Goal: Task Accomplishment & Management: Complete application form

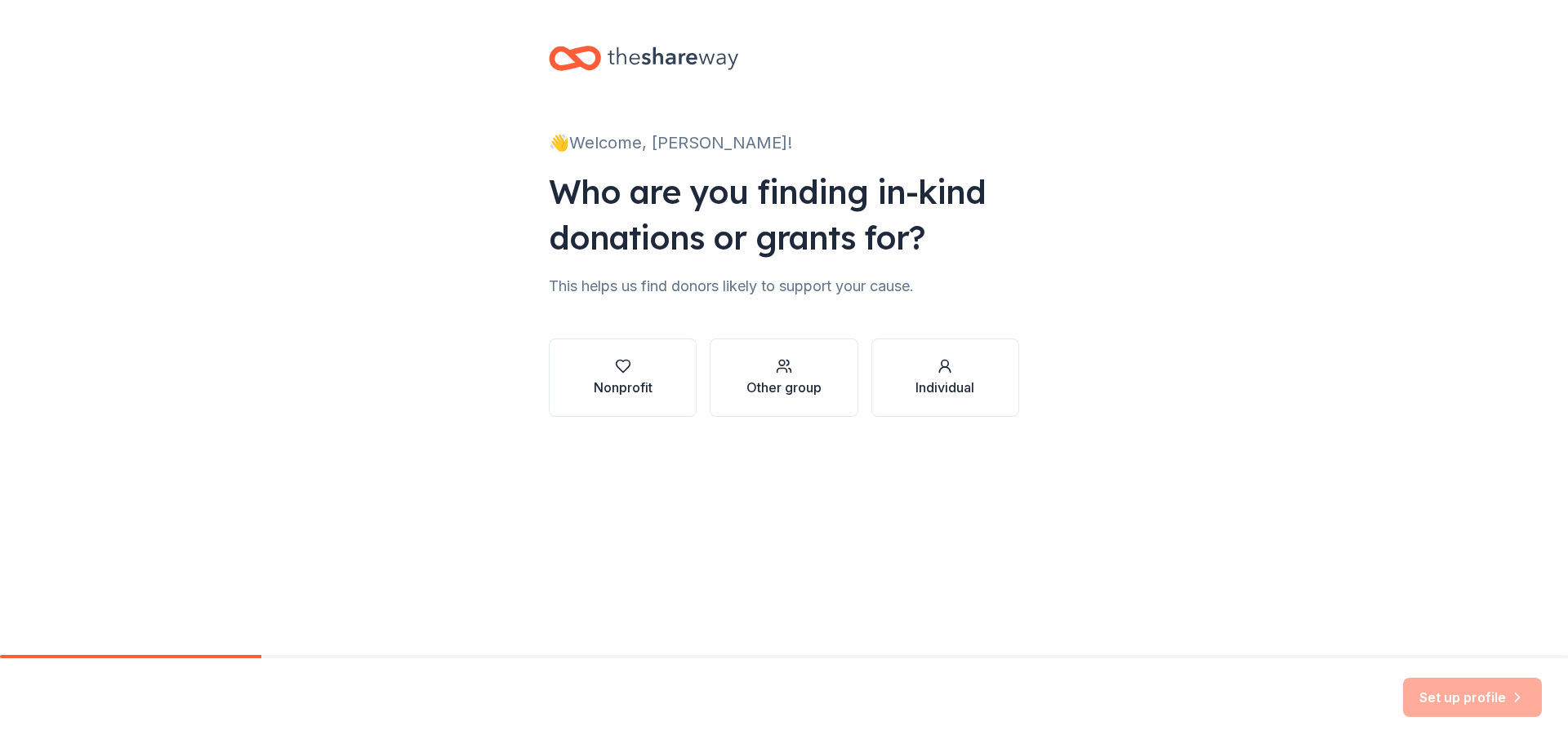
click at [634, 380] on div "Nonprofit" at bounding box center [623, 388] width 59 height 20
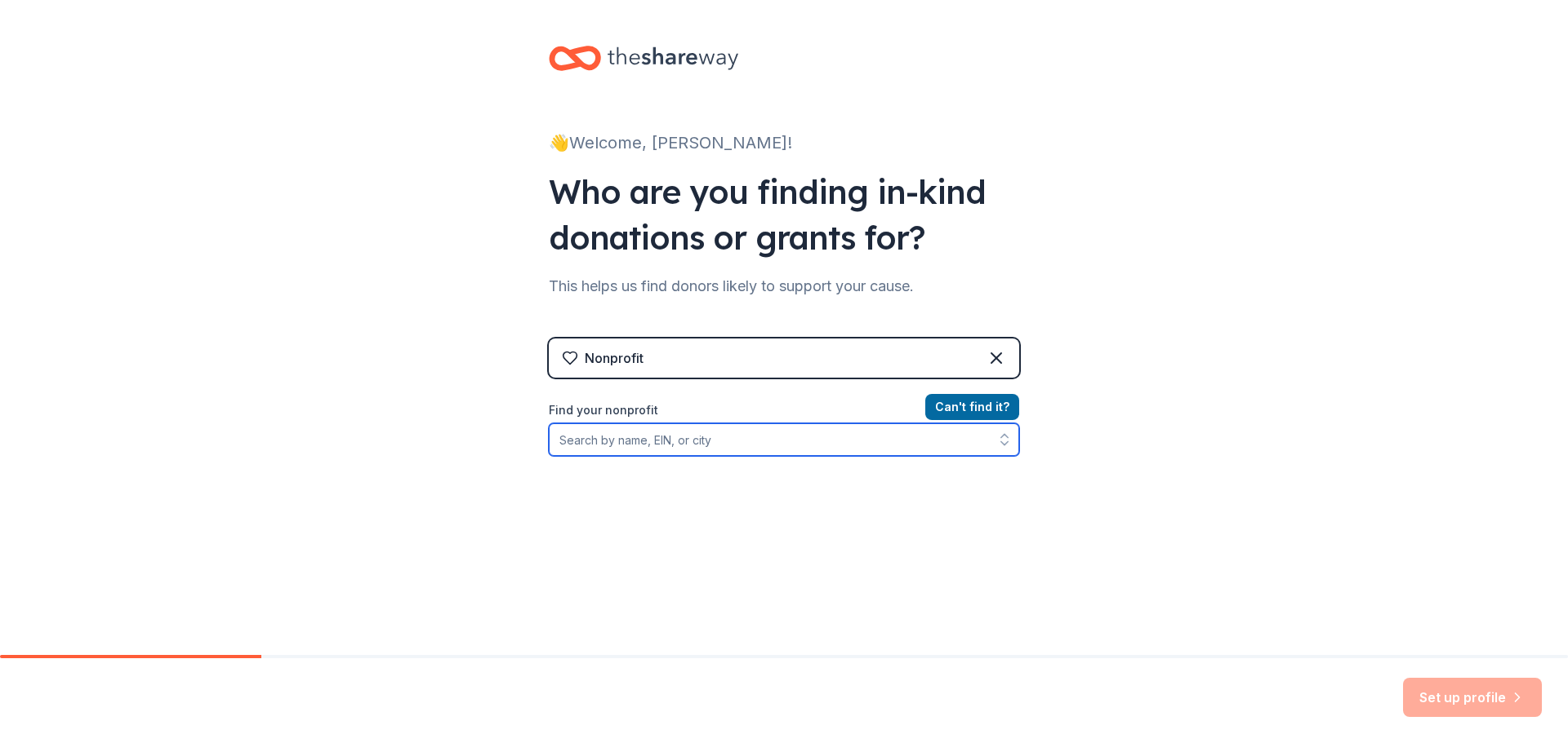
click at [677, 442] on input "Find your nonprofit" at bounding box center [784, 439] width 470 height 32
type input "In His Hands"
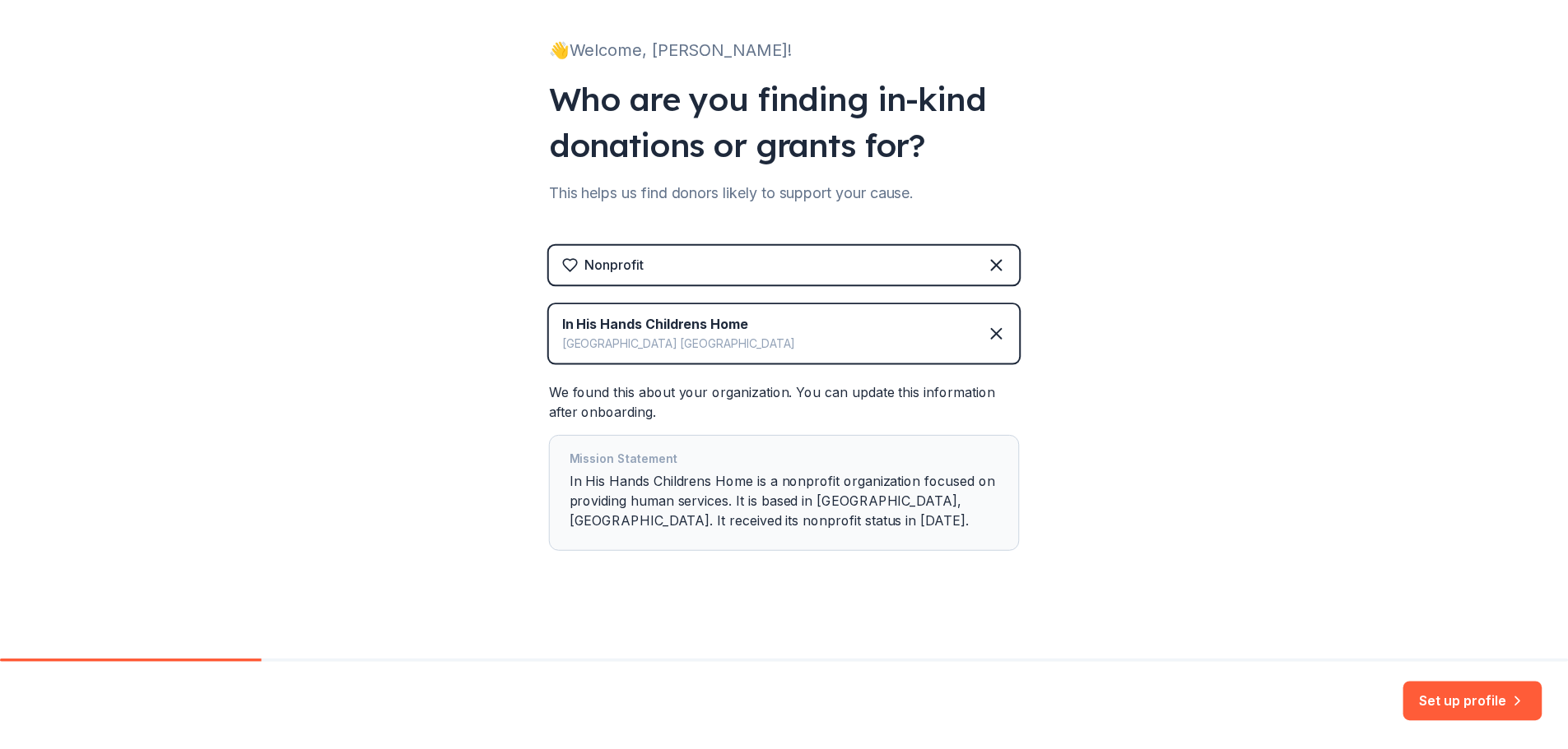
scroll to position [100, 0]
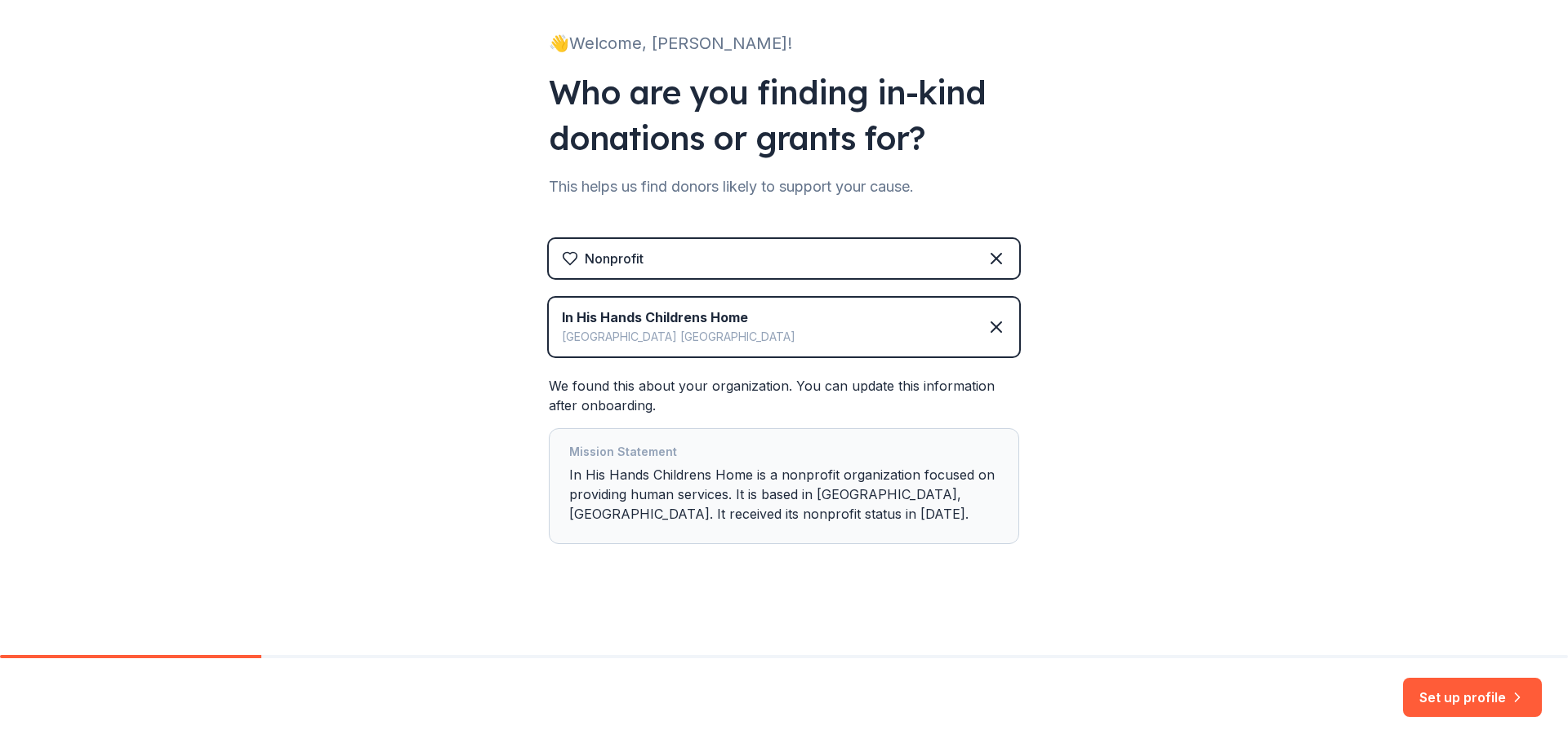
click at [1472, 700] on button "Set up profile" at bounding box center [1471, 697] width 139 height 39
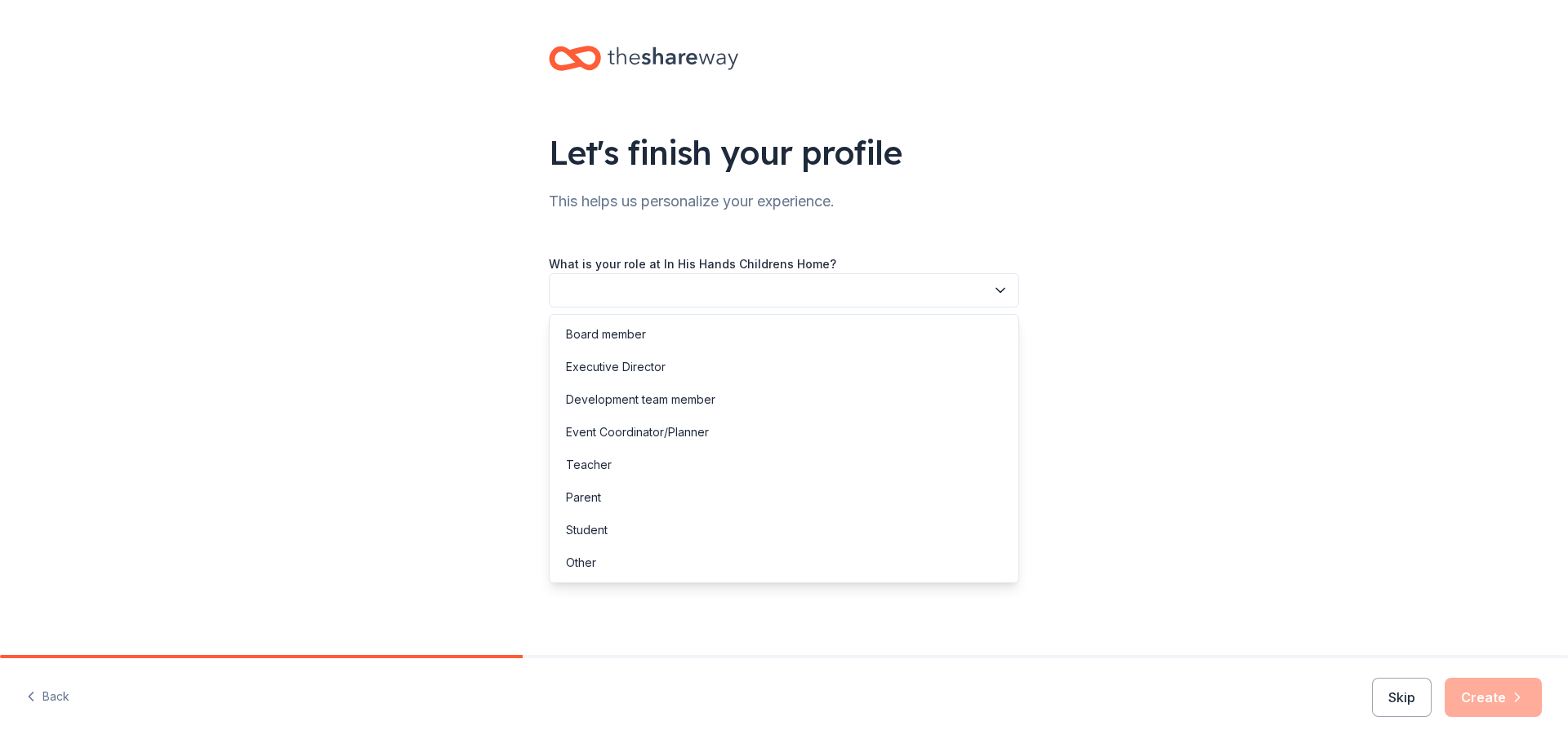
click at [662, 288] on button "button" at bounding box center [784, 290] width 470 height 34
click at [602, 561] on div "Other" at bounding box center [784, 563] width 462 height 32
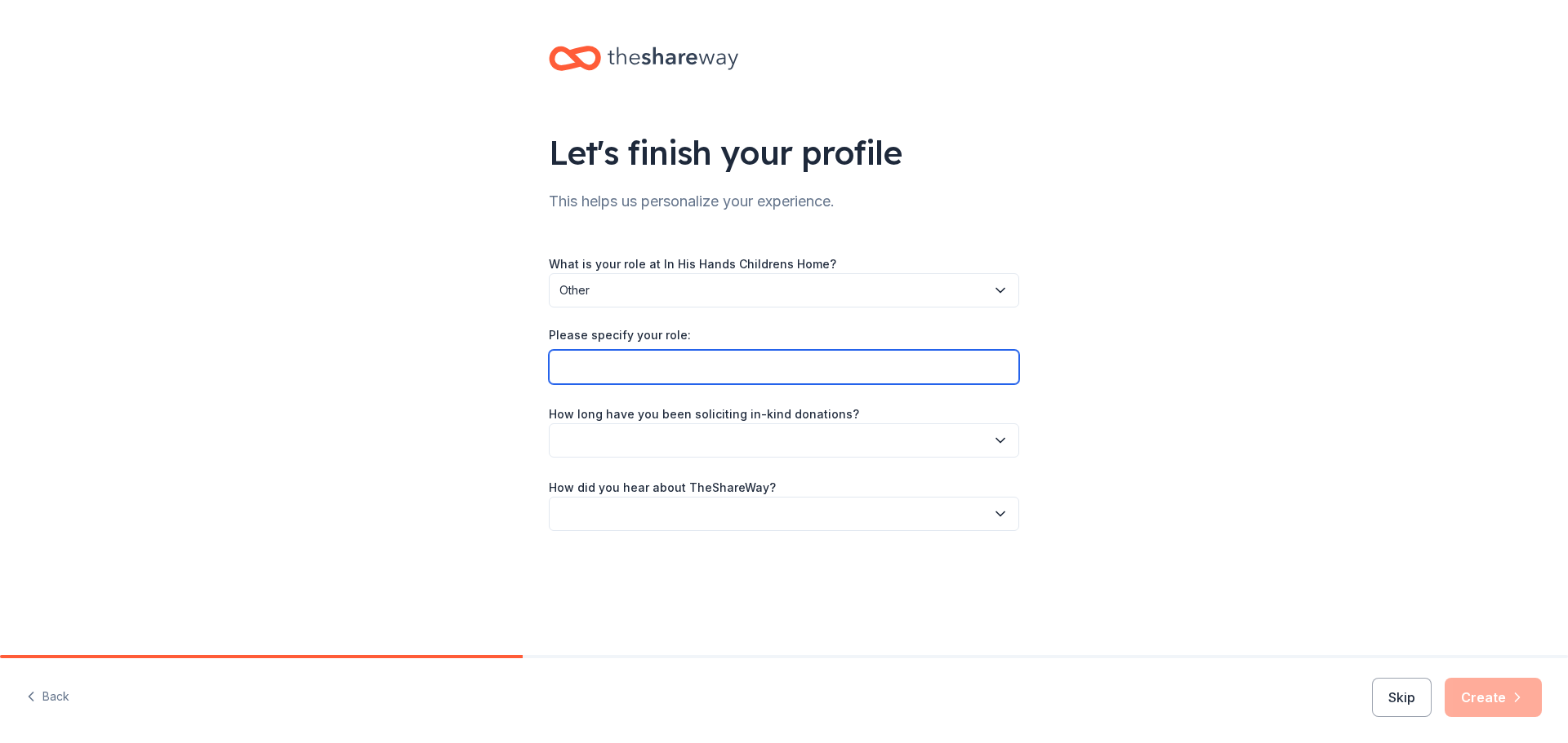
click at [653, 375] on input "Please specify your role:" at bounding box center [784, 368] width 470 height 34
type input "Treatment Director"
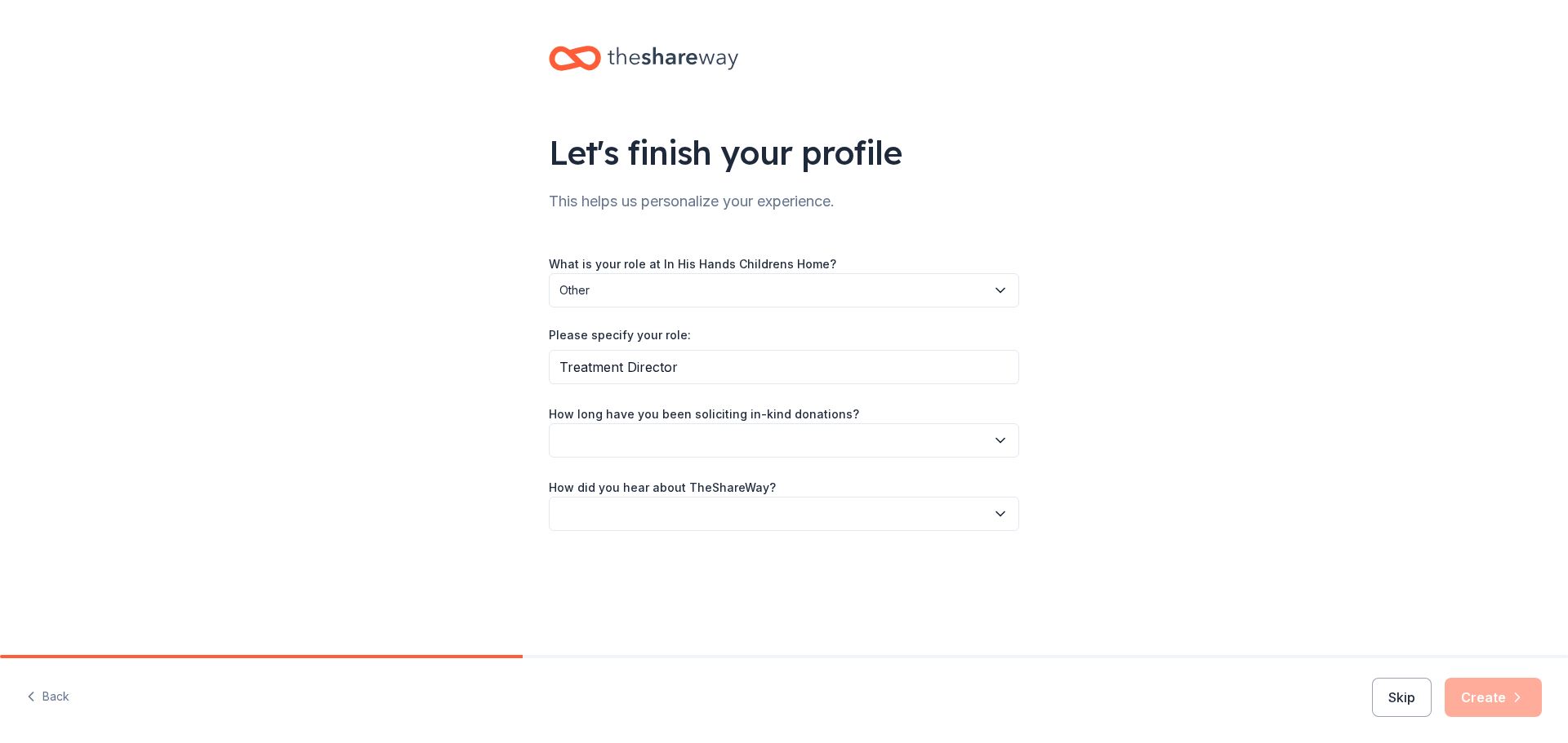
click at [689, 435] on button "button" at bounding box center [784, 440] width 470 height 34
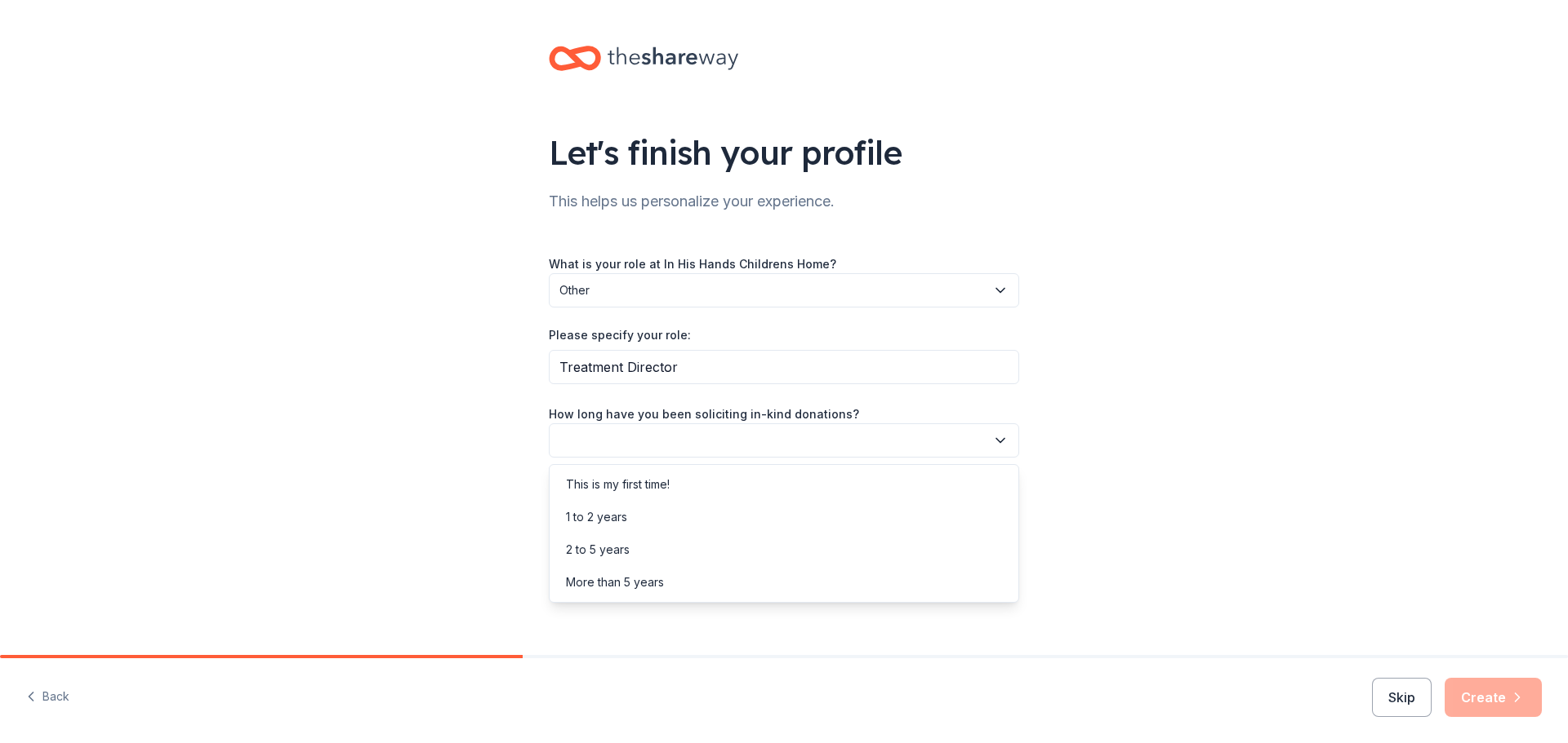
click at [661, 489] on div "This is my first time!" at bounding box center [617, 484] width 104 height 20
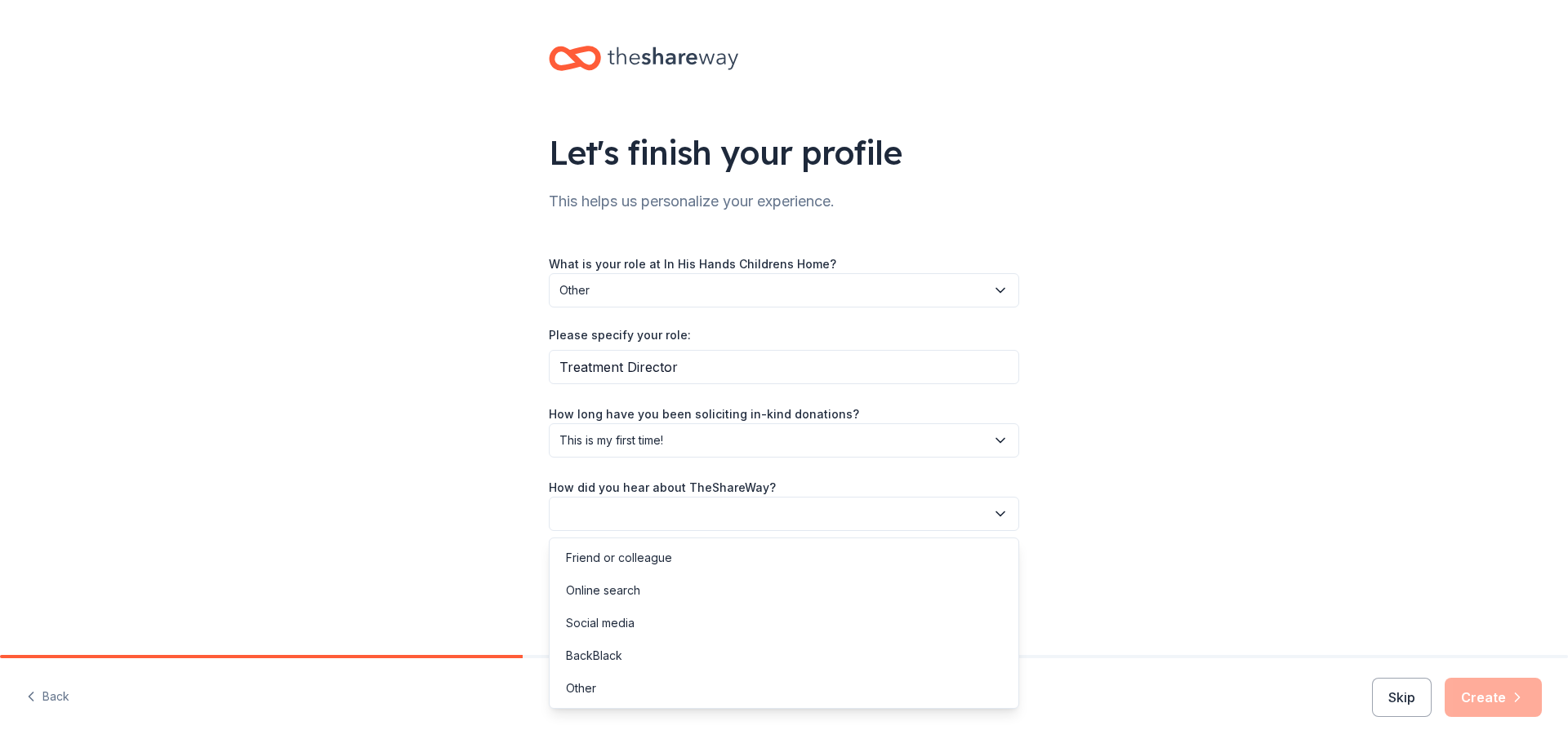
click at [661, 506] on button "button" at bounding box center [784, 514] width 470 height 34
click at [651, 594] on div "Online search" at bounding box center [784, 591] width 462 height 32
click at [1469, 698] on button "Create" at bounding box center [1493, 697] width 97 height 39
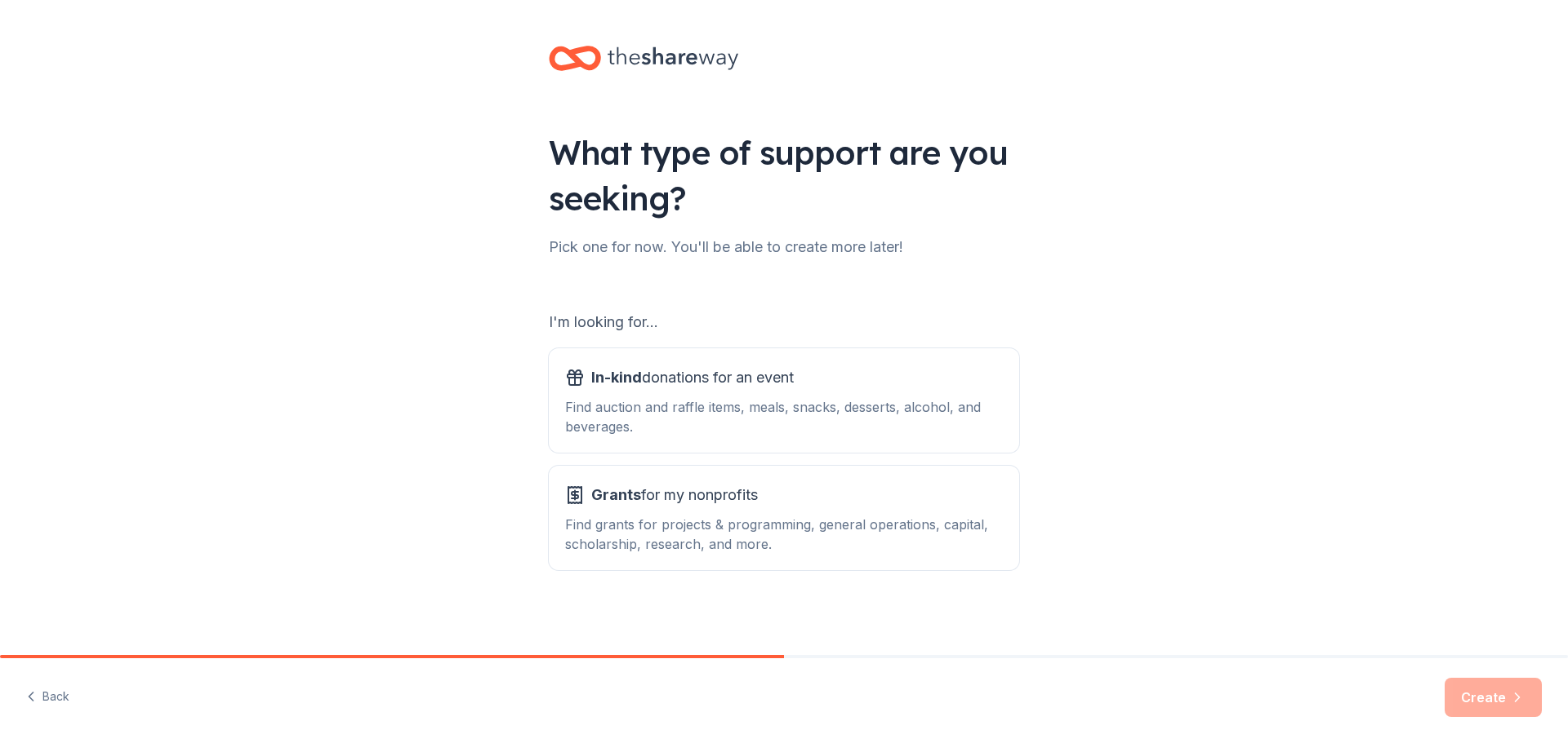
click at [687, 520] on div "Find grants for projects & programming, general operations, capital, scholarshi…" at bounding box center [784, 534] width 438 height 39
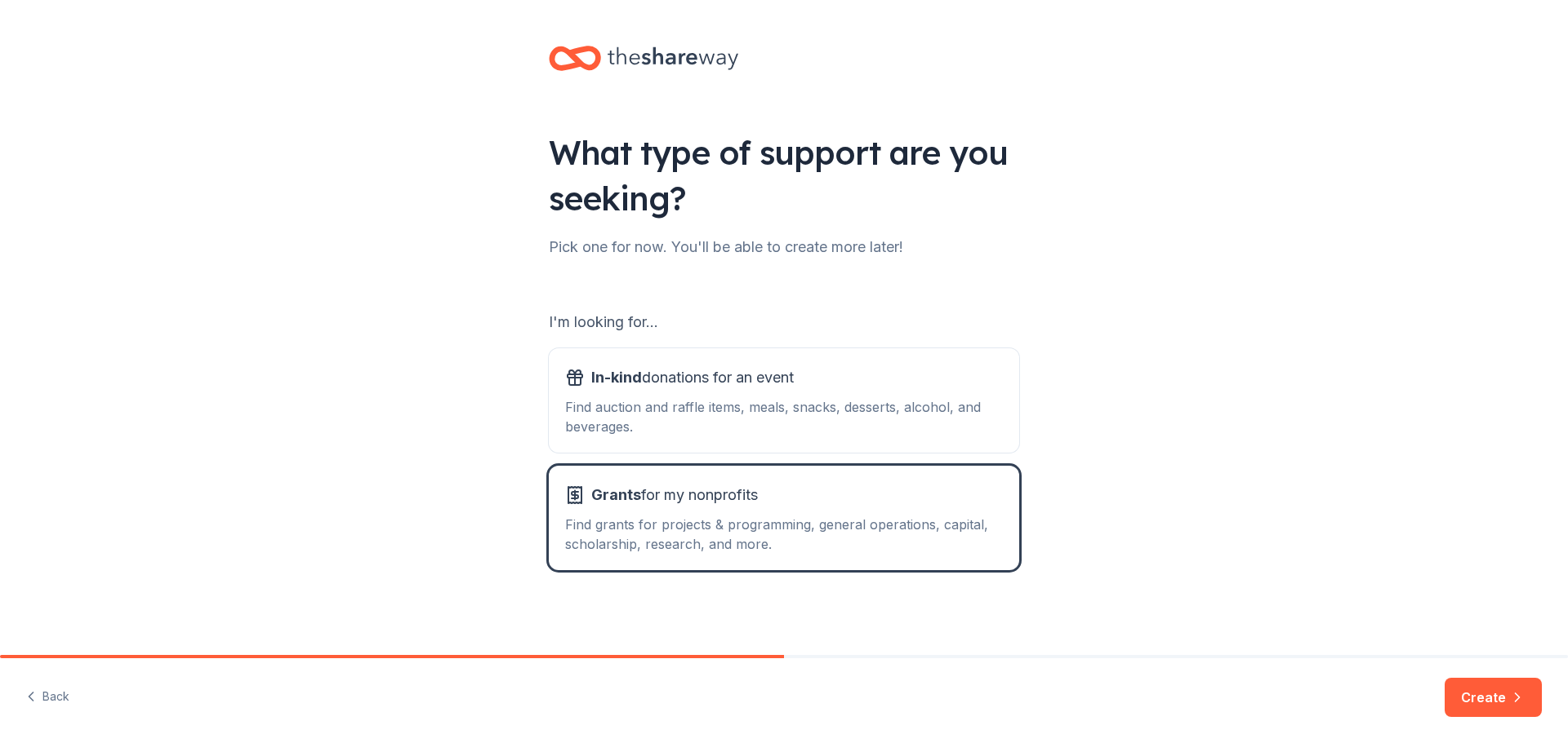
click at [692, 413] on div "Find auction and raffle items, meals, snacks, desserts, alcohol, and beverages." at bounding box center [784, 416] width 438 height 39
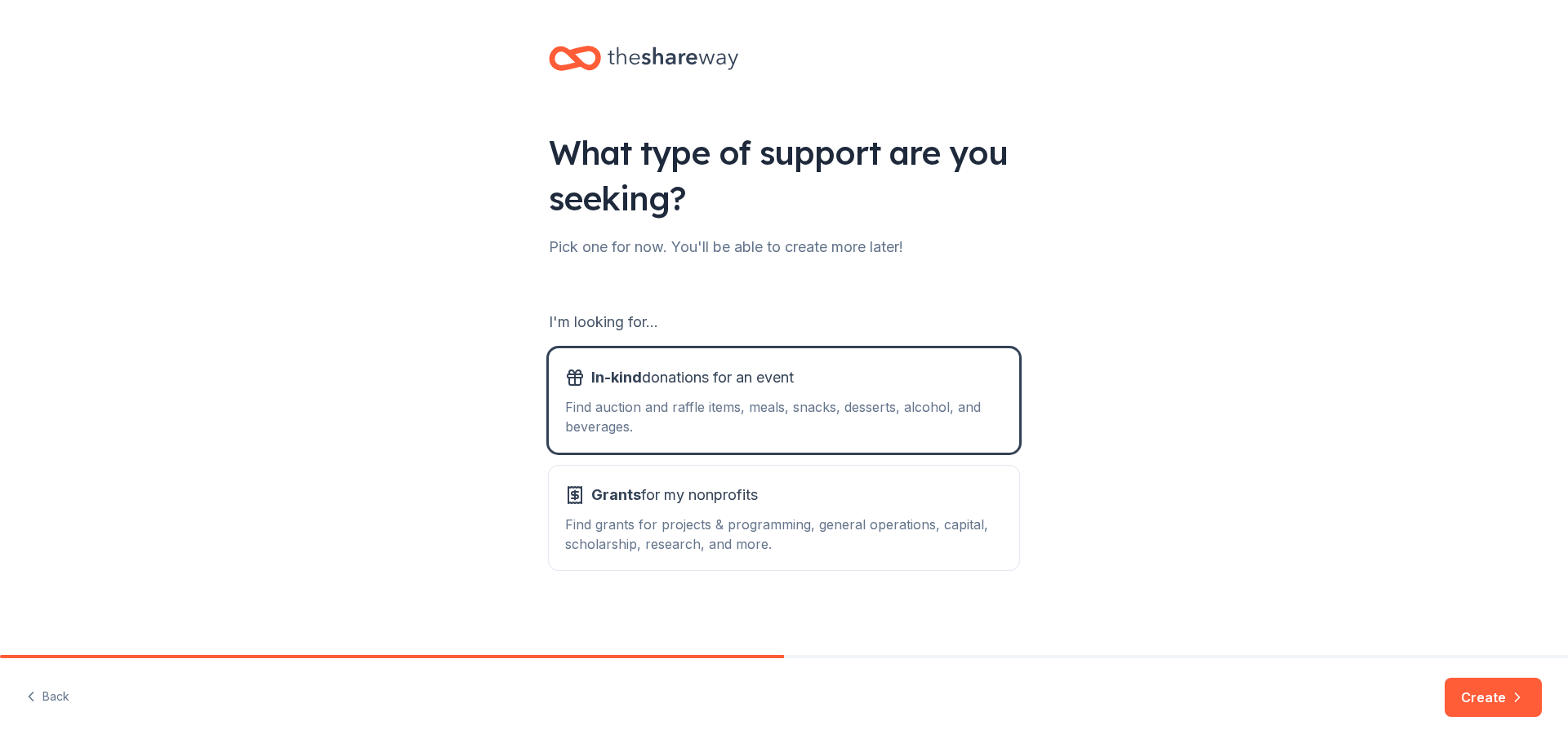
click at [705, 491] on span "Grants for my nonprofits" at bounding box center [675, 495] width 166 height 26
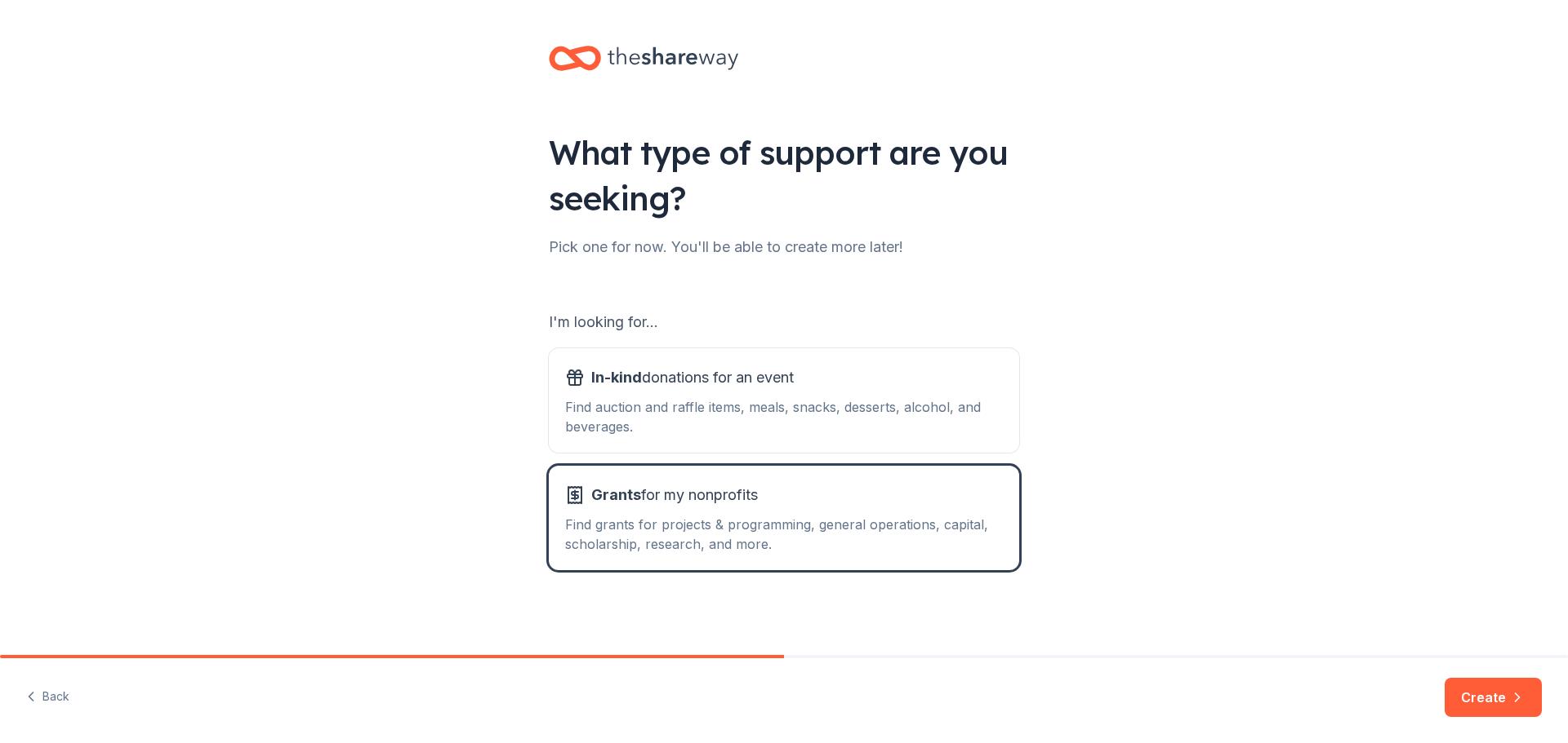
click at [1505, 705] on button "Create" at bounding box center [1493, 697] width 97 height 39
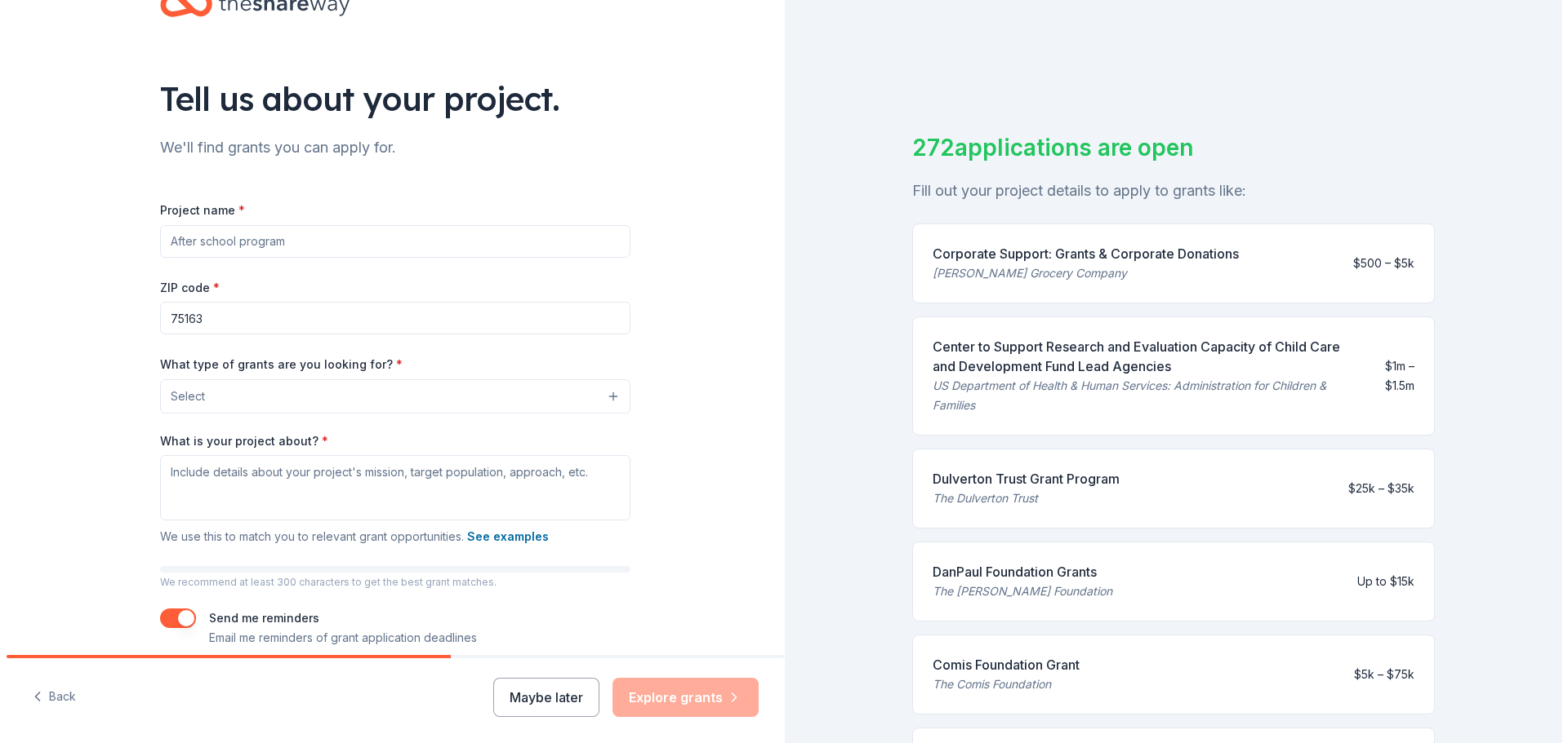
scroll to position [81, 0]
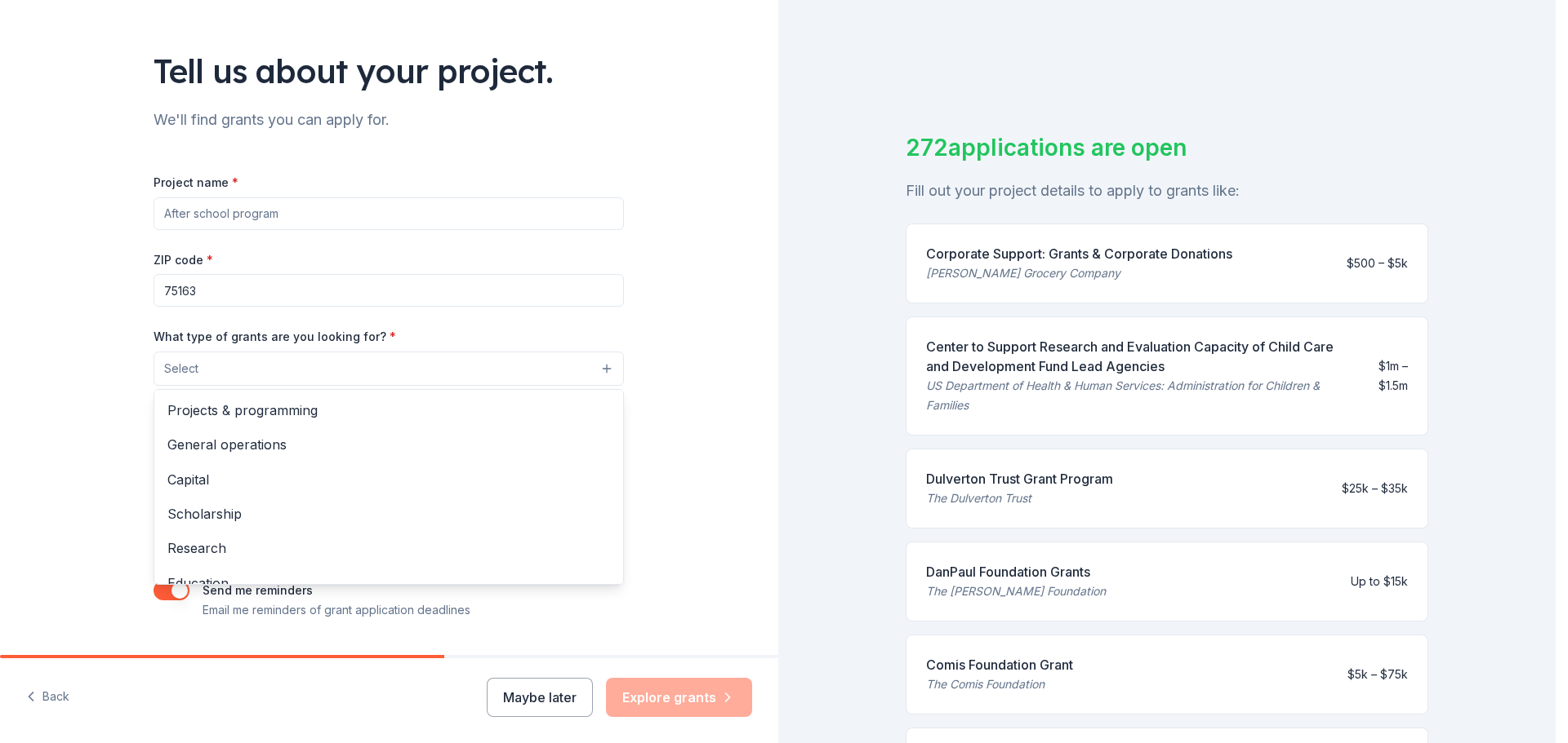
click at [473, 370] on button "Select" at bounding box center [389, 369] width 470 height 34
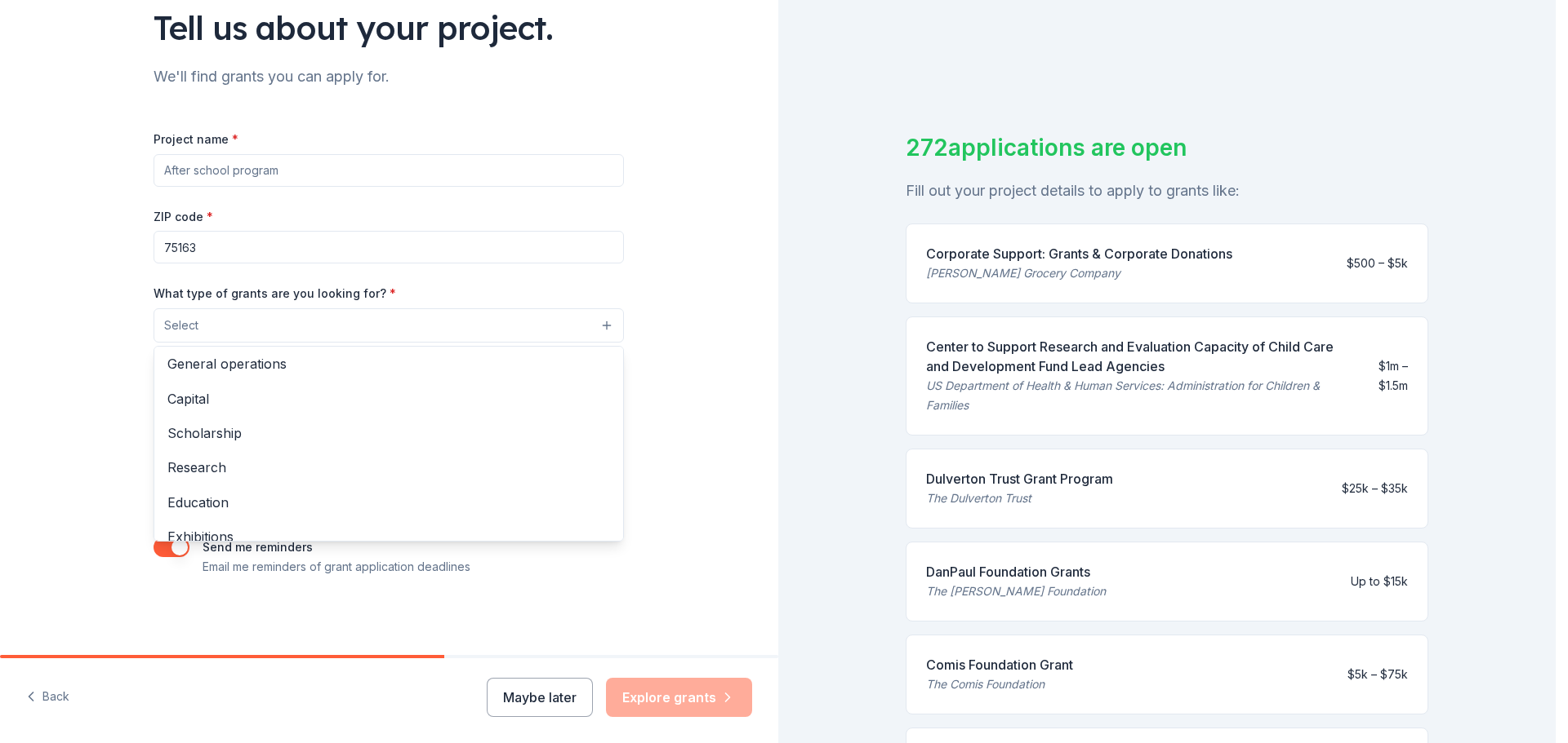
scroll to position [0, 0]
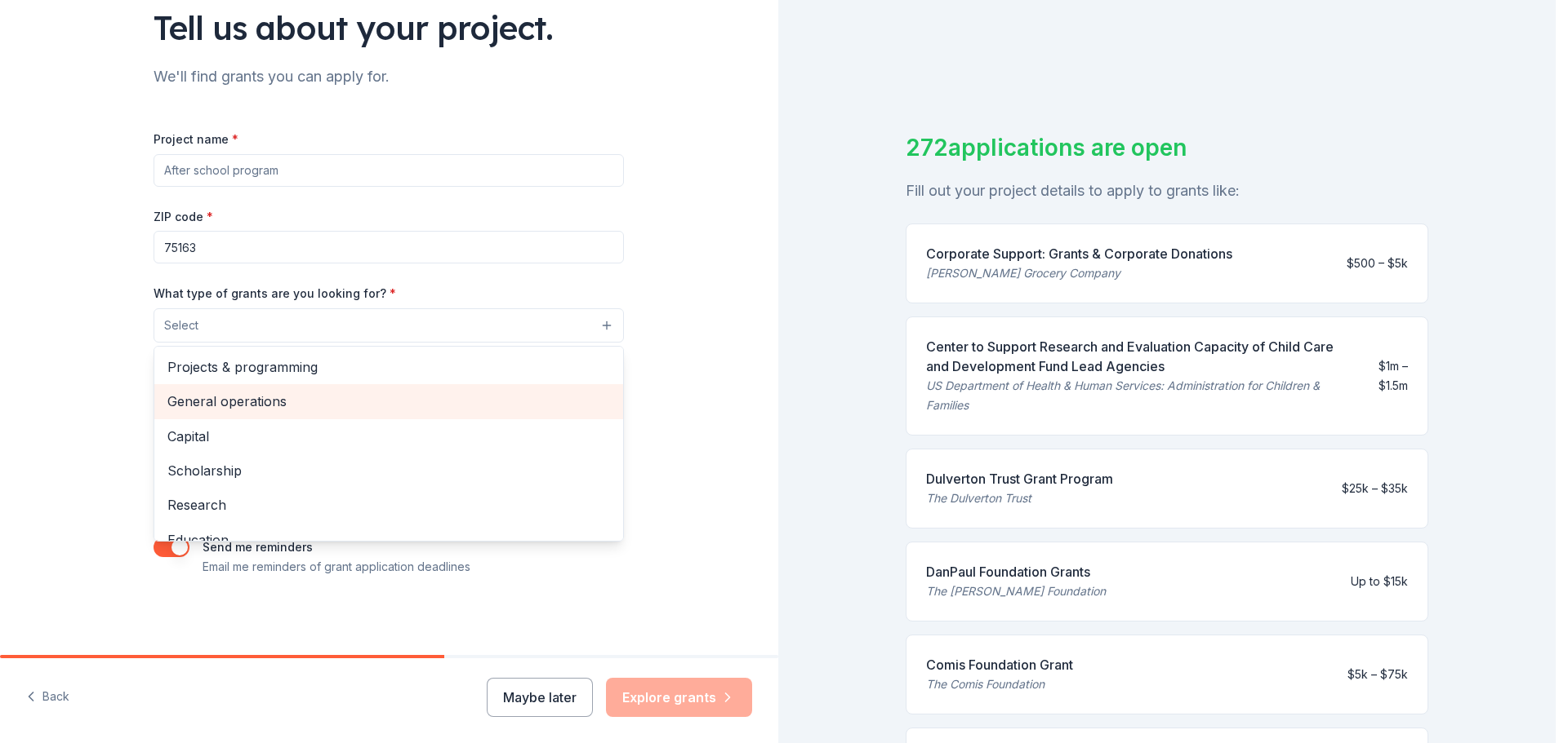
click at [324, 401] on span "General operations" at bounding box center [388, 401] width 442 height 21
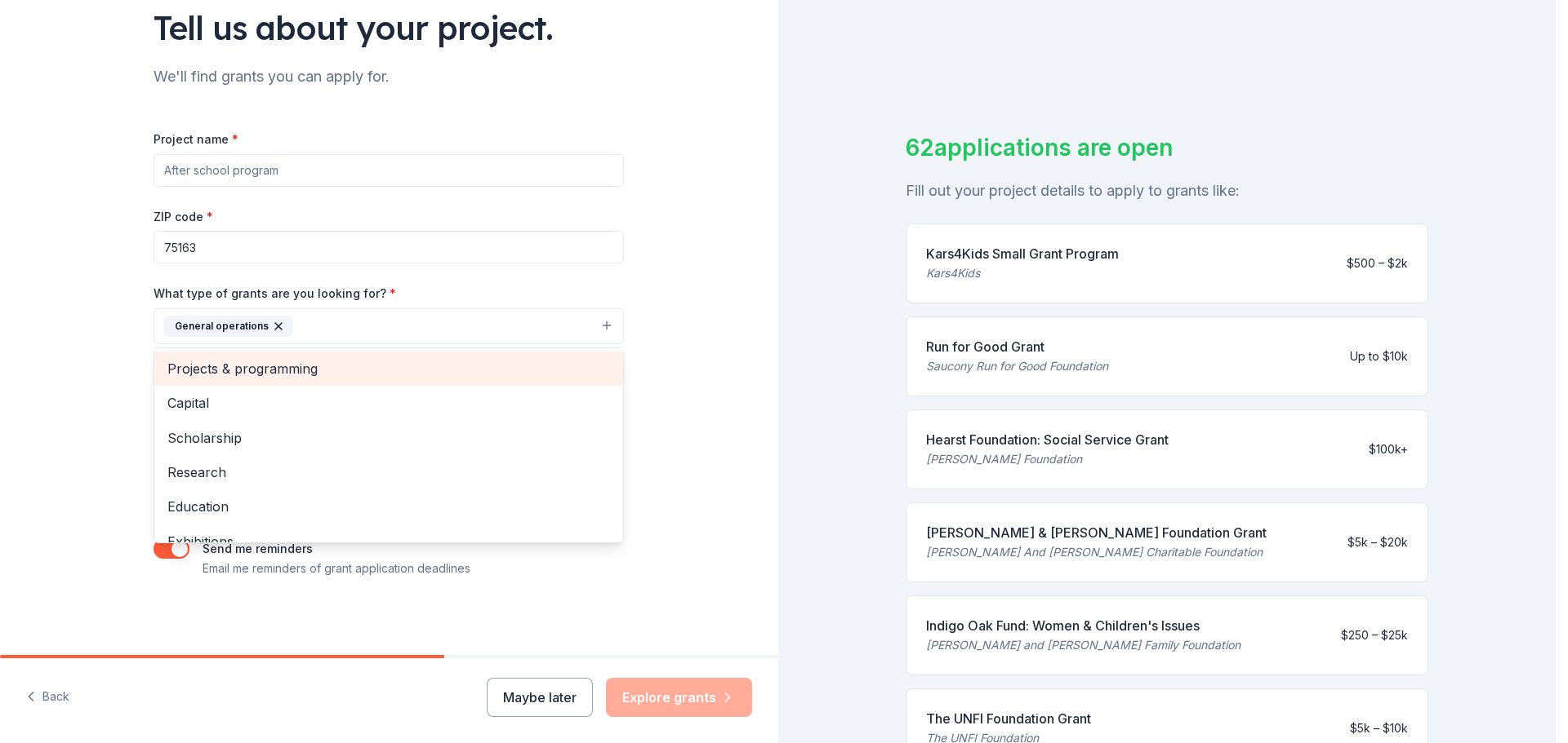
click at [352, 368] on span "Projects & programming" at bounding box center [388, 369] width 442 height 21
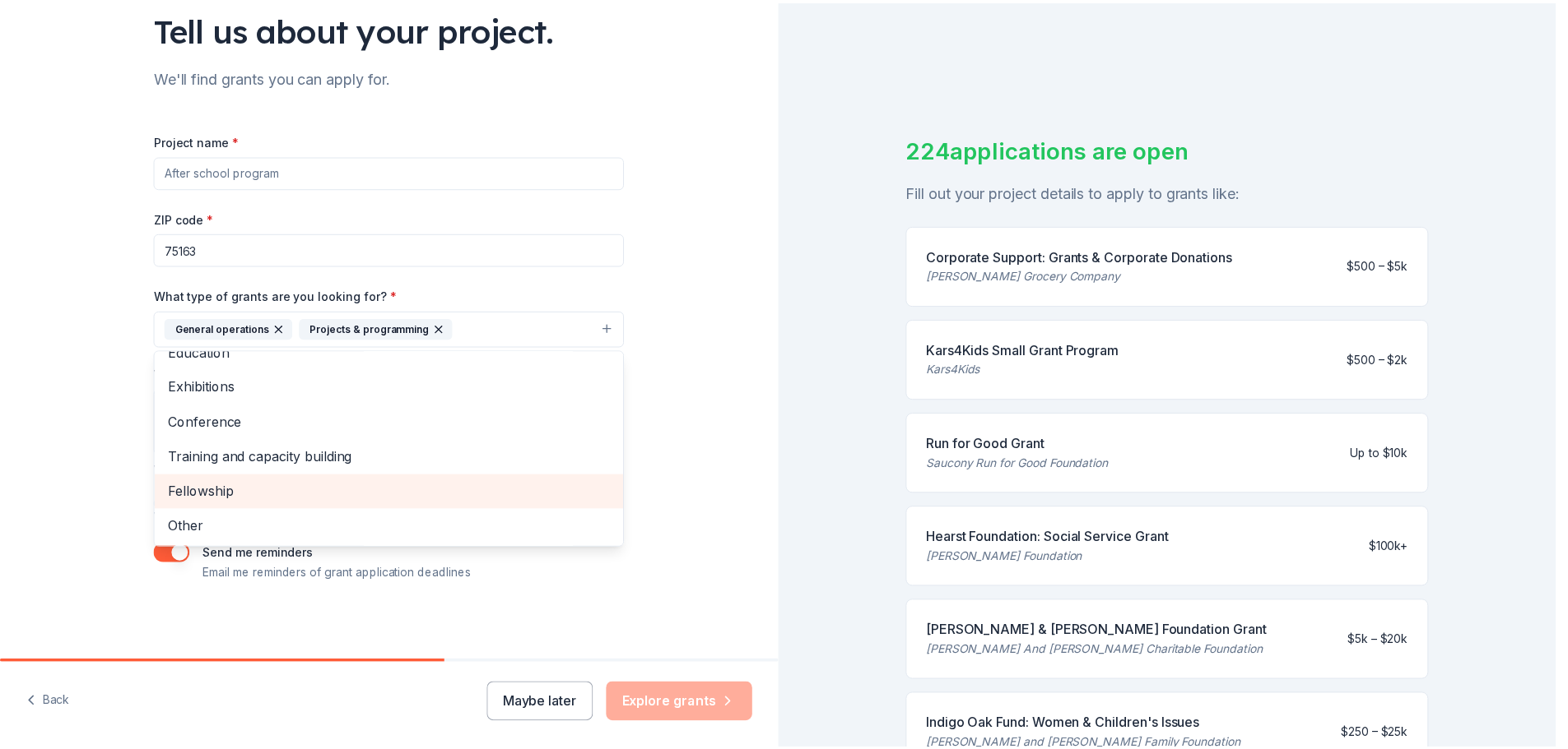
scroll to position [127, 0]
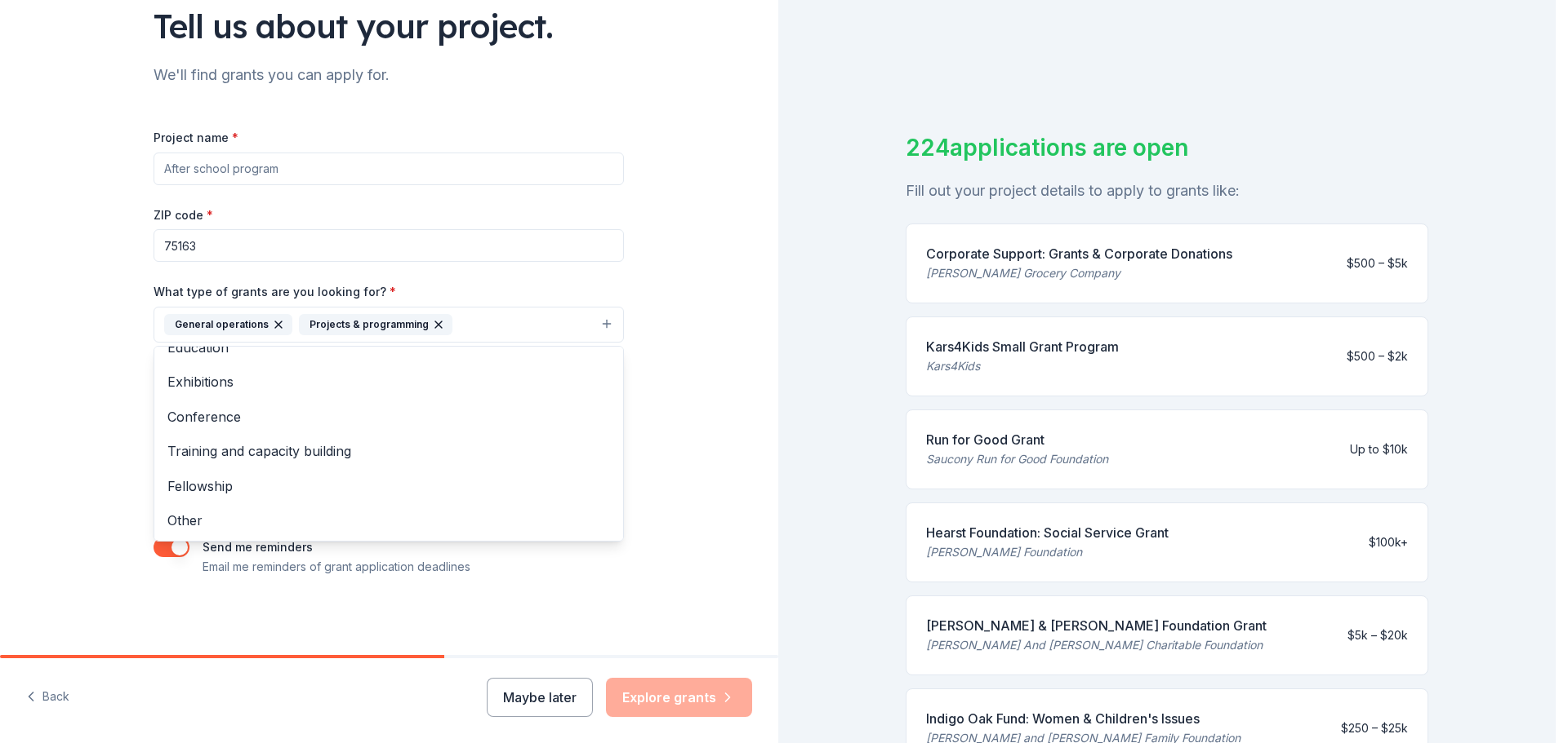
click at [678, 548] on div "Tell us about your project. We'll find grants you can apply for. Project name *…" at bounding box center [389, 265] width 778 height 782
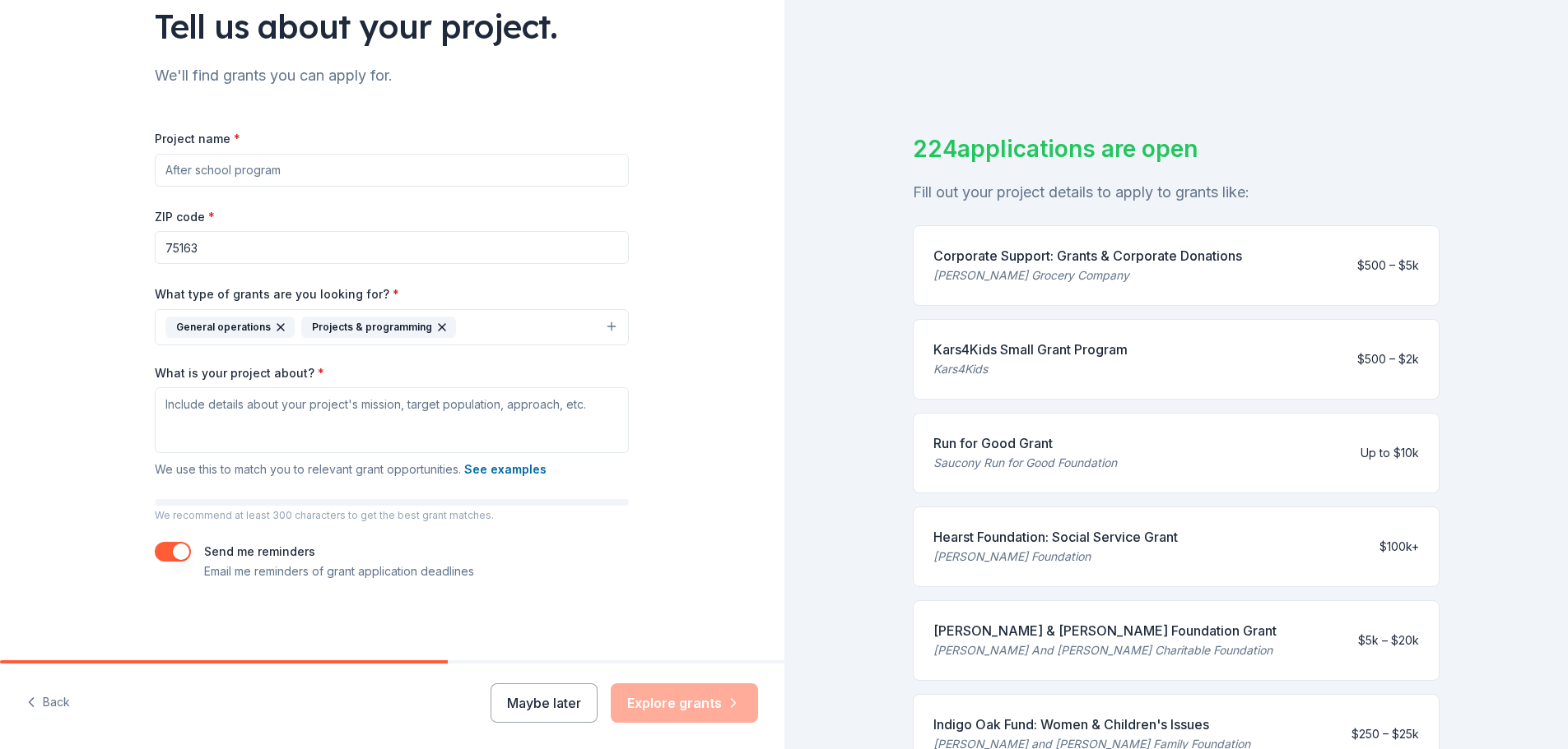
click at [565, 709] on button "Maybe later" at bounding box center [543, 703] width 107 height 39
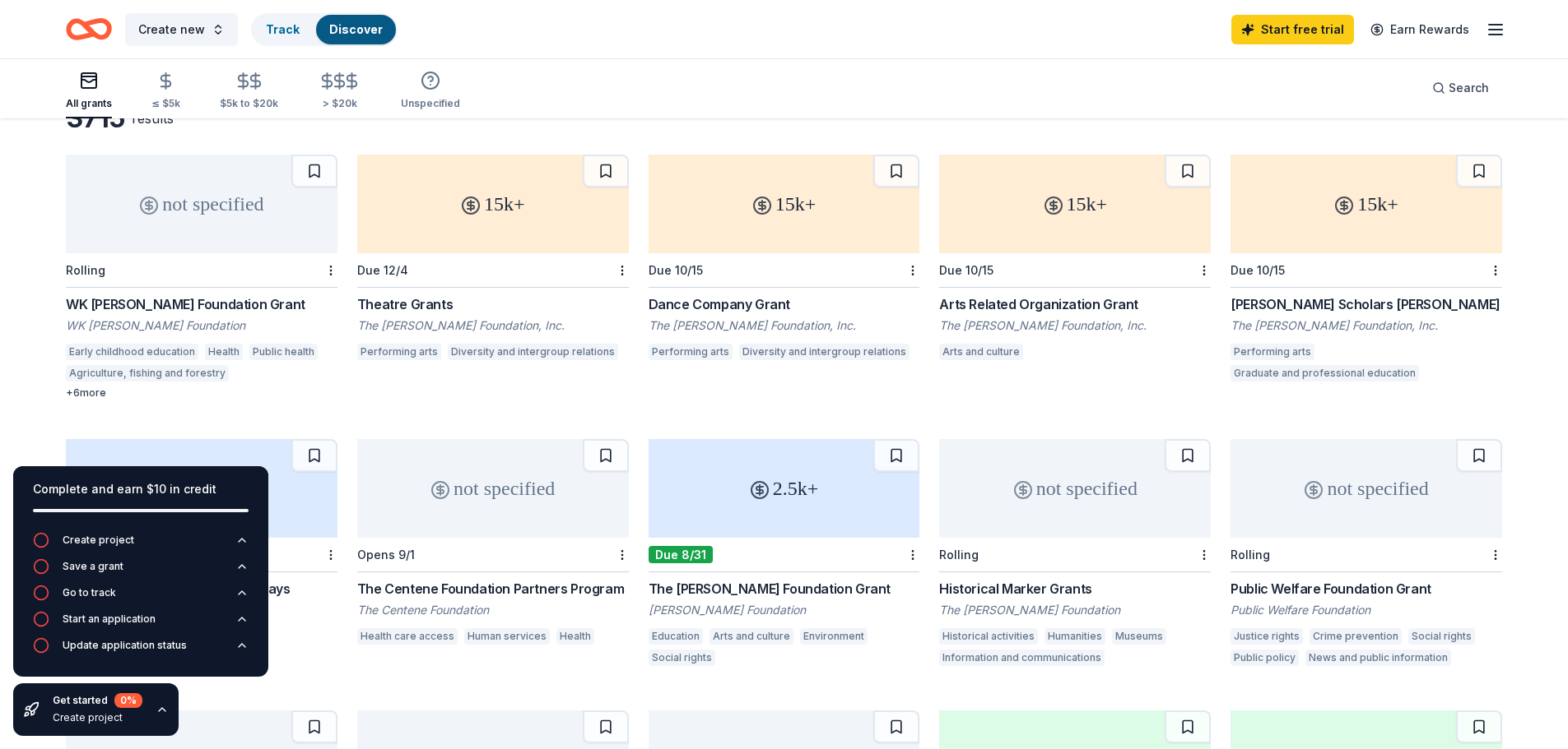
scroll to position [71, 0]
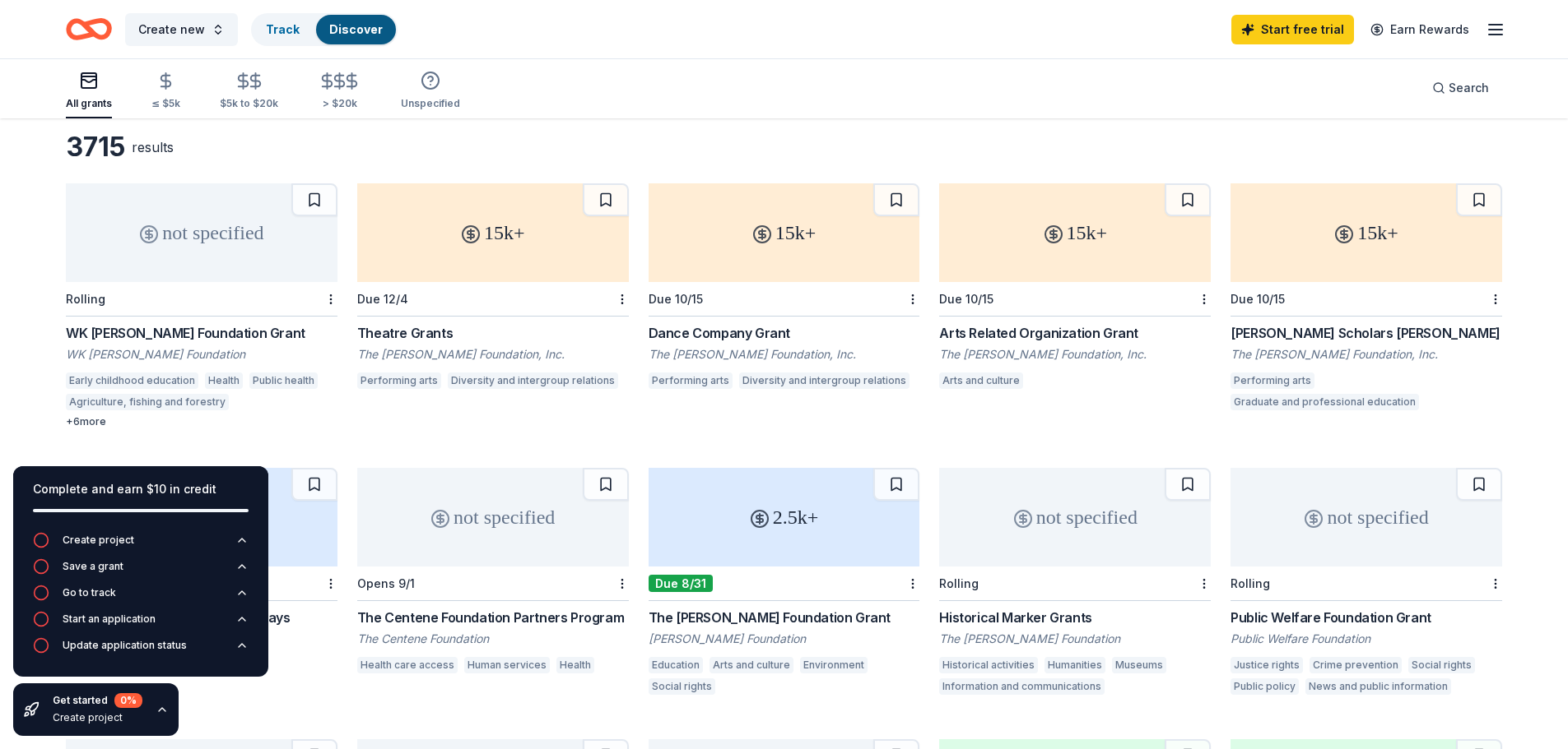
click at [822, 243] on div "15k+" at bounding box center [784, 233] width 272 height 99
click at [232, 254] on div "not specified" at bounding box center [201, 233] width 272 height 99
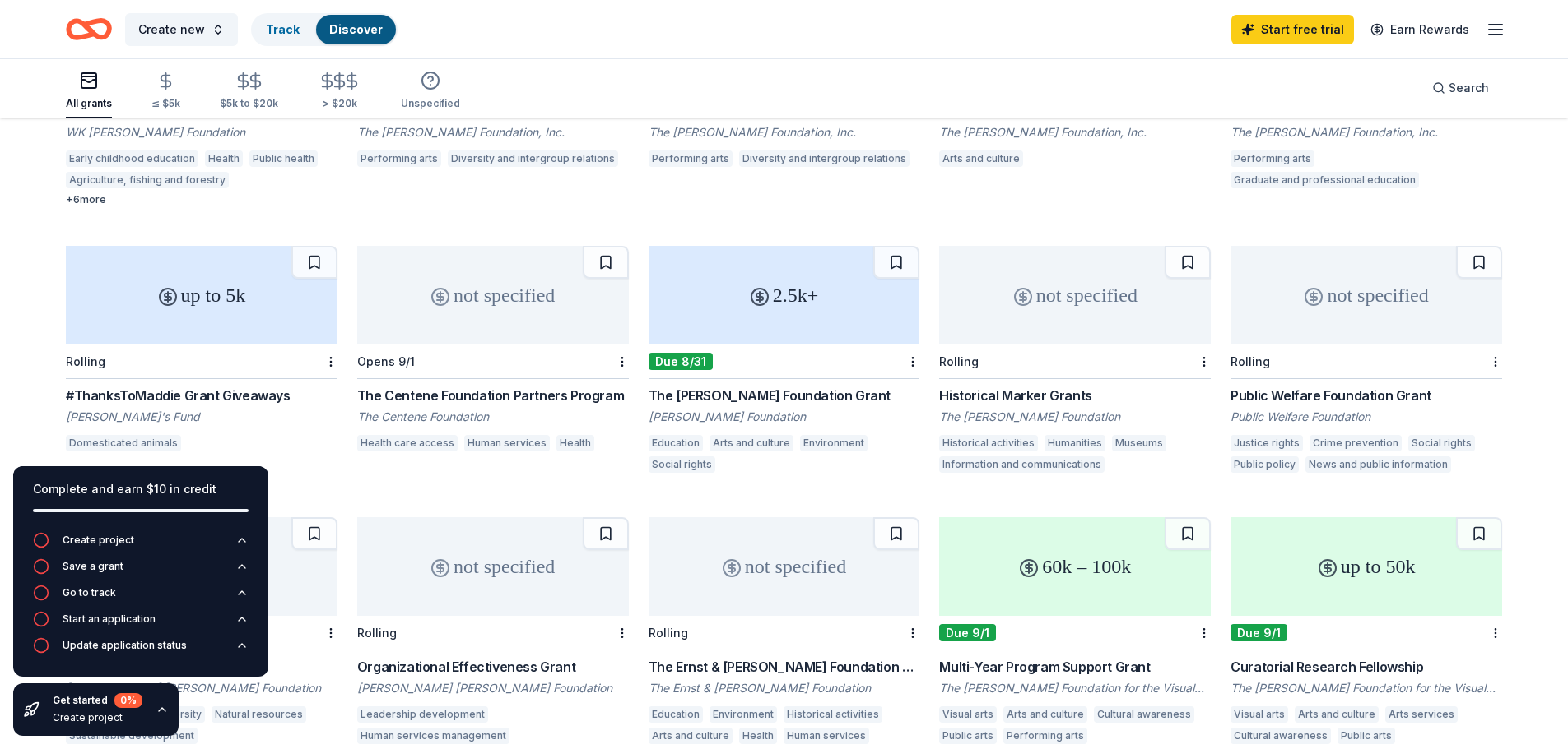
scroll to position [319, 0]
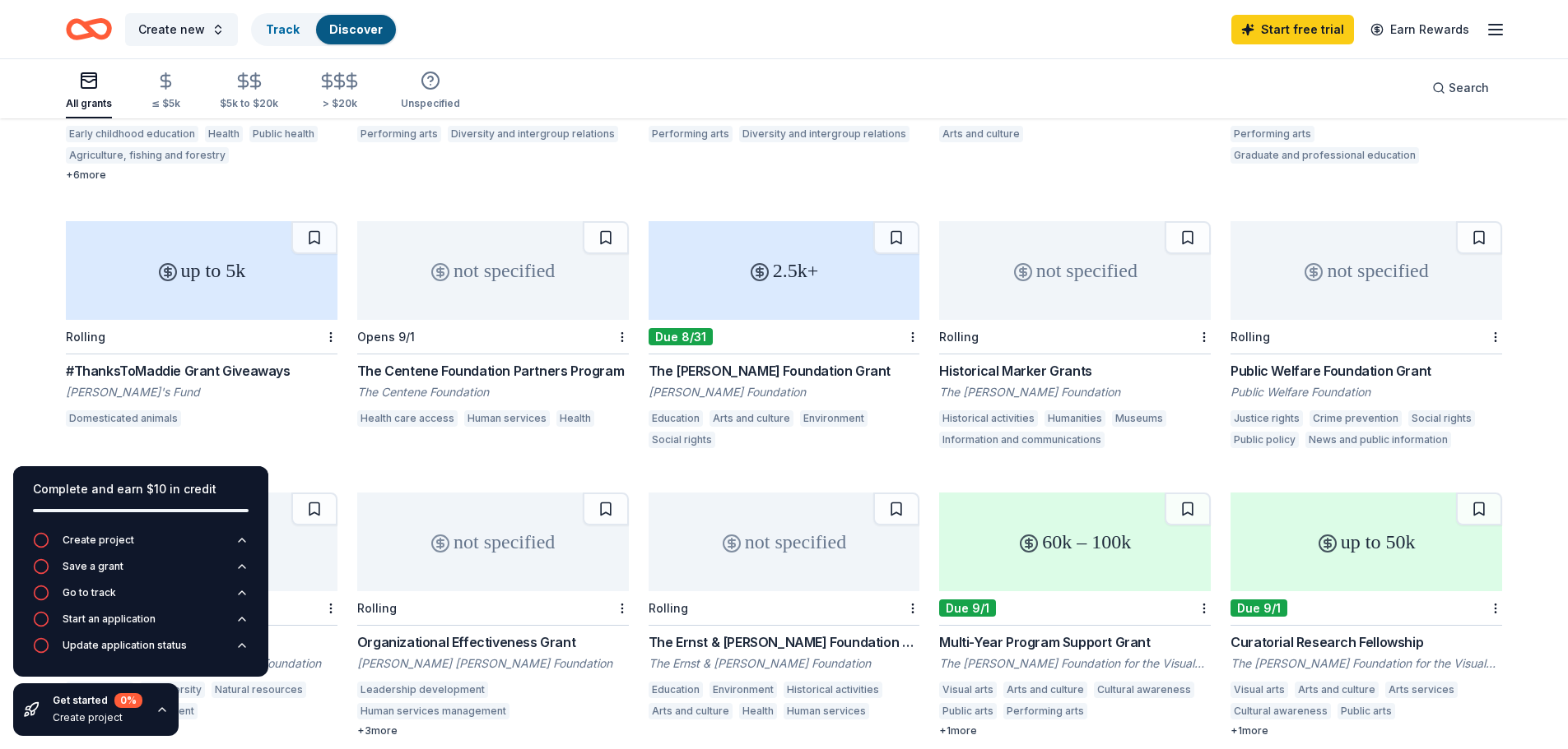
click at [802, 283] on div "2.5k+" at bounding box center [784, 271] width 272 height 99
click at [206, 33] on button "Create new" at bounding box center [181, 30] width 113 height 33
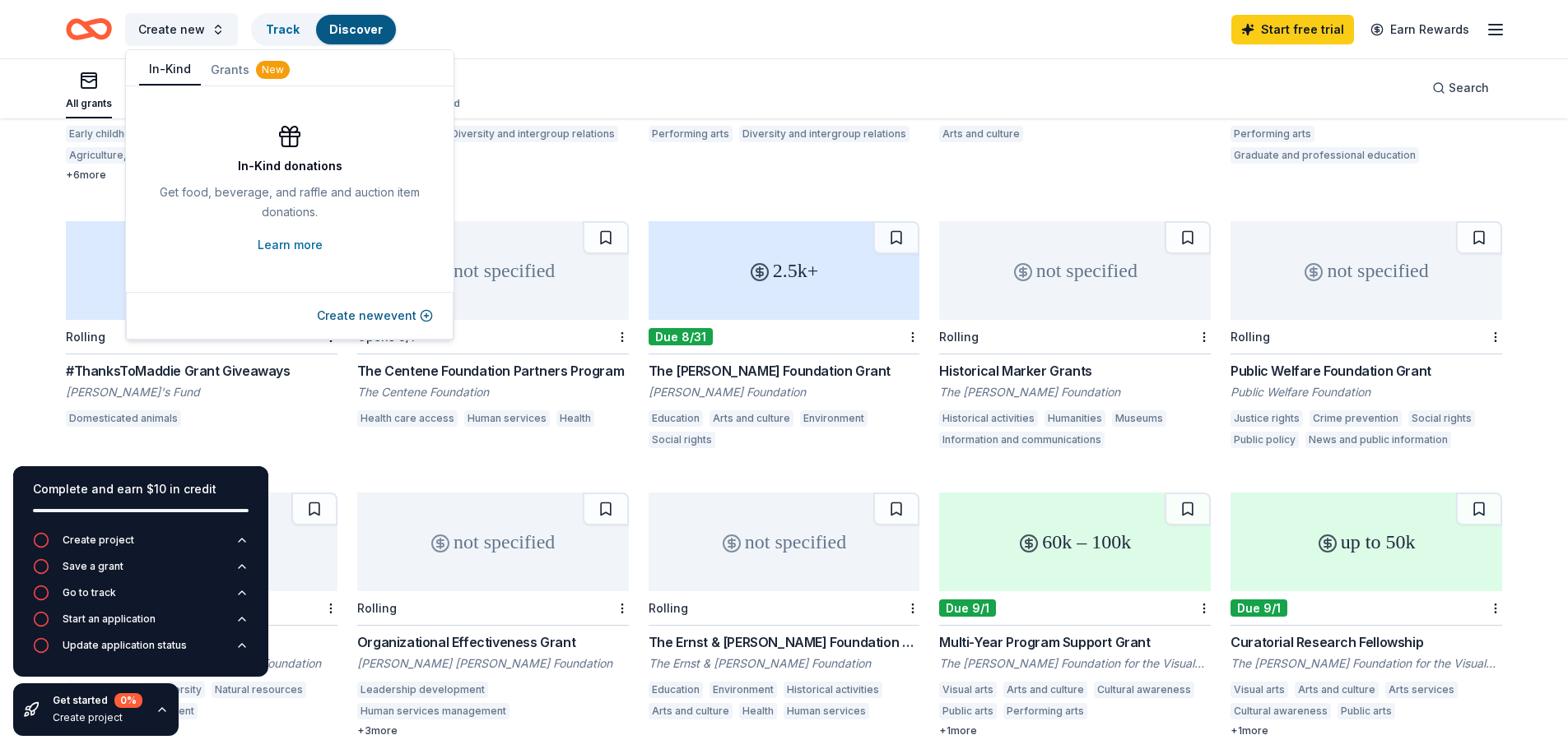
click at [175, 72] on button "In-Kind" at bounding box center [170, 69] width 62 height 31
click at [280, 244] on link "Learn more" at bounding box center [290, 245] width 65 height 20
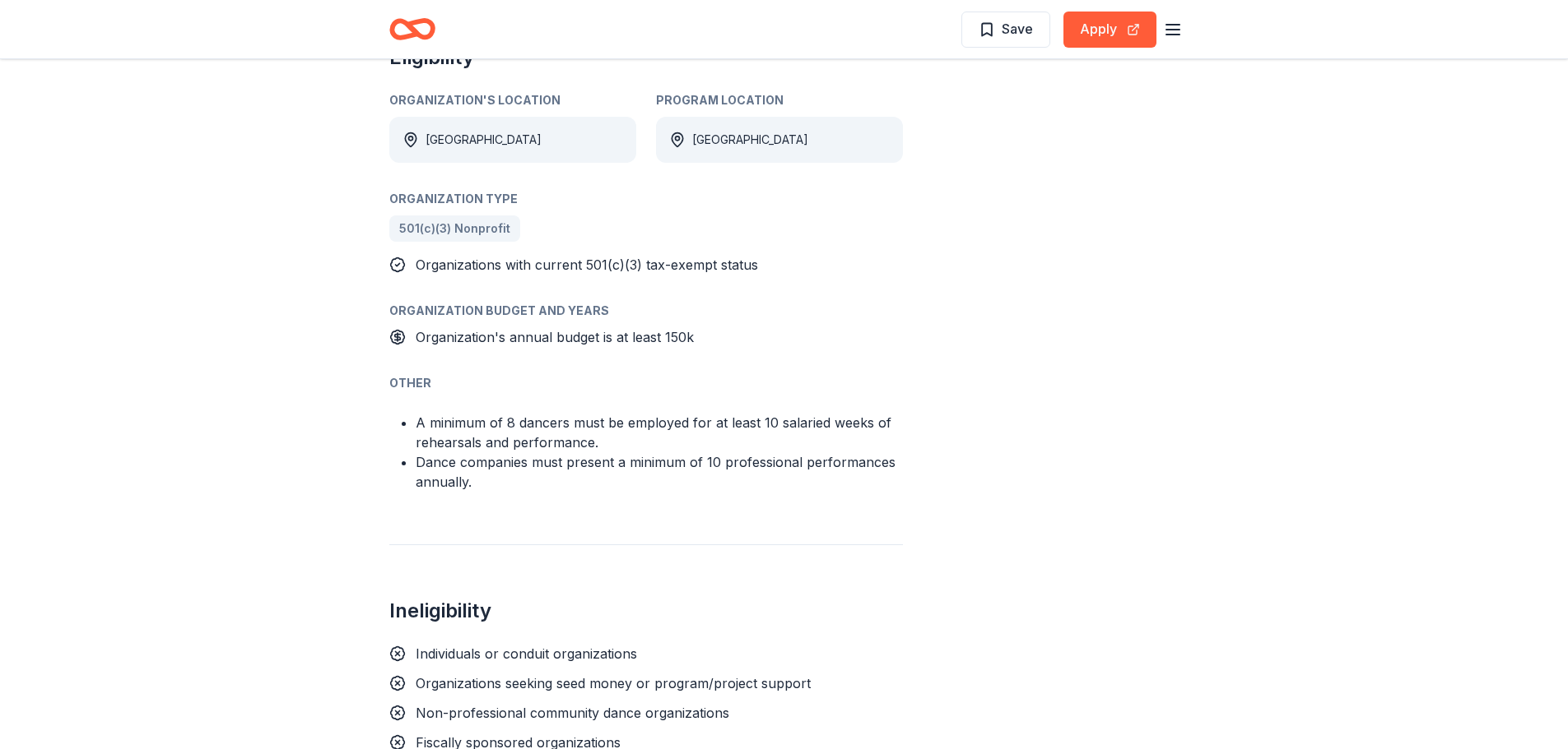
scroll to position [411, 0]
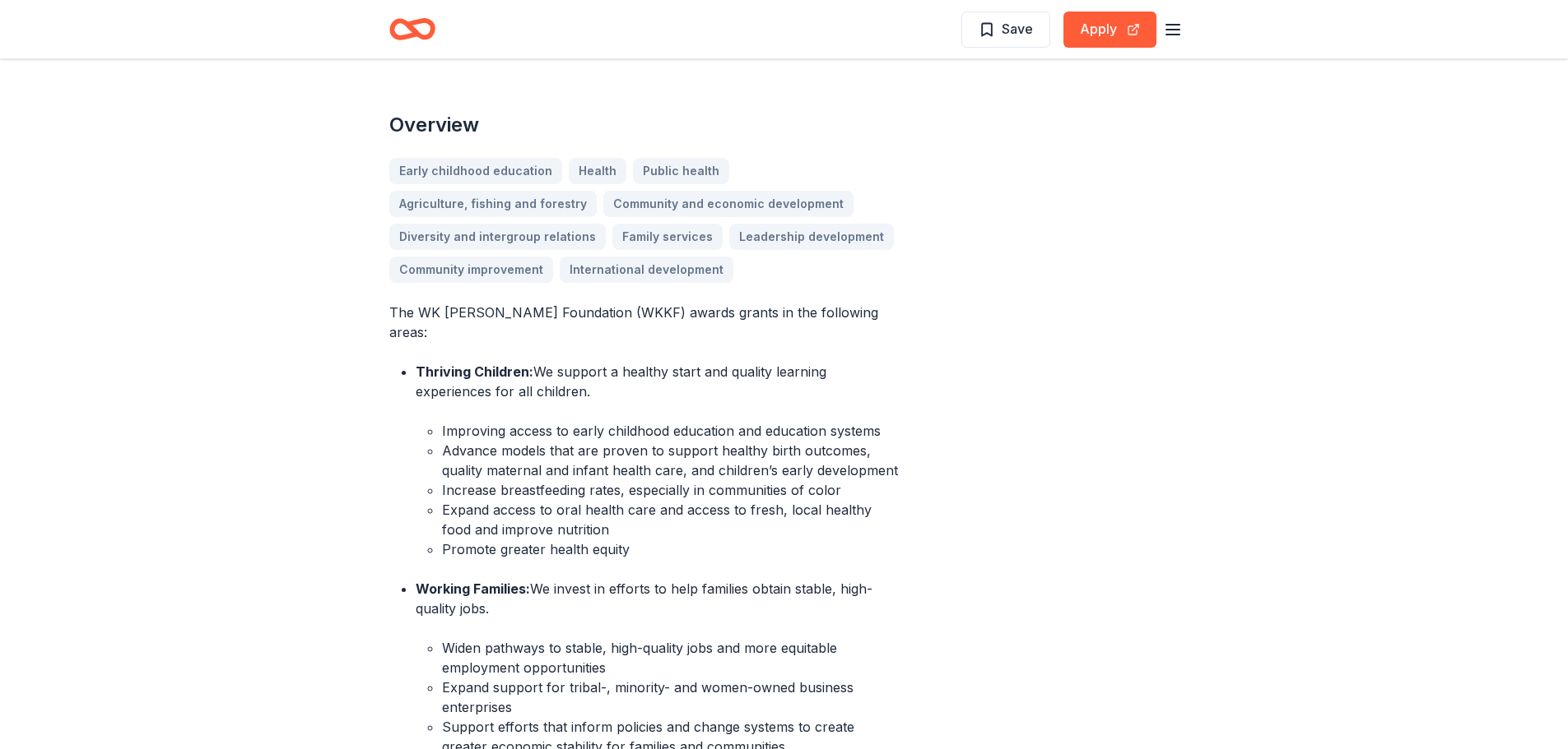
scroll to position [430, 0]
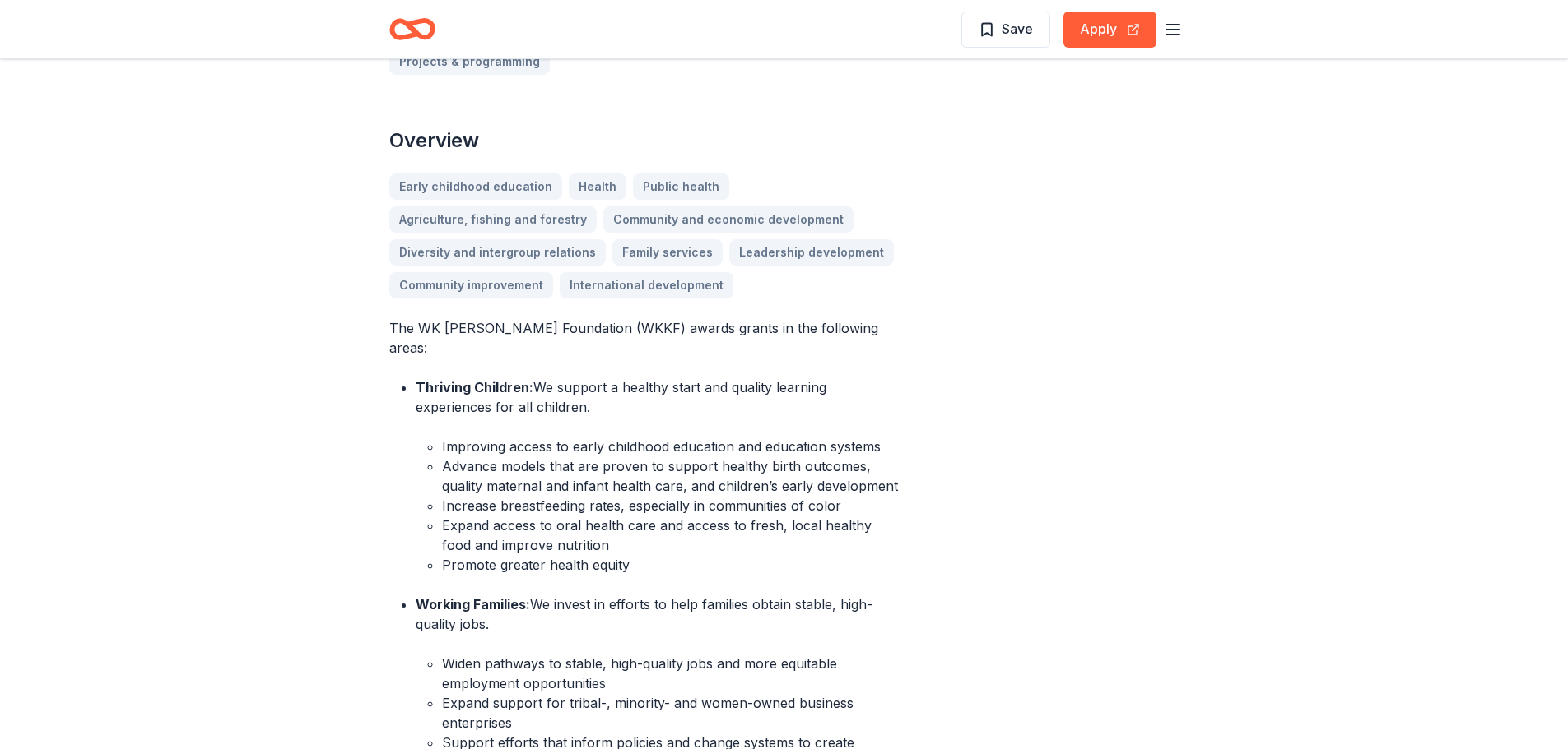
click at [1097, 39] on button "Apply" at bounding box center [1110, 30] width 93 height 37
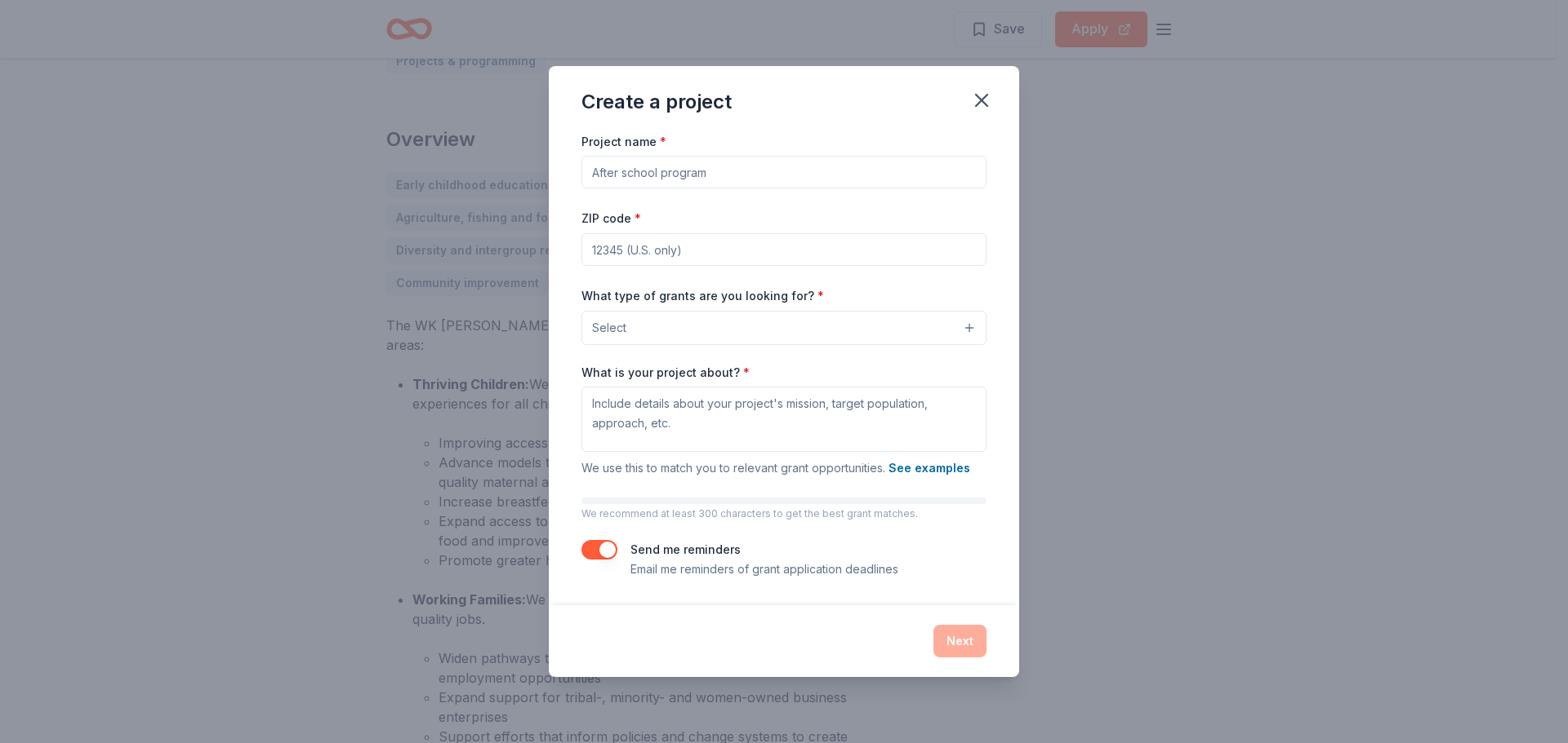
click at [643, 171] on input "Project name *" at bounding box center [784, 172] width 405 height 32
type input "In His Hands Children's Home"
click at [646, 249] on input "ZIP code *" at bounding box center [784, 249] width 405 height 32
paste input "75163"
type input "75163"
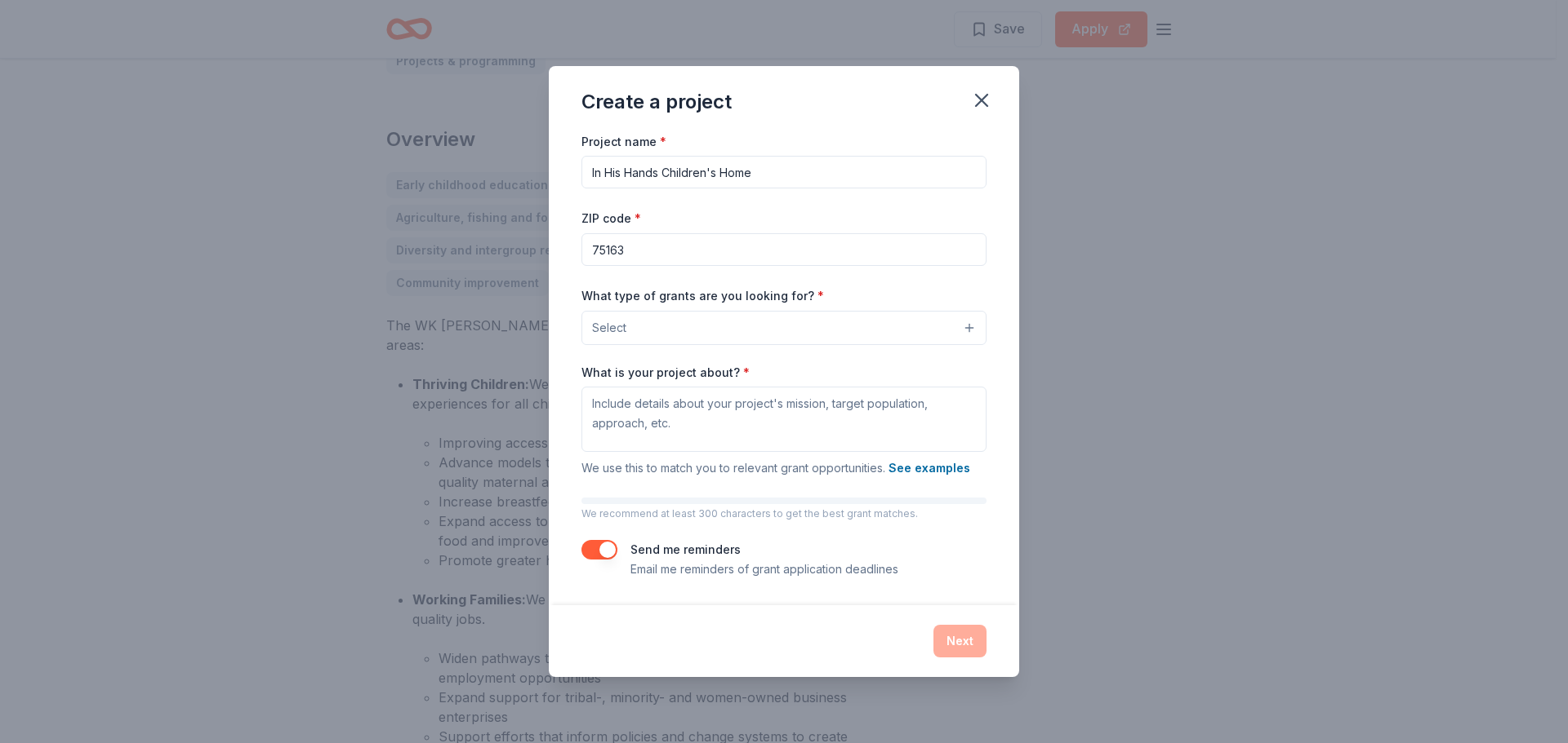
click at [646, 330] on button "Select" at bounding box center [784, 329] width 405 height 34
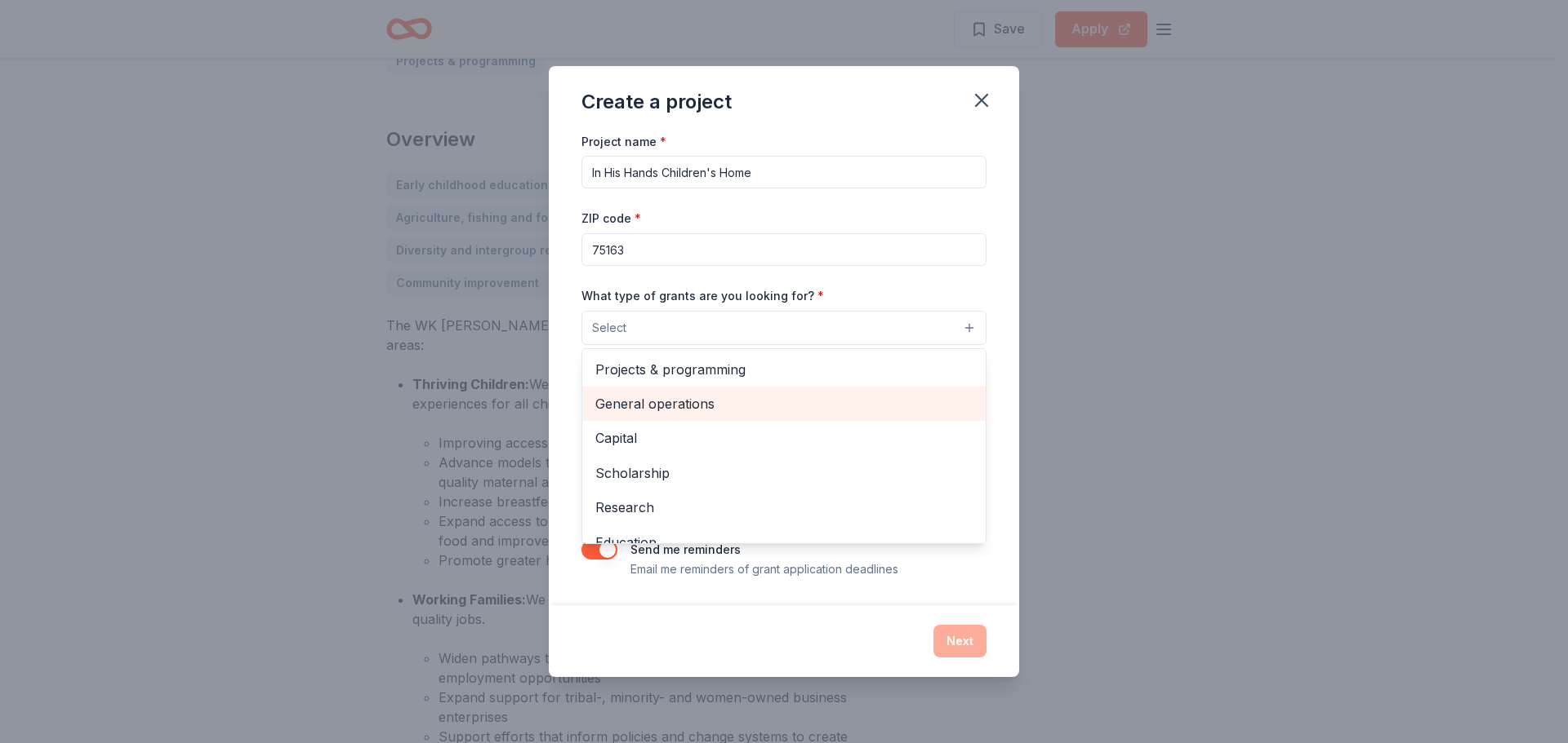
click at [686, 407] on span "General operations" at bounding box center [784, 404] width 377 height 21
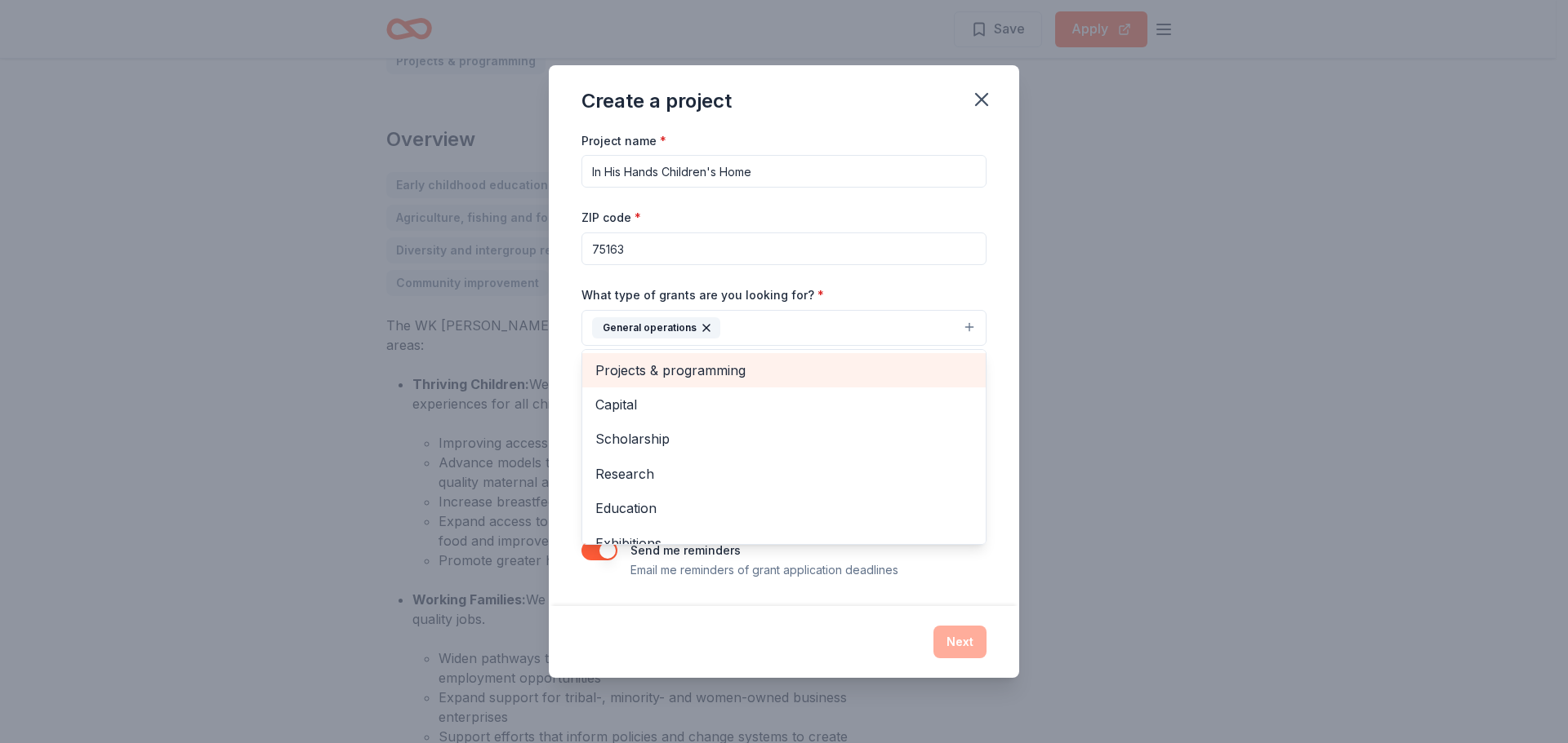
click at [704, 360] on span "Projects & programming" at bounding box center [784, 371] width 377 height 21
click at [671, 368] on span "Capital" at bounding box center [784, 371] width 377 height 21
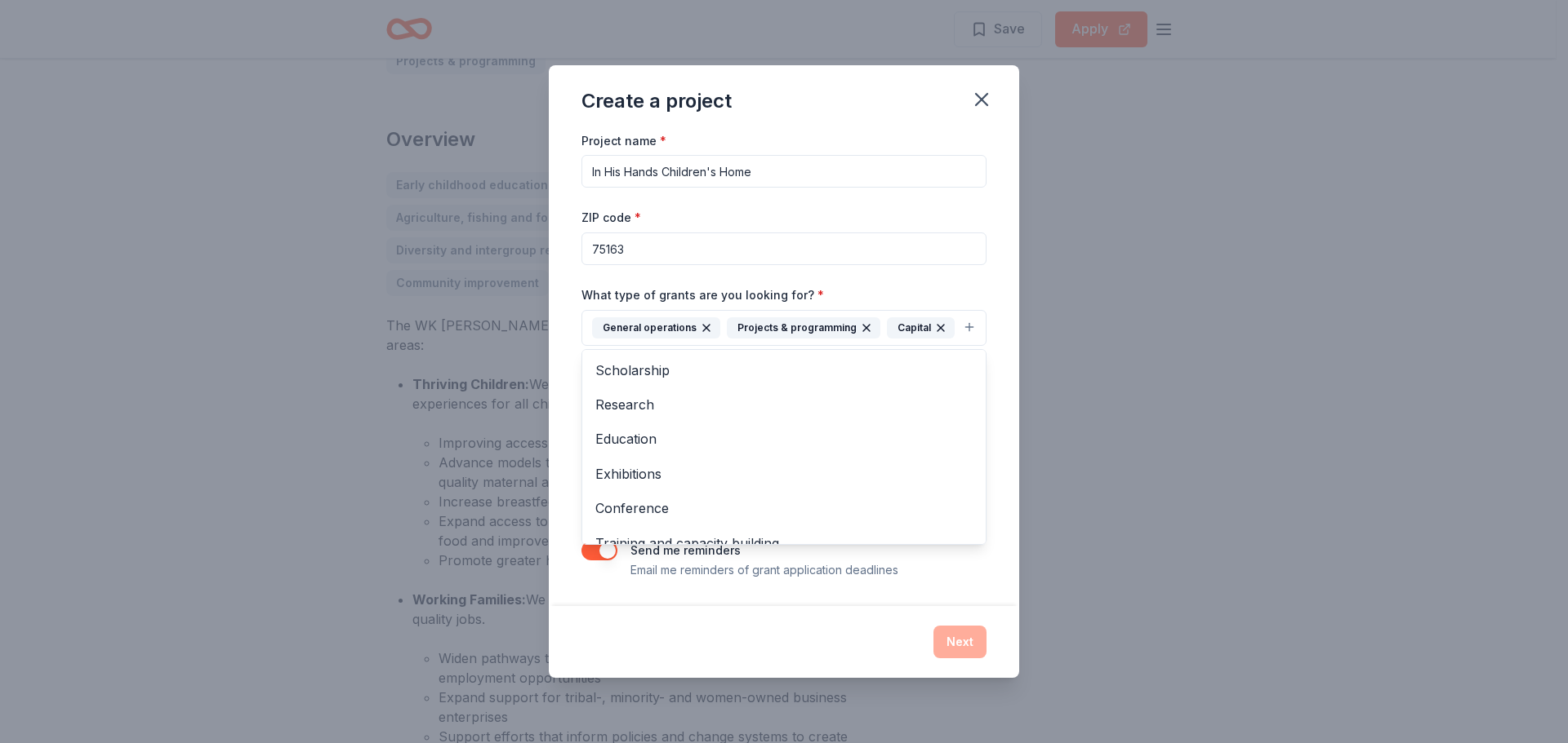
click at [801, 636] on div "Create a project Project name * In His Hands Children's Home ZIP code * 75163 W…" at bounding box center [784, 372] width 470 height 613
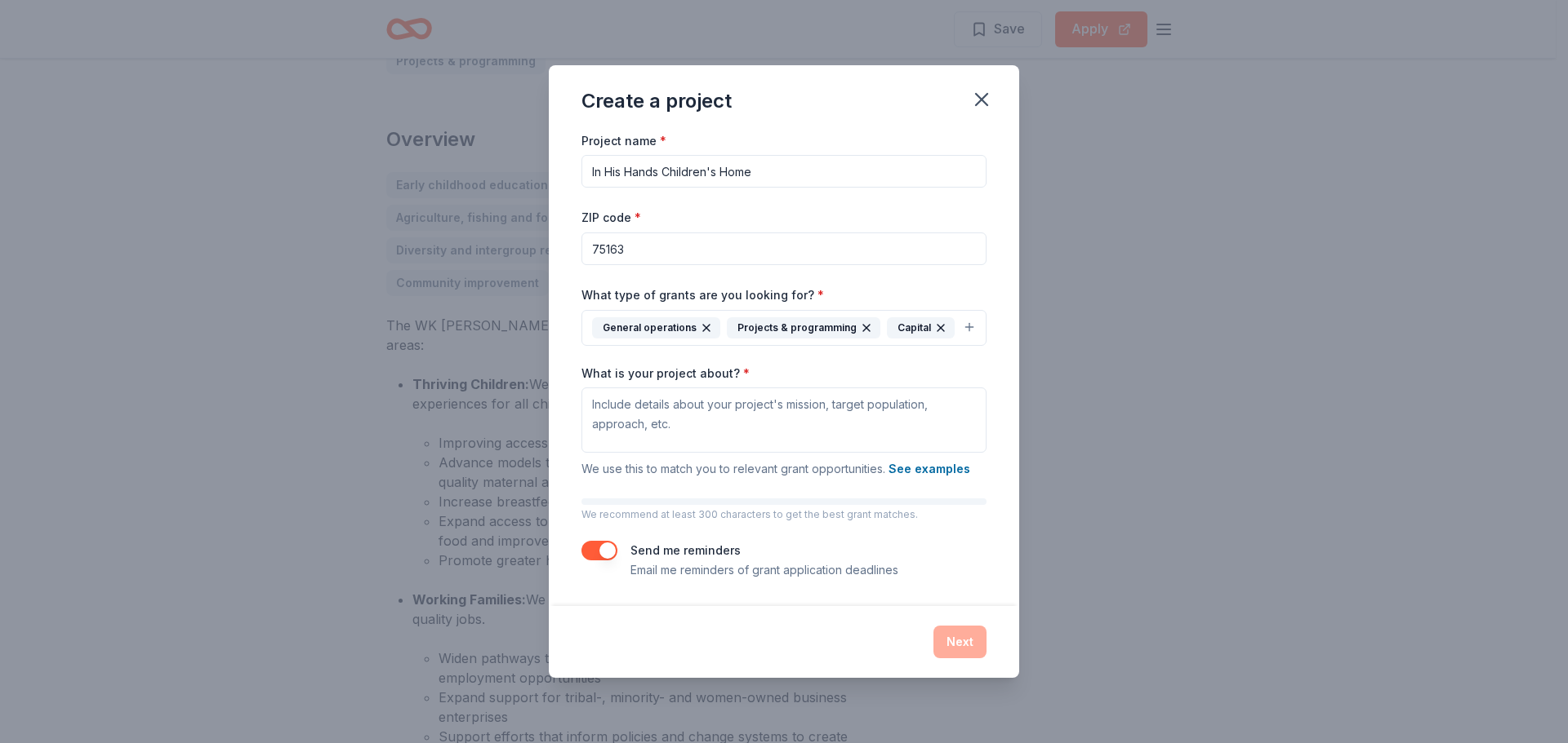
click at [979, 94] on icon "button" at bounding box center [981, 99] width 23 height 23
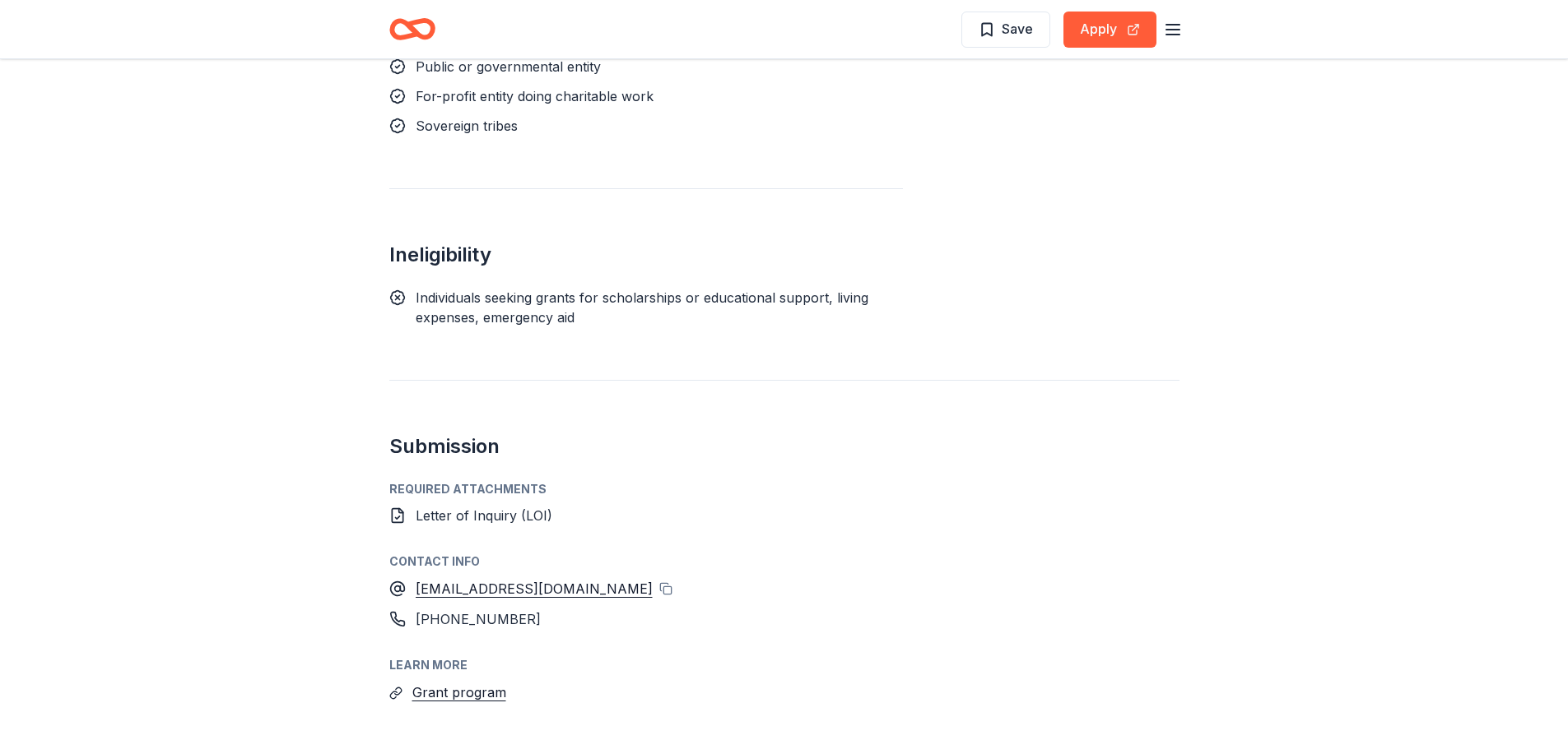
scroll to position [2076, 0]
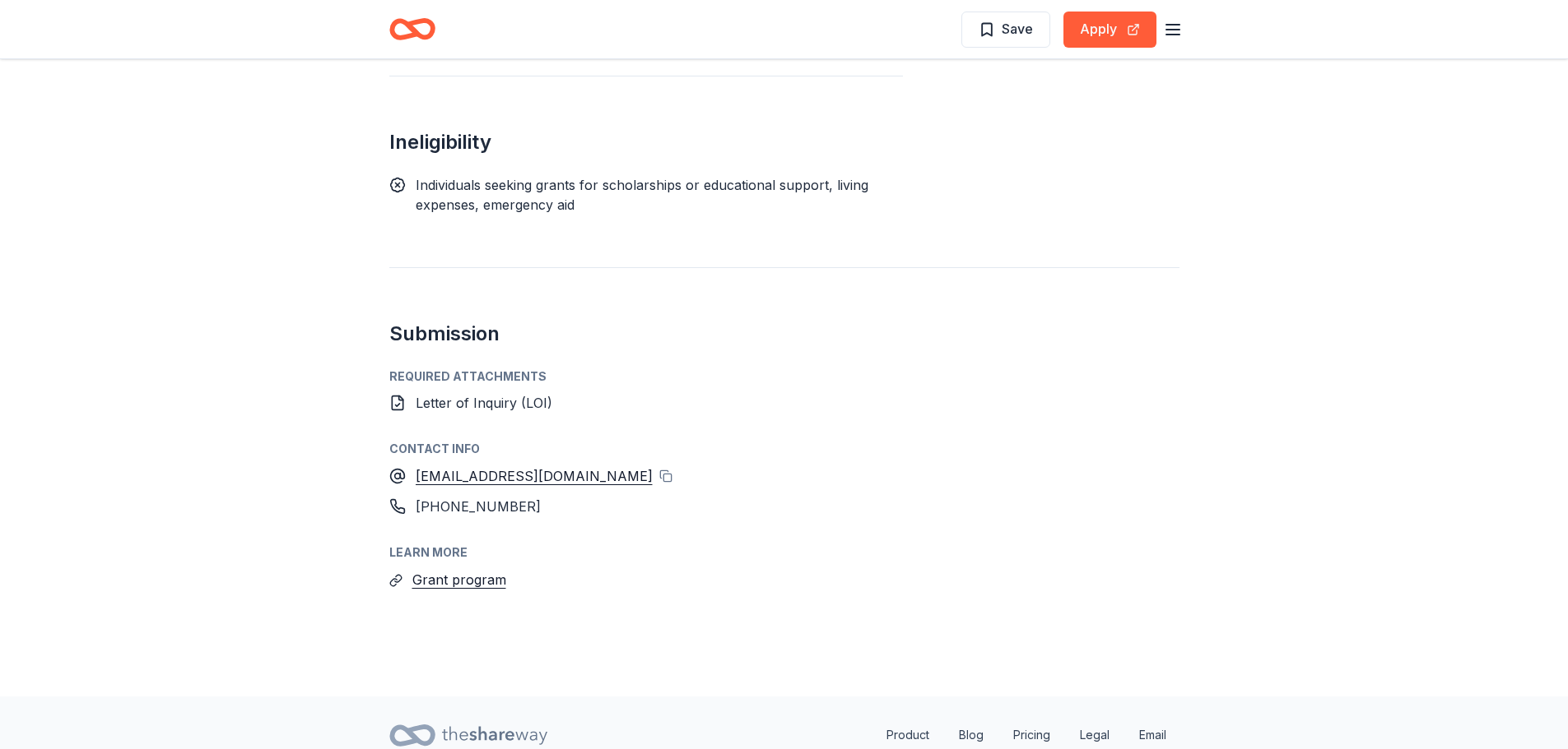
click at [461, 569] on button "Grant program" at bounding box center [458, 580] width 93 height 21
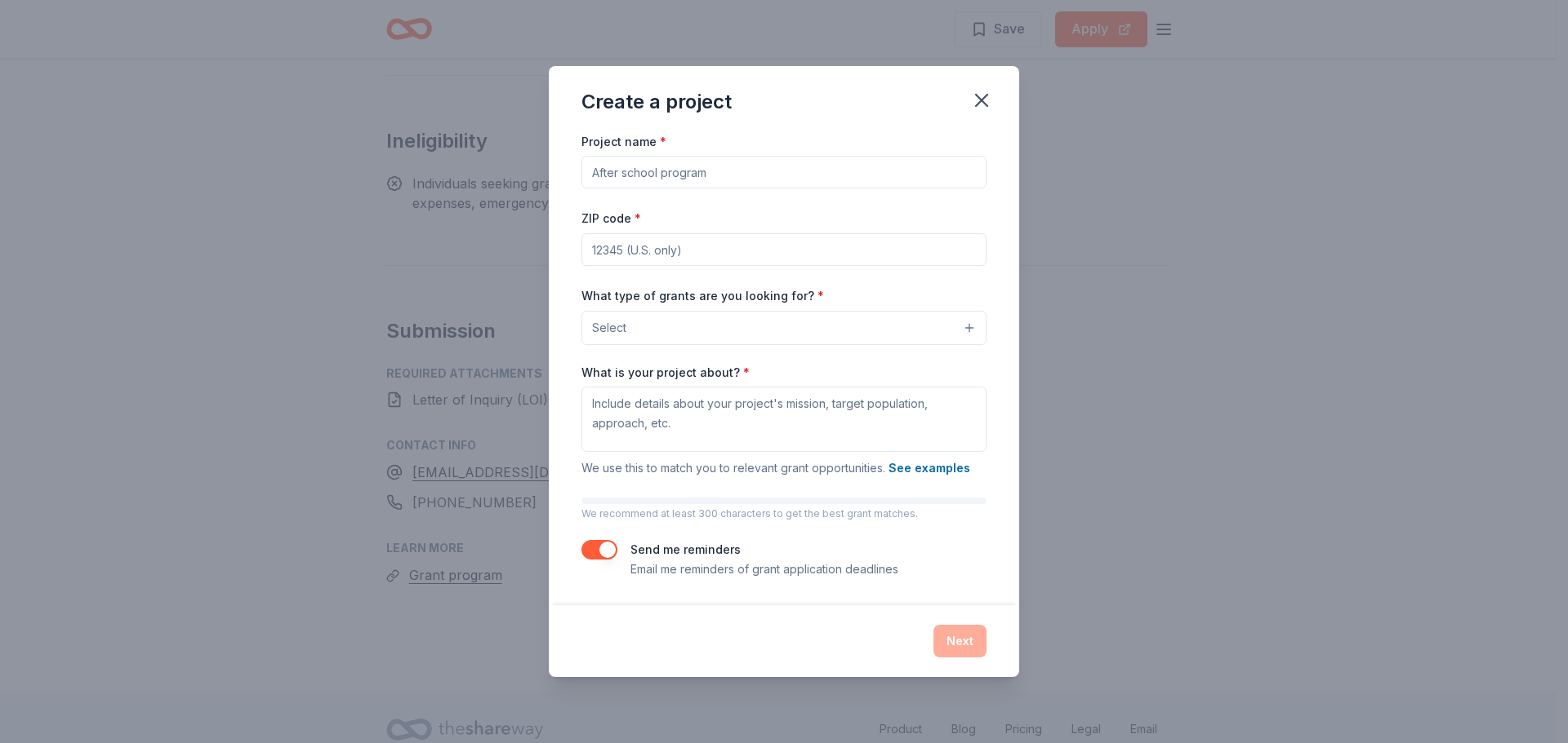
click at [977, 97] on icon "button" at bounding box center [981, 100] width 11 height 11
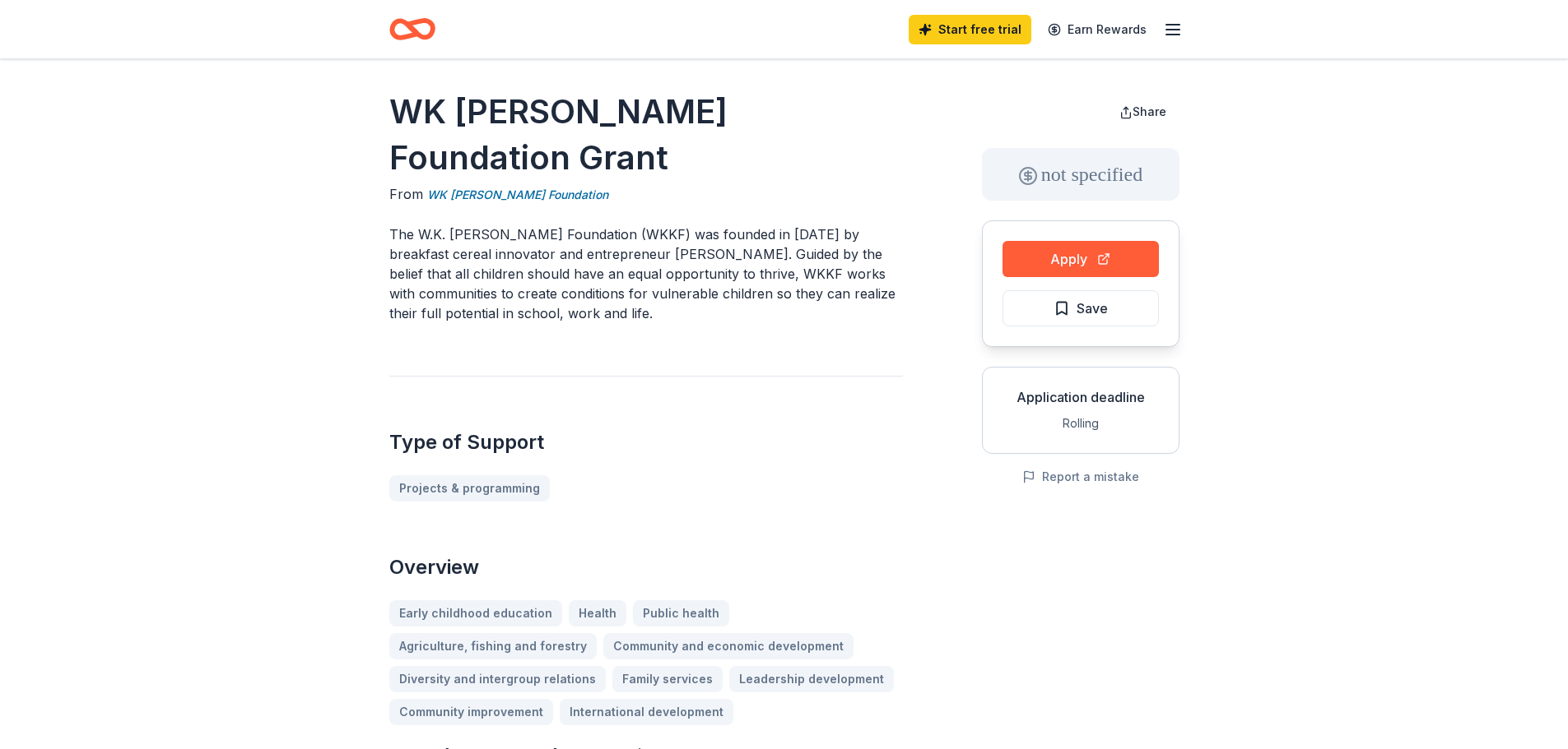
scroll to position [0, 0]
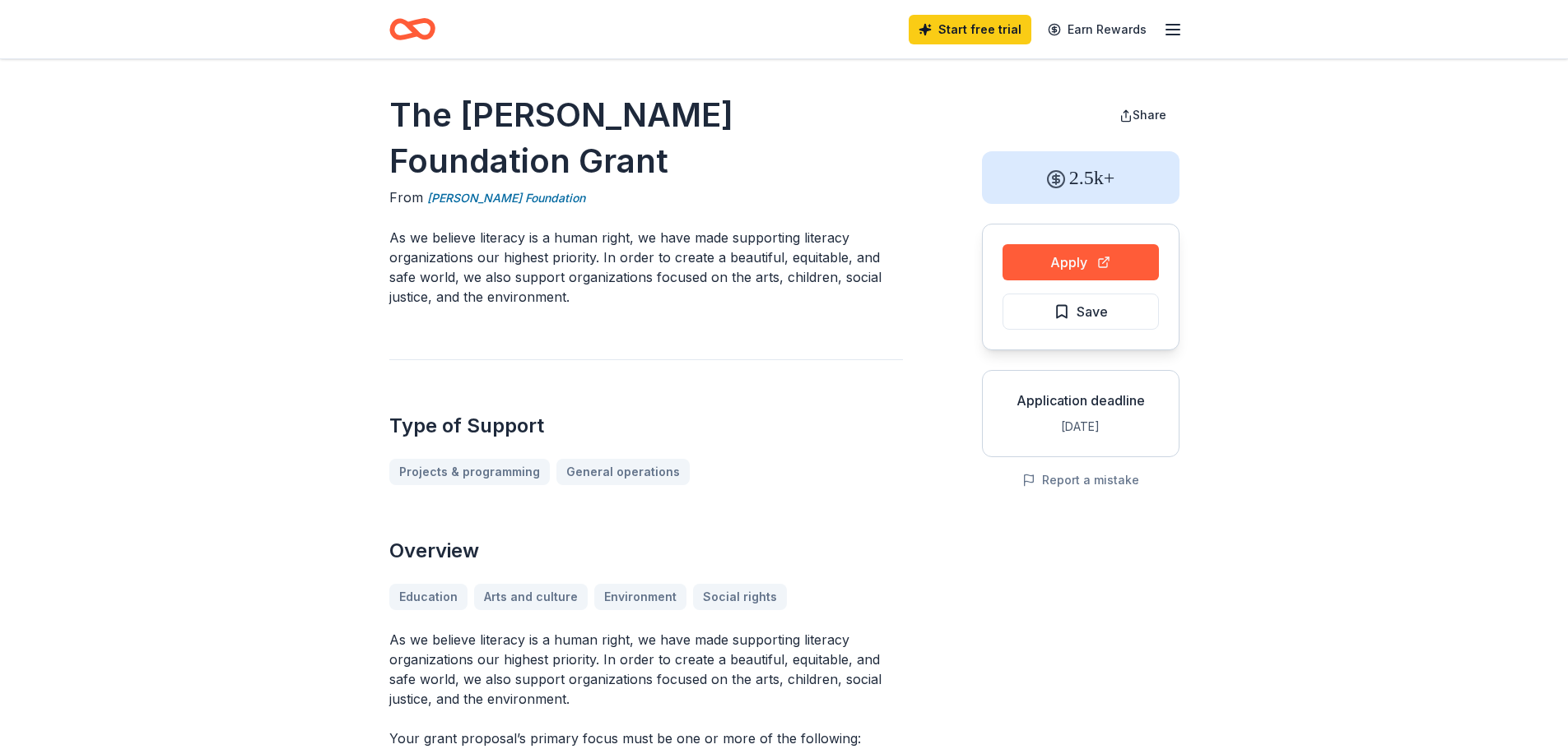
click at [1093, 268] on button "Apply" at bounding box center [1081, 263] width 156 height 37
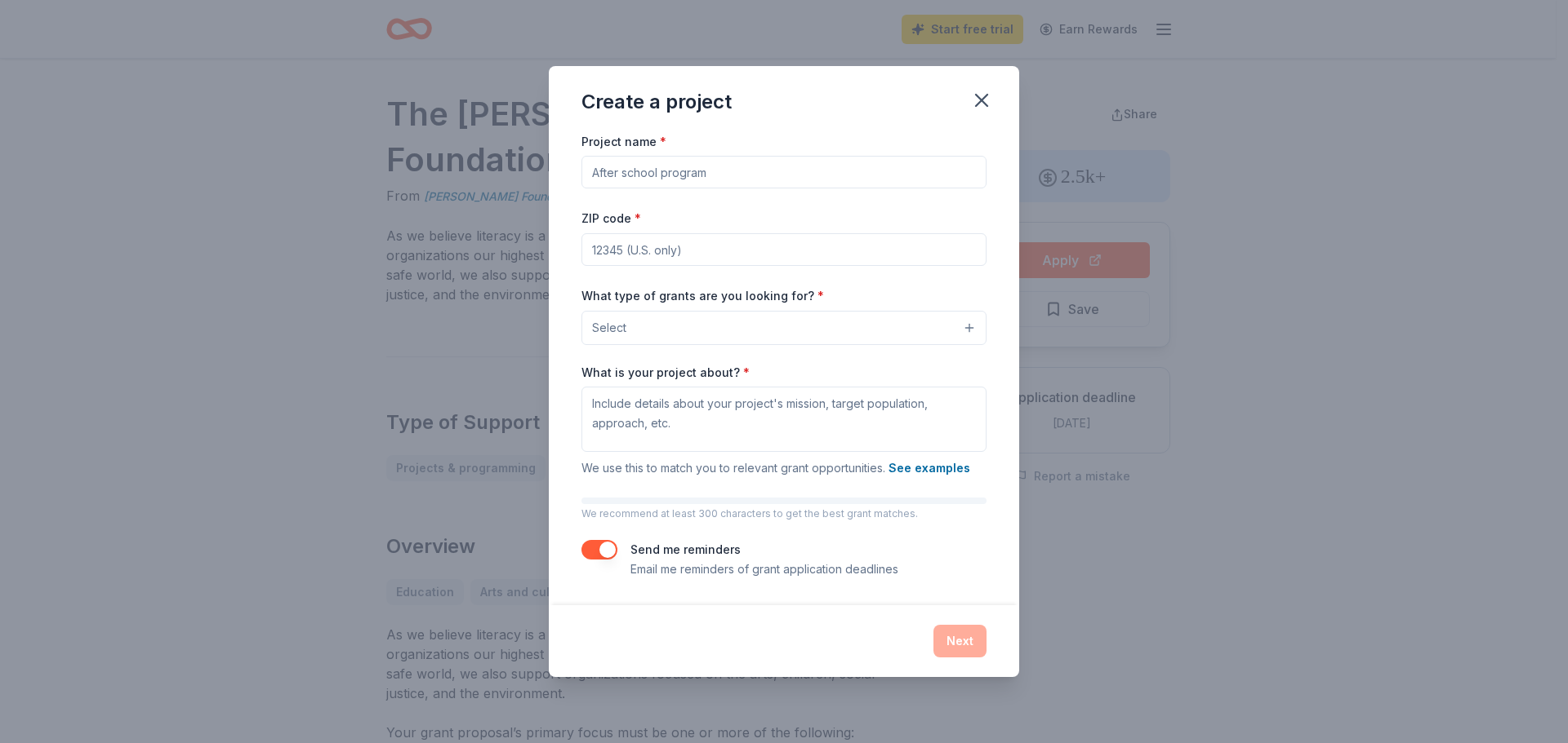
click at [732, 170] on input "Project name *" at bounding box center [784, 172] width 405 height 32
type input "E"
click at [983, 100] on icon "button" at bounding box center [981, 100] width 23 height 23
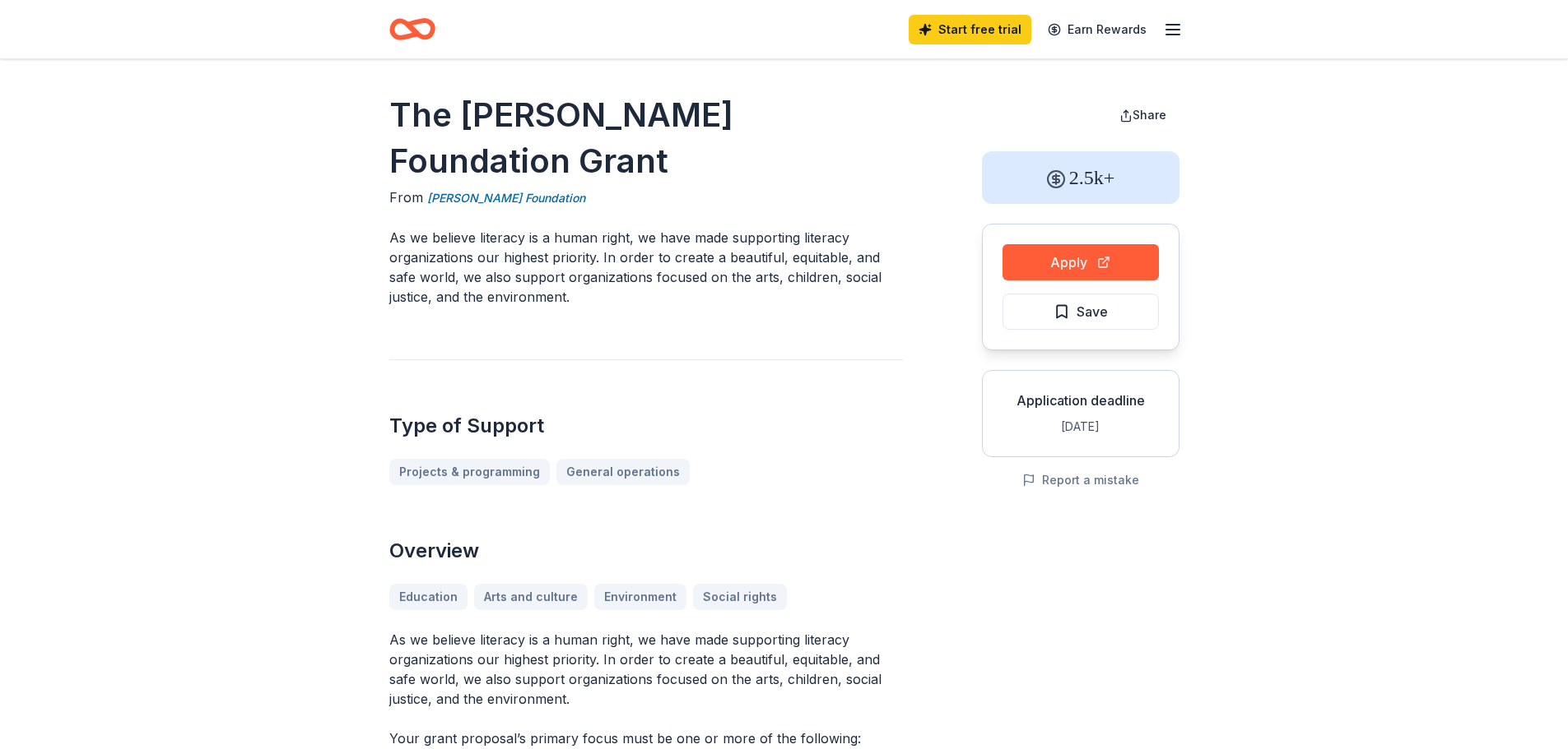
click at [1178, 31] on icon "button" at bounding box center [1172, 30] width 20 height 20
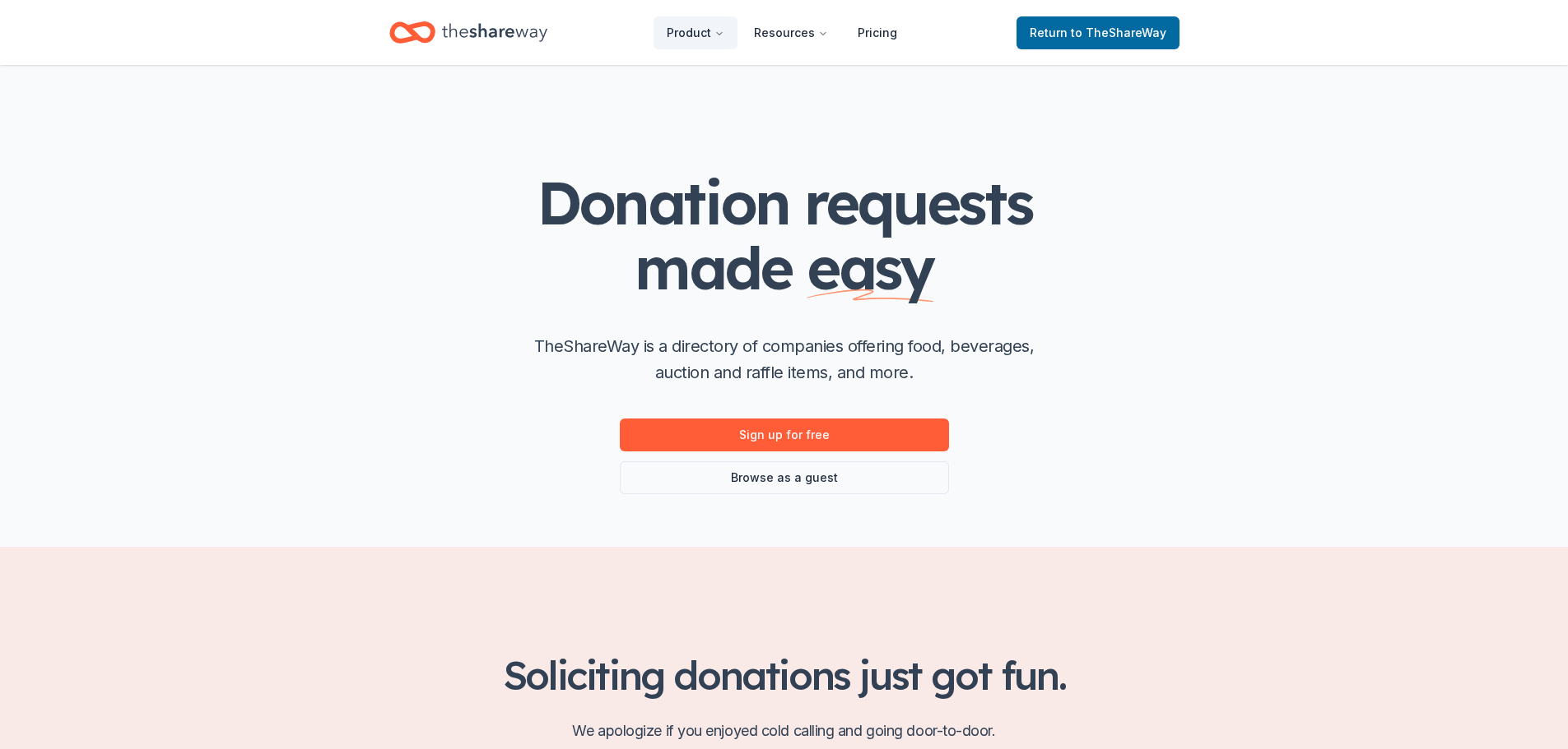
click at [774, 428] on link "Sign up for free" at bounding box center [784, 435] width 329 height 33
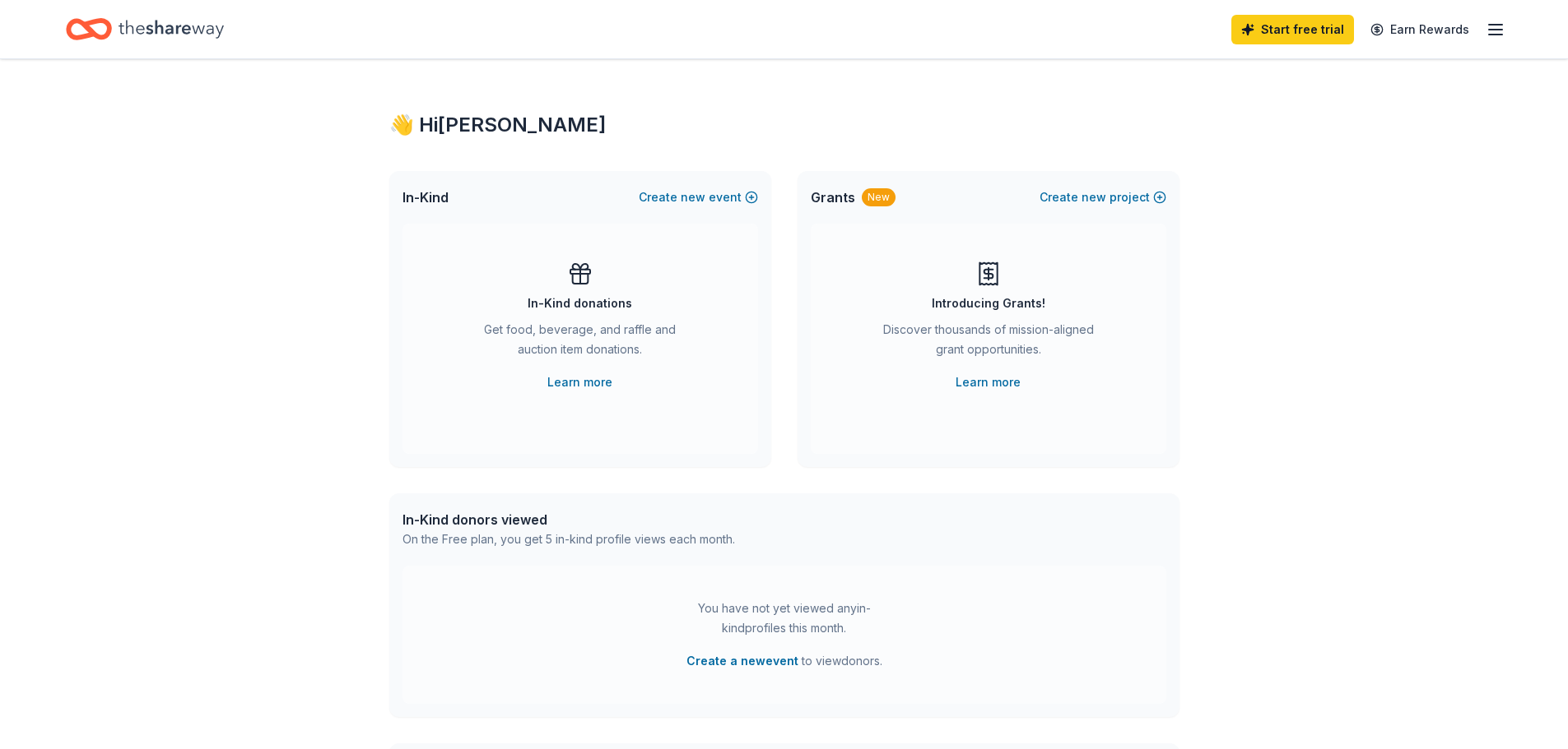
click at [566, 326] on div "Get food, beverage, and raffle and auction item donations." at bounding box center [580, 343] width 223 height 46
click at [593, 294] on div "In-Kind donations" at bounding box center [580, 303] width 105 height 20
click at [574, 314] on div "In-Kind donations Get food, beverage, and raffle and auction item donations. Le…" at bounding box center [580, 326] width 290 height 132
click at [591, 388] on link "Learn more" at bounding box center [580, 382] width 65 height 20
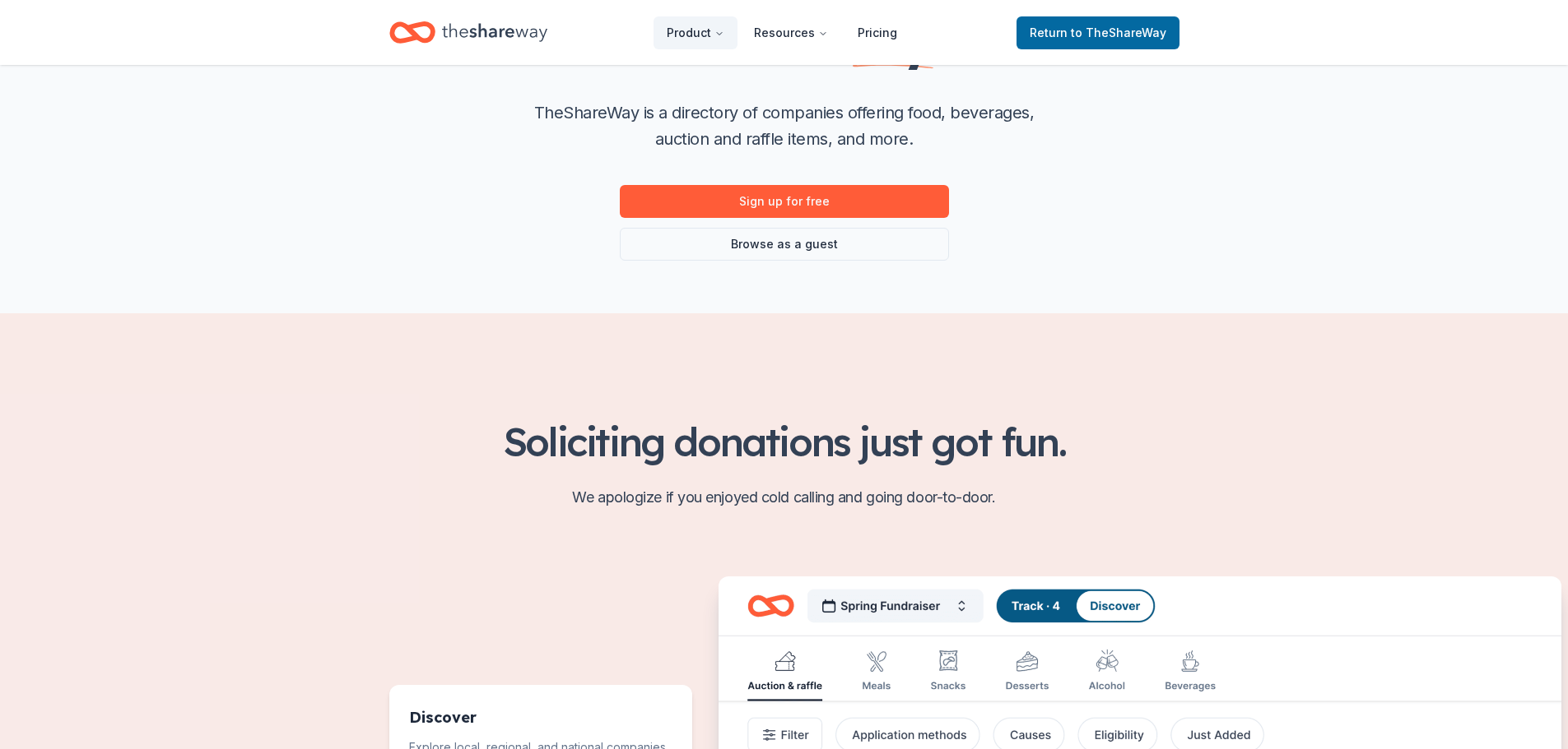
scroll to position [165, 0]
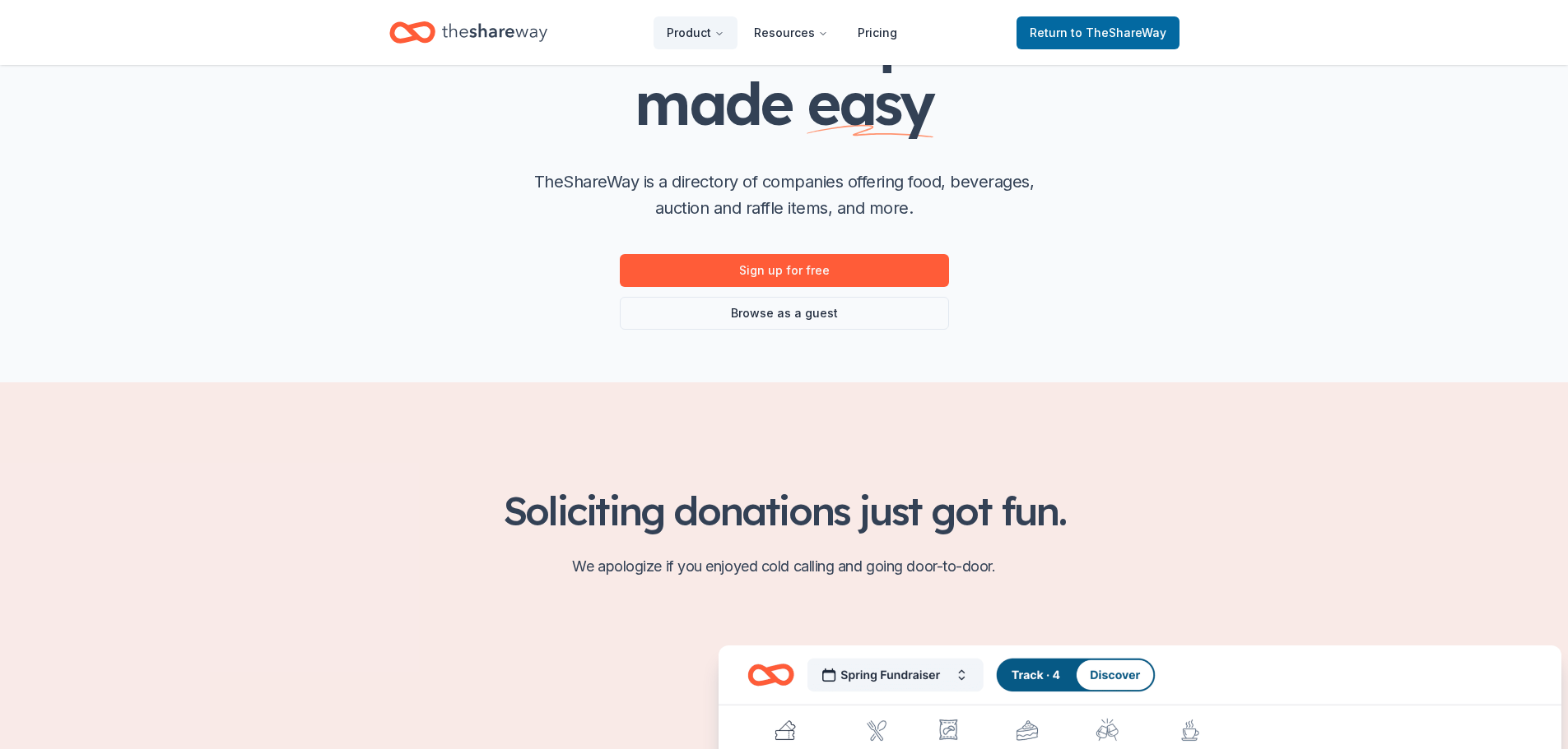
click at [839, 269] on link "Sign up for free" at bounding box center [784, 271] width 329 height 33
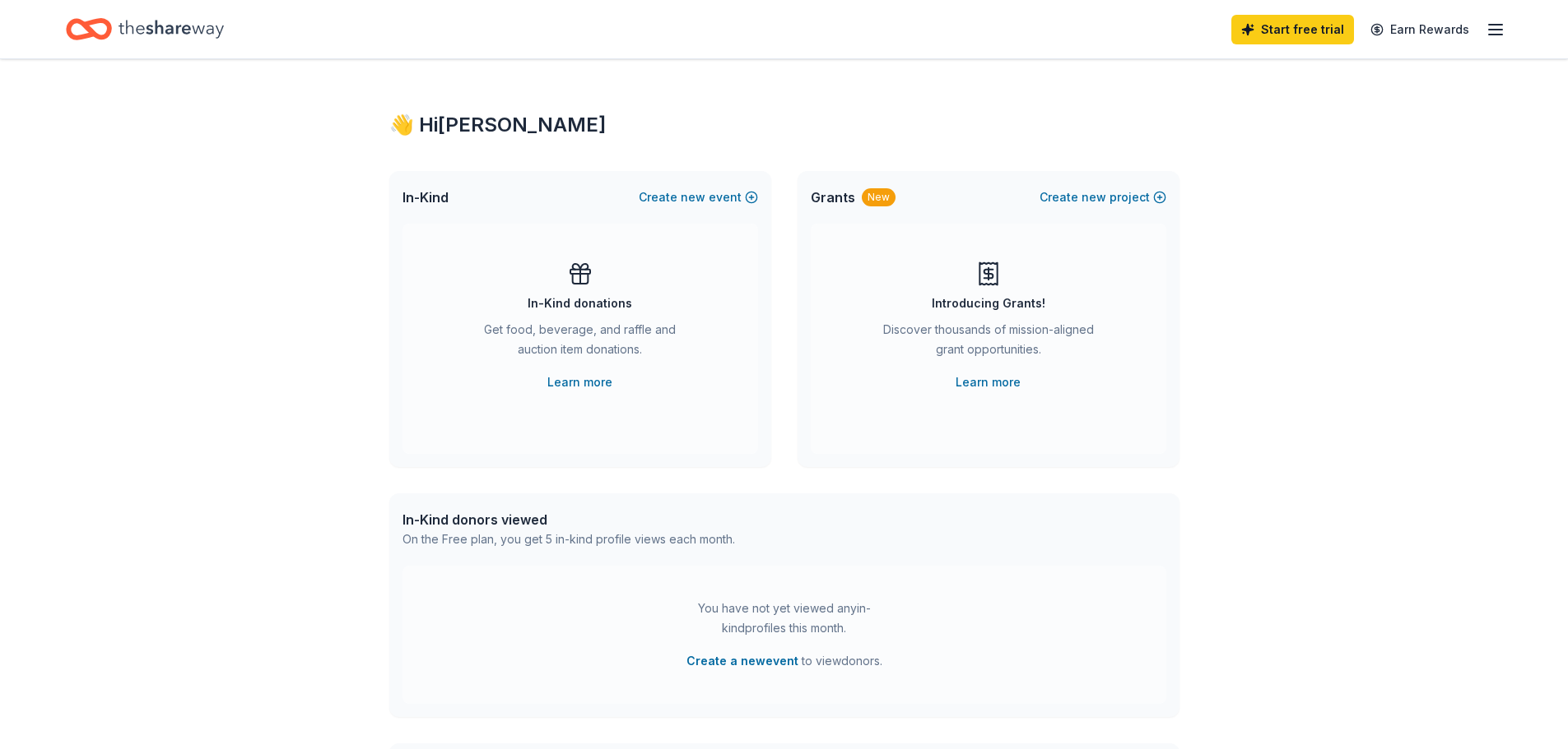
click at [569, 328] on div "Get food, beverage, and raffle and auction item donations." at bounding box center [580, 343] width 223 height 46
click at [560, 335] on div "Get food, beverage, and raffle and auction item donations." at bounding box center [580, 343] width 223 height 46
click at [589, 300] on div "In-Kind donations" at bounding box center [580, 303] width 105 height 20
click at [581, 384] on link "Learn more" at bounding box center [580, 382] width 65 height 20
click at [756, 195] on button "Create new event" at bounding box center [698, 197] width 119 height 20
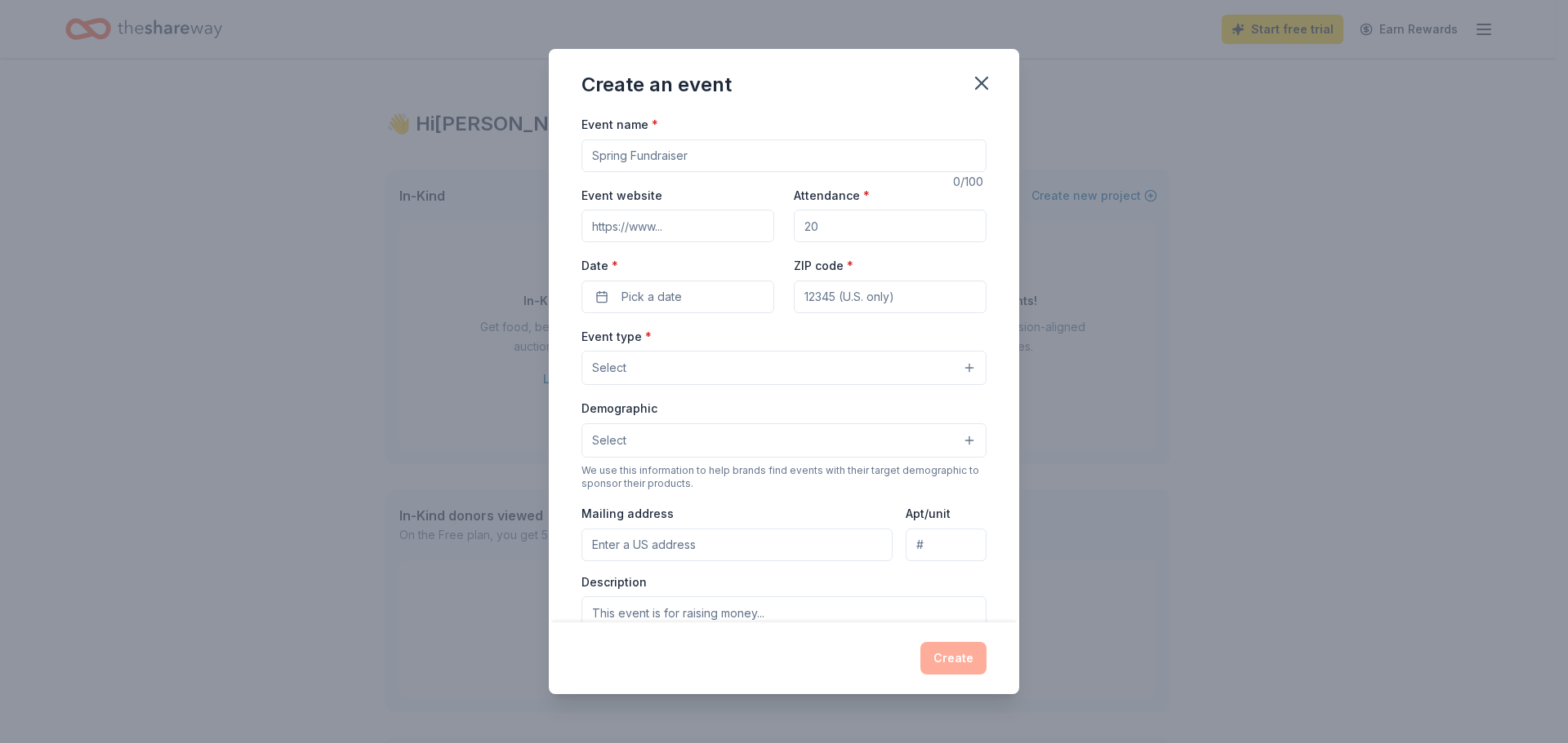
click at [690, 159] on input "Event name *" at bounding box center [784, 156] width 405 height 32
type input "Annual Fish Fry Fundraiser/Silent Auction"
click at [626, 229] on input "Event website" at bounding box center [677, 226] width 193 height 32
type input "https://inhishands.me/"
click at [812, 222] on input "Attendance *" at bounding box center [891, 226] width 193 height 32
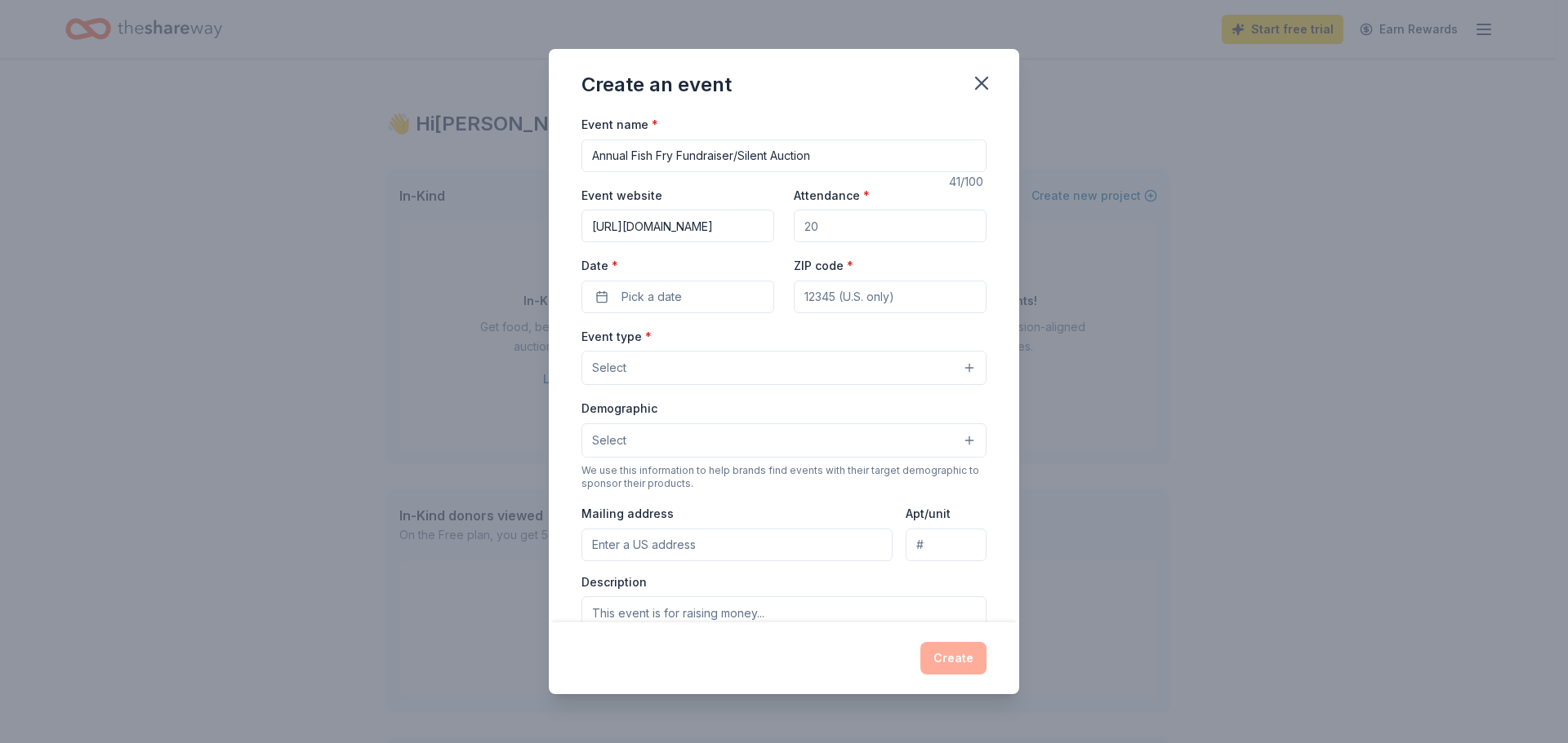
drag, startPoint x: 816, startPoint y: 223, endPoint x: 789, endPoint y: 223, distance: 27.0
click at [794, 223] on input "Attendance *" at bounding box center [891, 226] width 193 height 32
type input "300"
click at [671, 304] on span "Pick a date" at bounding box center [651, 297] width 60 height 20
click at [761, 334] on button "Go to next month" at bounding box center [763, 340] width 23 height 23
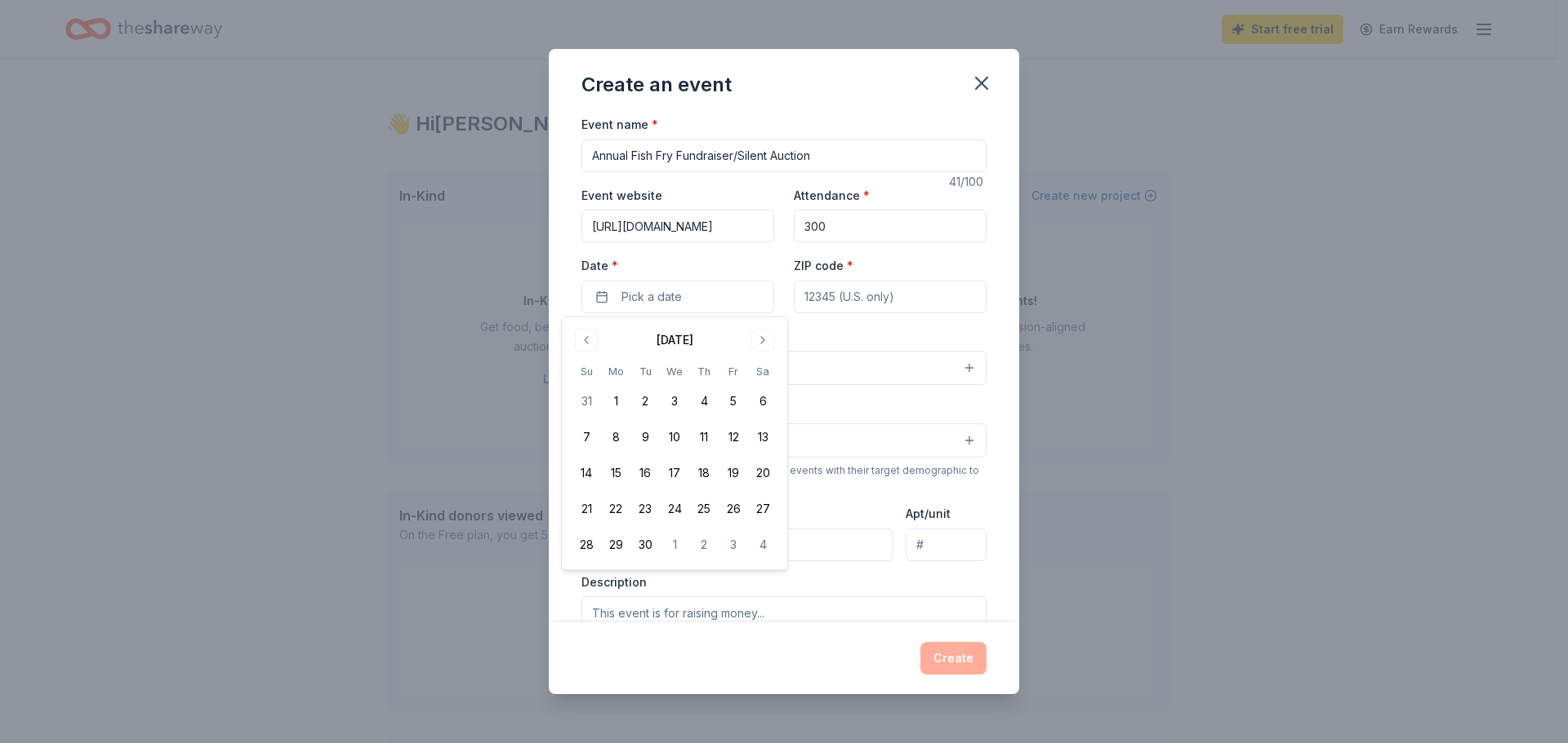
click at [761, 334] on button "Go to next month" at bounding box center [763, 340] width 23 height 23
click at [762, 335] on button "Go to next month" at bounding box center [763, 340] width 23 height 23
click at [590, 471] on button "9" at bounding box center [586, 473] width 30 height 30
click at [864, 300] on input "ZIP code *" at bounding box center [891, 297] width 193 height 32
paste input
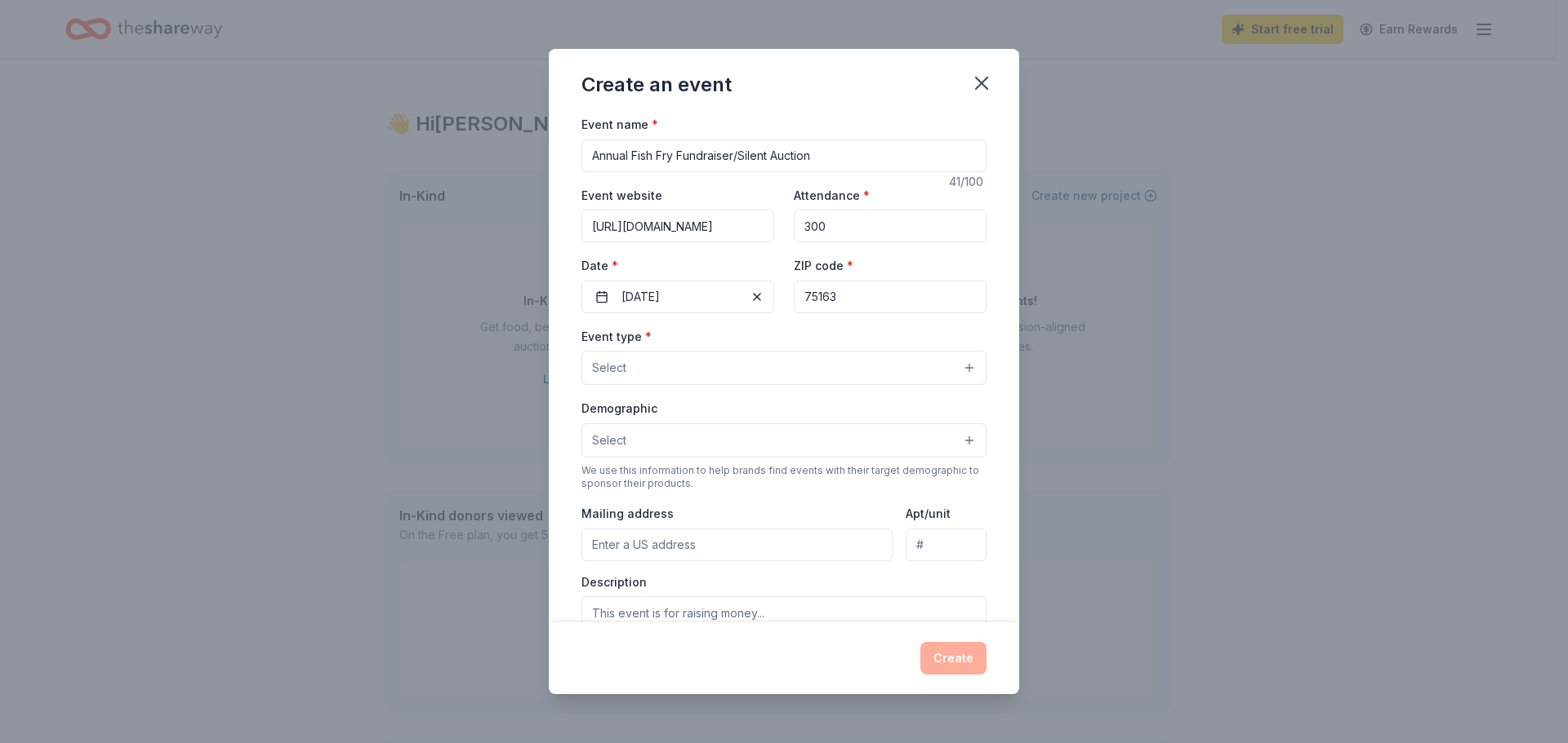
type input "75163"
click at [734, 361] on button "Select" at bounding box center [784, 368] width 405 height 34
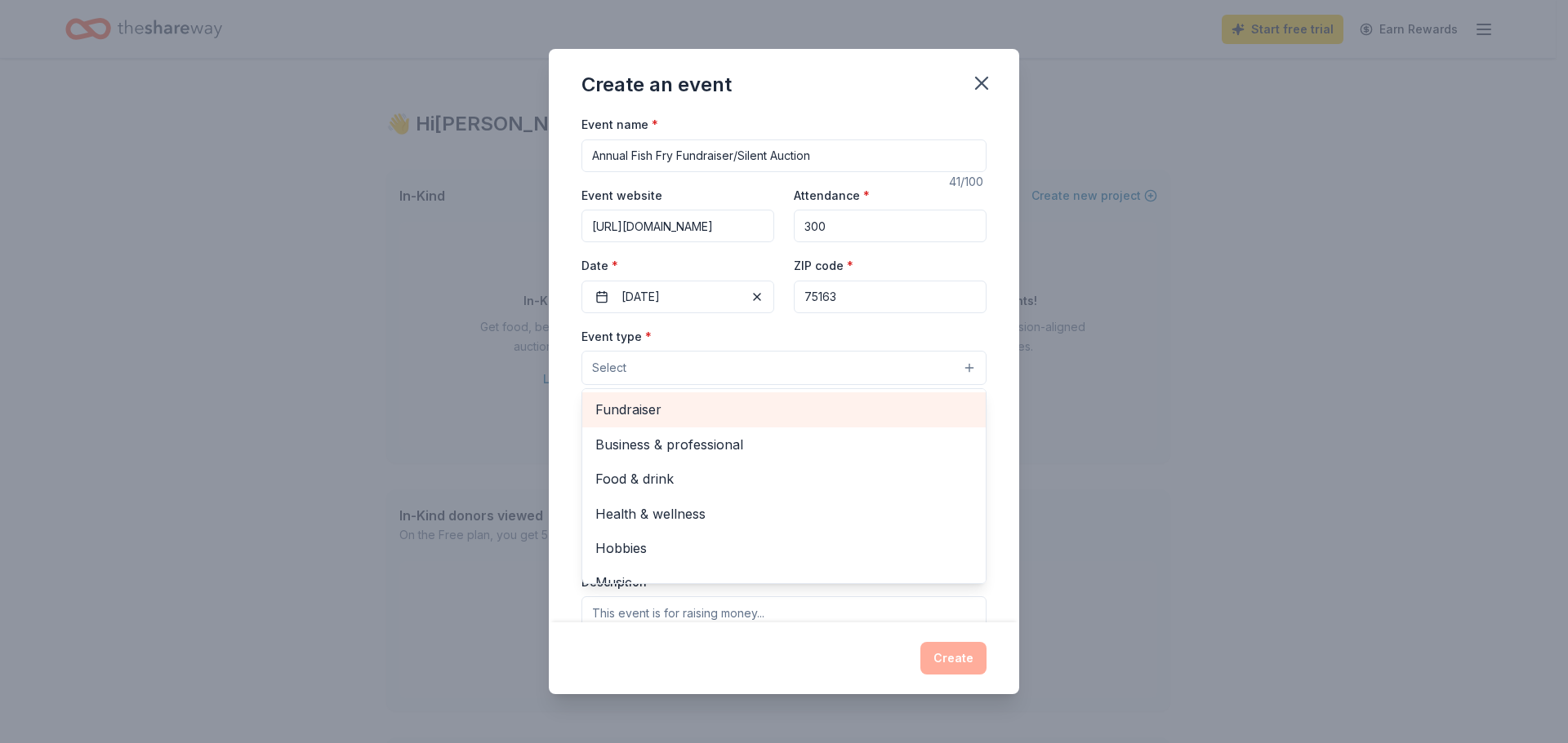
click at [642, 413] on span "Fundraiser" at bounding box center [784, 410] width 377 height 21
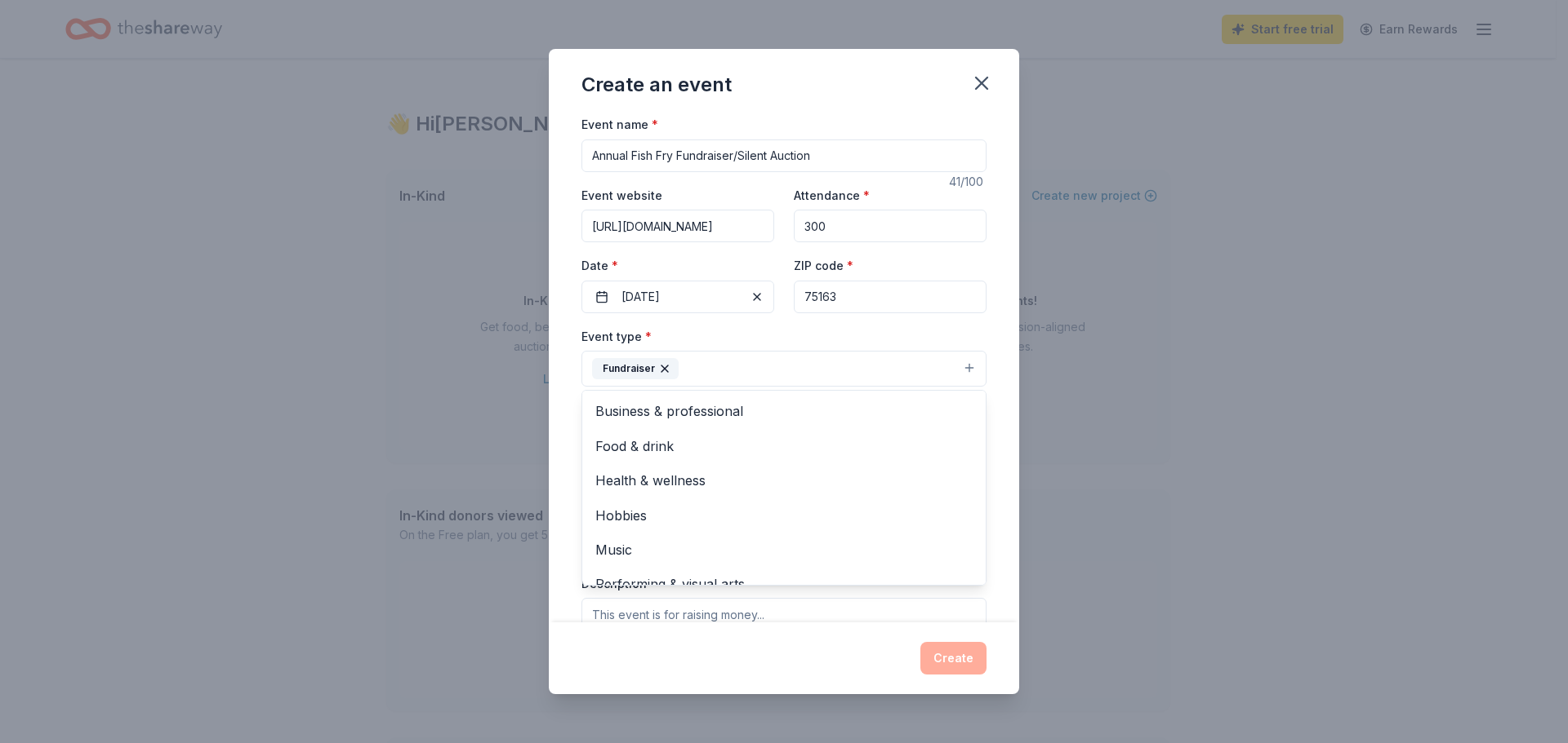
click at [987, 325] on div "Event name * Annual Fish Fry Fundraiser/Silent Auction 41 /100 Event website ht…" at bounding box center [784, 369] width 470 height 508
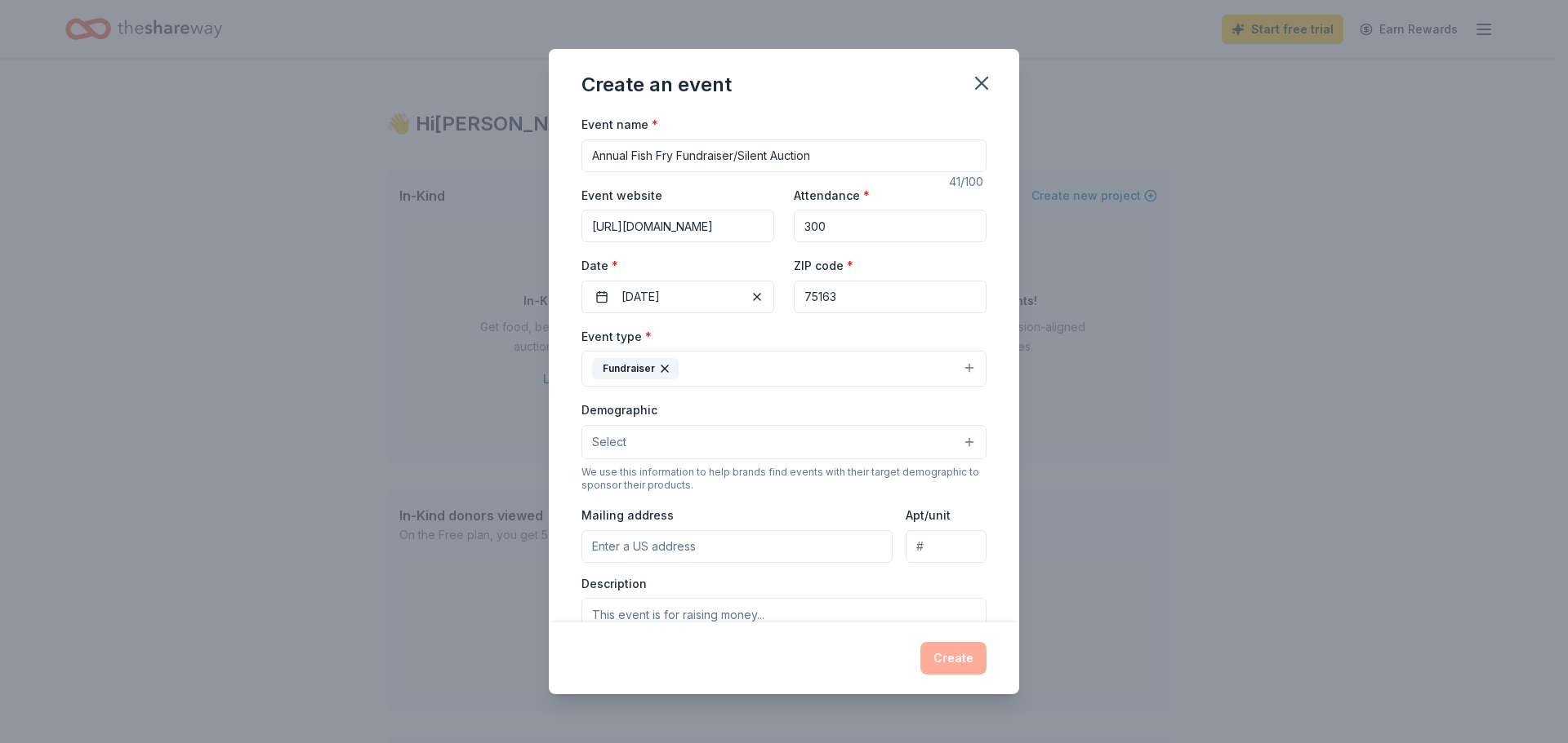
click at [655, 438] on button "Select" at bounding box center [784, 442] width 405 height 34
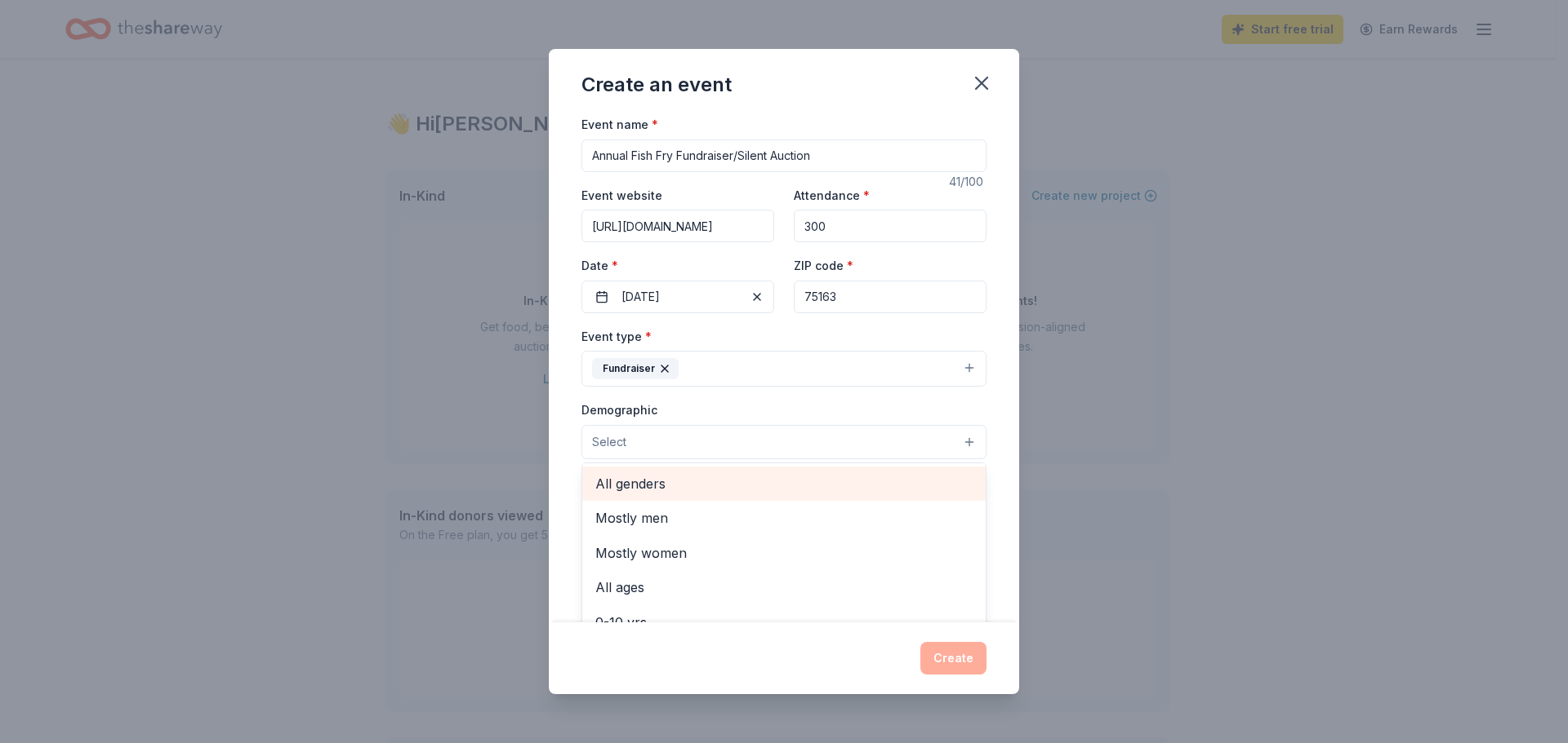
click at [650, 482] on span "All genders" at bounding box center [784, 484] width 377 height 21
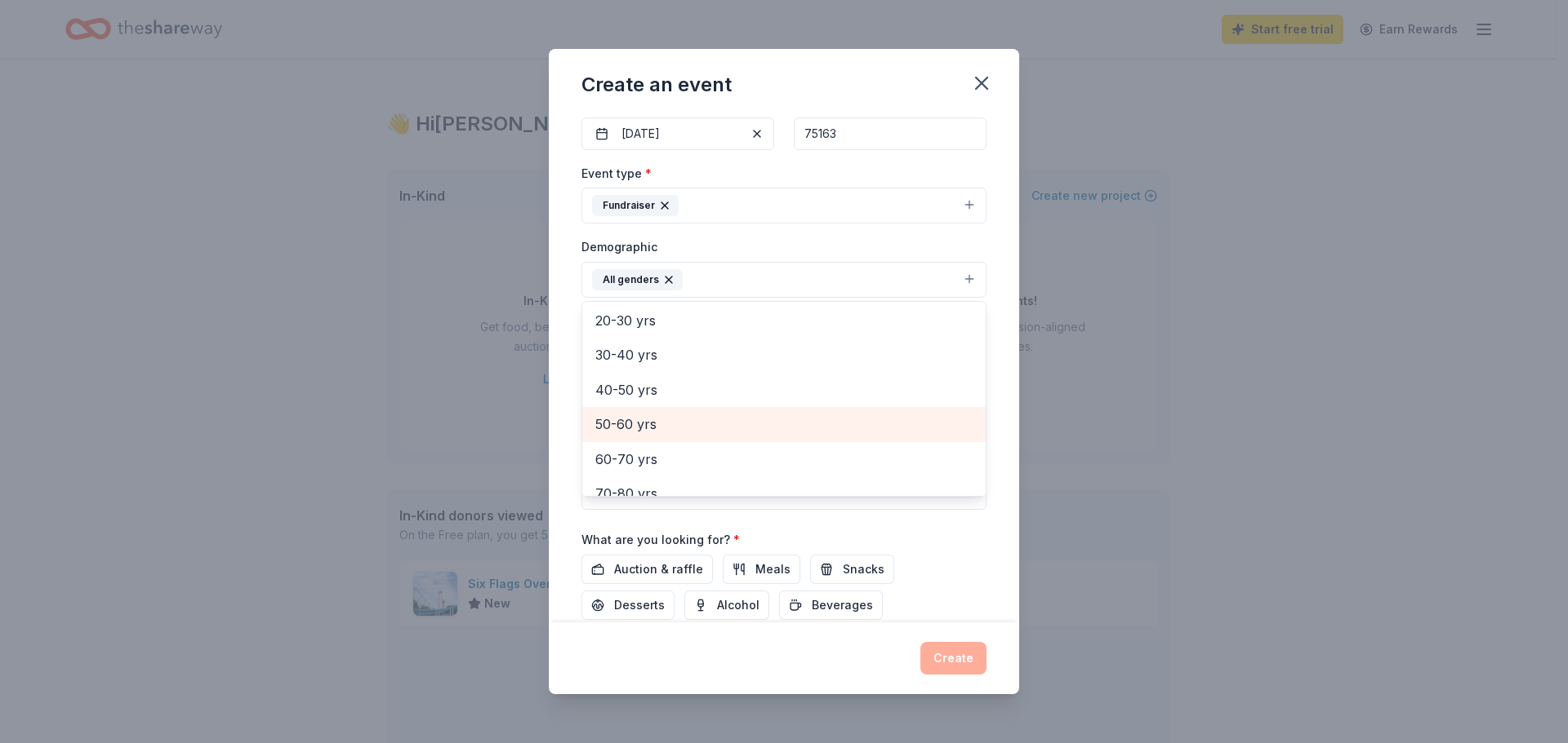
scroll to position [146, 0]
click at [988, 287] on div "Event name * Annual Fish Fry Fundraiser/Silent Auction 41 /100 Event website ht…" at bounding box center [784, 369] width 470 height 508
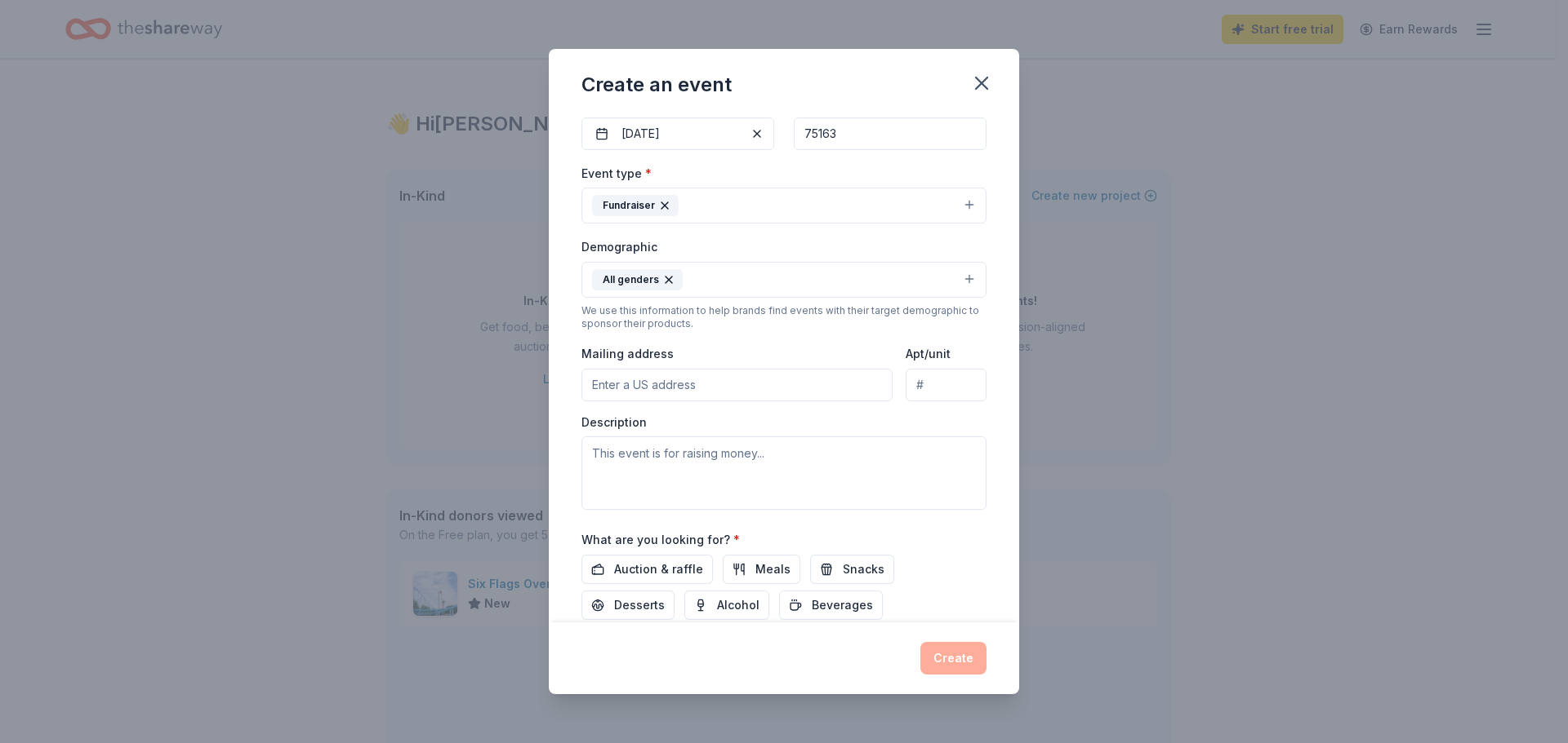
click at [662, 384] on input "Mailing address" at bounding box center [737, 385] width 311 height 32
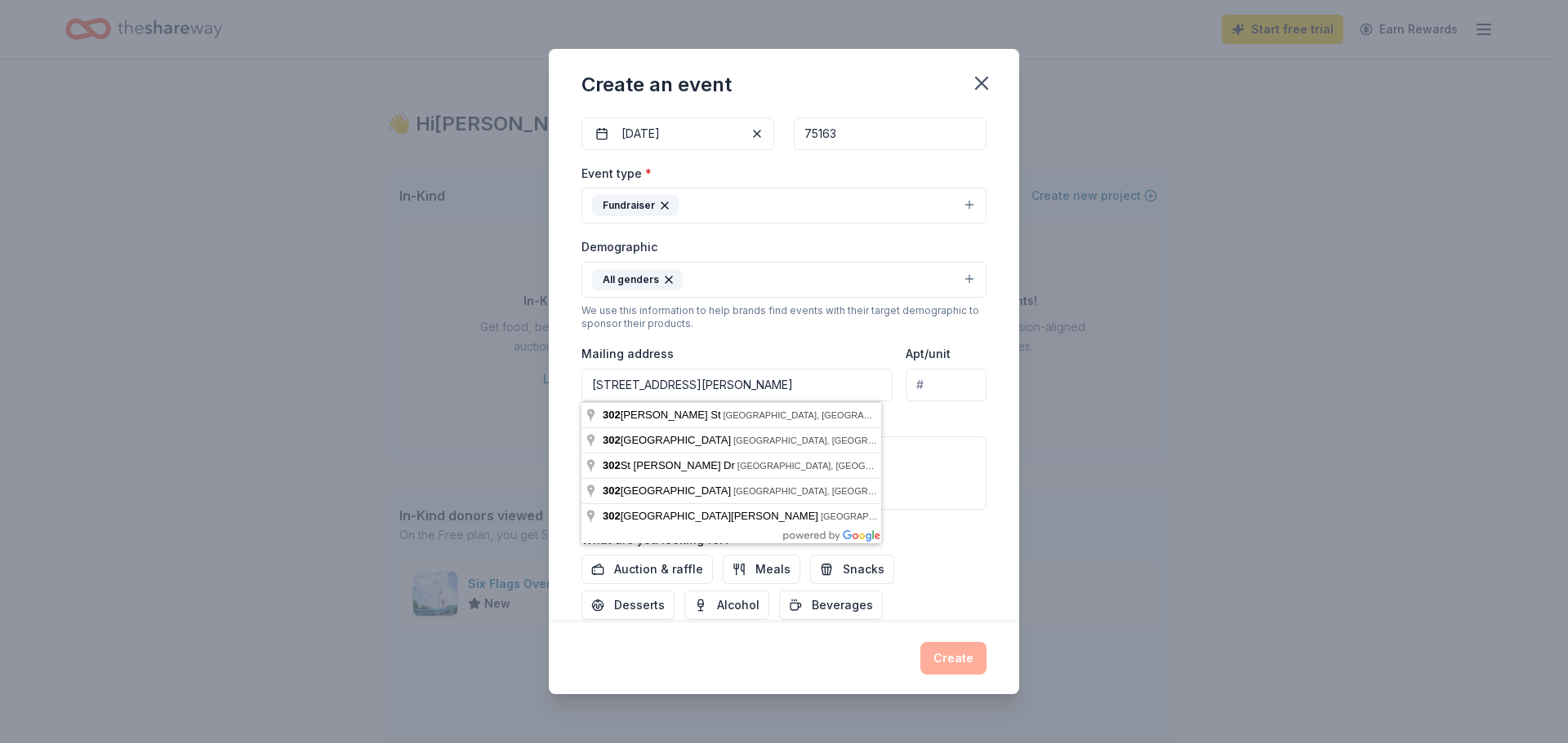
type input "302 Lawrence Street, Trinidad, TX, 75163"
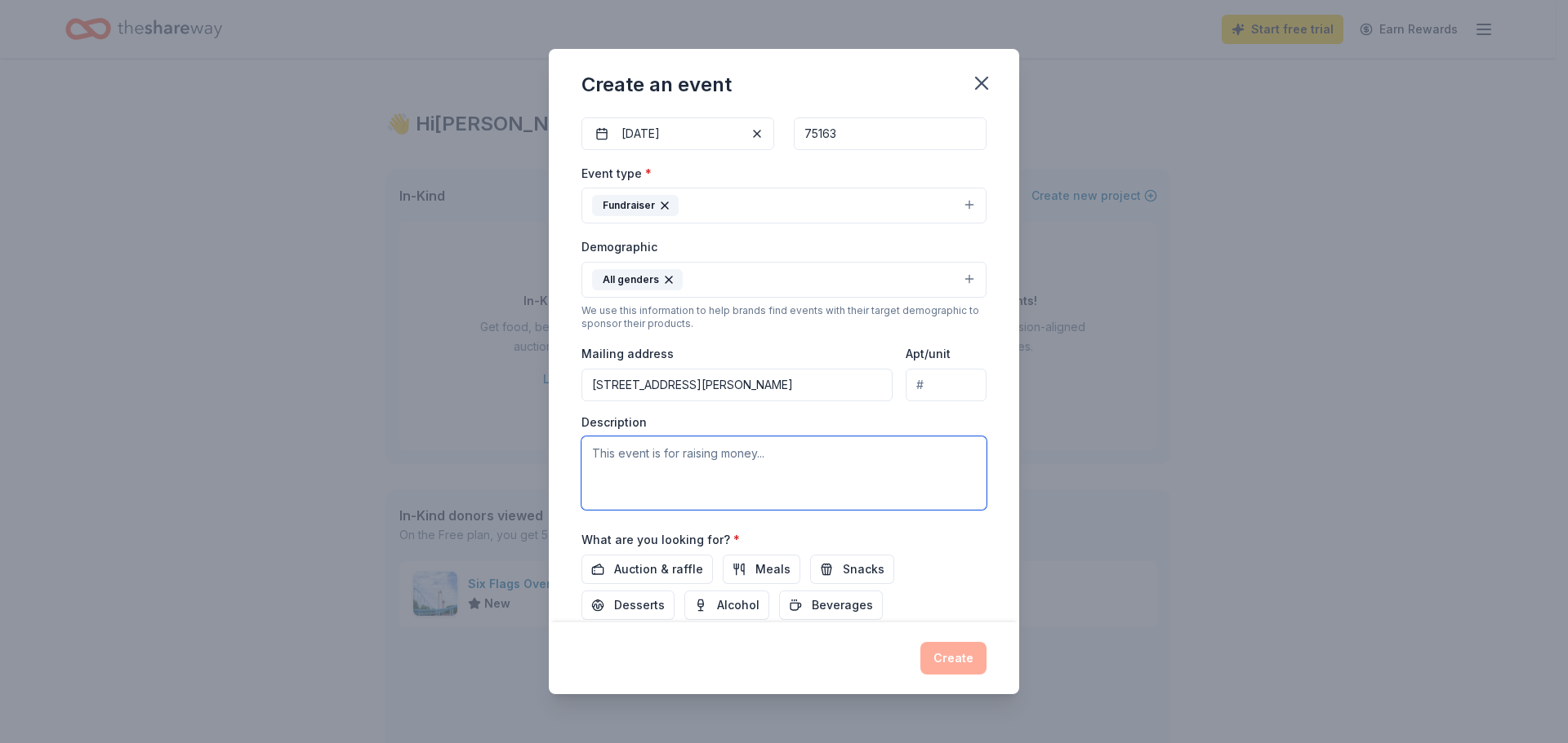
click at [683, 460] on textarea at bounding box center [784, 473] width 405 height 74
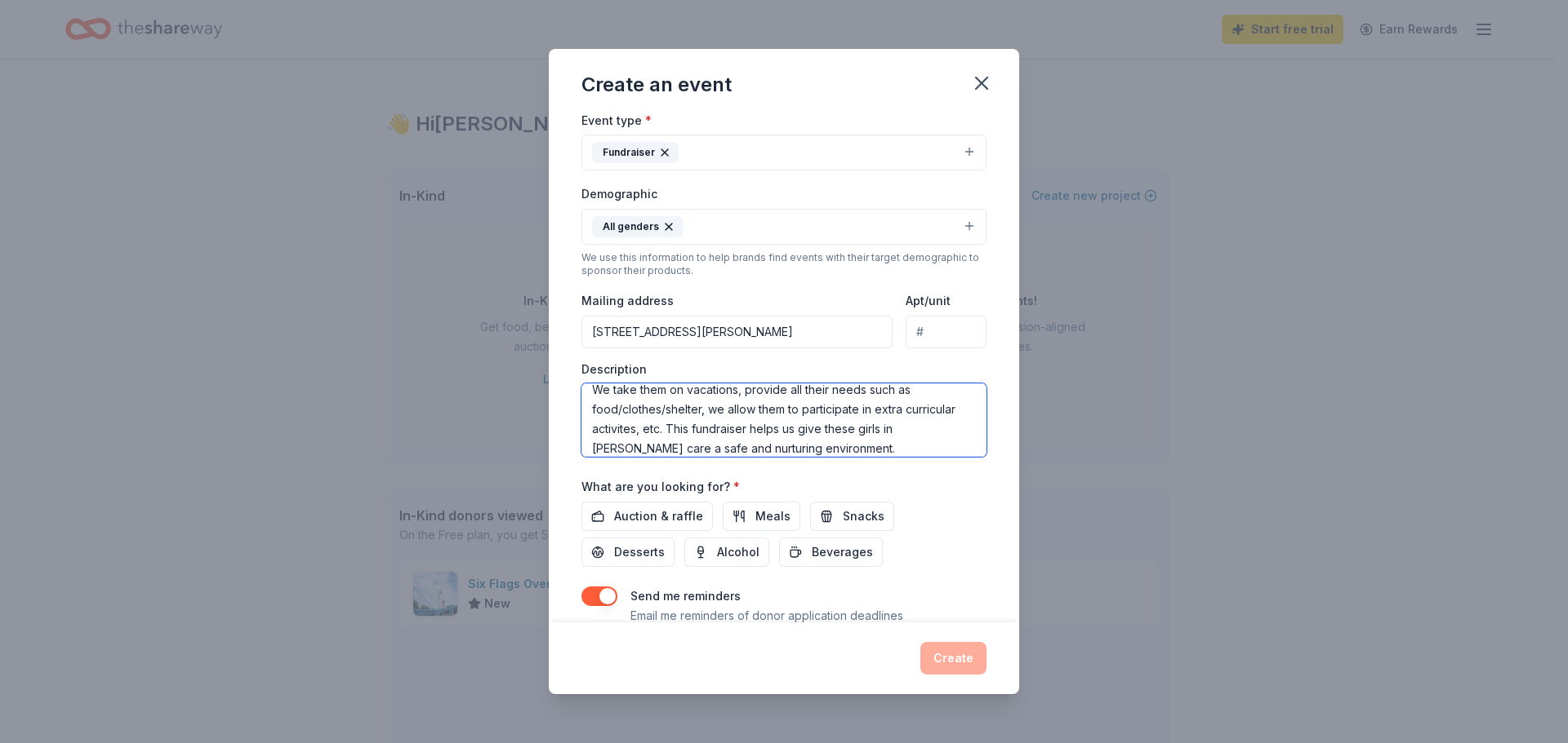
scroll to position [244, 0]
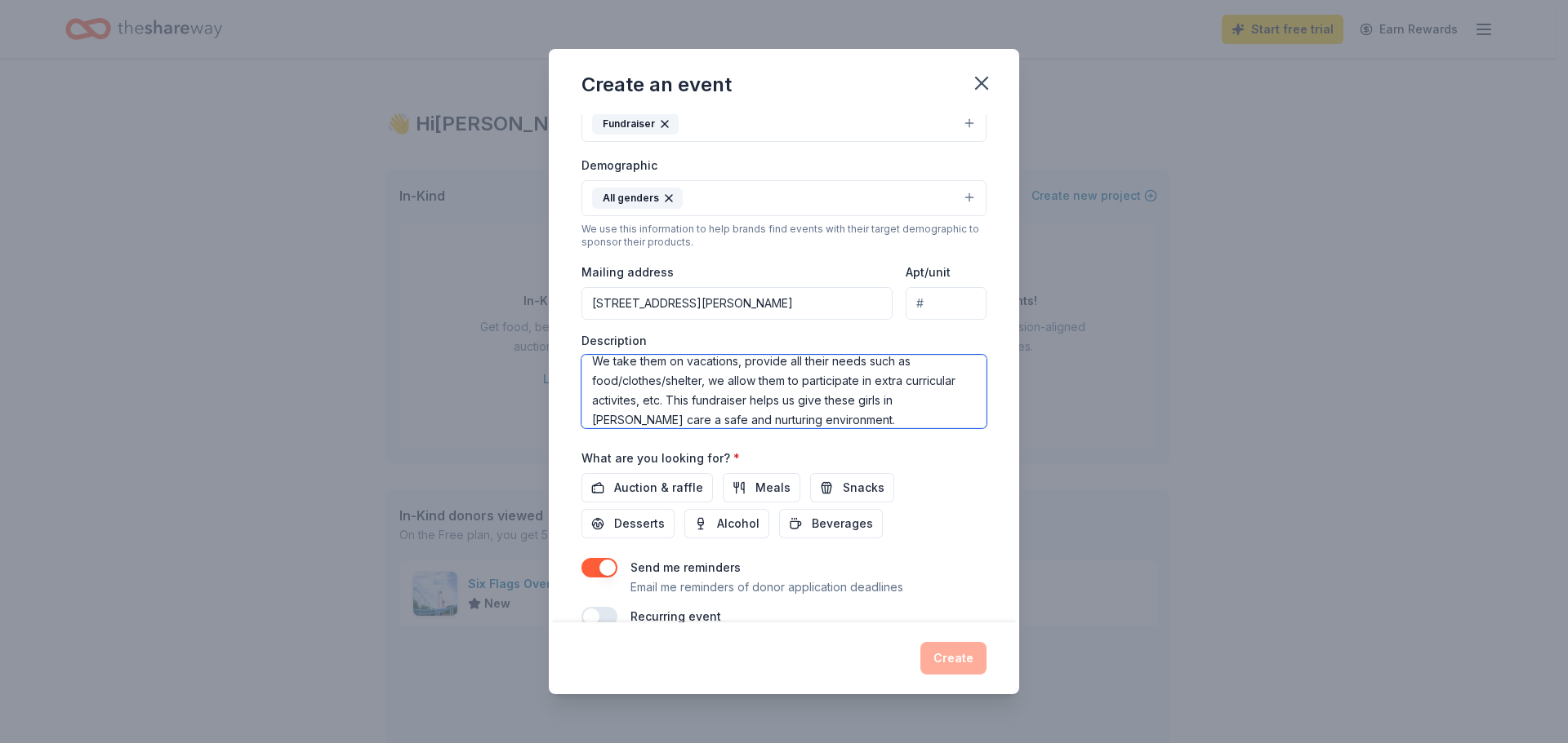
type textarea "We put on an annual fish fry/silent auction to raise money to provide girls in …"
click at [638, 490] on span "Auction & raffle" at bounding box center [658, 488] width 89 height 20
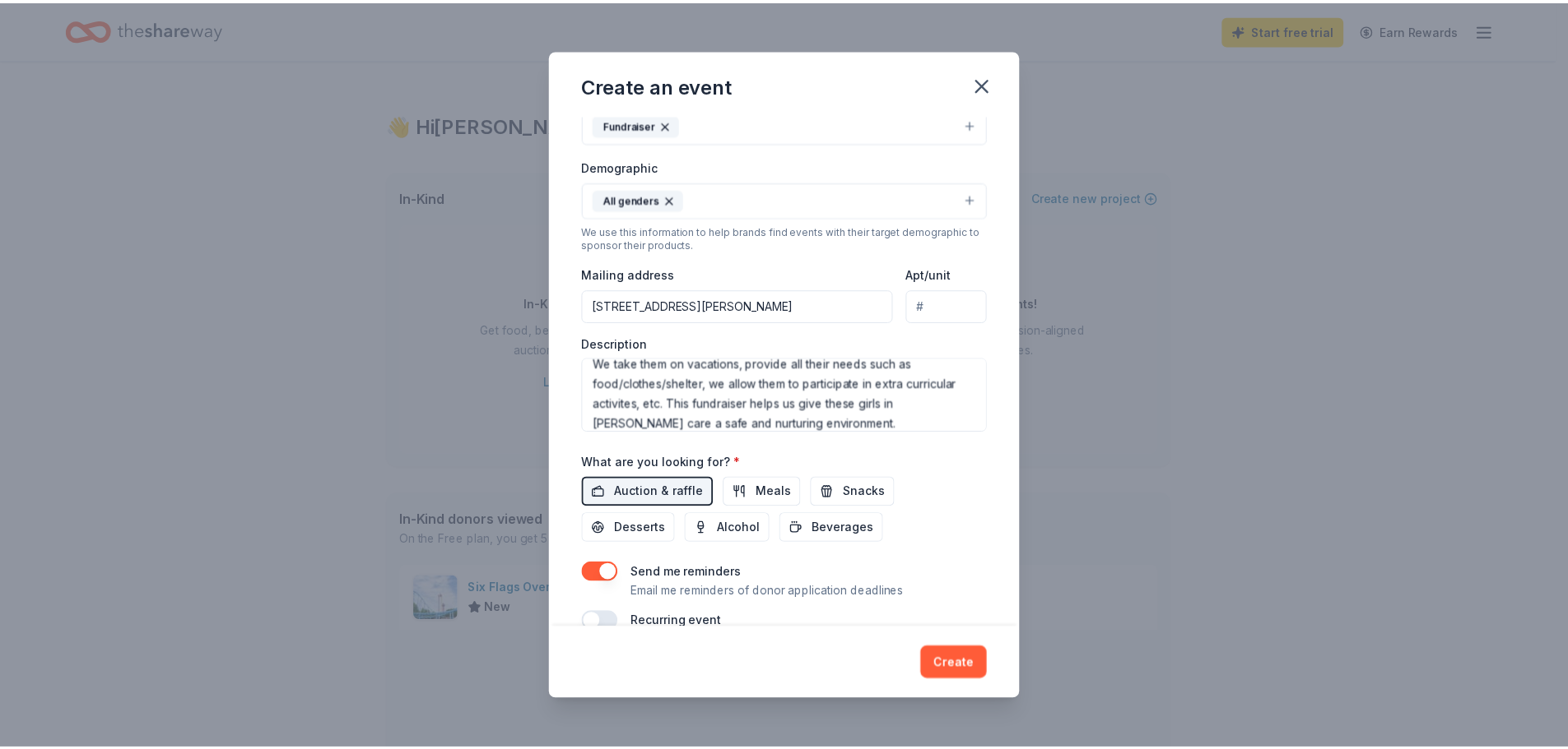
scroll to position [277, 0]
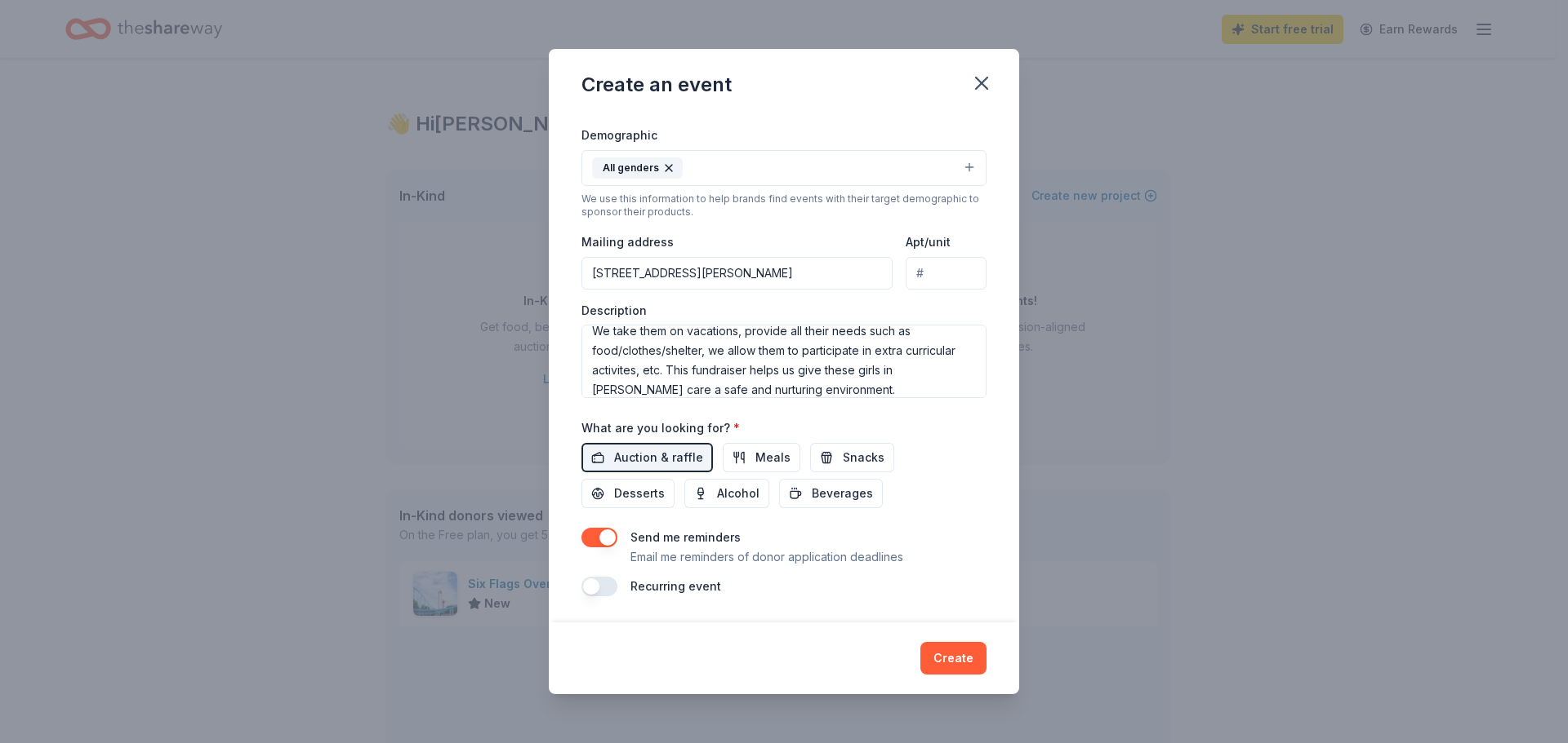
click at [960, 663] on button "Create" at bounding box center [953, 658] width 66 height 32
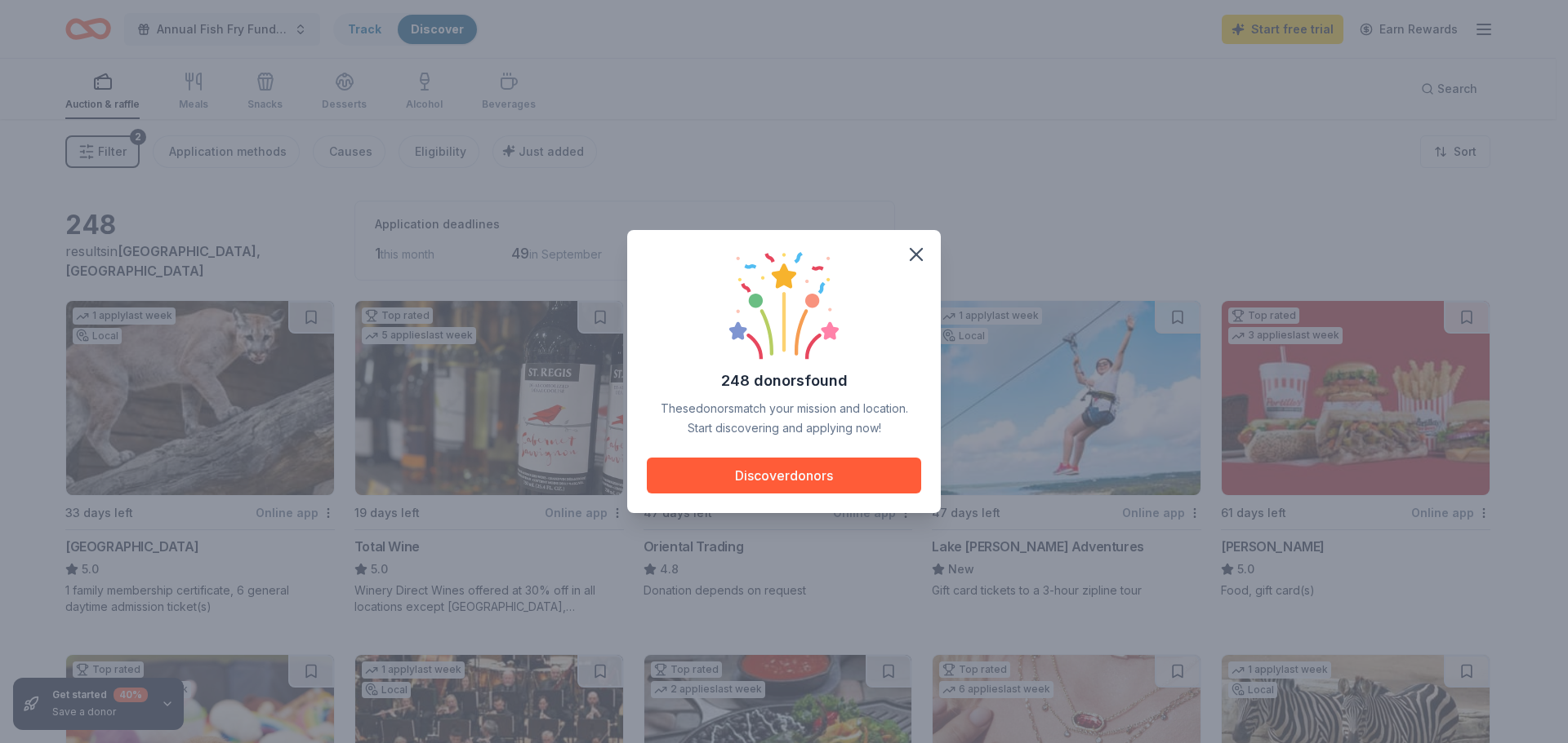
click at [850, 485] on button "Discover donors" at bounding box center [784, 476] width 274 height 36
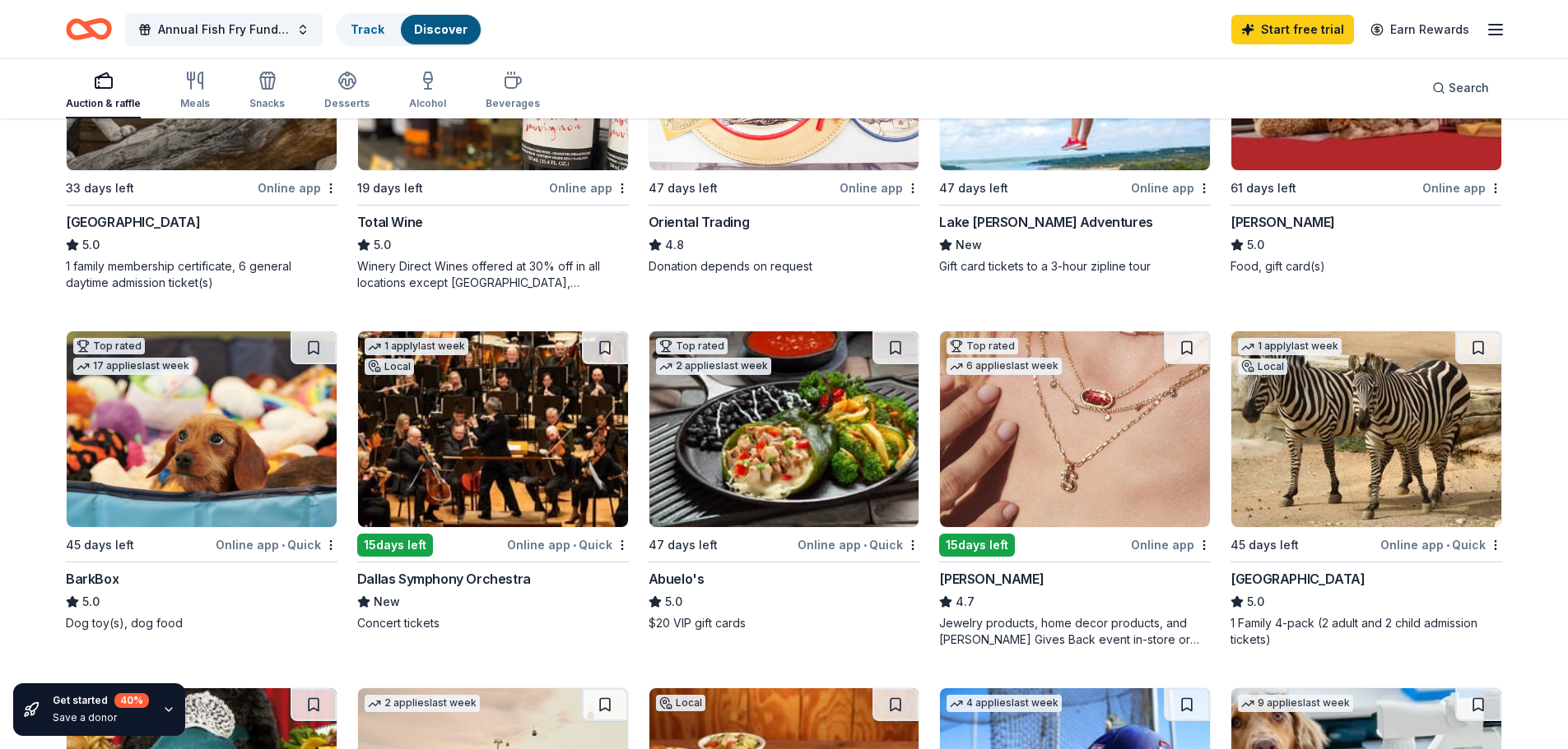
scroll to position [411, 0]
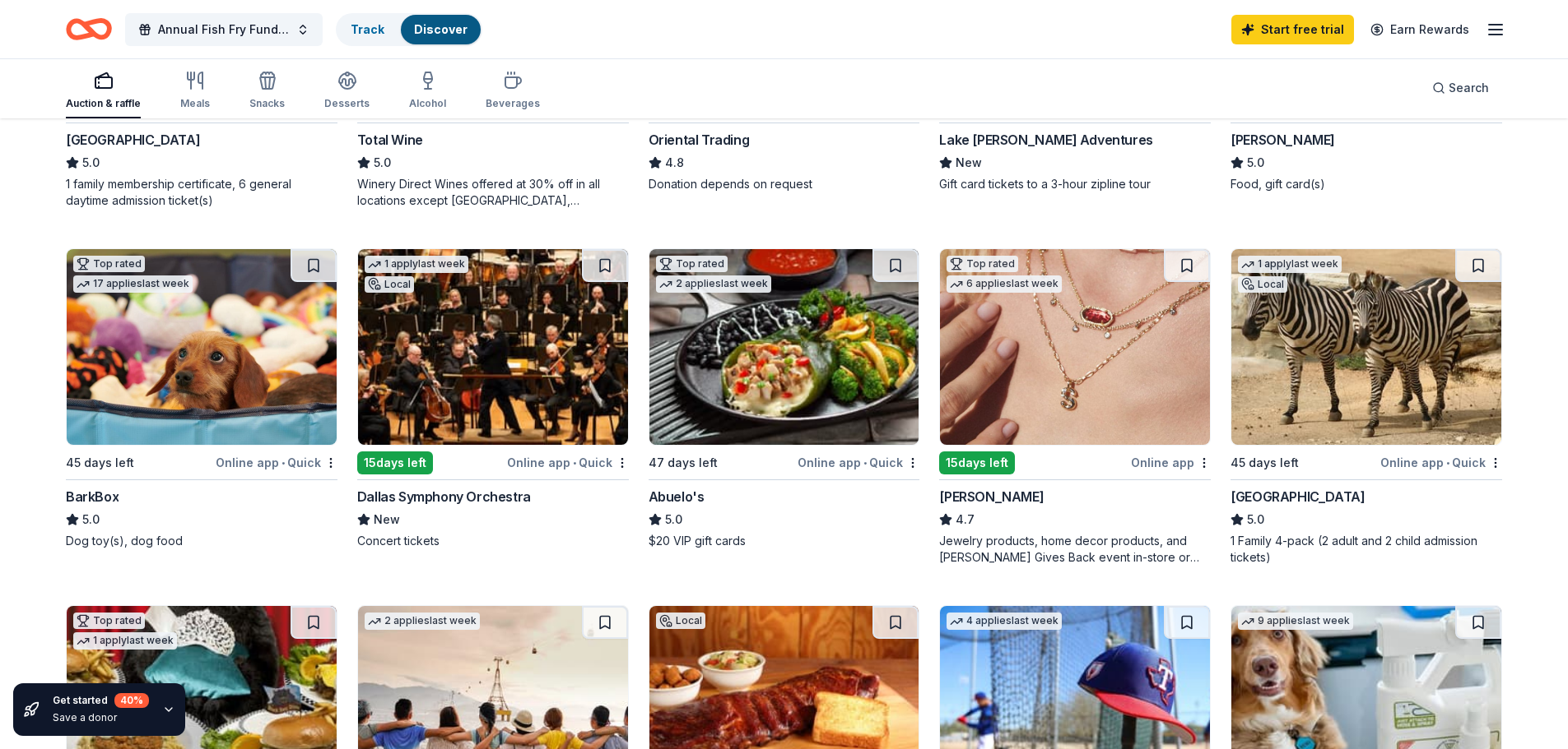
click at [1119, 399] on img at bounding box center [1075, 347] width 270 height 195
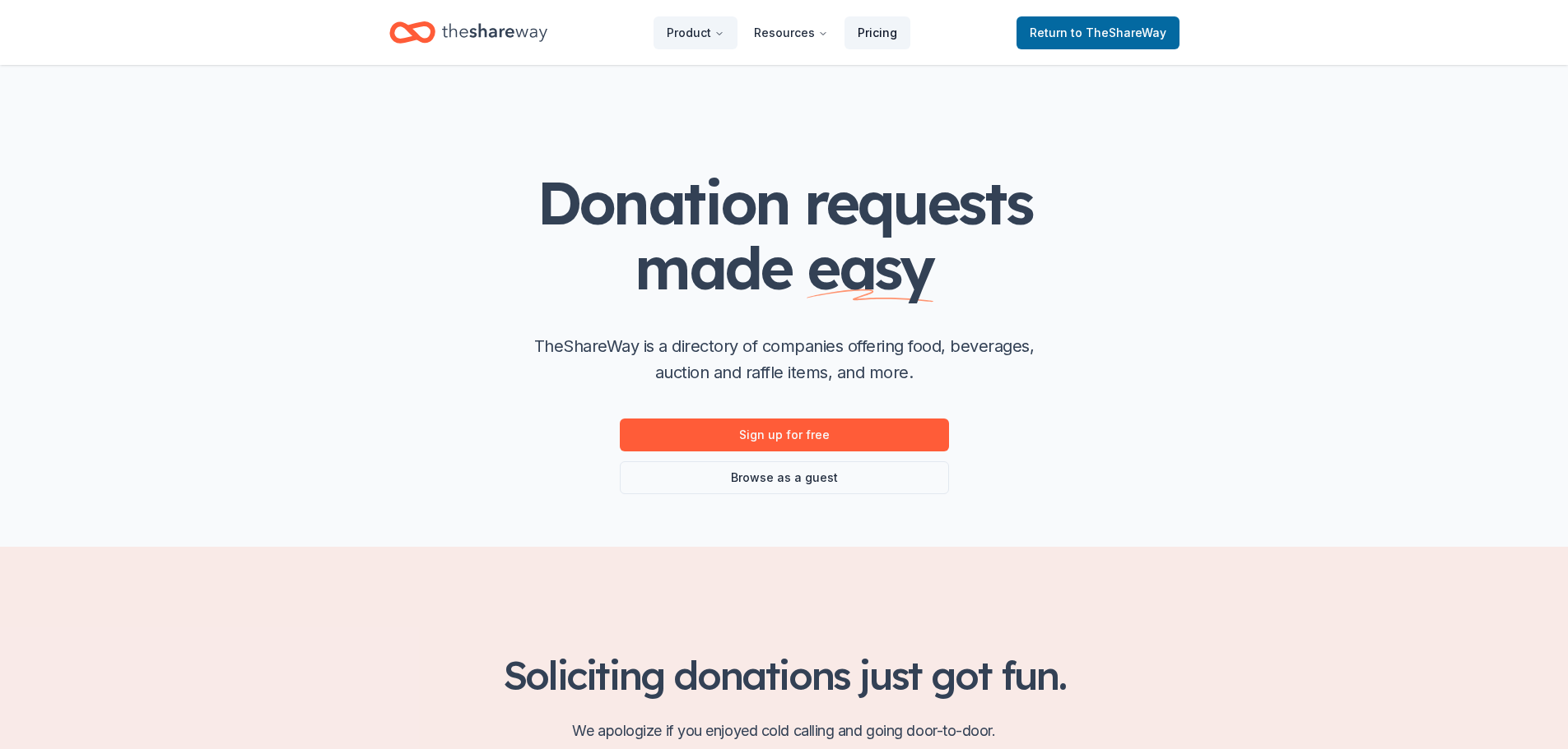
click at [898, 29] on link "Pricing" at bounding box center [877, 33] width 65 height 33
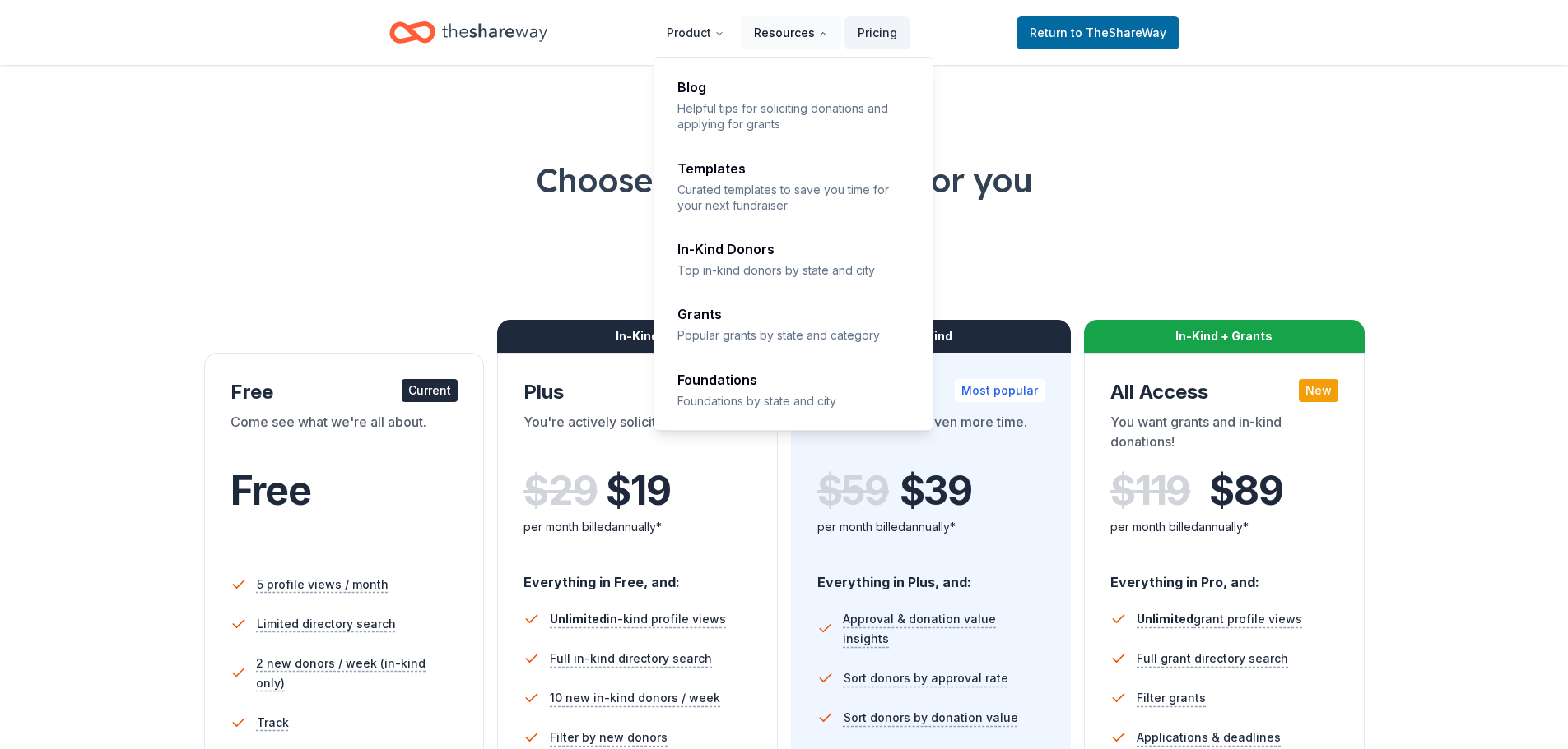
click at [789, 36] on button "Resources" at bounding box center [791, 33] width 100 height 33
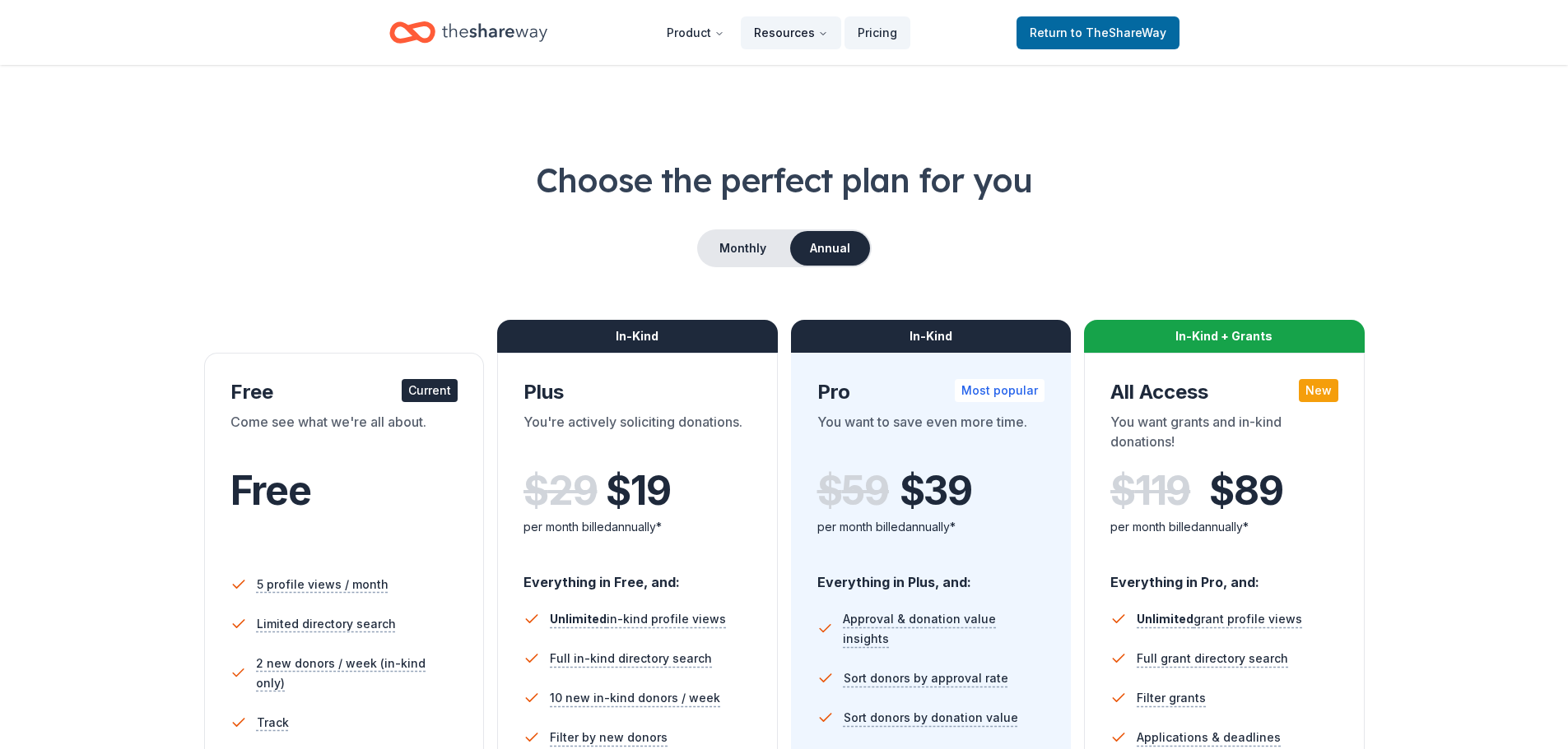
click at [803, 31] on button "Resources" at bounding box center [791, 33] width 100 height 33
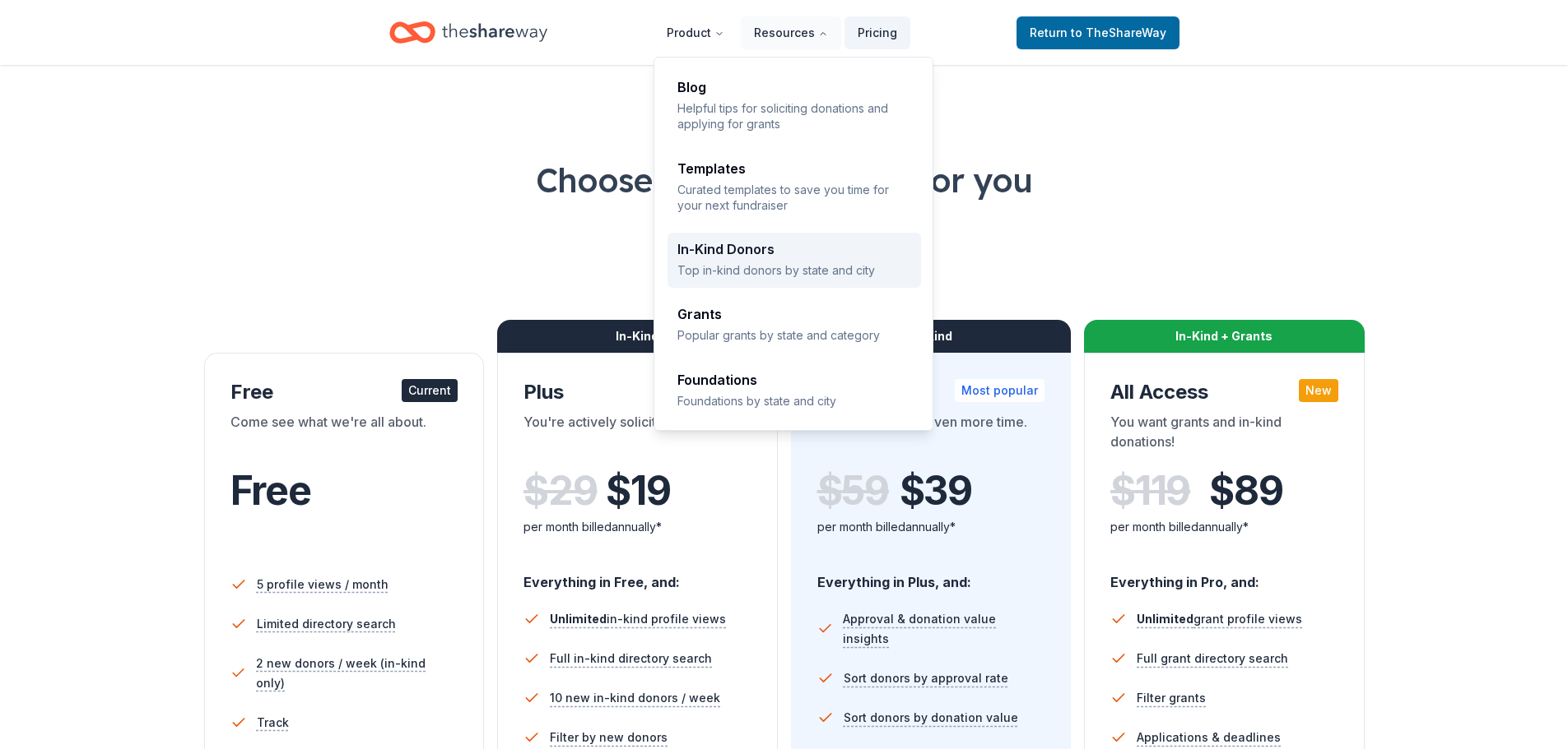
click at [742, 260] on div "In-Kind Donors Top in-kind donors by state and city" at bounding box center [794, 260] width 234 height 36
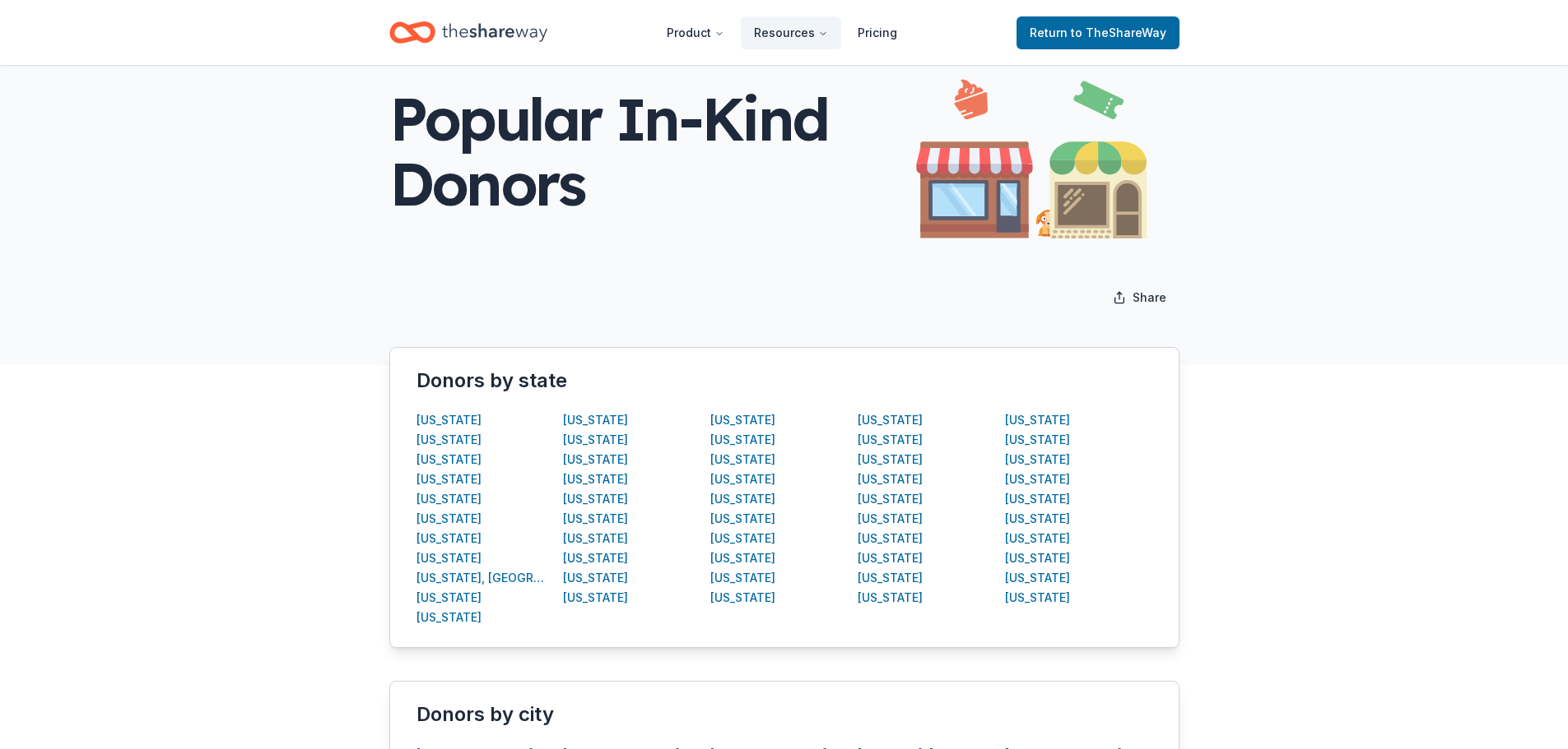
scroll to position [82, 0]
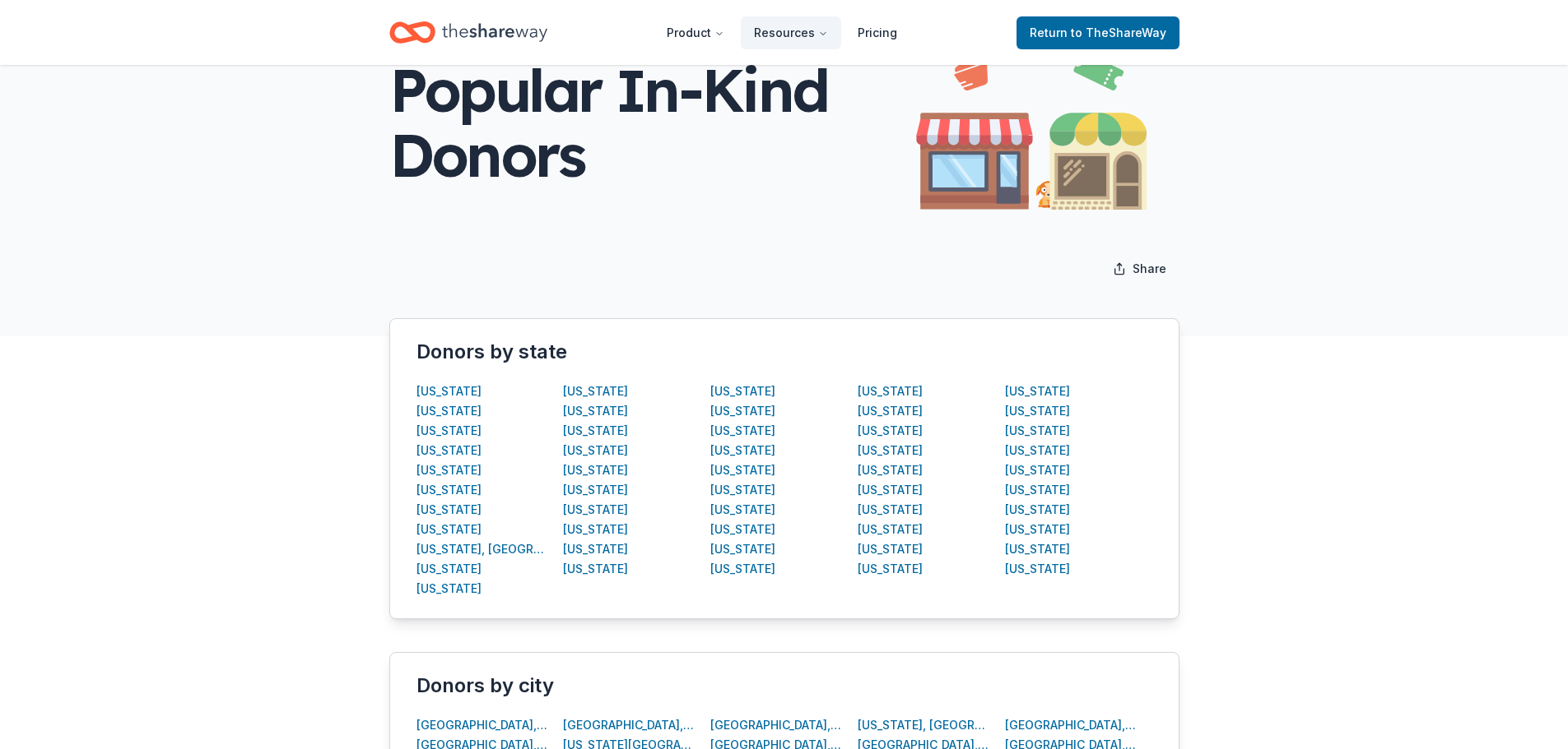
click at [1021, 430] on div "[US_STATE]" at bounding box center [1037, 430] width 65 height 20
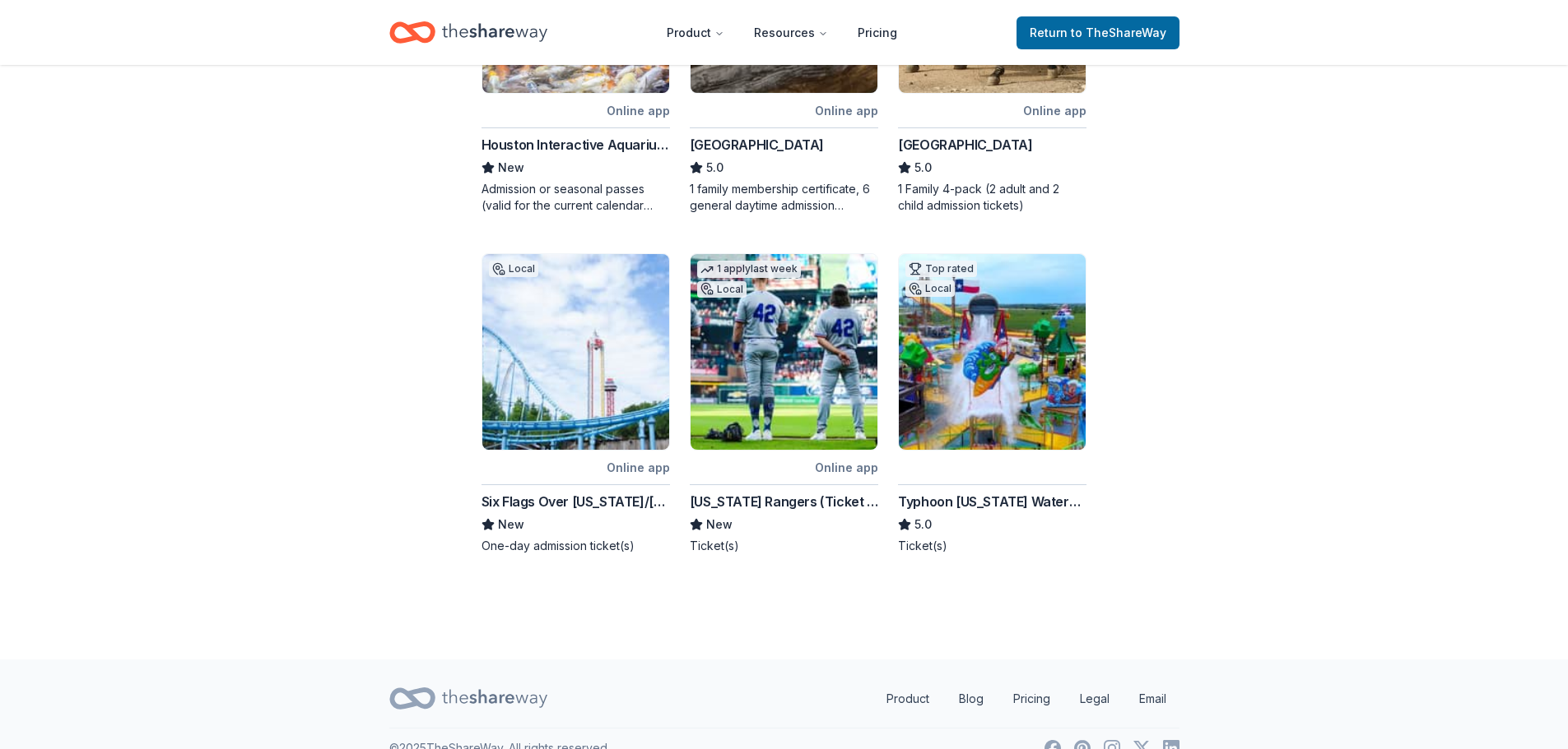
scroll to position [822, 0]
click at [582, 359] on img at bounding box center [576, 350] width 187 height 195
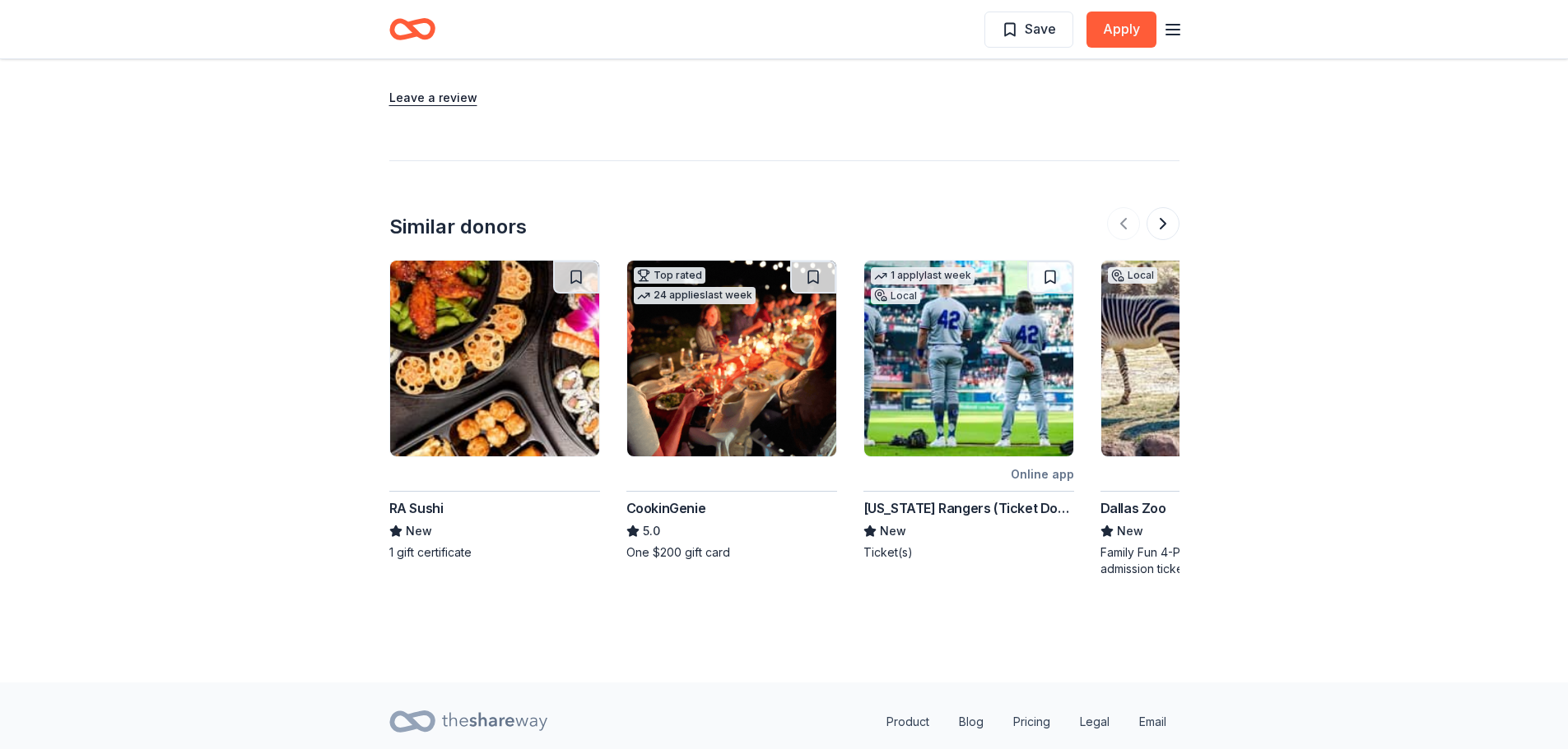
scroll to position [1645, 0]
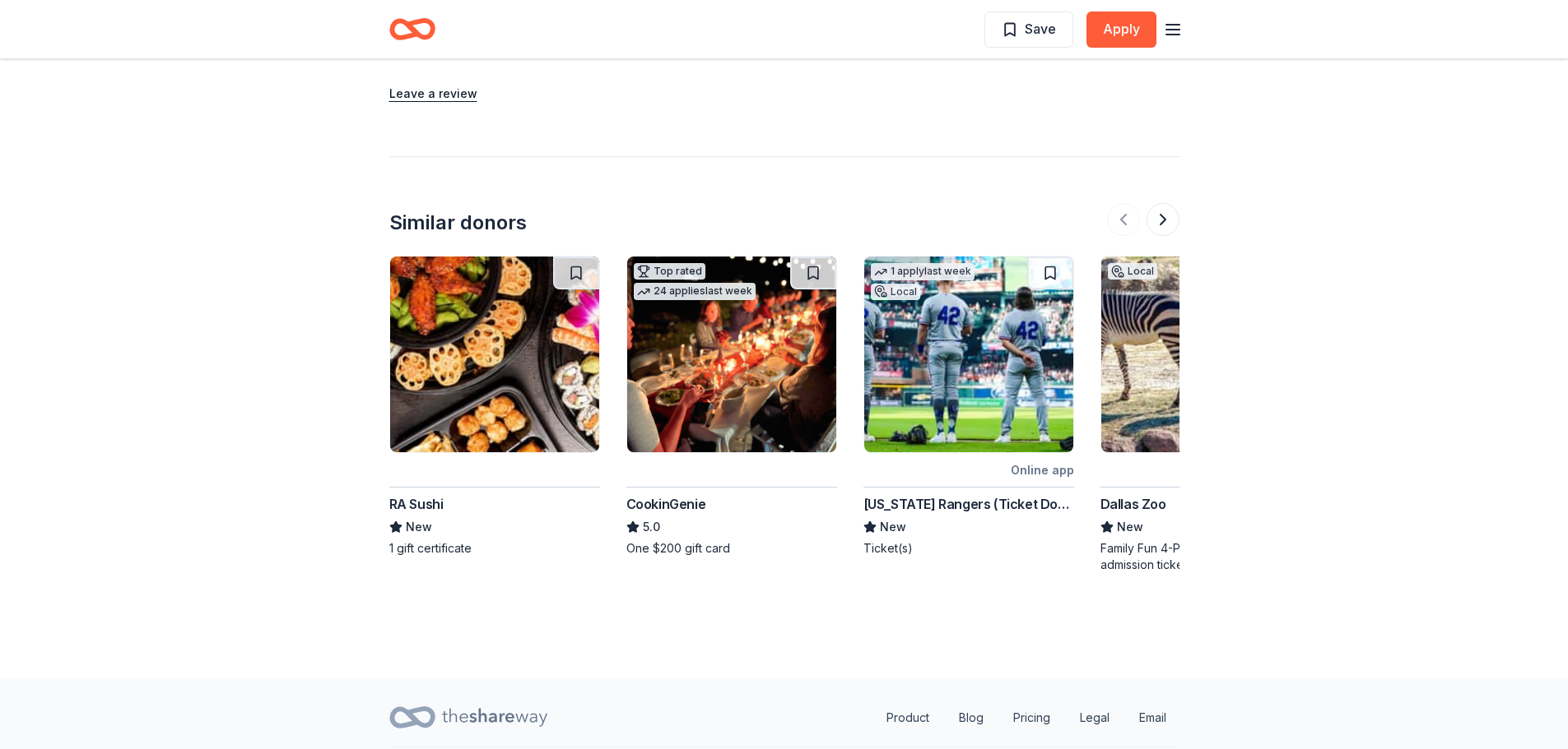
click at [1161, 203] on button at bounding box center [1163, 220] width 33 height 33
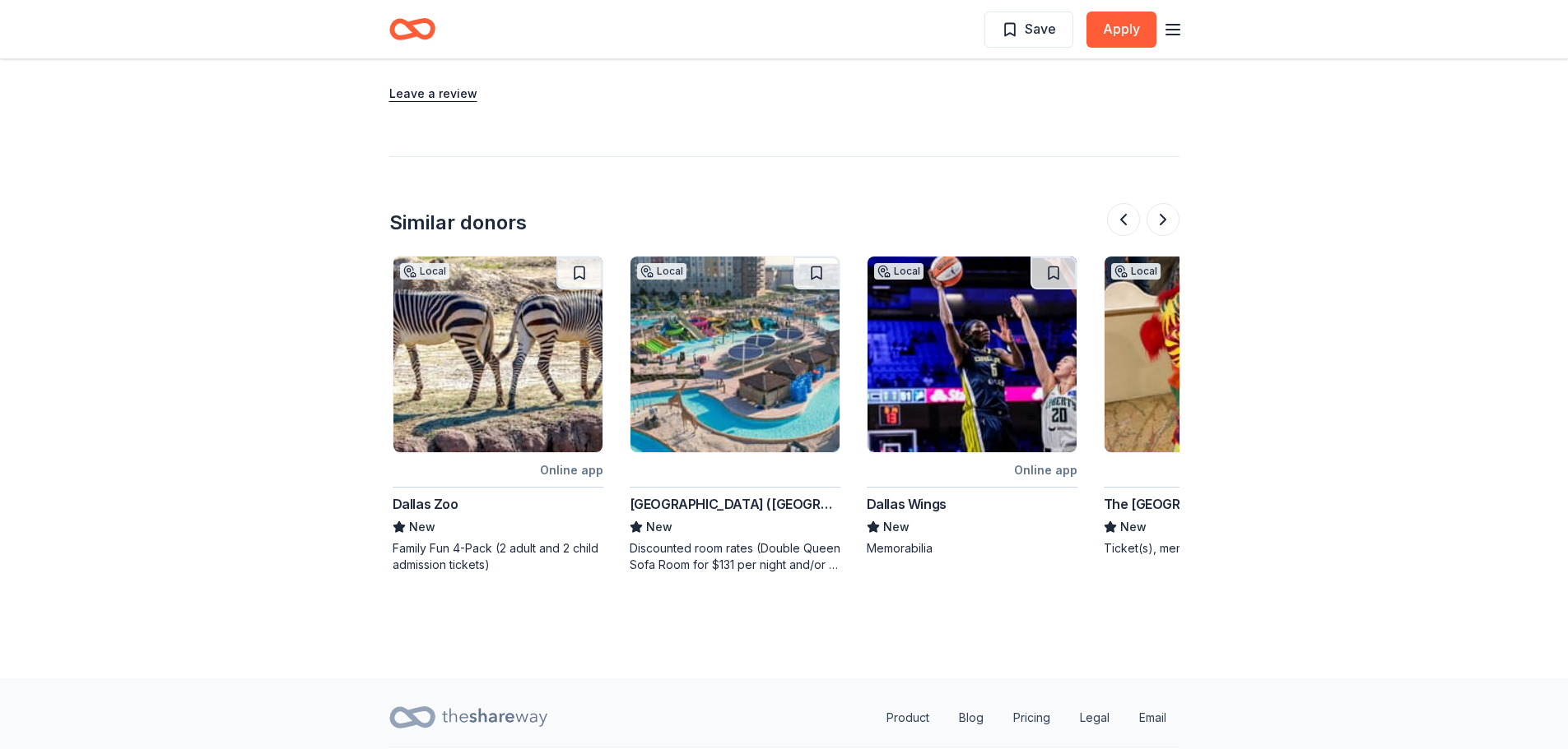
scroll to position [0, 711]
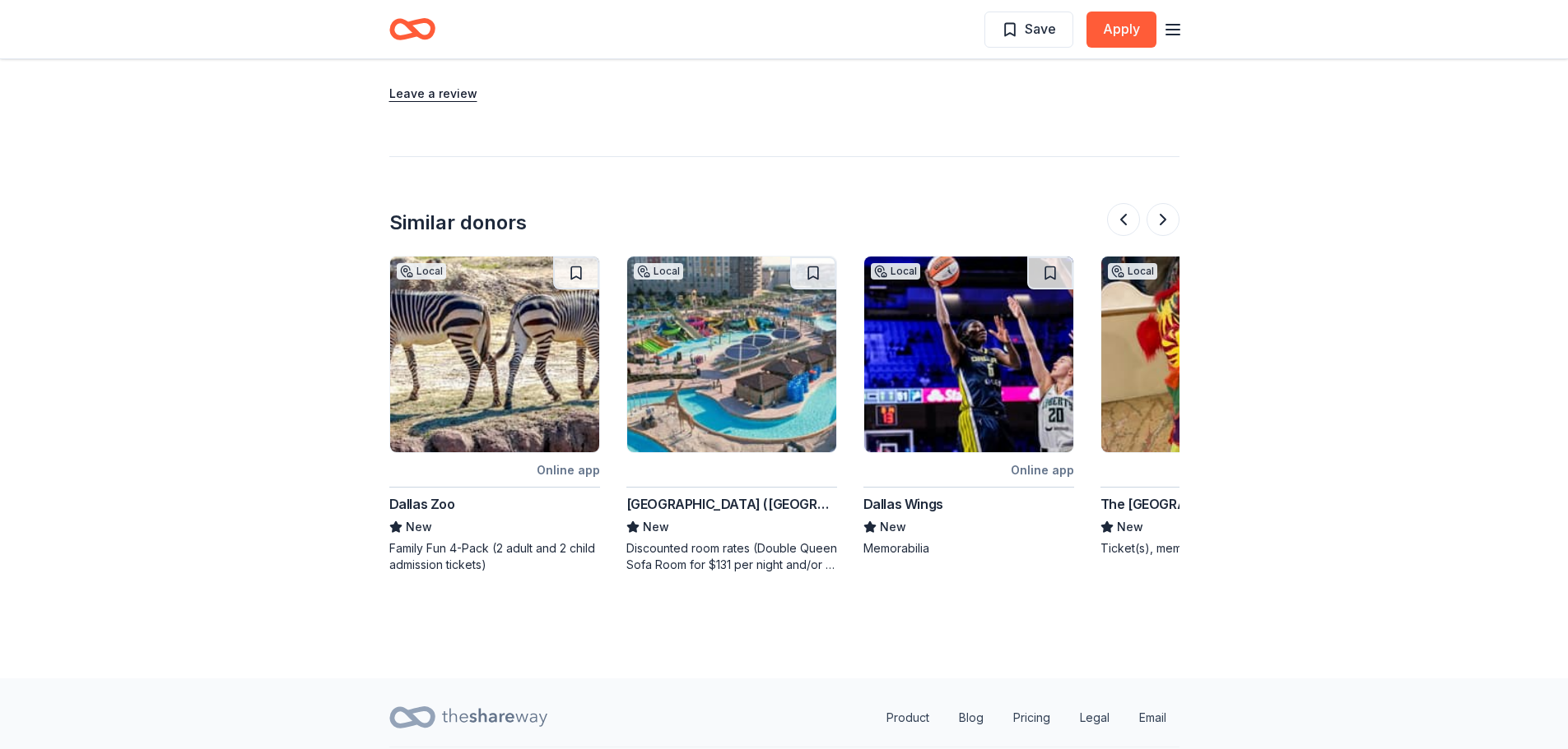
click at [1164, 206] on button at bounding box center [1163, 220] width 33 height 33
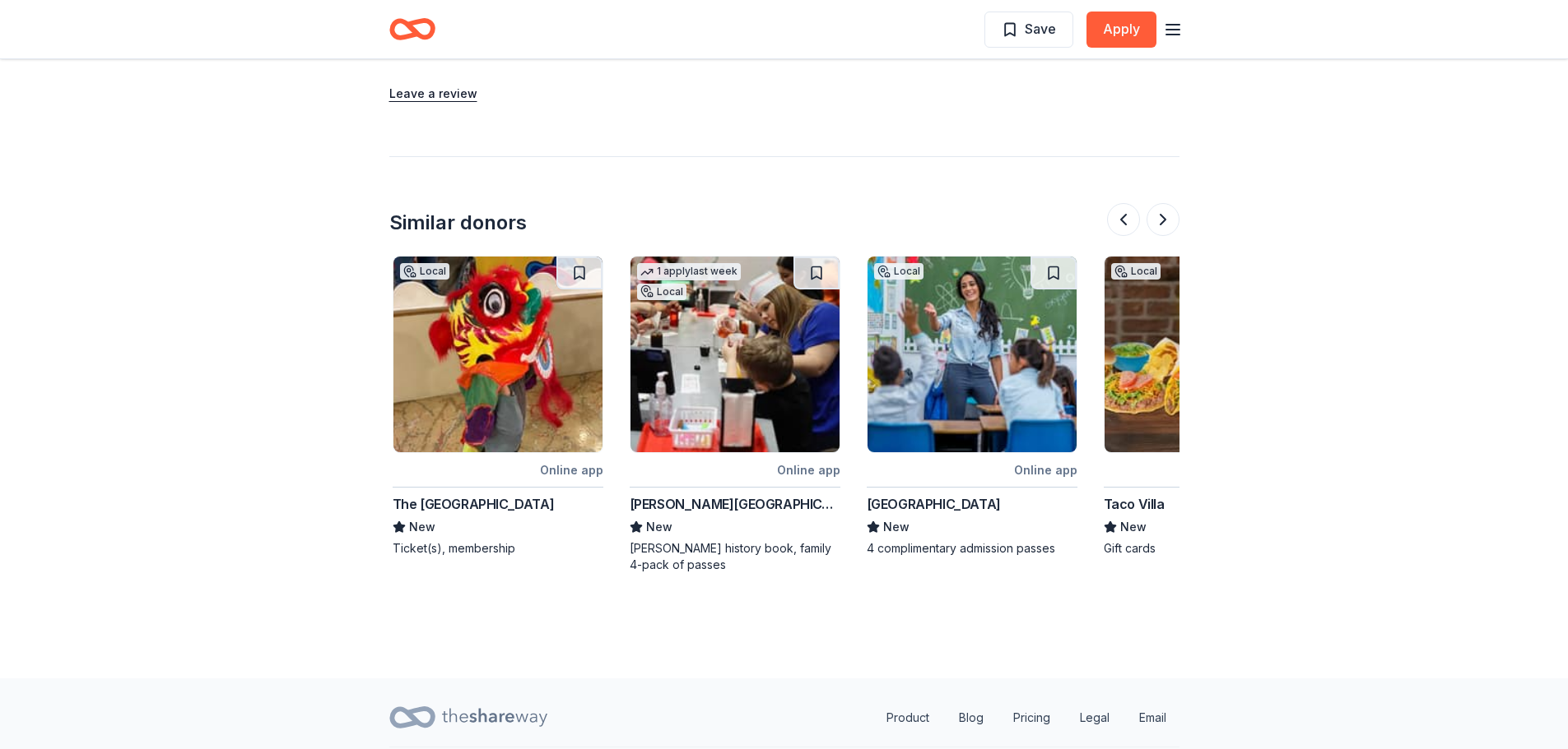
scroll to position [0, 1423]
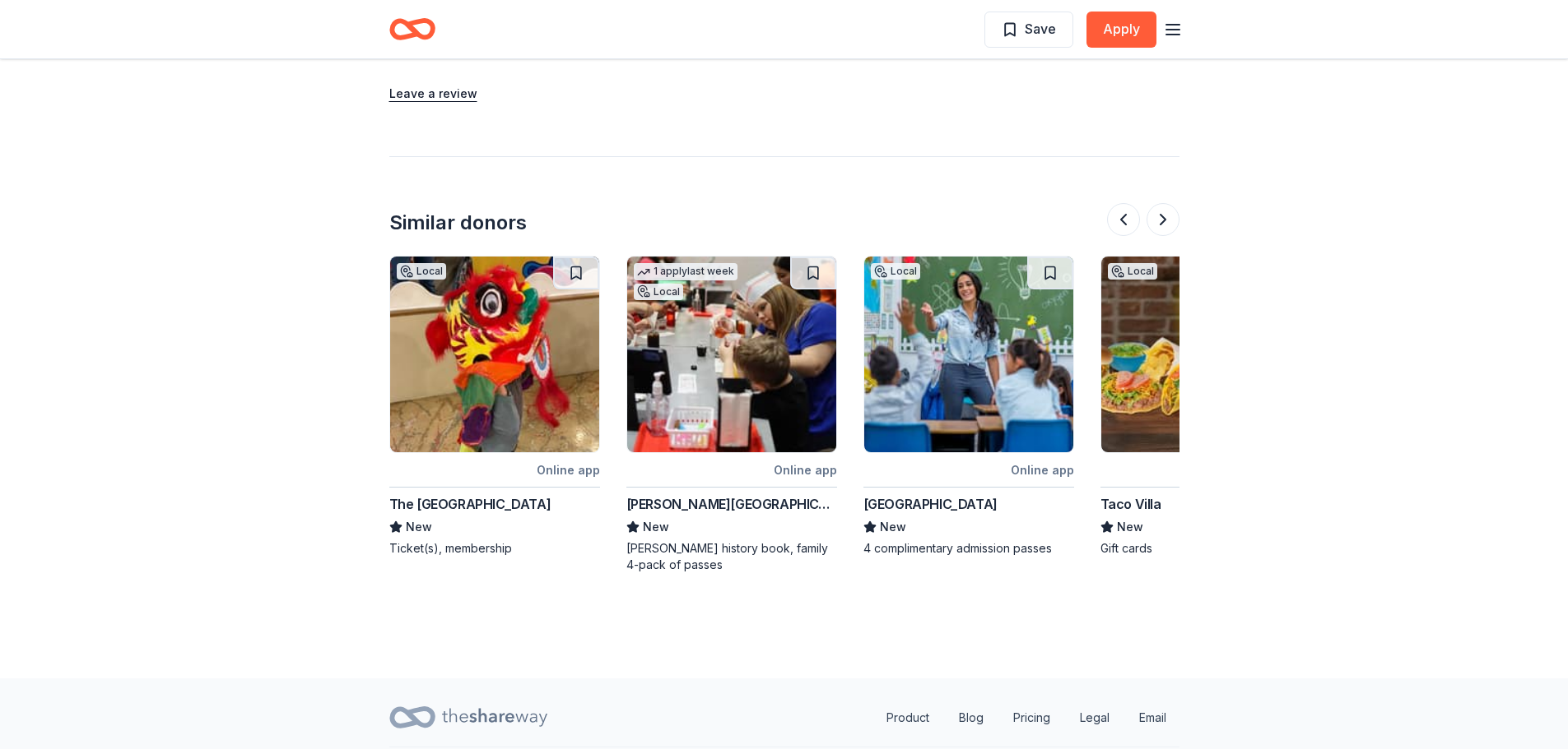
click at [1164, 205] on button at bounding box center [1163, 220] width 33 height 33
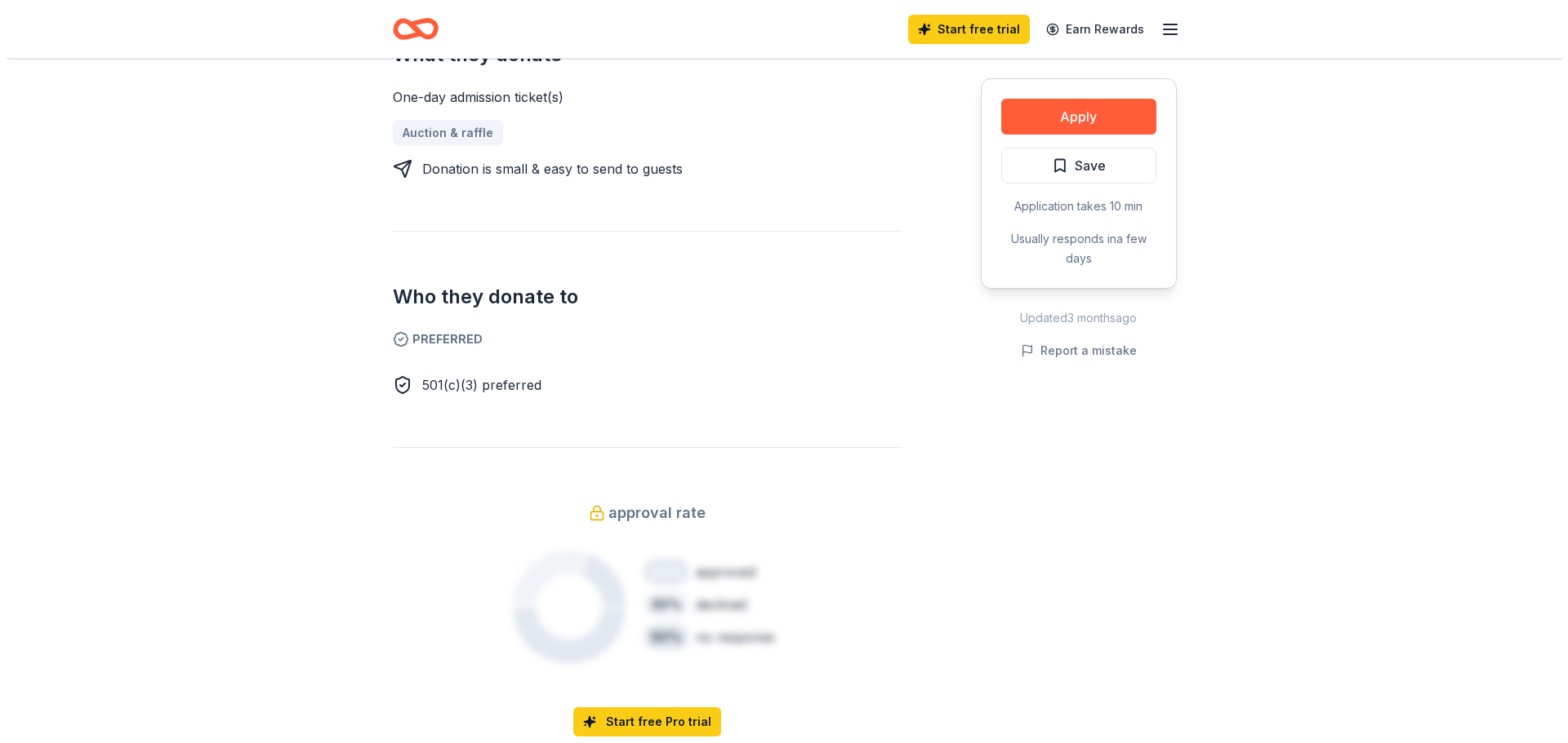
scroll to position [734, 0]
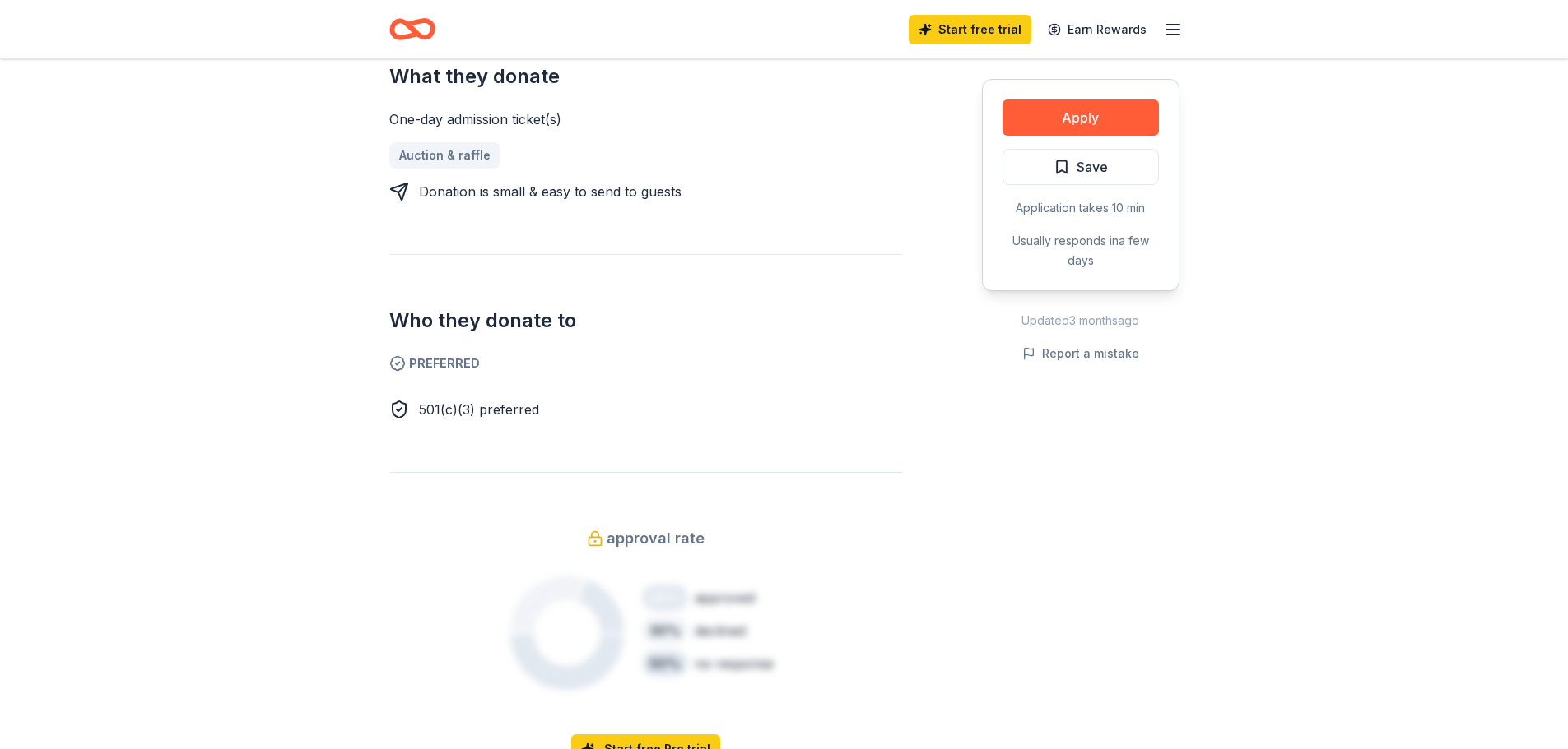
click at [1076, 114] on button "Apply" at bounding box center [1081, 117] width 156 height 37
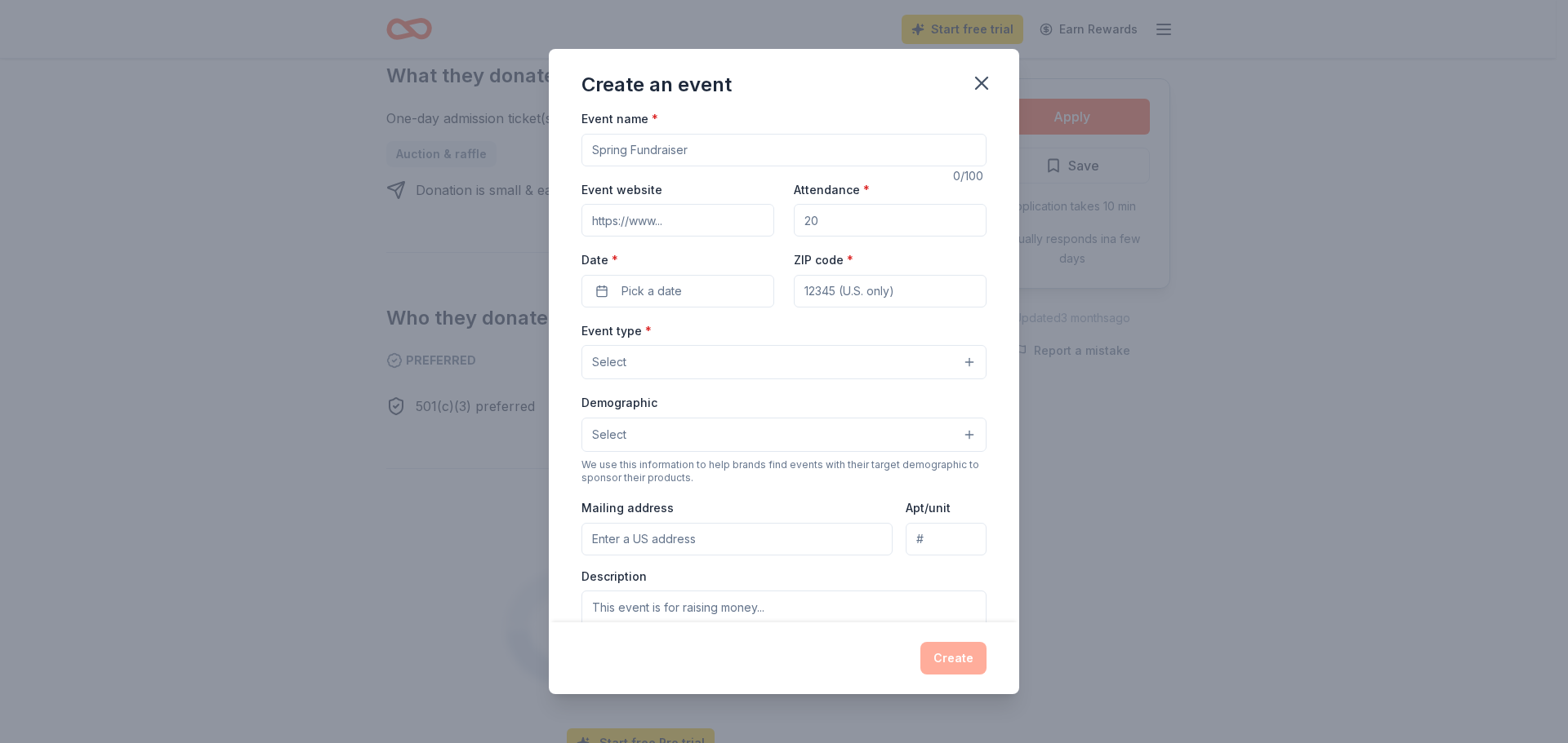
scroll to position [0, 0]
click at [979, 80] on icon "button" at bounding box center [981, 83] width 23 height 23
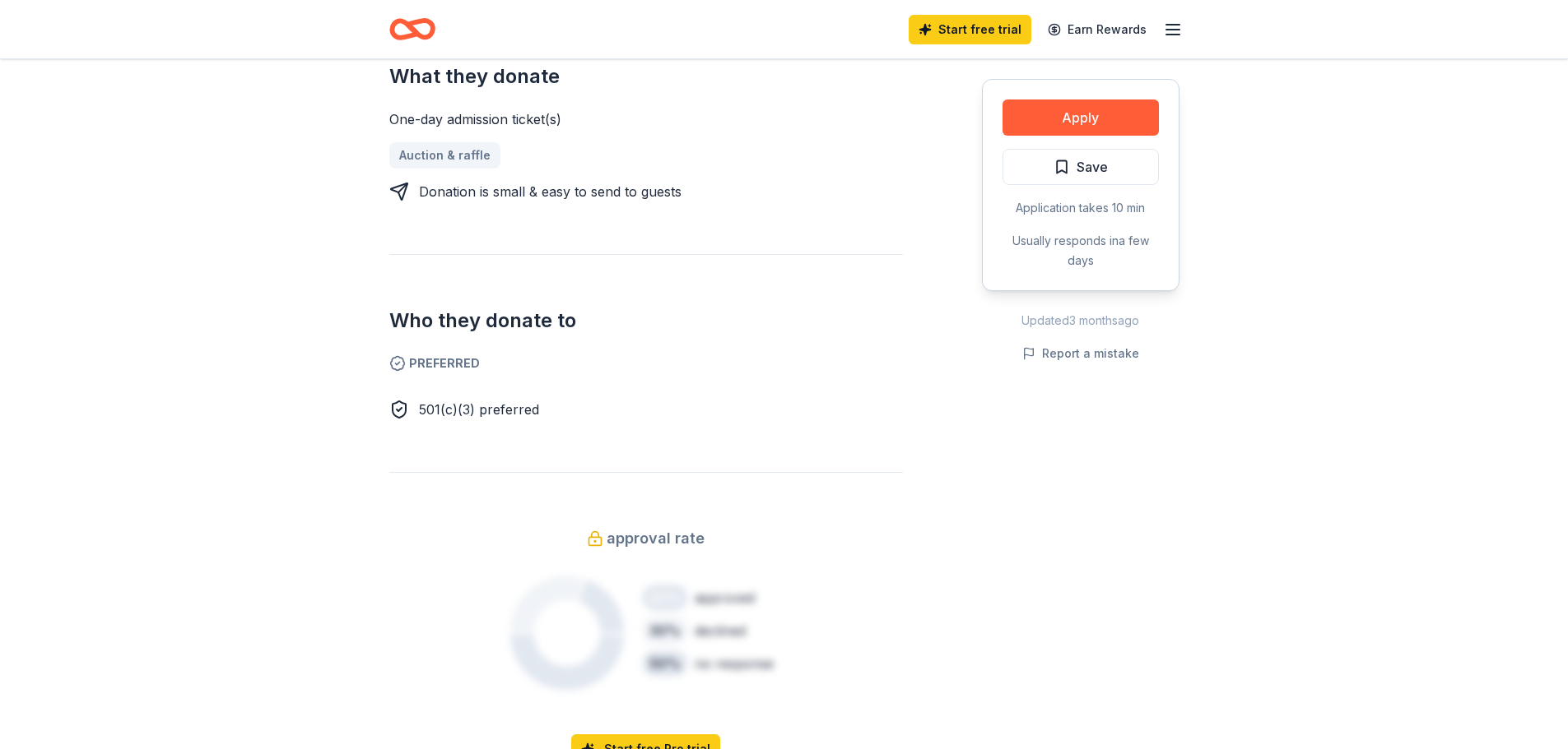
click at [1090, 114] on button "Apply" at bounding box center [1081, 117] width 156 height 37
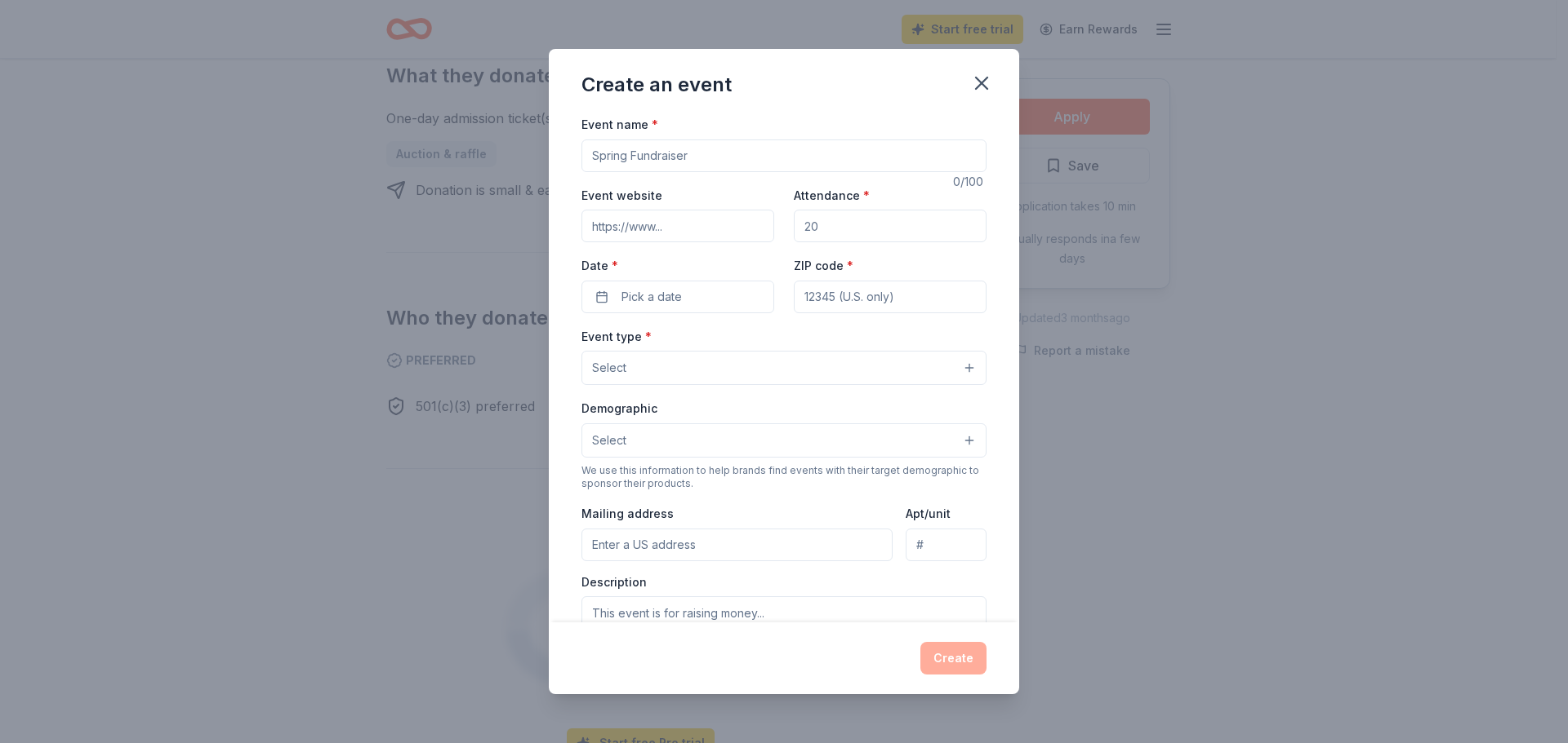
click at [646, 163] on input "Event name *" at bounding box center [784, 156] width 405 height 32
type input "In His Hands Children's Home"
click at [659, 219] on input "Event website" at bounding box center [677, 226] width 193 height 32
paste input "https://inhishands.me/"
type input "https://inhishands.me/"
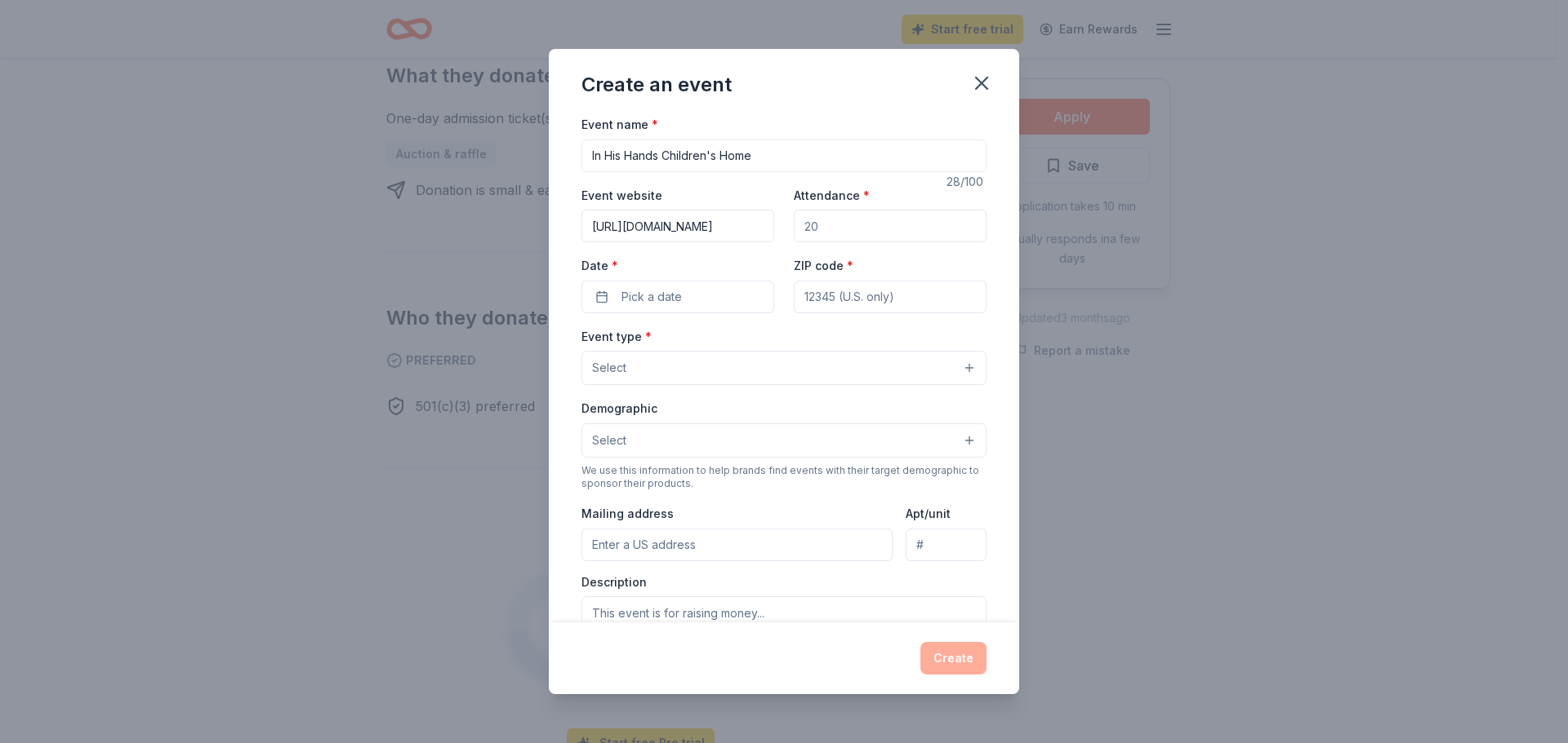
click at [843, 227] on input "Attendance *" at bounding box center [891, 226] width 193 height 32
type input "25"
click at [650, 287] on span "Pick a date" at bounding box center [651, 297] width 60 height 20
click at [763, 337] on button "Go to next month" at bounding box center [763, 340] width 23 height 23
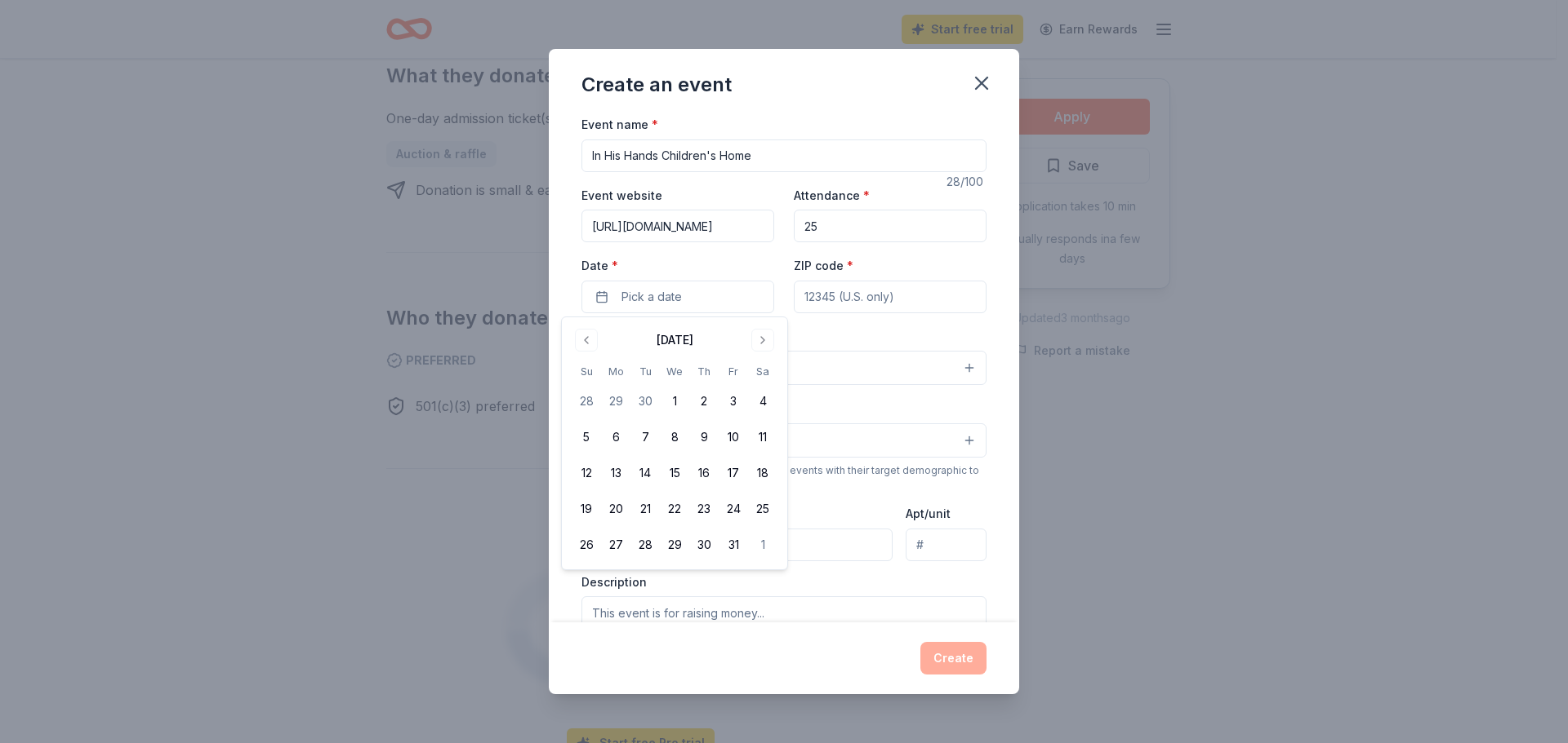
click at [763, 337] on button "Go to next month" at bounding box center [763, 340] width 23 height 23
click at [620, 541] on button "24" at bounding box center [615, 544] width 30 height 30
click at [858, 300] on input "ZIP code *" at bounding box center [891, 297] width 193 height 32
paste input
type input "75163"
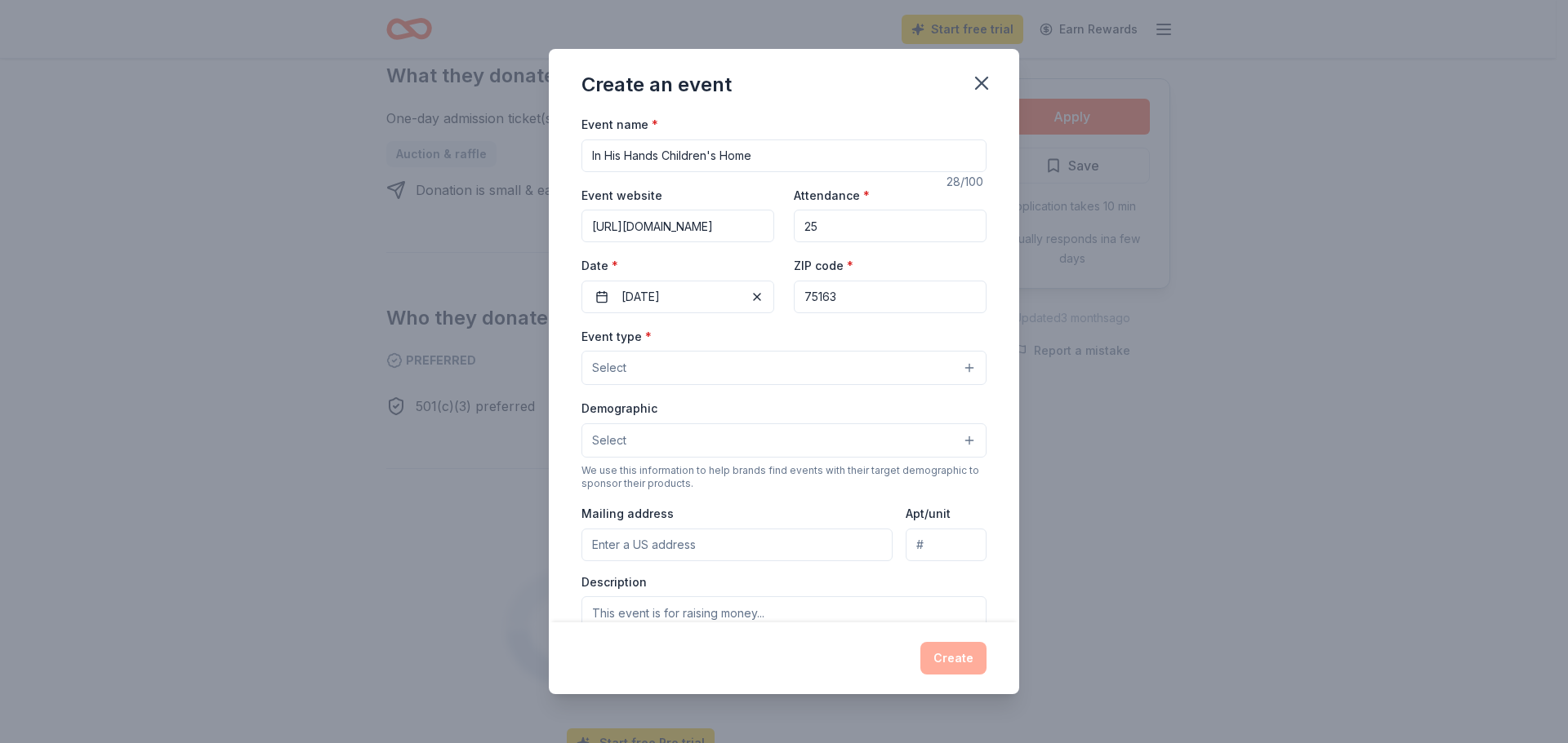
click at [810, 383] on button "Select" at bounding box center [784, 368] width 405 height 34
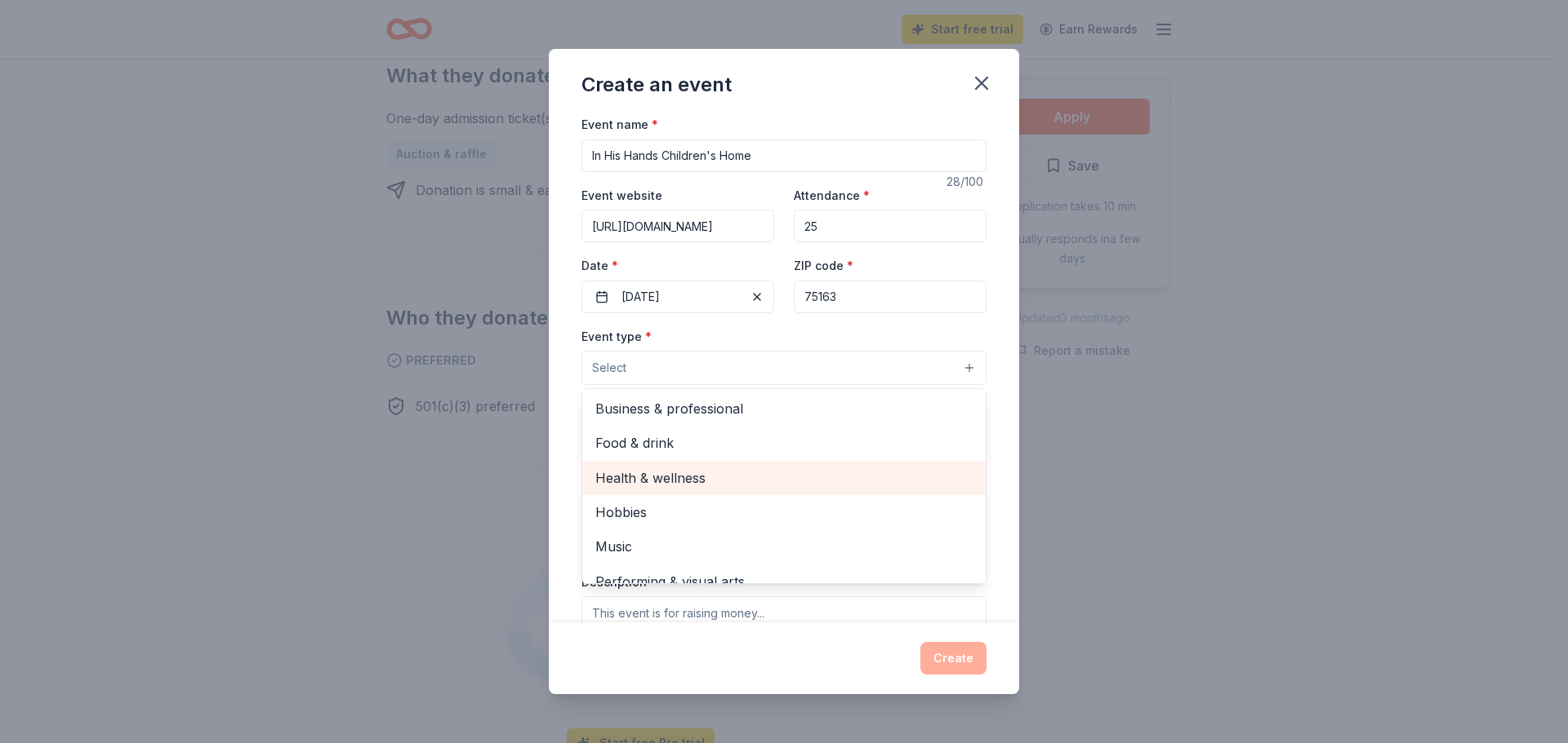
scroll to position [54, 0]
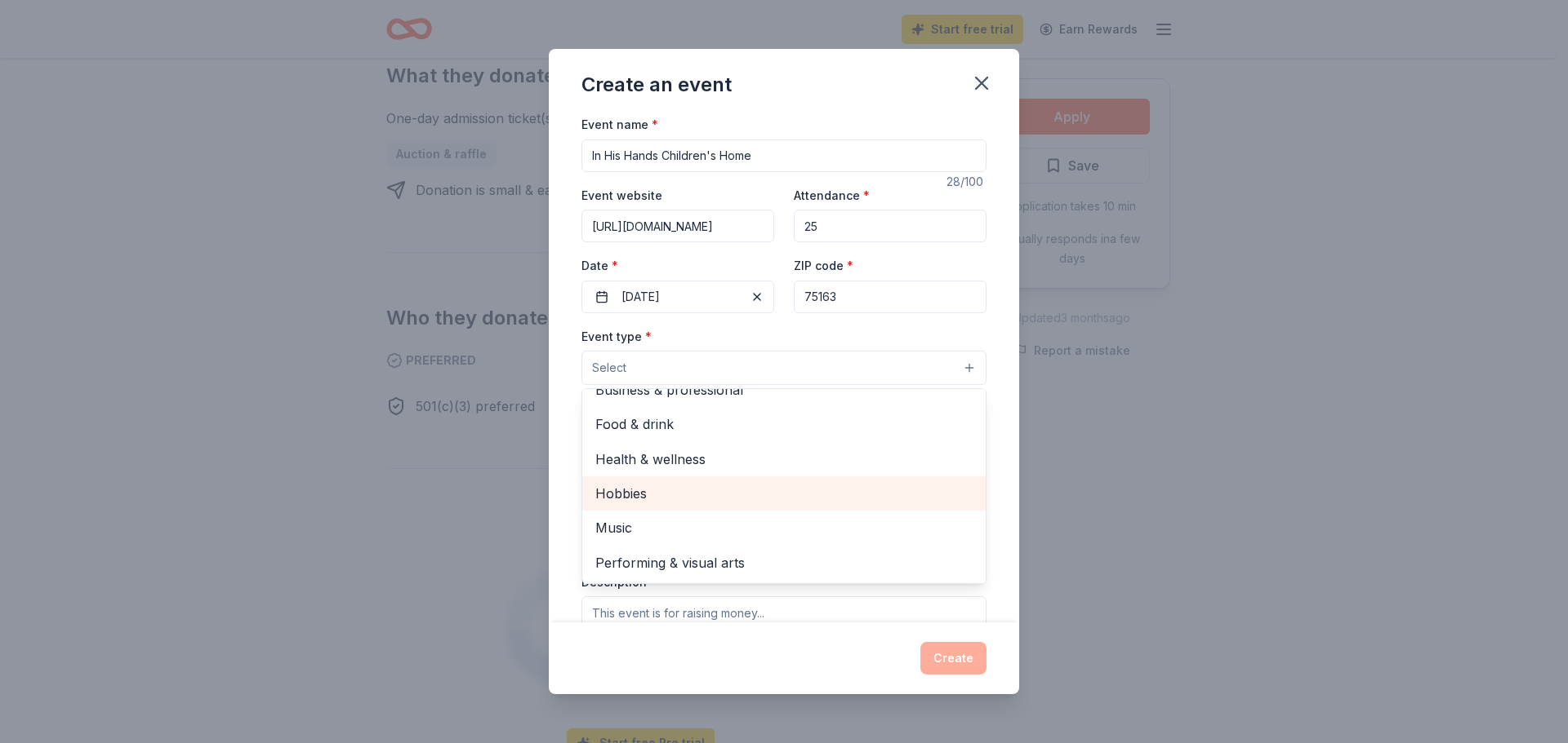
click at [632, 493] on span "Hobbies" at bounding box center [784, 494] width 377 height 21
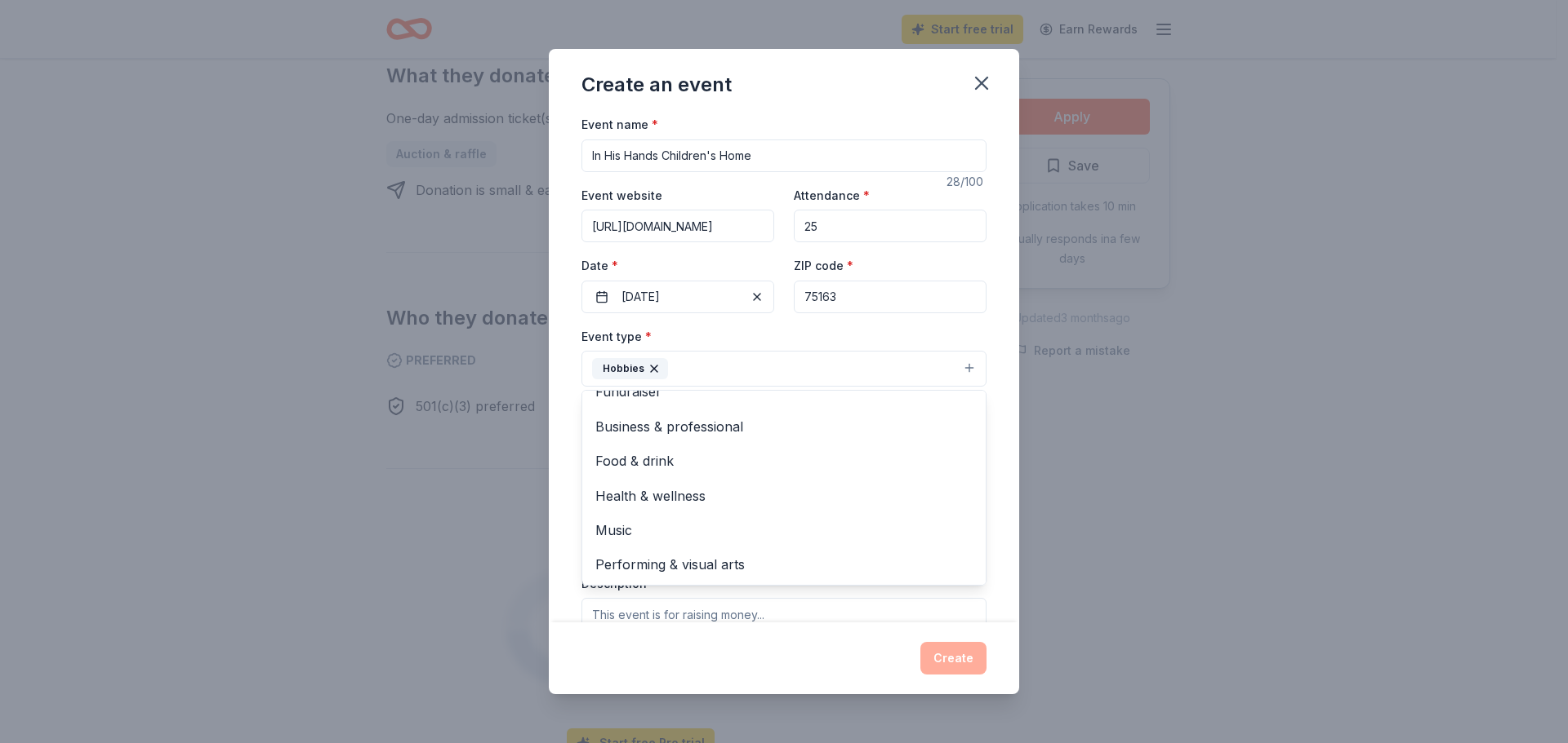
click at [970, 329] on div "Event type * Hobbies Fundraiser Business & professional Food & drink Health & w…" at bounding box center [784, 357] width 405 height 61
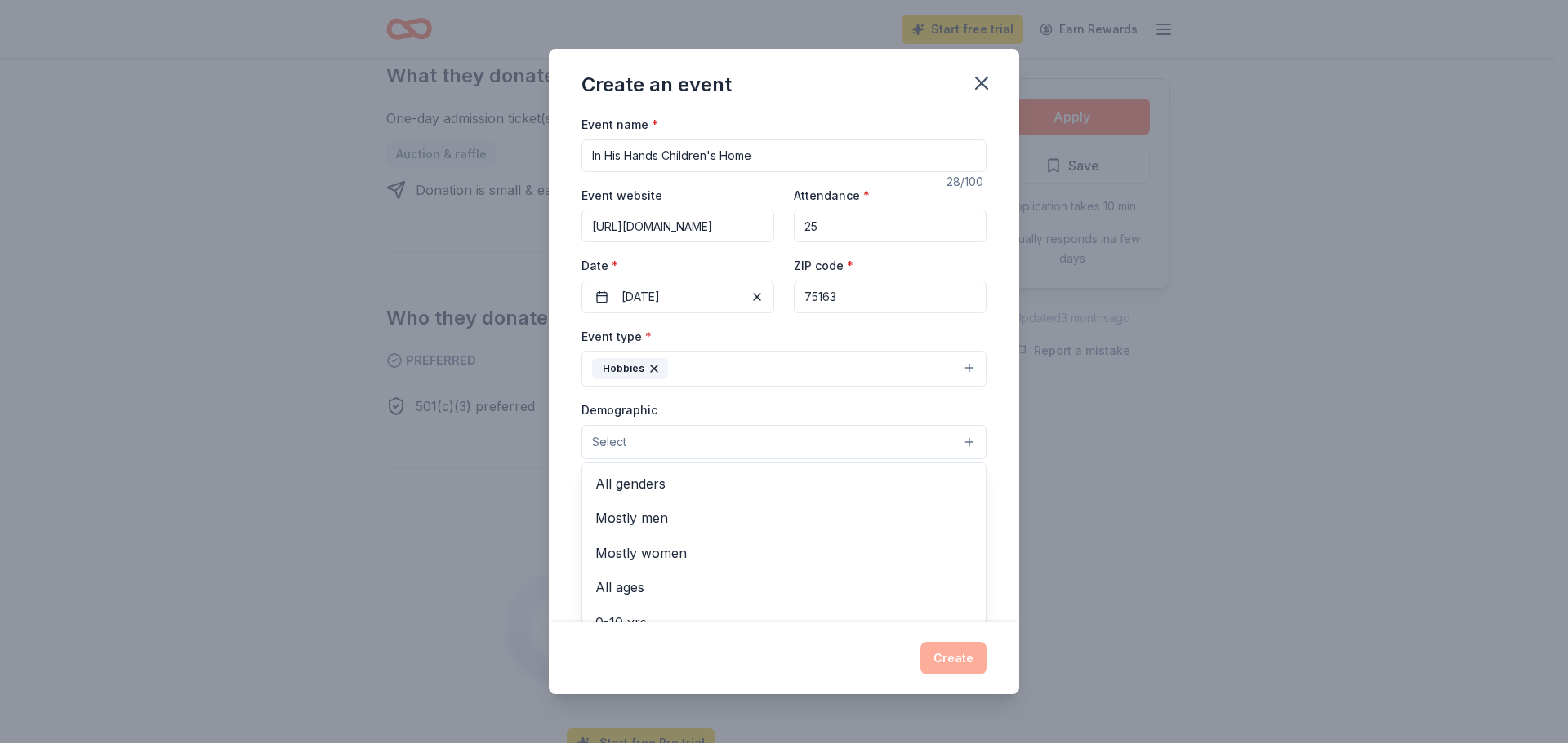
click at [785, 440] on button "Select" at bounding box center [784, 442] width 405 height 34
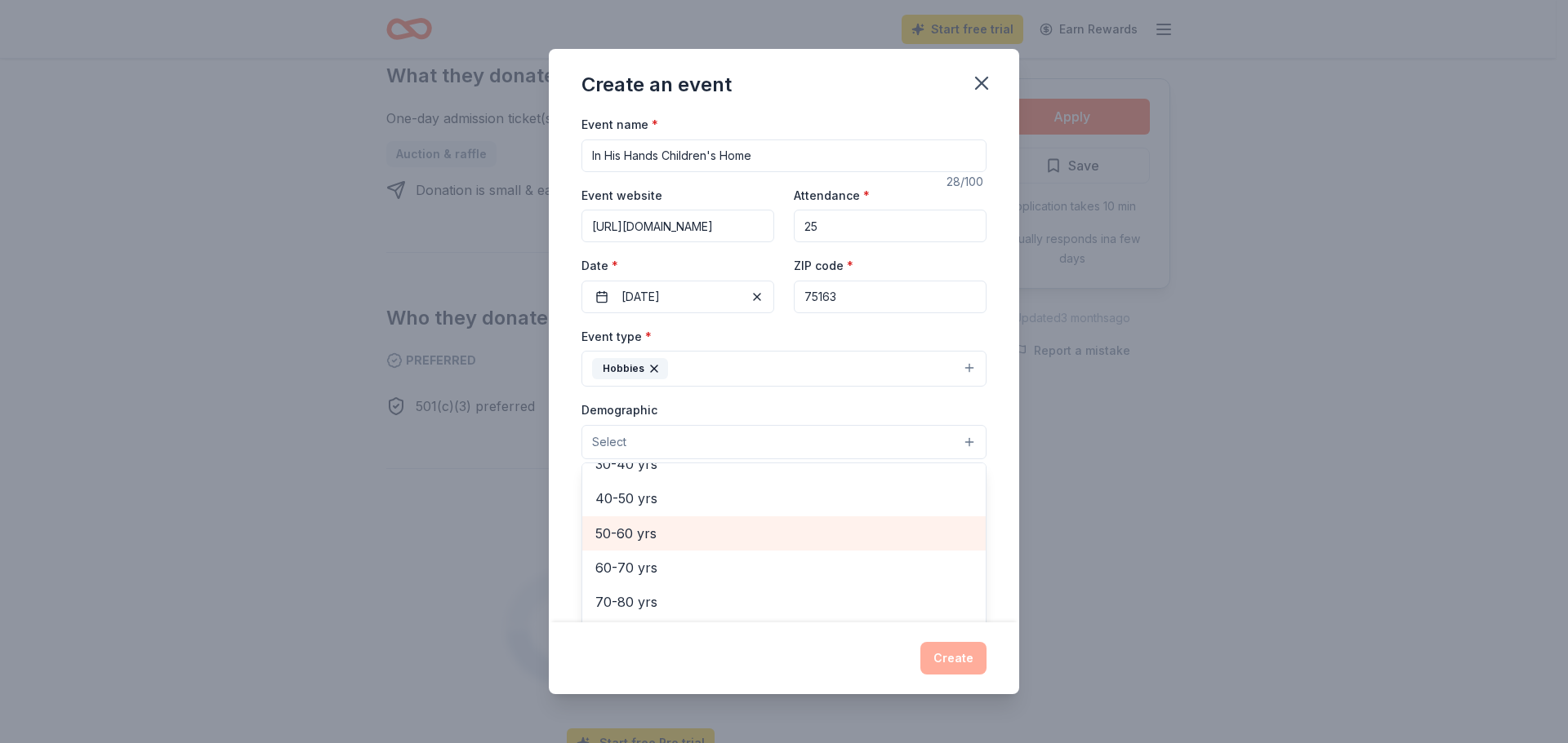
scroll to position [0, 0]
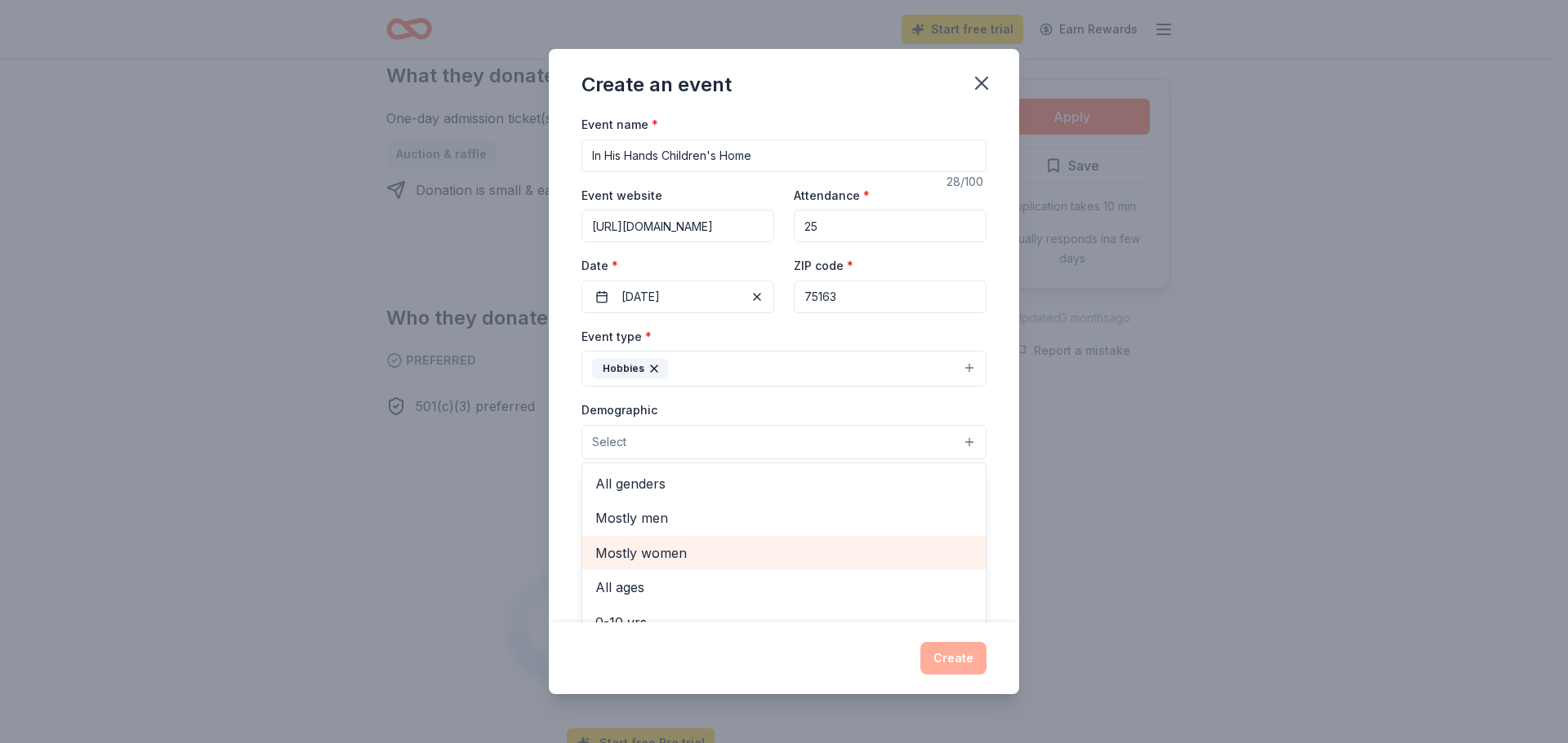
click at [637, 554] on span "Mostly women" at bounding box center [784, 553] width 377 height 21
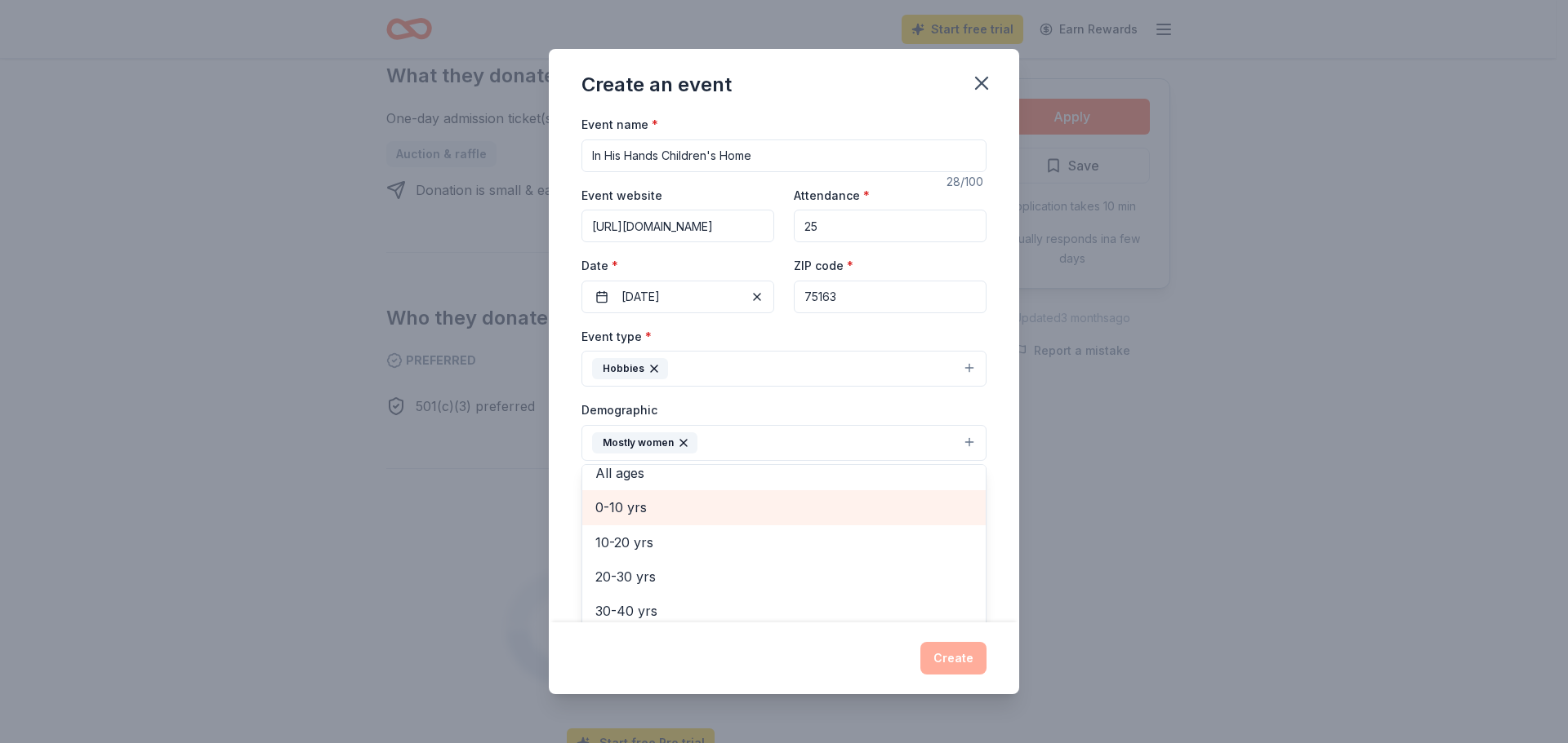
click at [721, 510] on span "0-10 yrs" at bounding box center [784, 507] width 377 height 21
click at [680, 515] on span "10-20 yrs" at bounding box center [784, 507] width 377 height 21
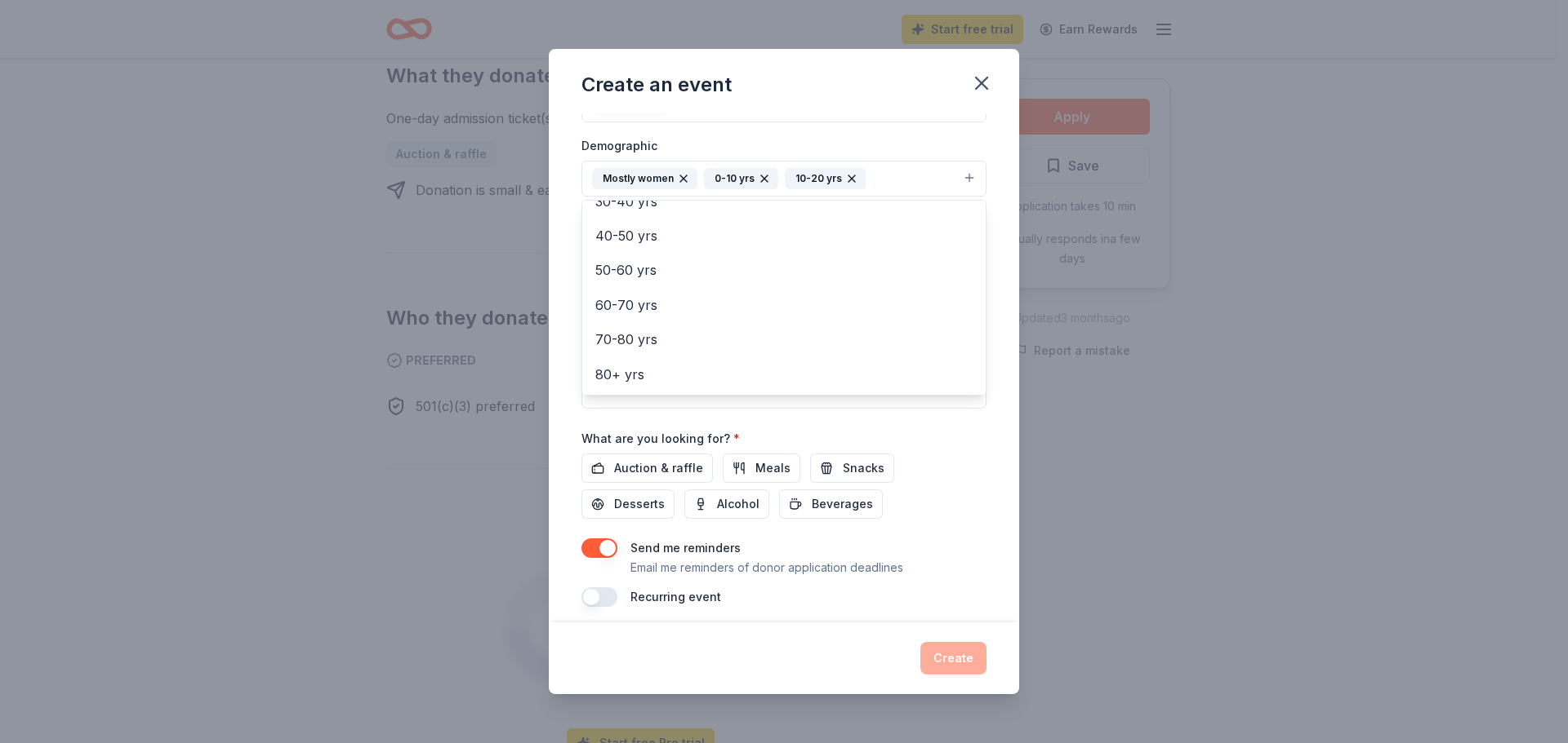
scroll to position [275, 0]
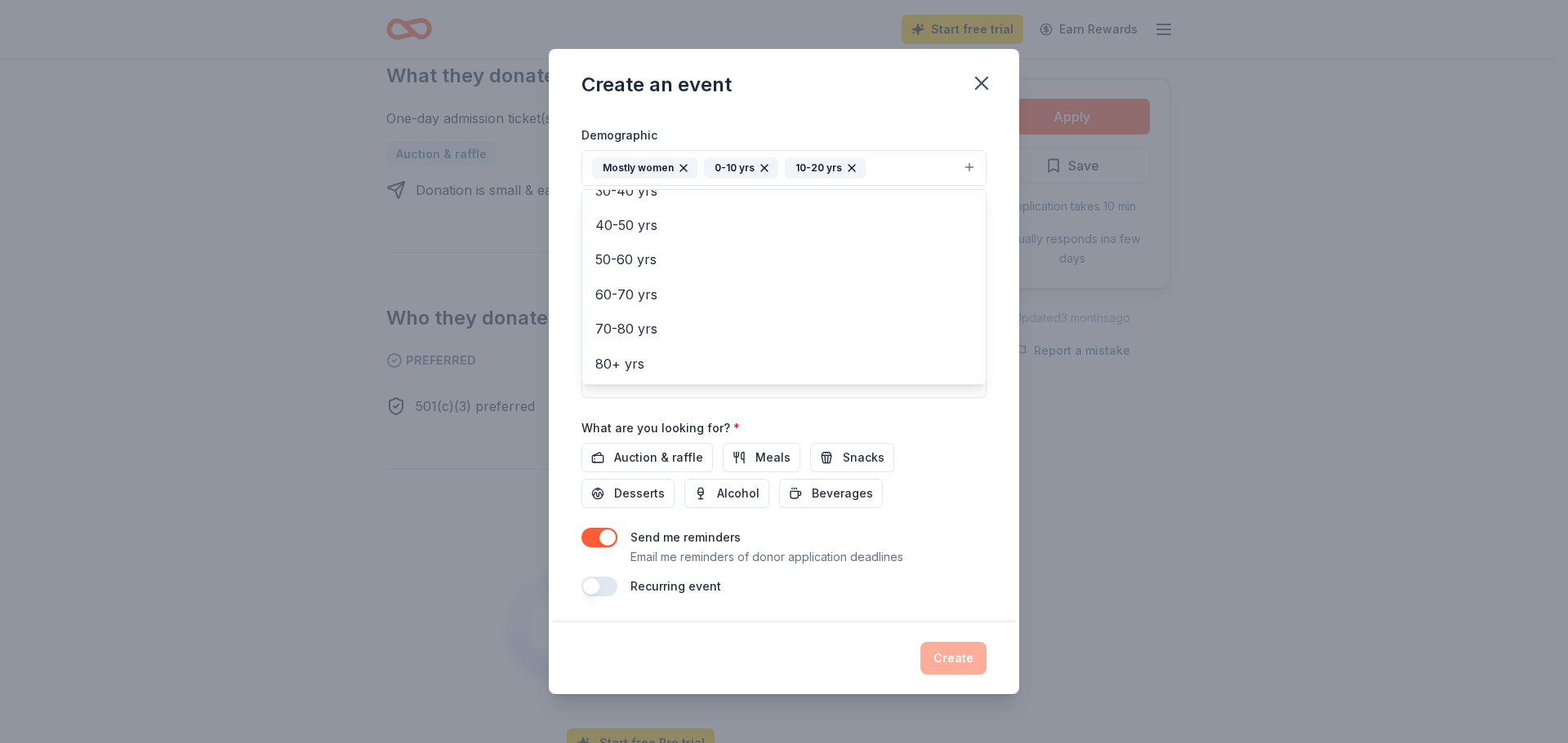
click at [936, 505] on div "Event name * In His Hands Children's Home 28 /100 Event website https://inhisha…" at bounding box center [784, 218] width 405 height 757
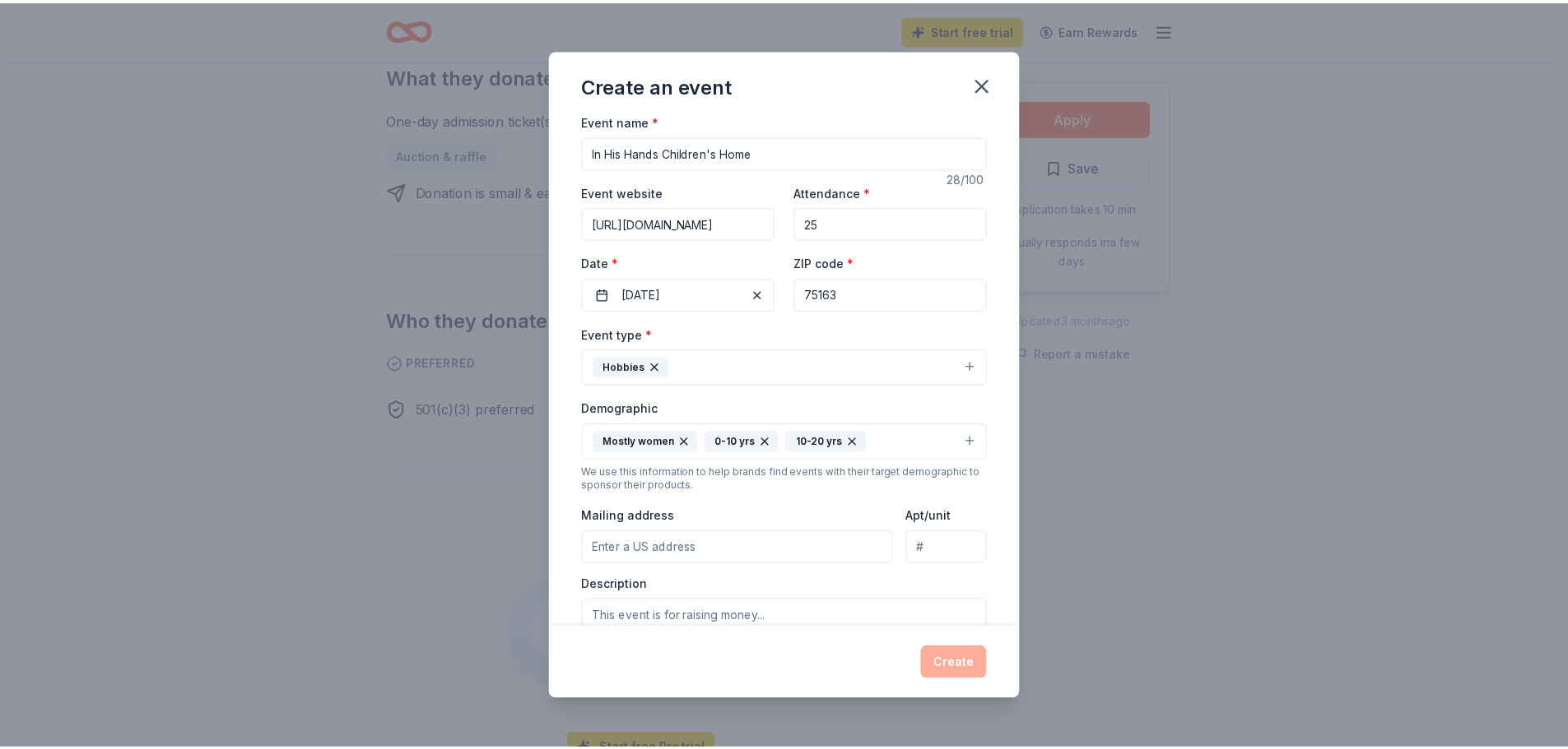
scroll to position [0, 0]
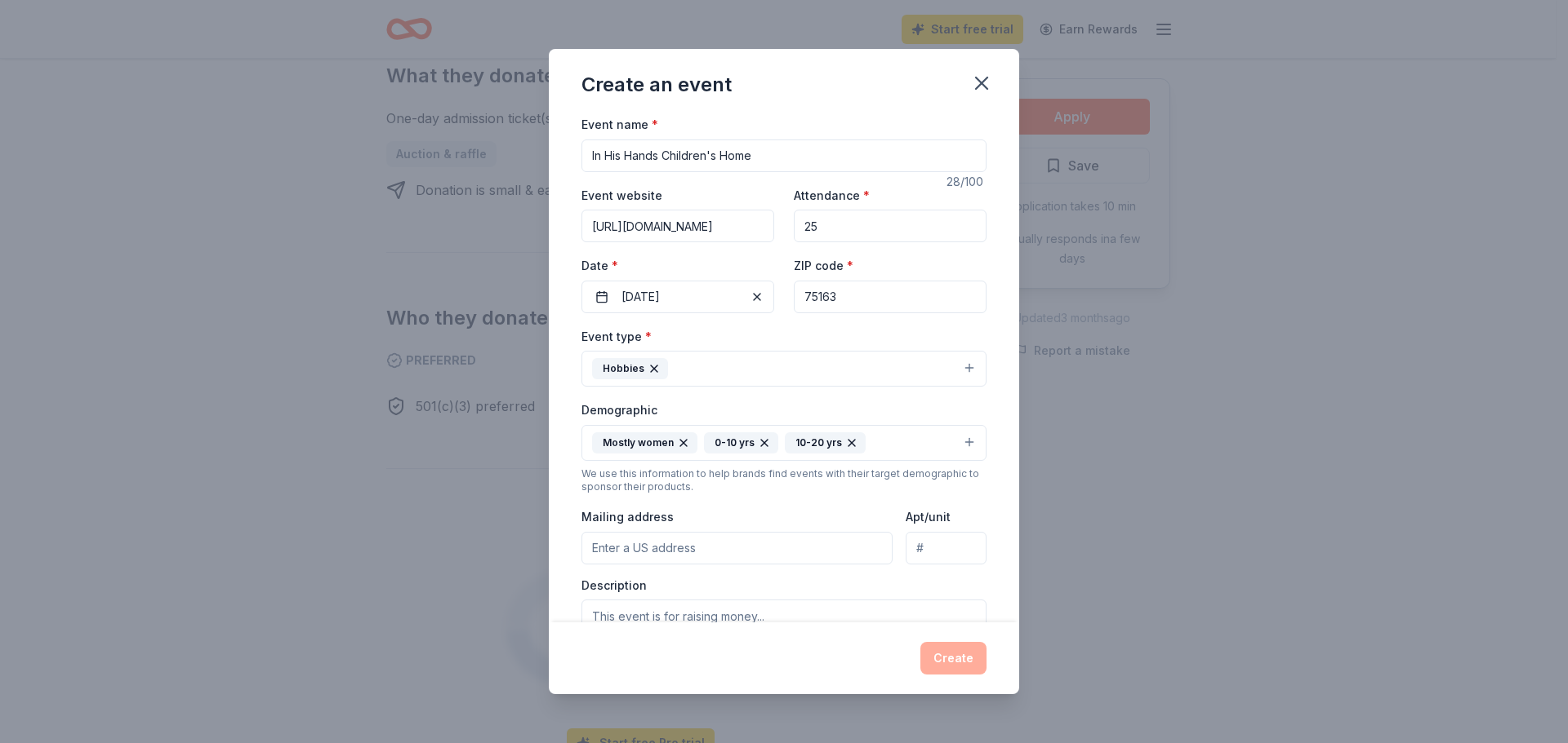
click at [984, 80] on icon "button" at bounding box center [981, 83] width 11 height 11
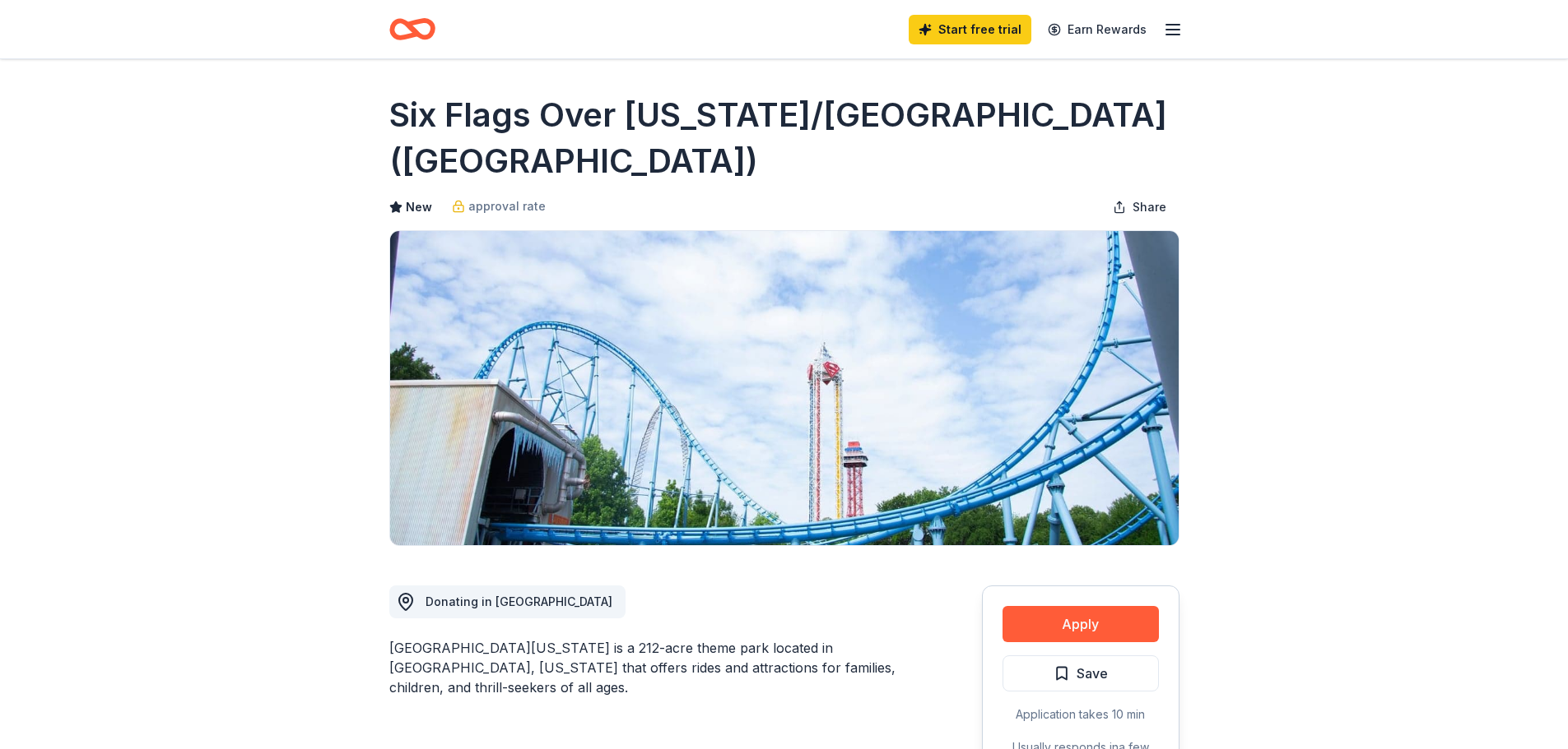
click at [1170, 33] on icon "button" at bounding box center [1172, 30] width 20 height 20
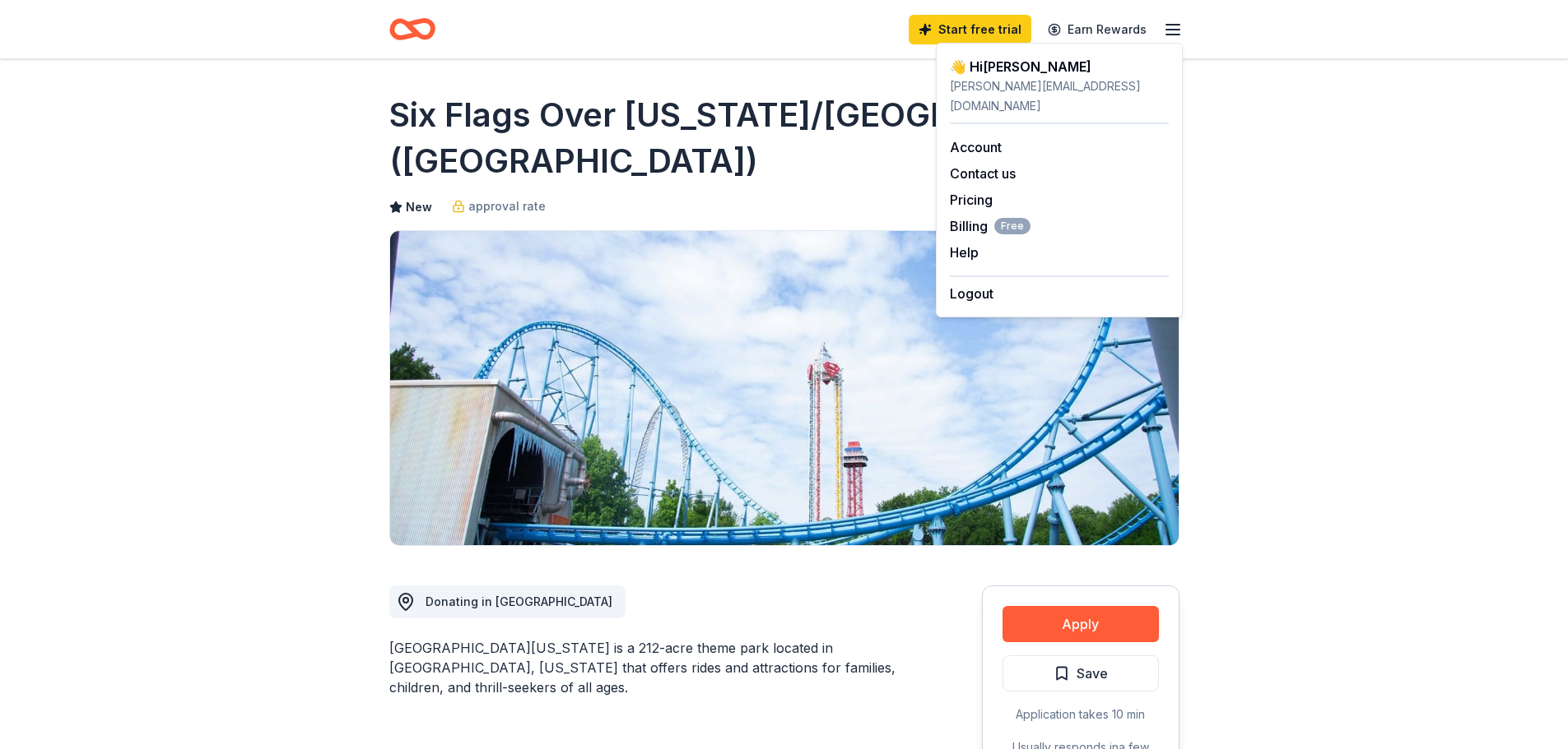
click at [1010, 164] on button "Contact us" at bounding box center [982, 173] width 65 height 20
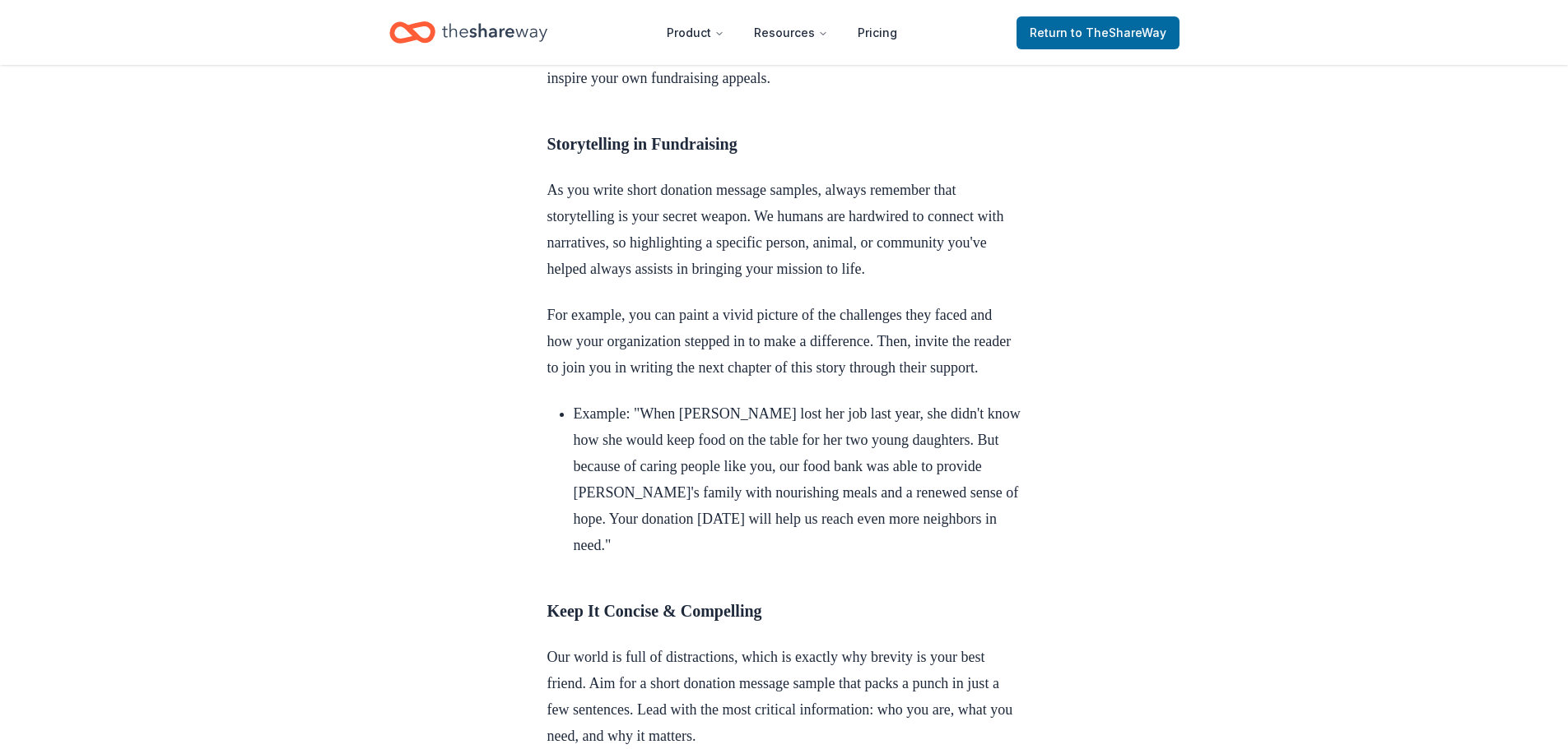
scroll to position [3291, 0]
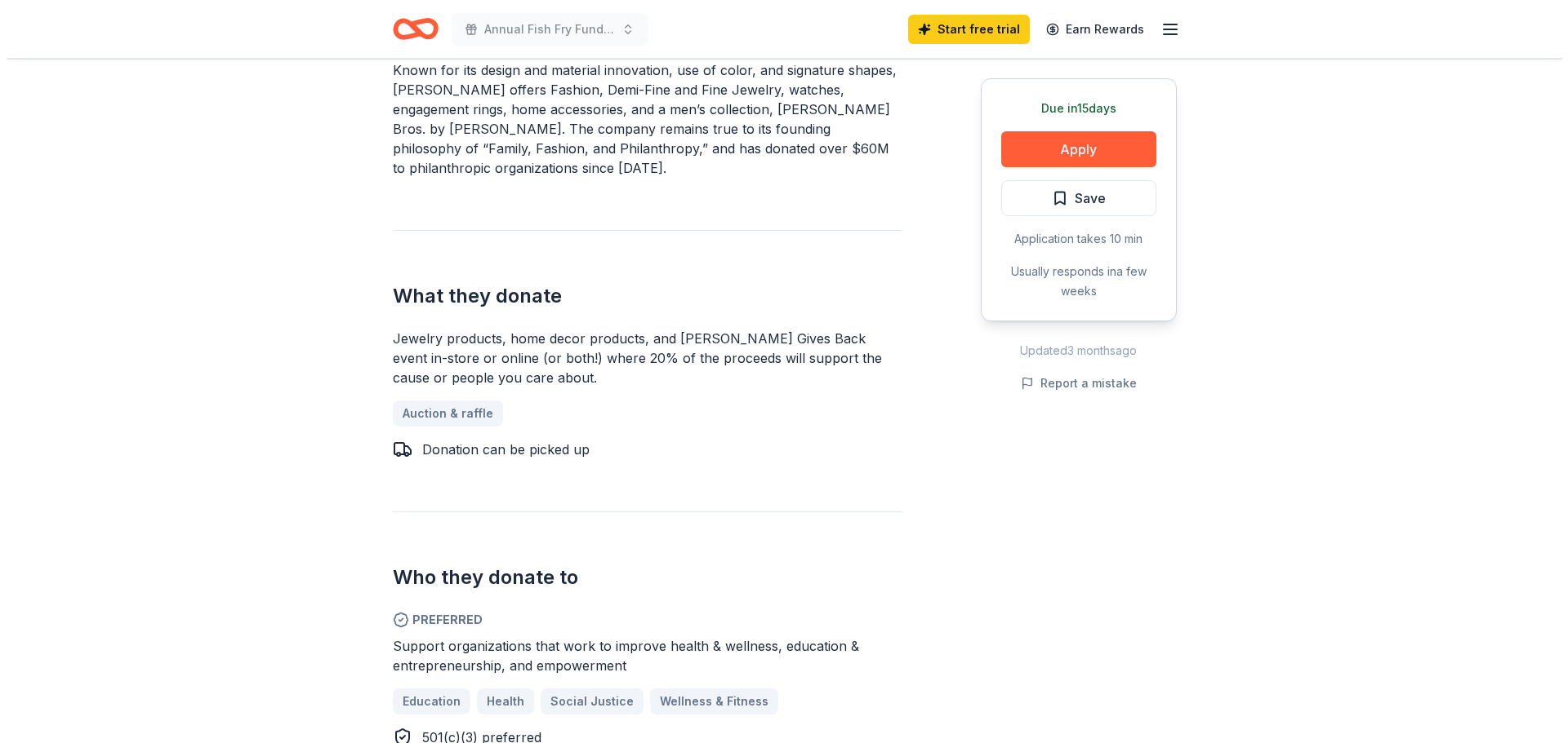
scroll to position [327, 0]
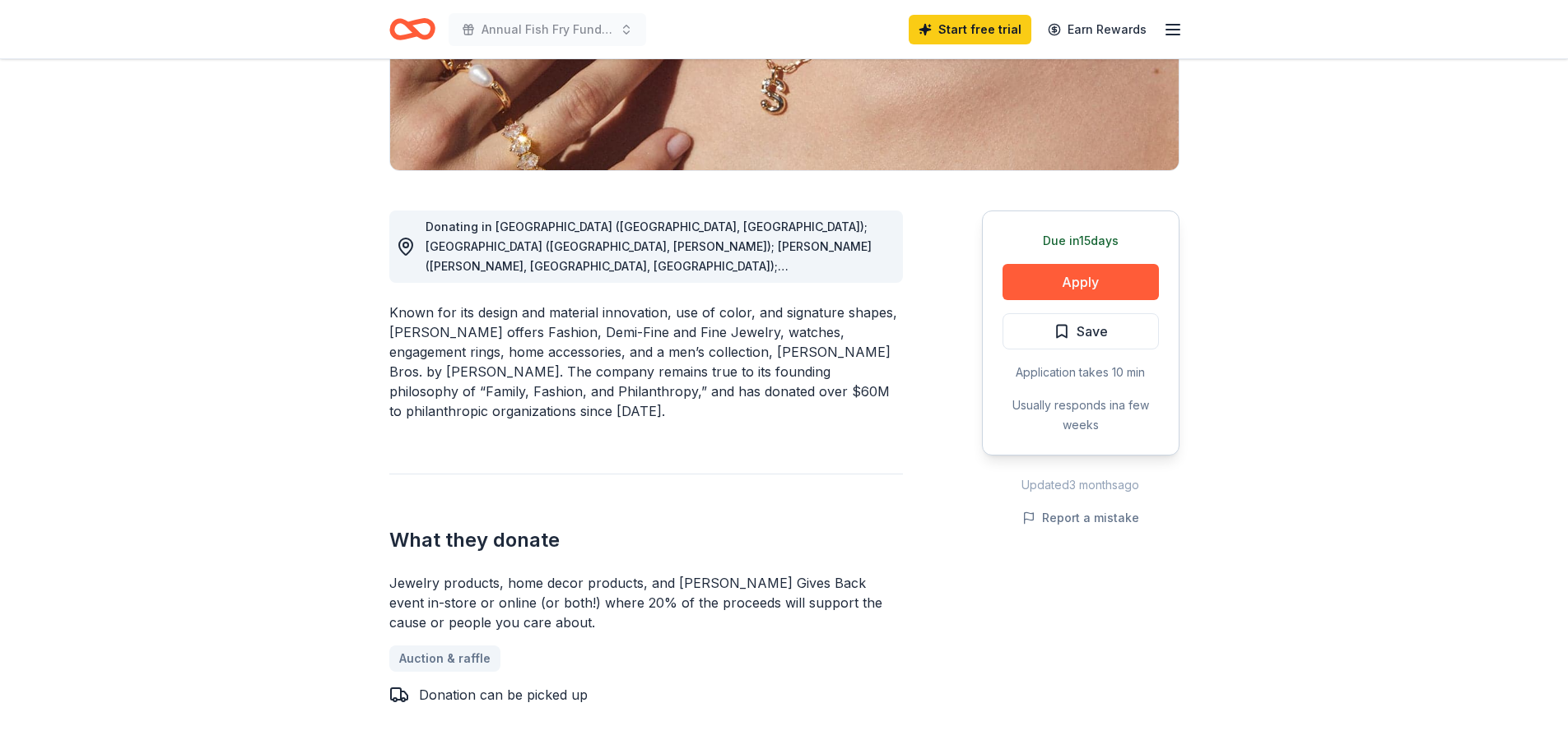
click at [1086, 280] on button "Apply" at bounding box center [1081, 282] width 156 height 37
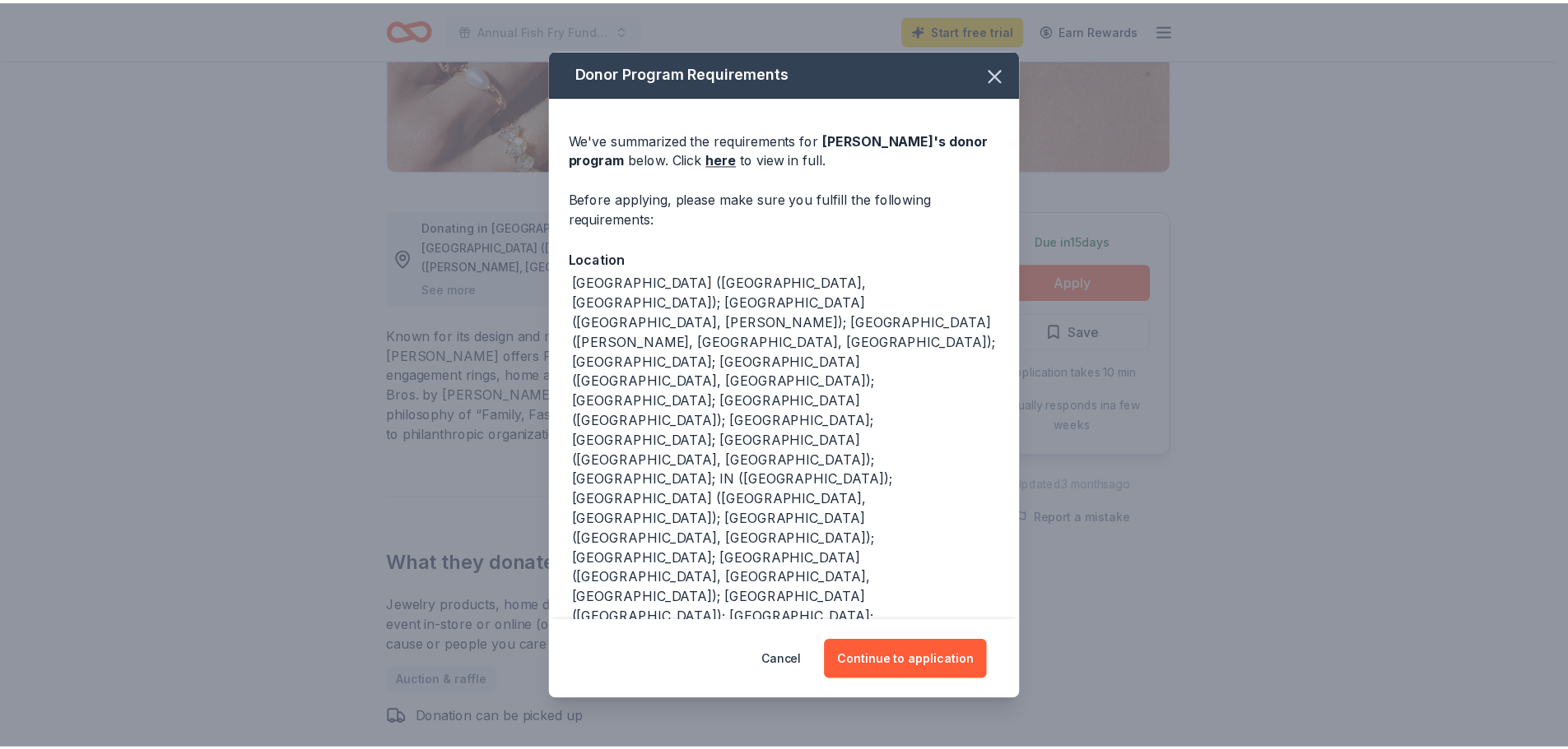
scroll to position [69, 0]
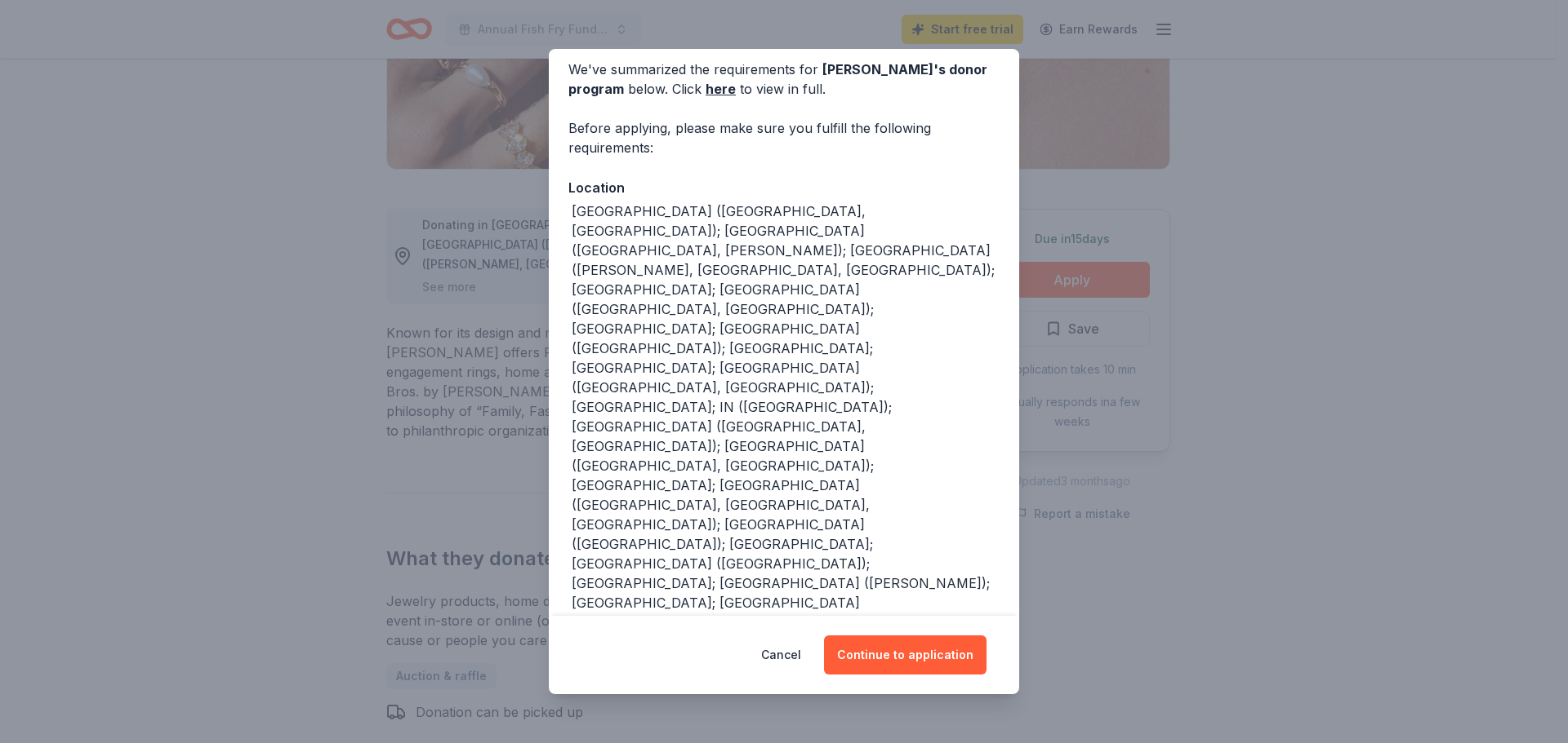
click at [917, 653] on button "Continue to application" at bounding box center [905, 655] width 162 height 39
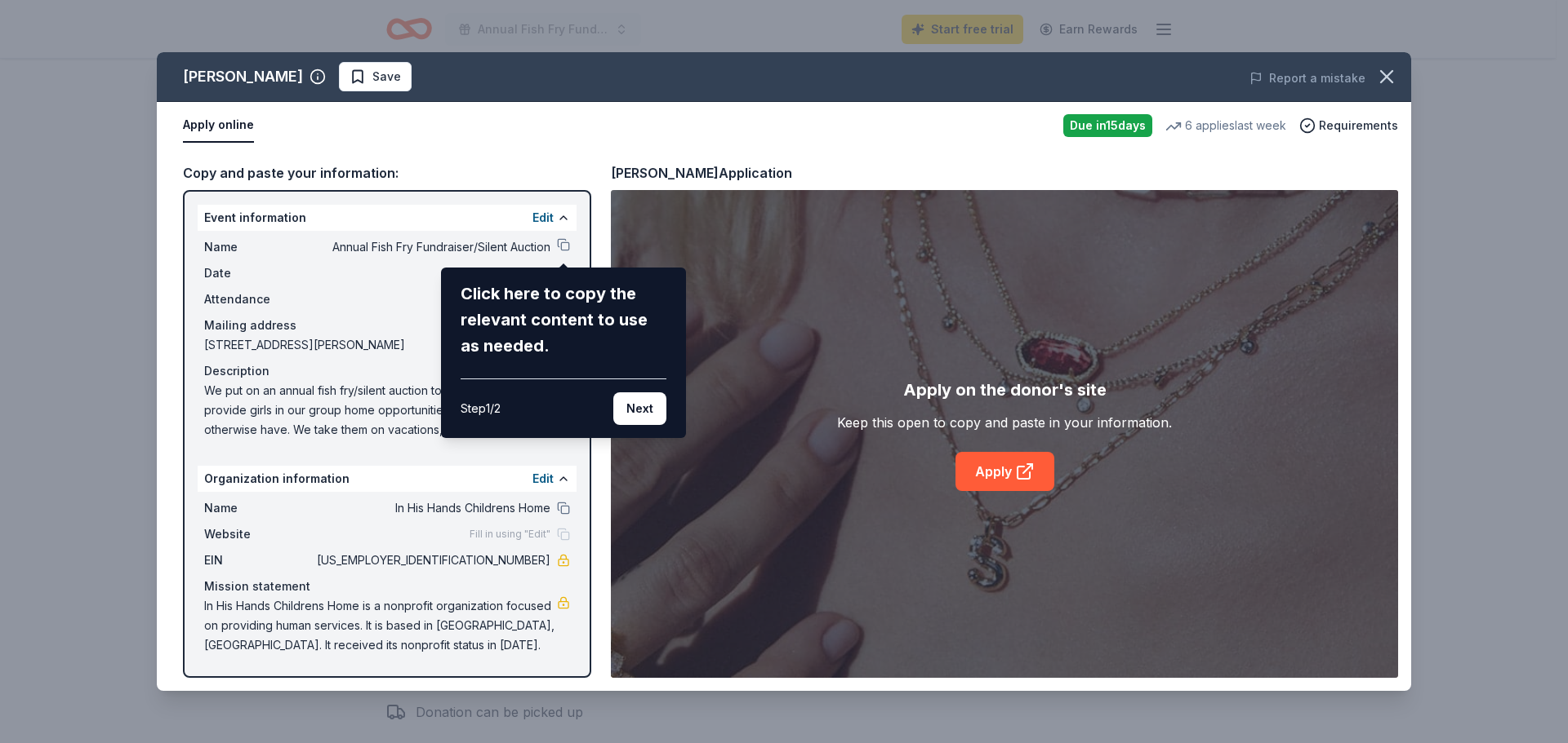
click at [628, 418] on button "Next" at bounding box center [640, 409] width 54 height 32
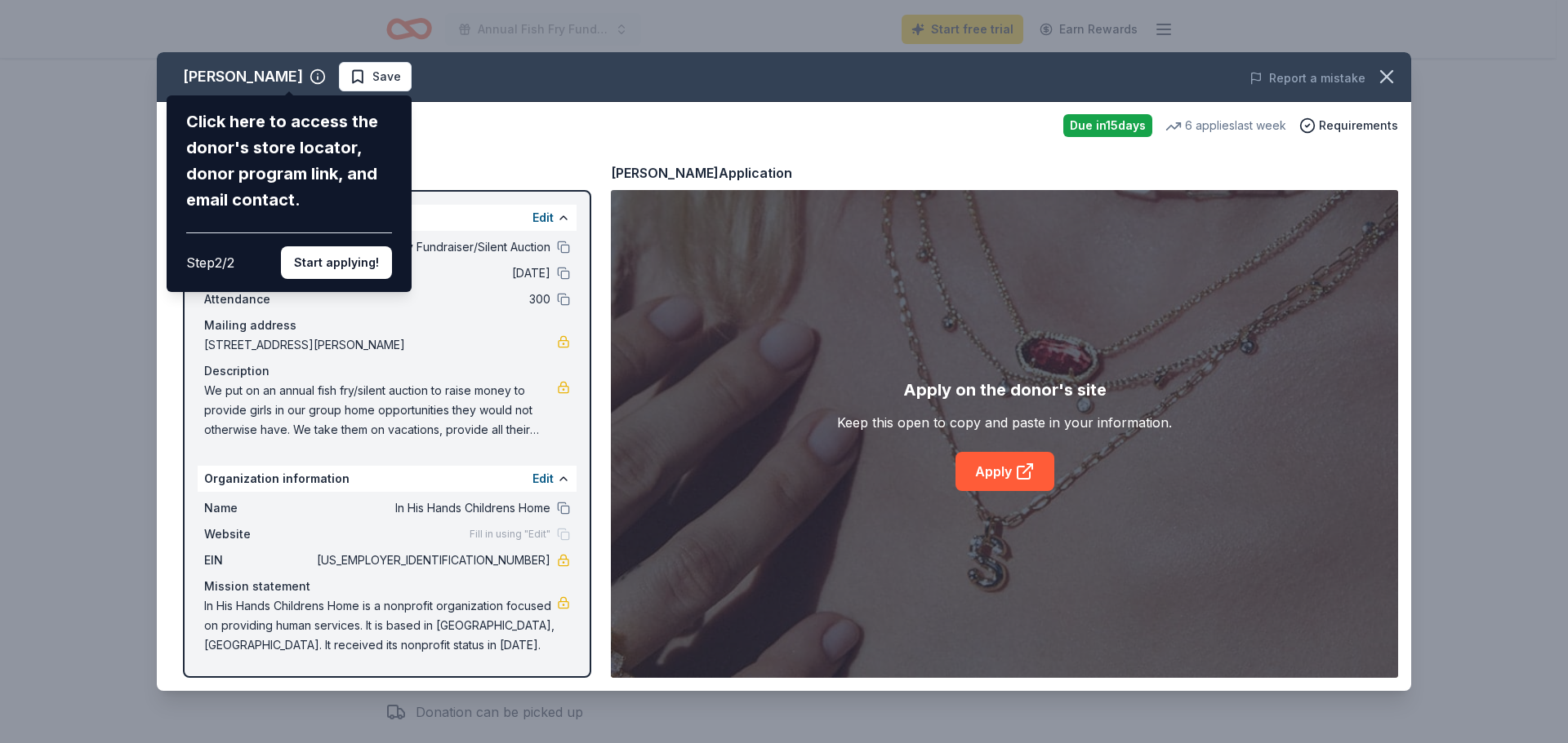
click at [335, 265] on button "Start applying!" at bounding box center [336, 263] width 111 height 32
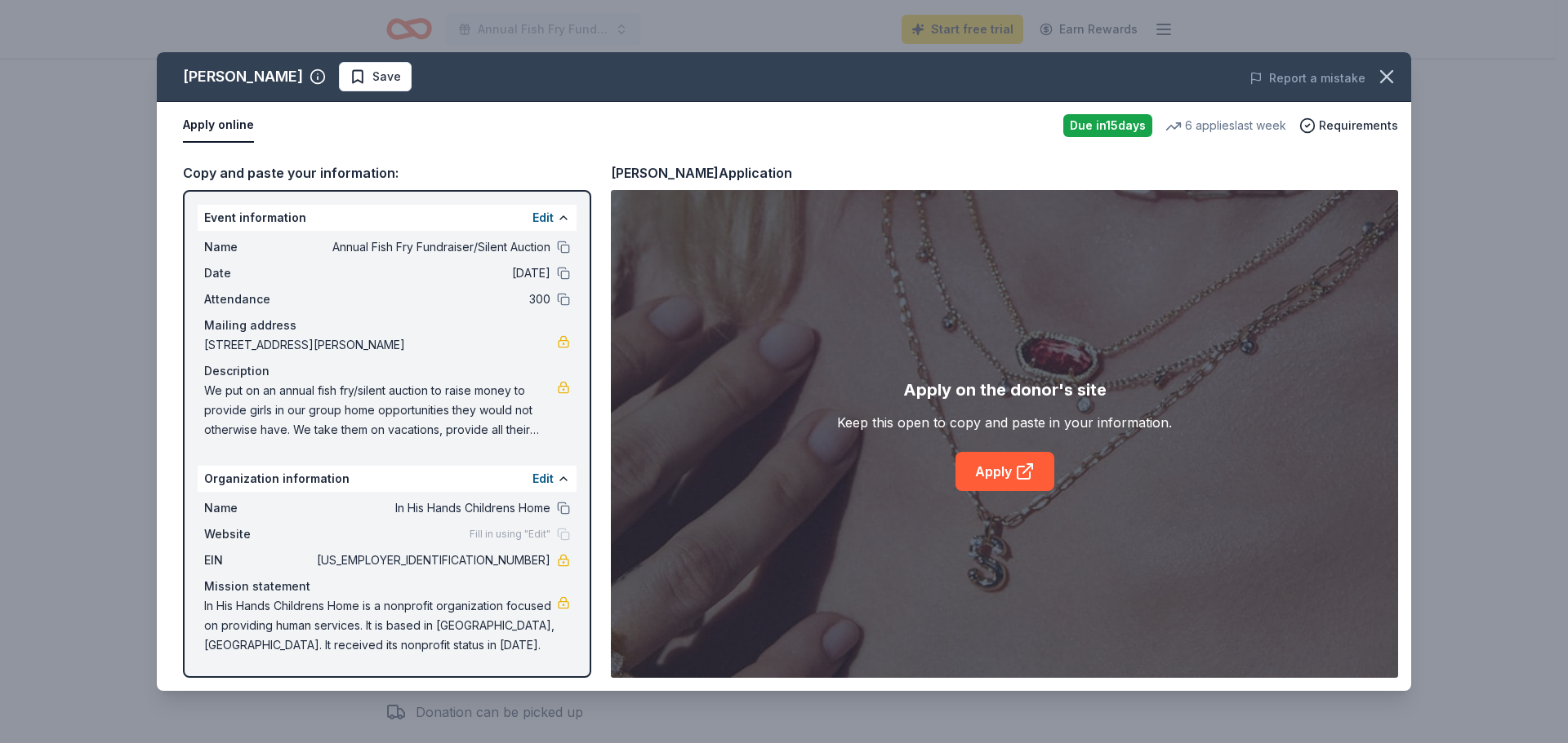
click at [1008, 474] on link "Apply" at bounding box center [1004, 471] width 98 height 39
click at [1380, 75] on icon "button" at bounding box center [1386, 76] width 23 height 23
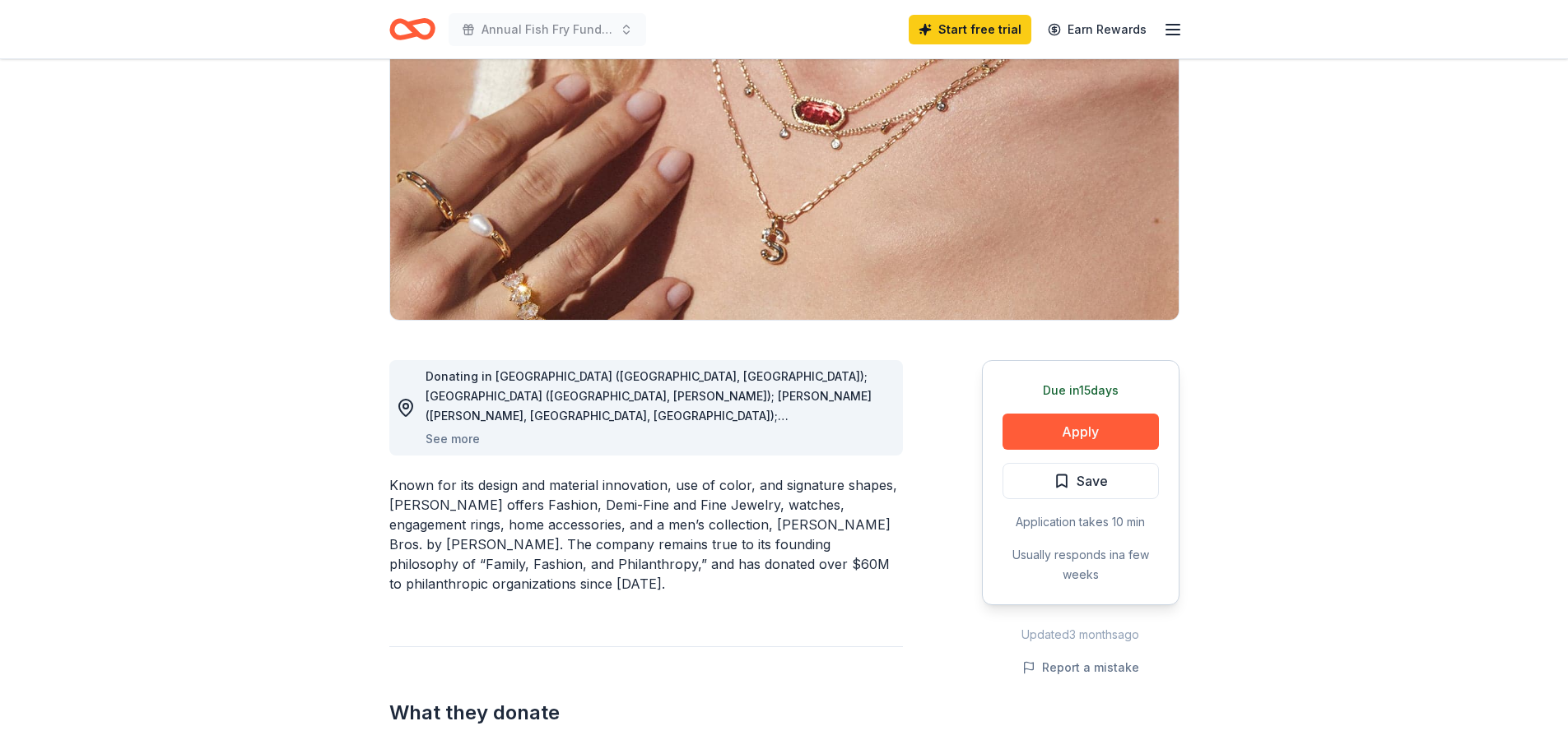
scroll to position [0, 0]
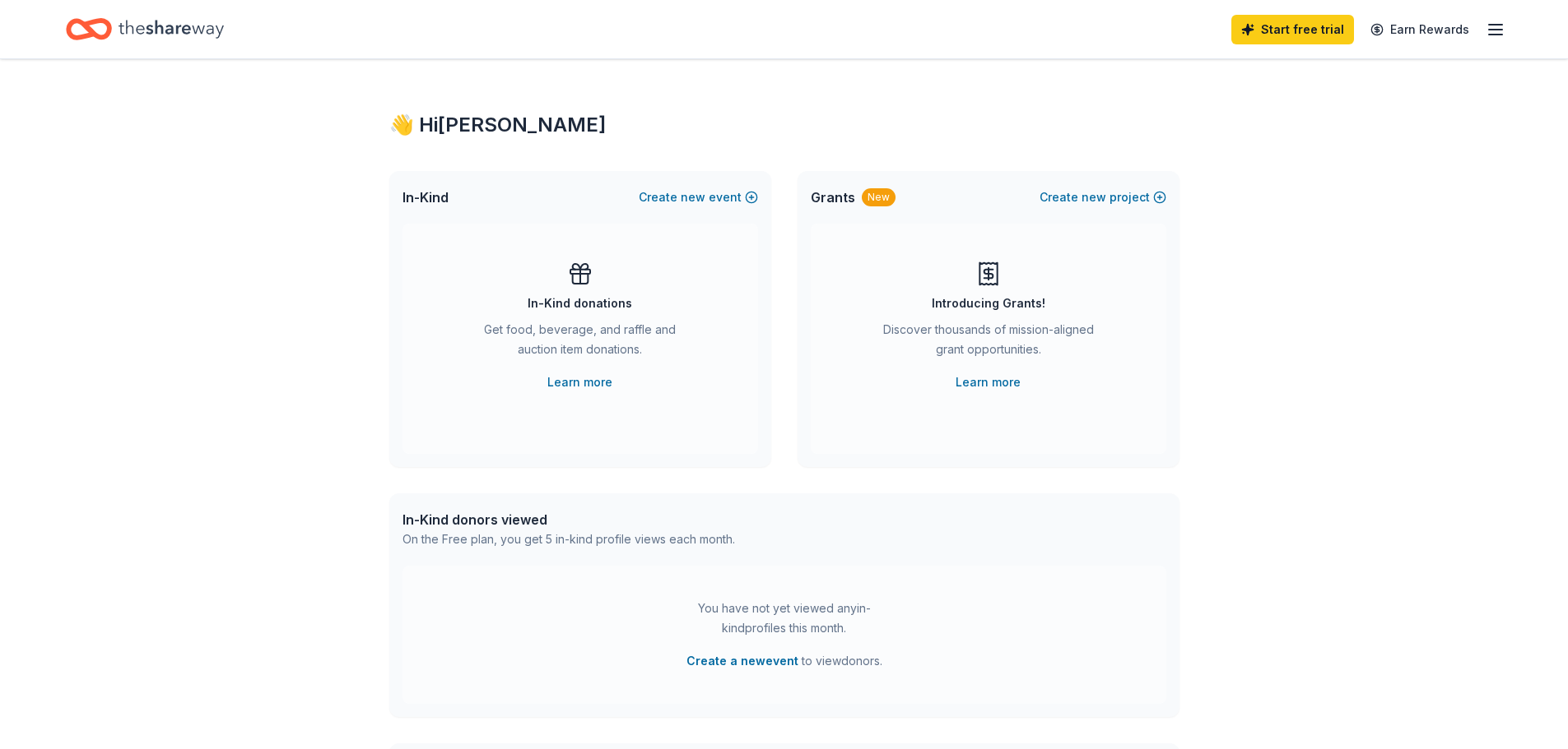
click at [574, 305] on div "In-Kind donations" at bounding box center [580, 303] width 105 height 20
click at [579, 381] on link "Learn more" at bounding box center [580, 382] width 65 height 20
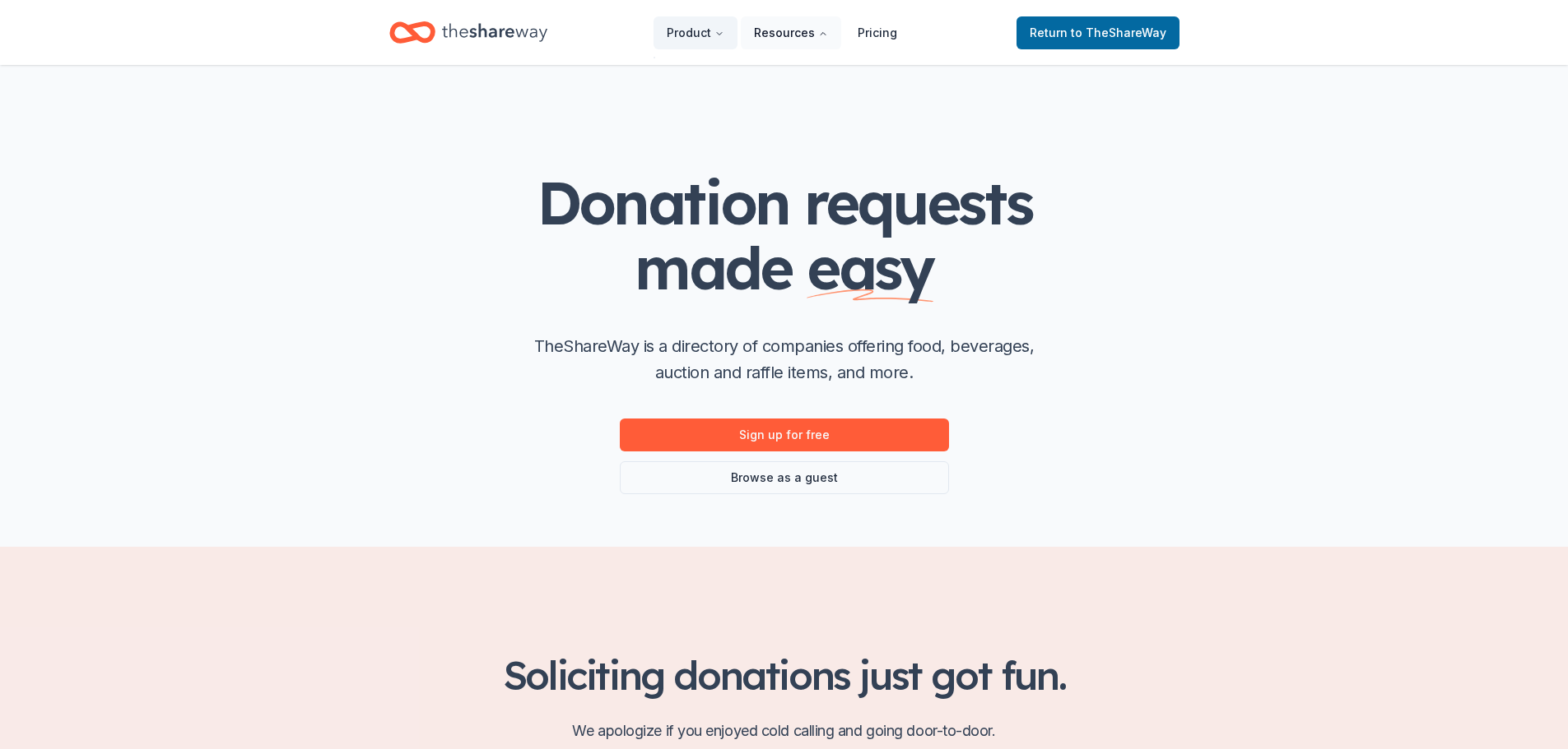
click at [798, 32] on button "Resources" at bounding box center [791, 33] width 100 height 33
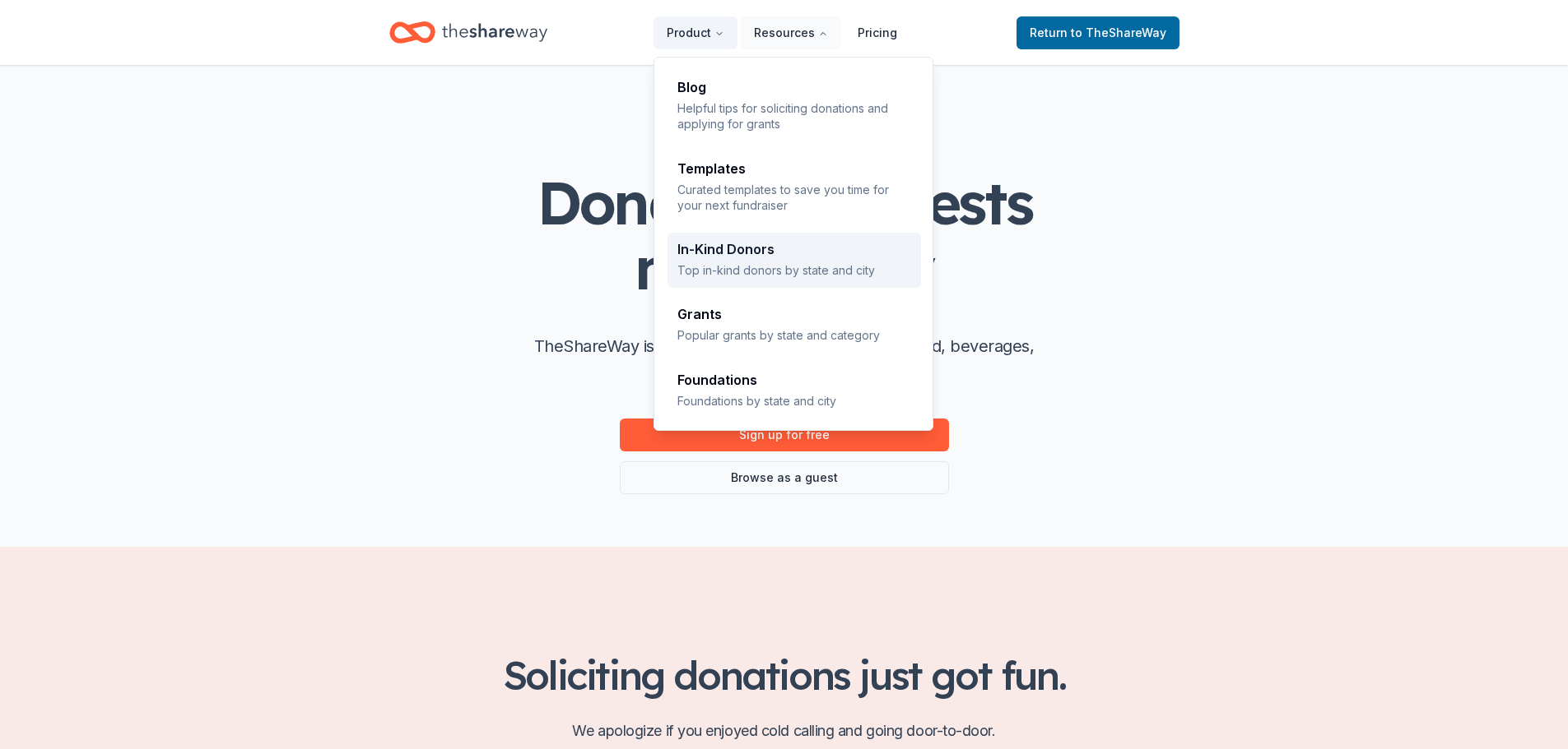
click at [738, 250] on div "In-Kind Donors" at bounding box center [794, 249] width 234 height 13
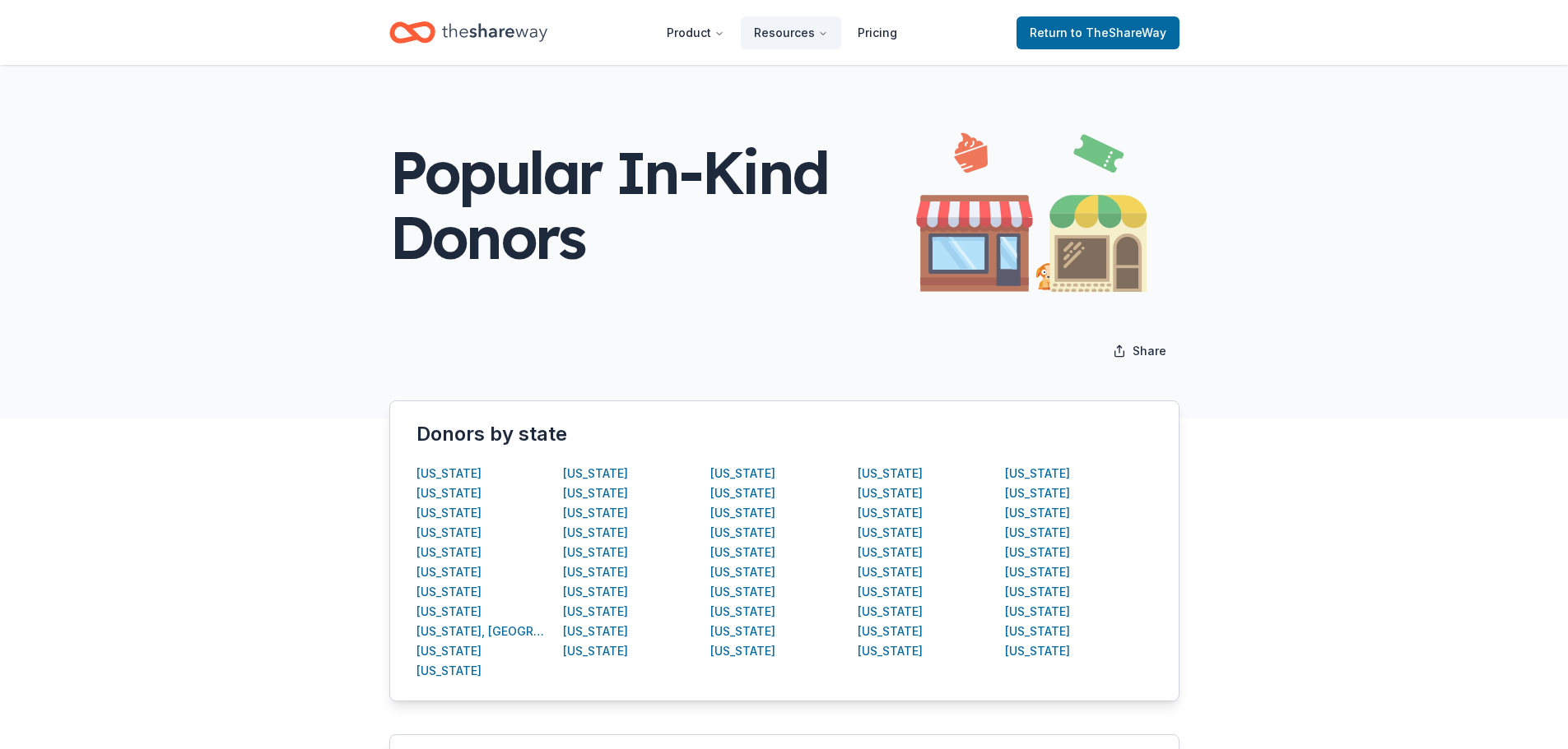
click at [1015, 511] on div "[US_STATE]" at bounding box center [1037, 513] width 65 height 20
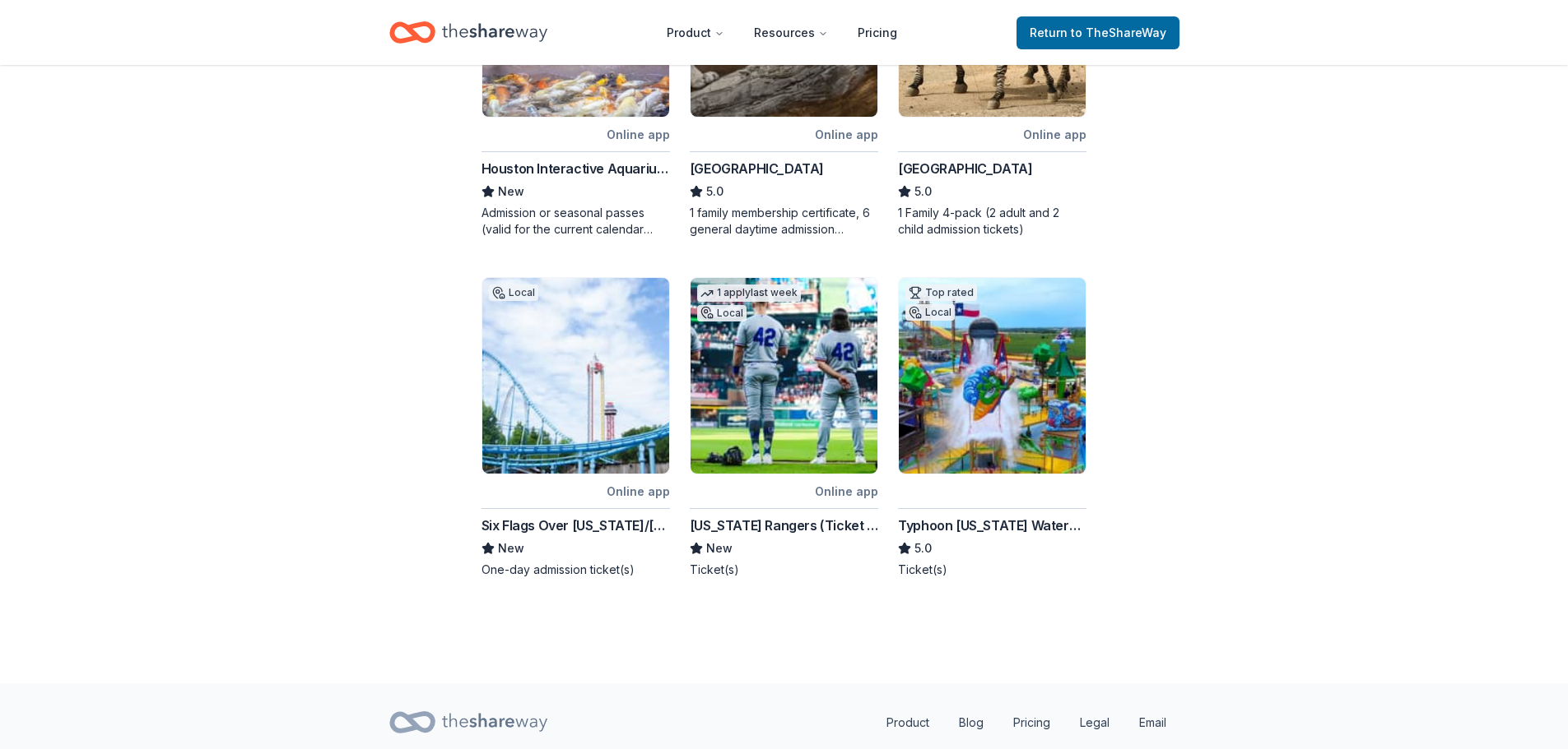
scroll to position [851, 0]
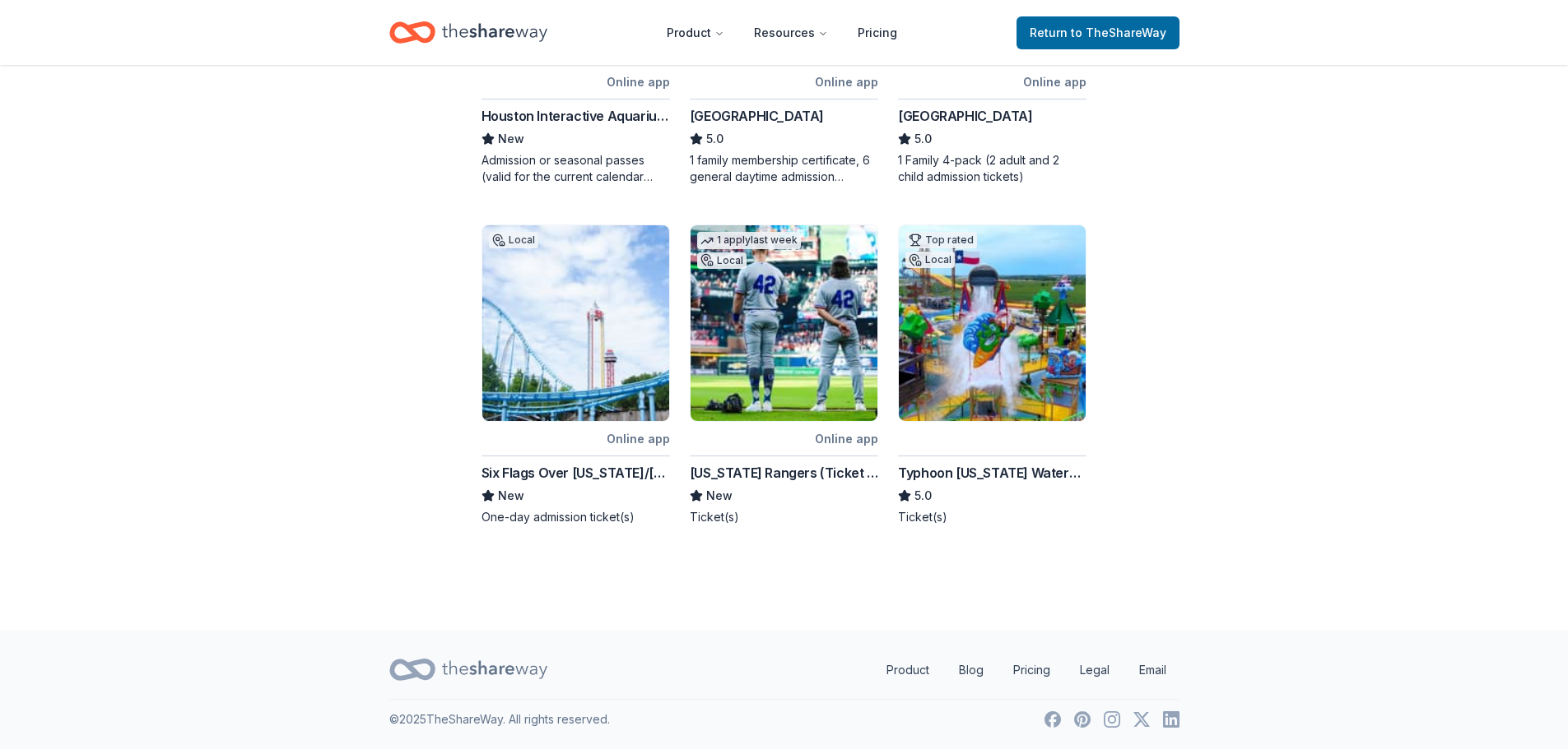
click at [800, 344] on img at bounding box center [784, 323] width 187 height 195
click at [482, 360] on div "Local" at bounding box center [576, 323] width 189 height 197
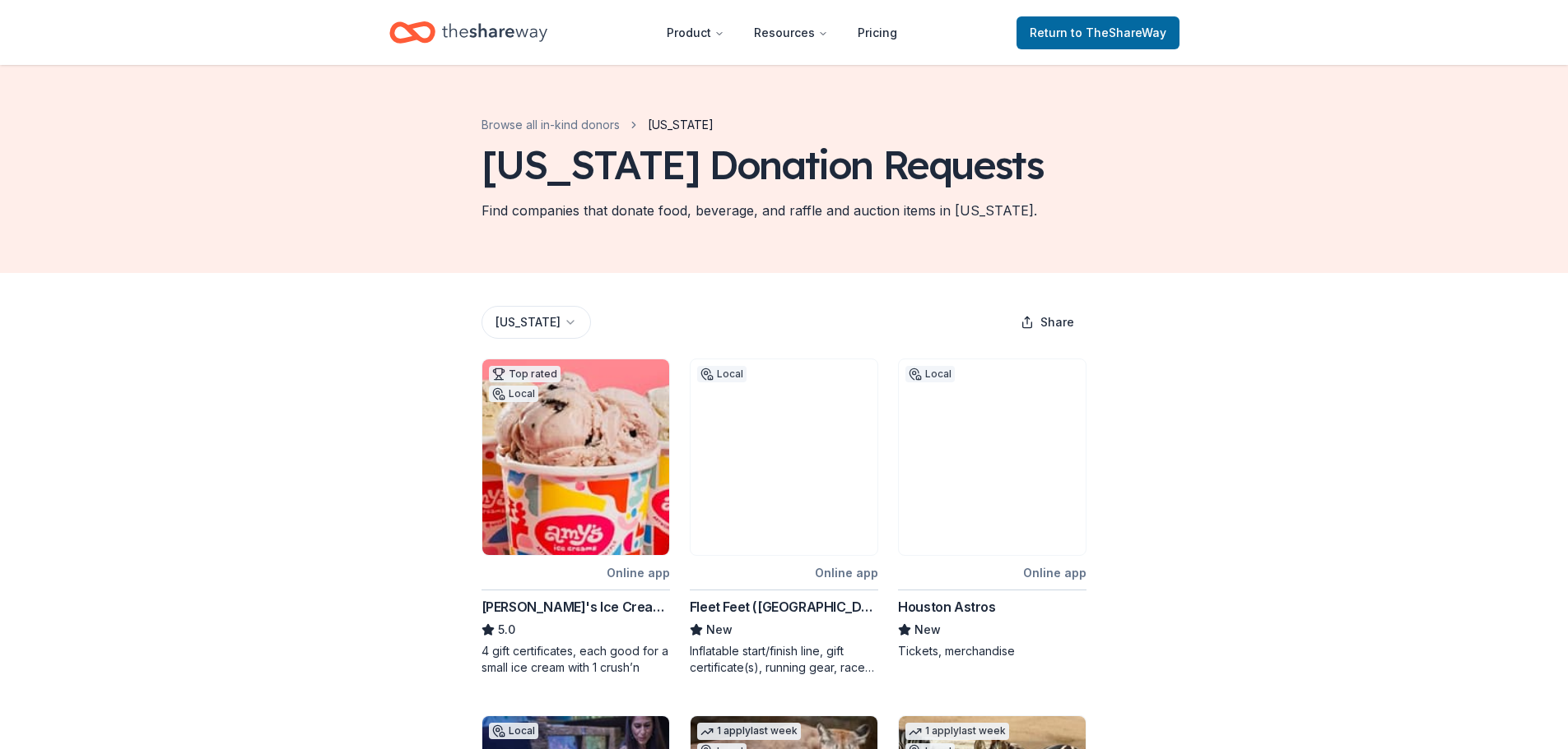
scroll to position [0, 0]
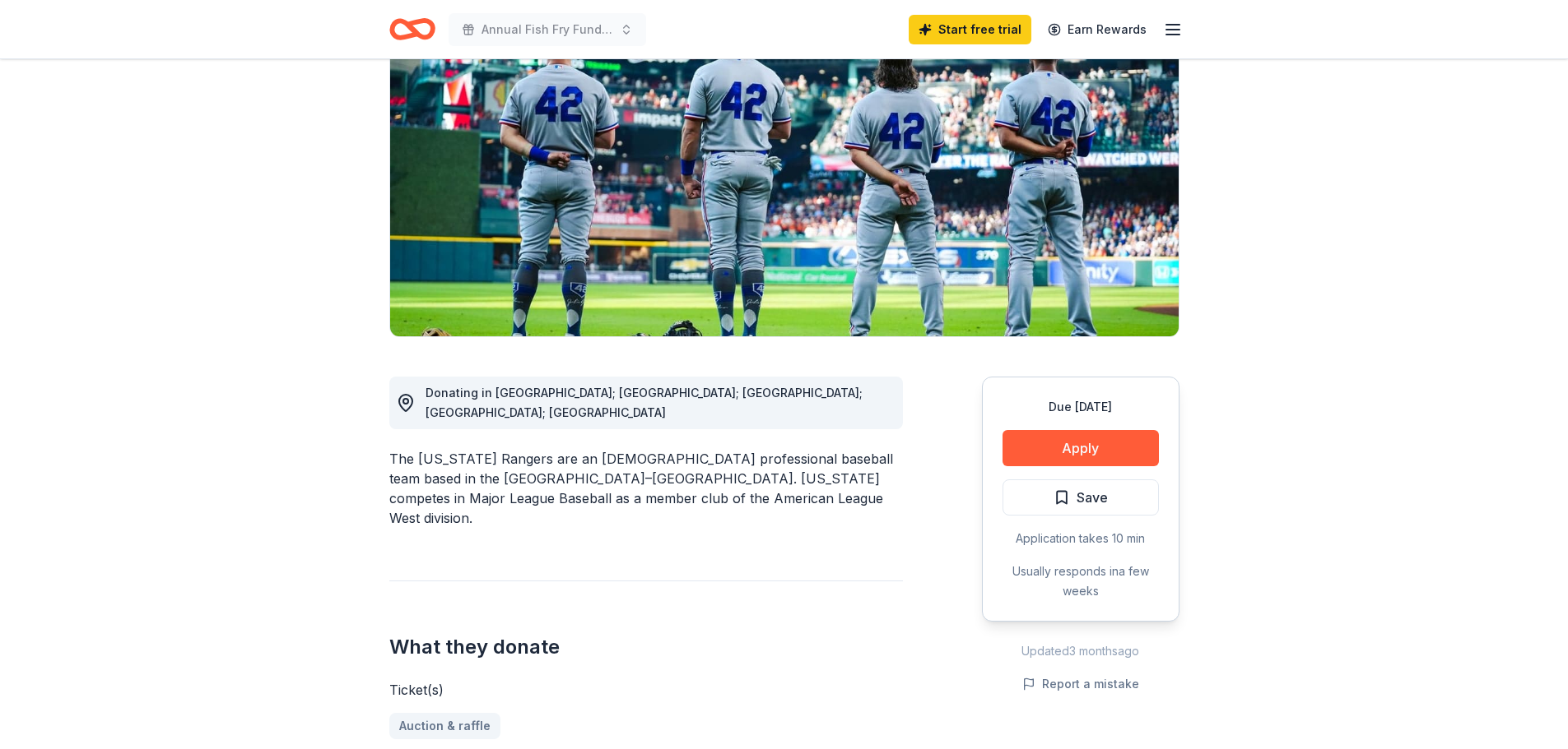
scroll to position [165, 0]
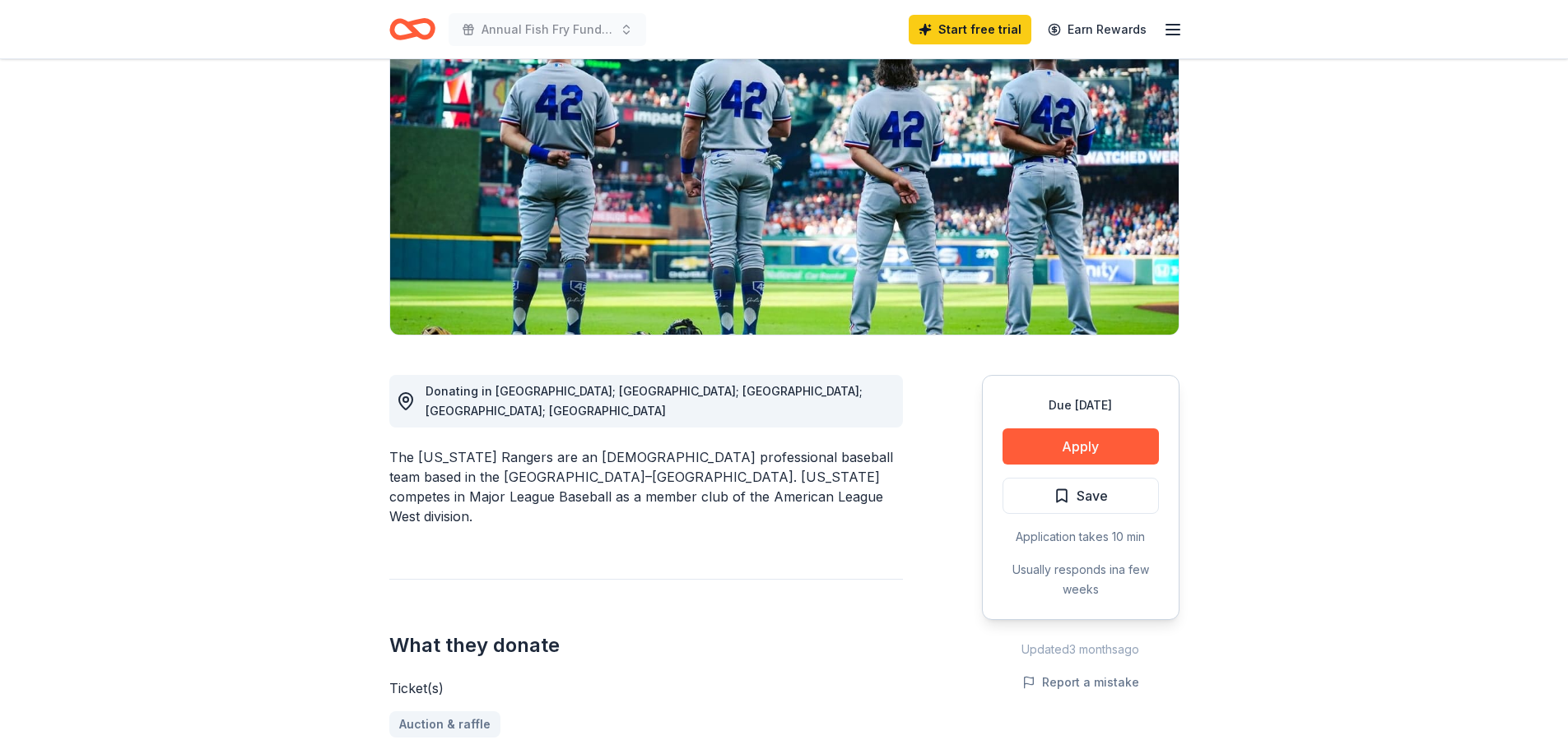
click at [1108, 452] on button "Apply" at bounding box center [1081, 447] width 156 height 37
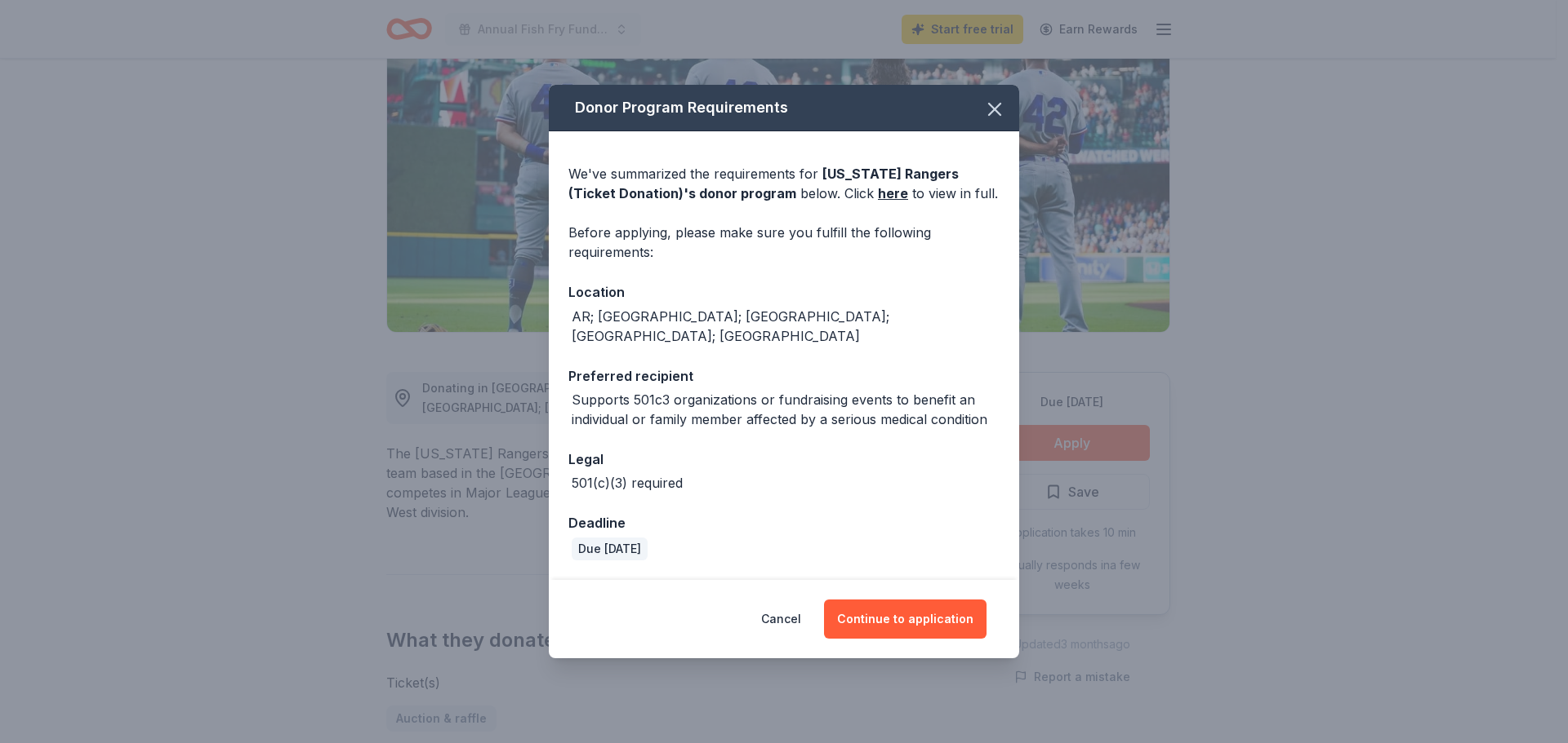
click at [904, 608] on button "Continue to application" at bounding box center [905, 619] width 162 height 39
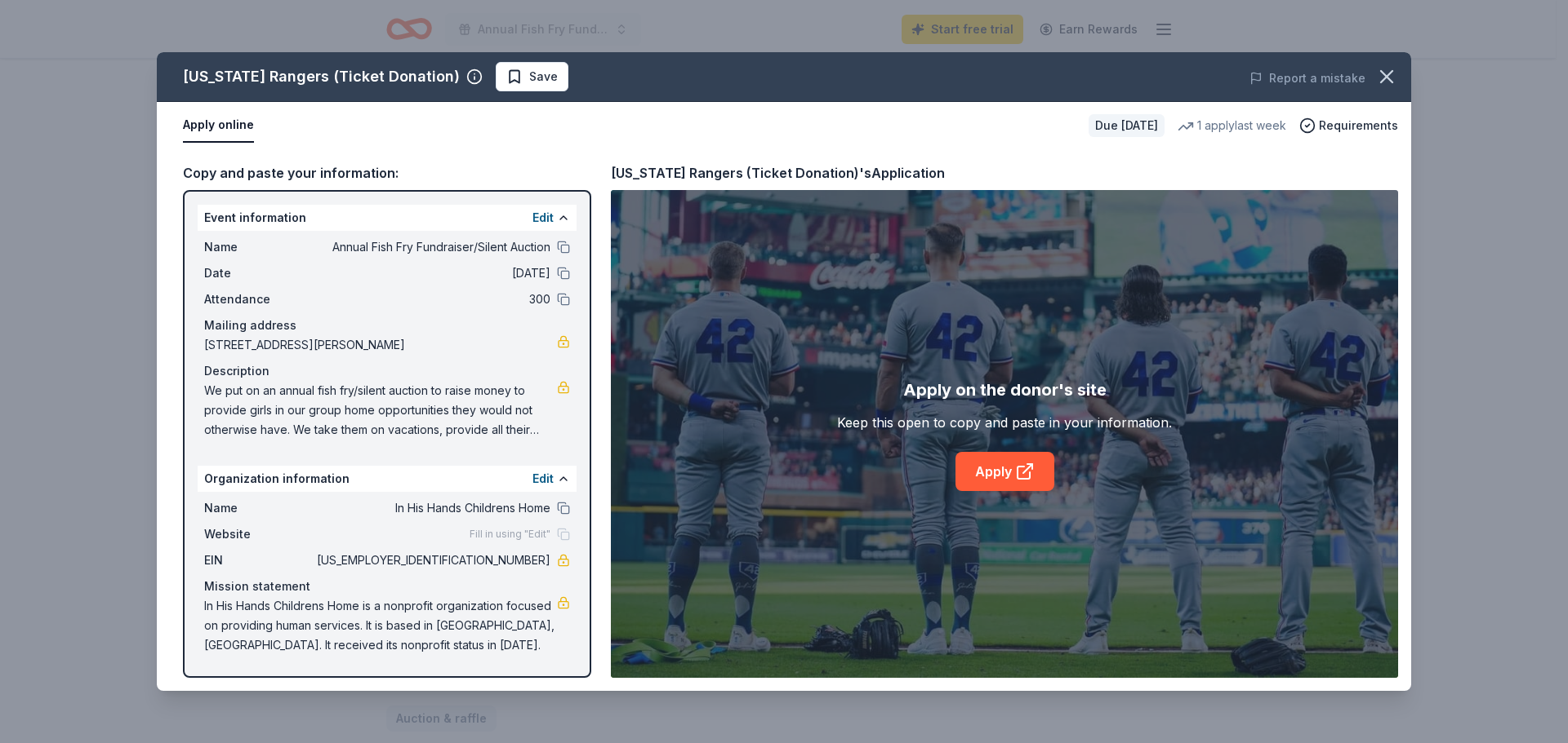
click at [1012, 462] on link "Apply" at bounding box center [1004, 471] width 98 height 39
click at [1389, 75] on icon "button" at bounding box center [1386, 76] width 23 height 23
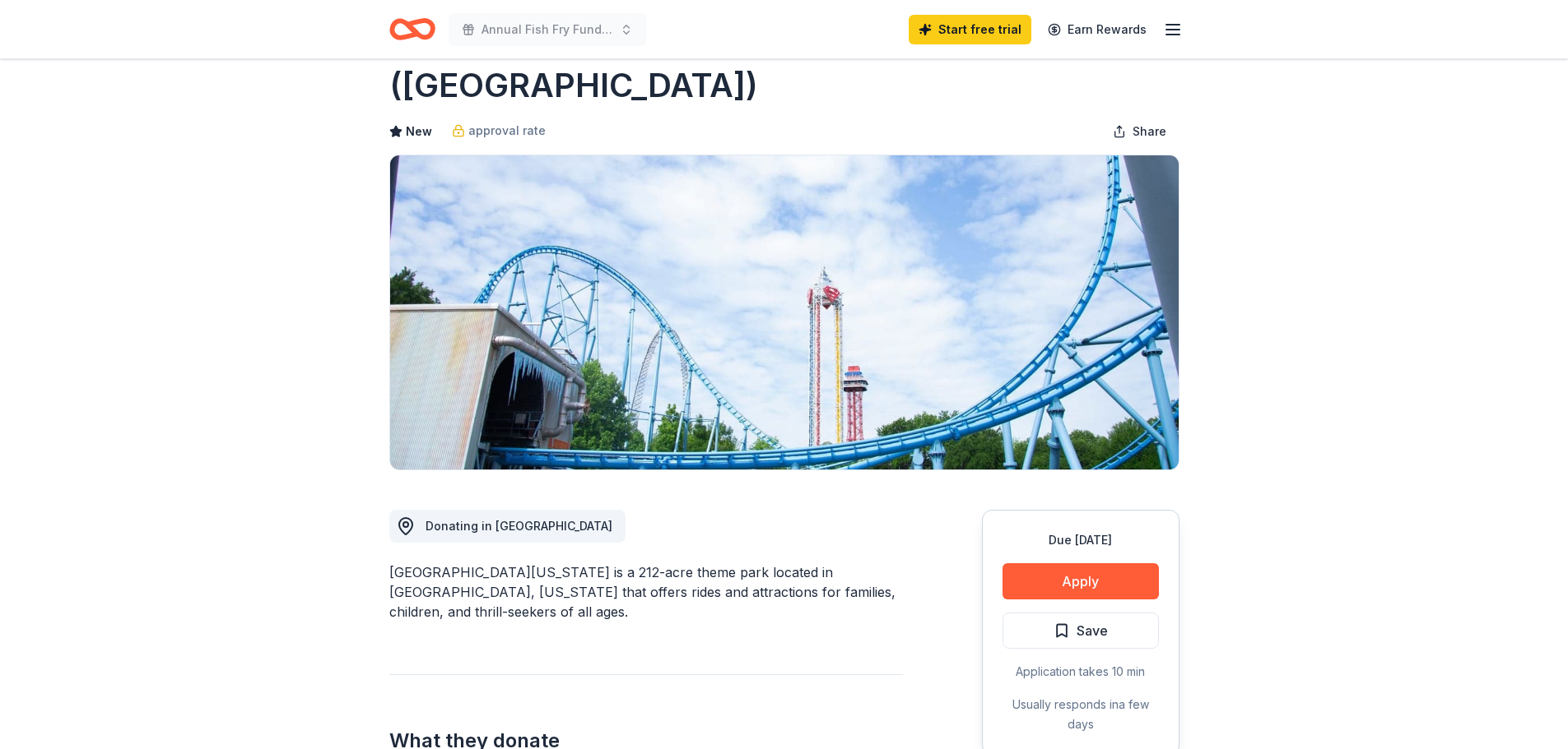
scroll to position [246, 0]
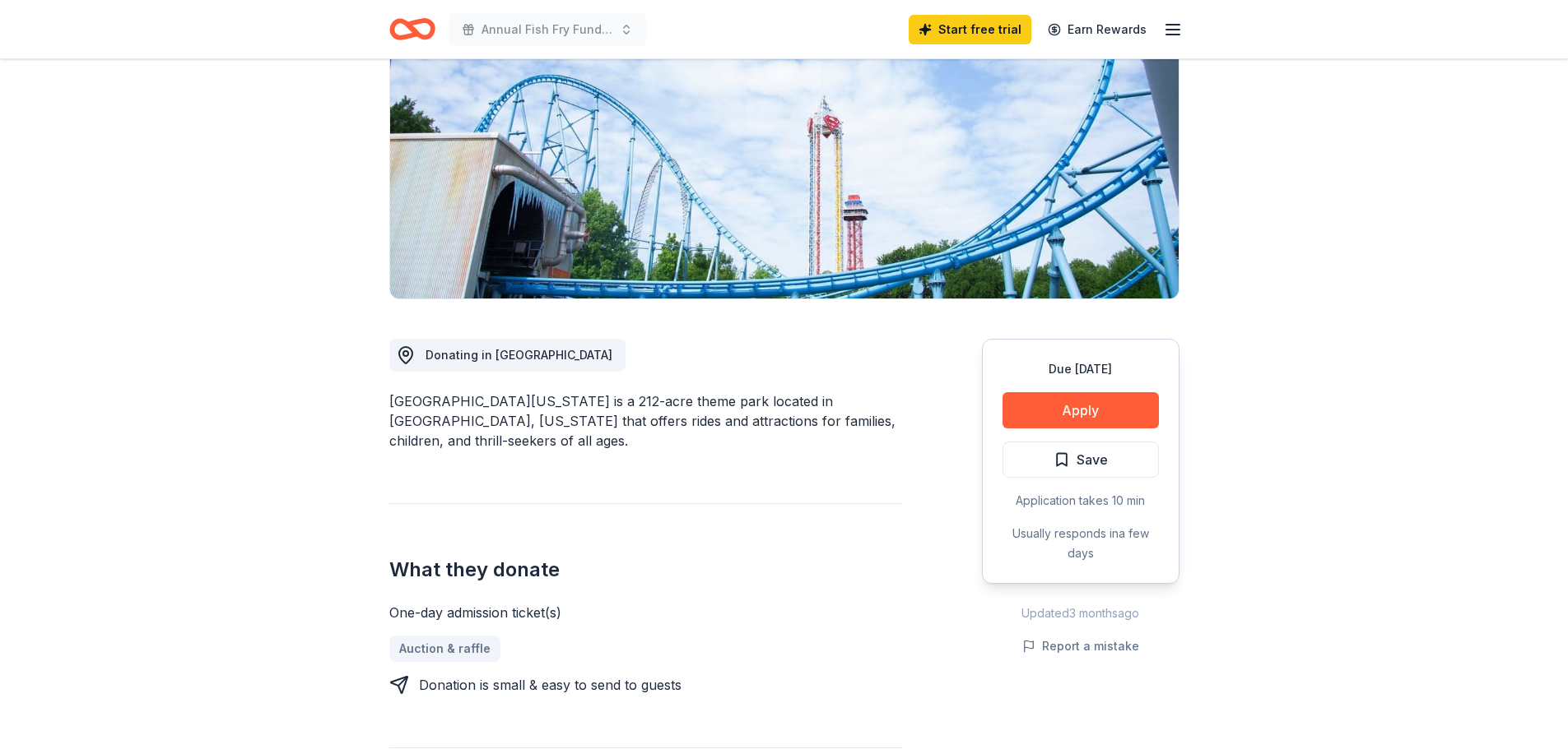
click at [1082, 414] on button "Apply" at bounding box center [1081, 411] width 156 height 37
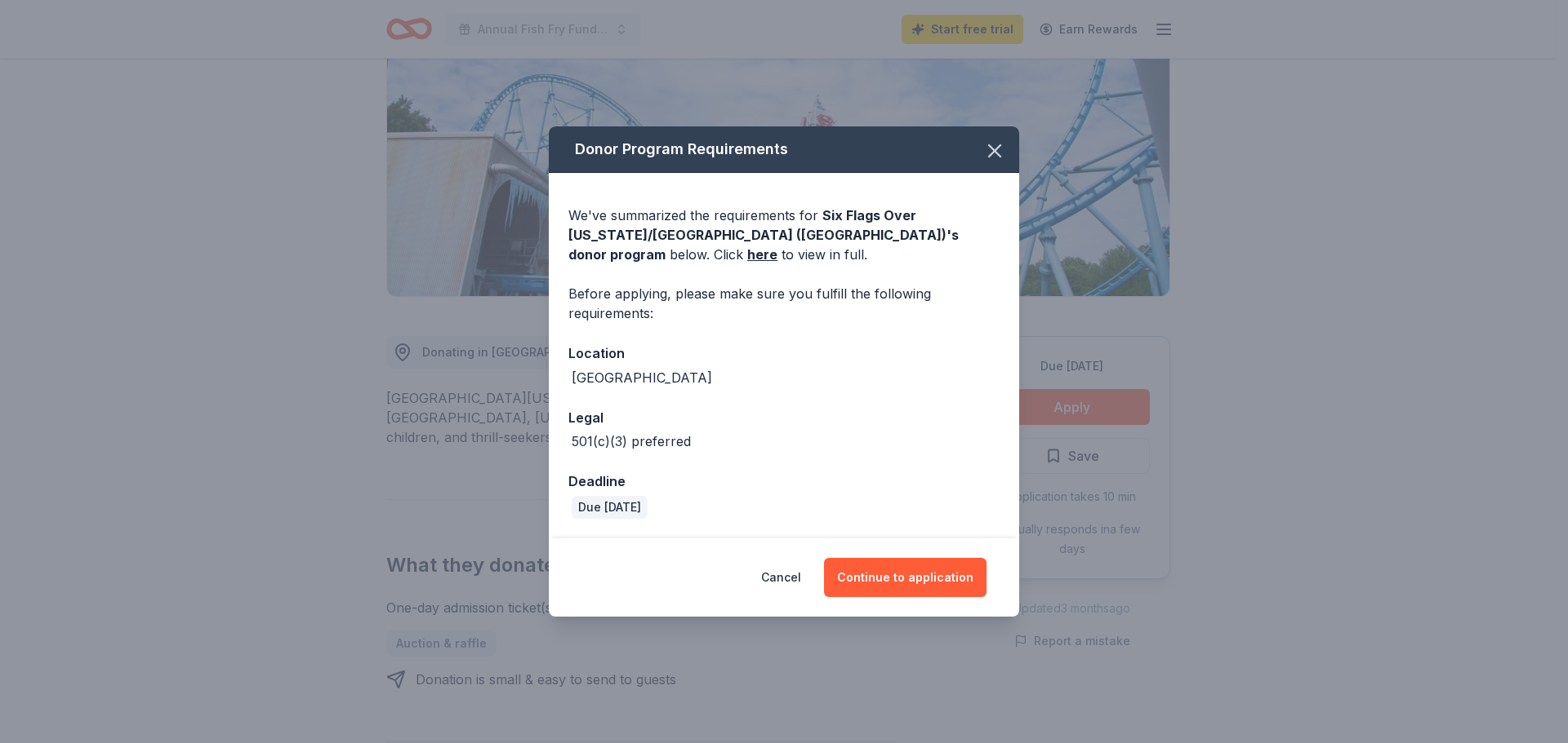
click at [920, 589] on button "Continue to application" at bounding box center [905, 577] width 162 height 39
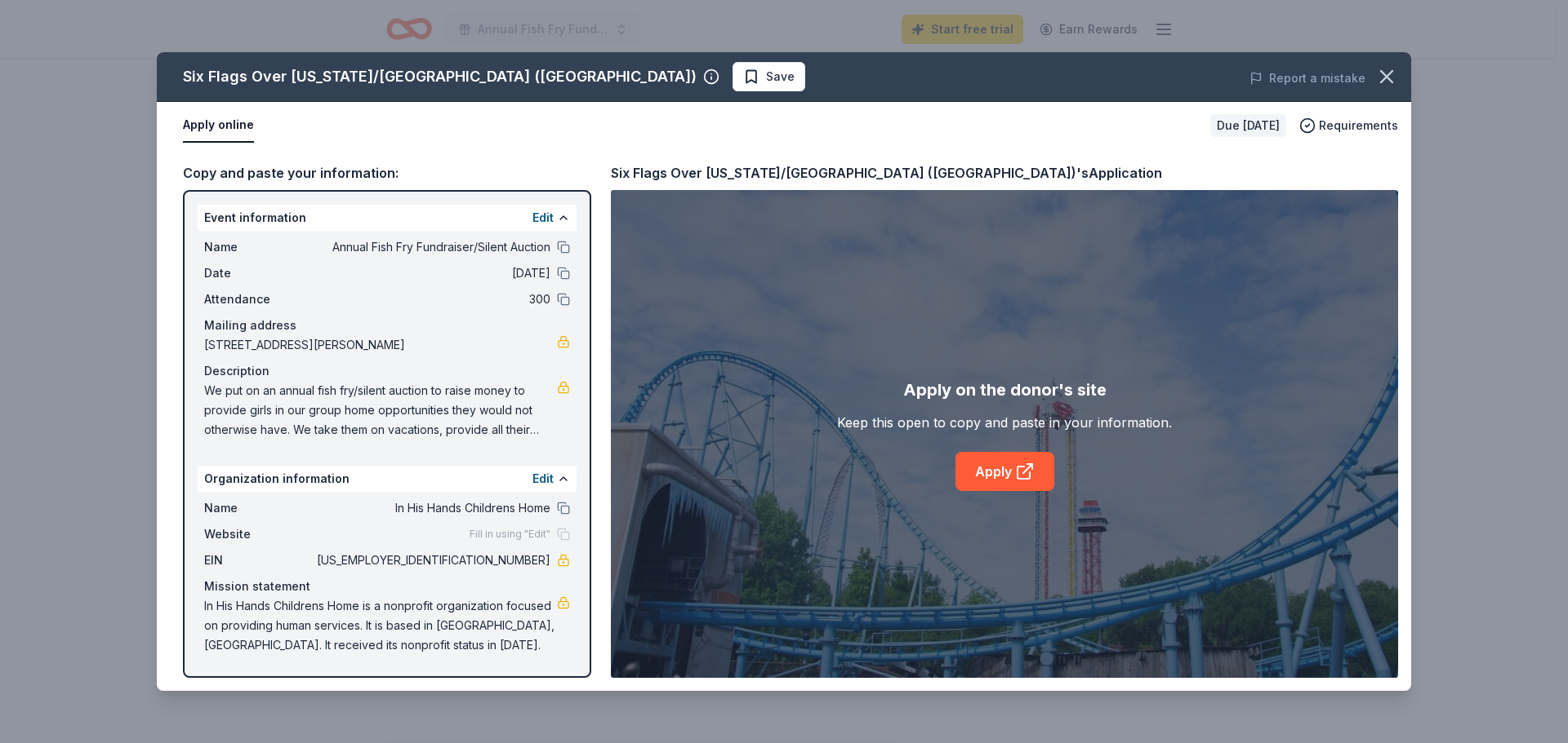
drag, startPoint x: 203, startPoint y: 388, endPoint x: 494, endPoint y: 434, distance: 294.6
click at [491, 434] on div "Name Annual Fish Fry Fundraiser/Silent Auction Date 11/09/25 Attendance 300 Mai…" at bounding box center [387, 339] width 378 height 216
drag, startPoint x: 527, startPoint y: 425, endPoint x: 351, endPoint y: 415, distance: 176.3
click at [354, 415] on span "We put on an annual fish fry/silent auction to raise money to provide girls in …" at bounding box center [380, 411] width 353 height 59
click at [996, 466] on link "Apply" at bounding box center [1004, 471] width 98 height 39
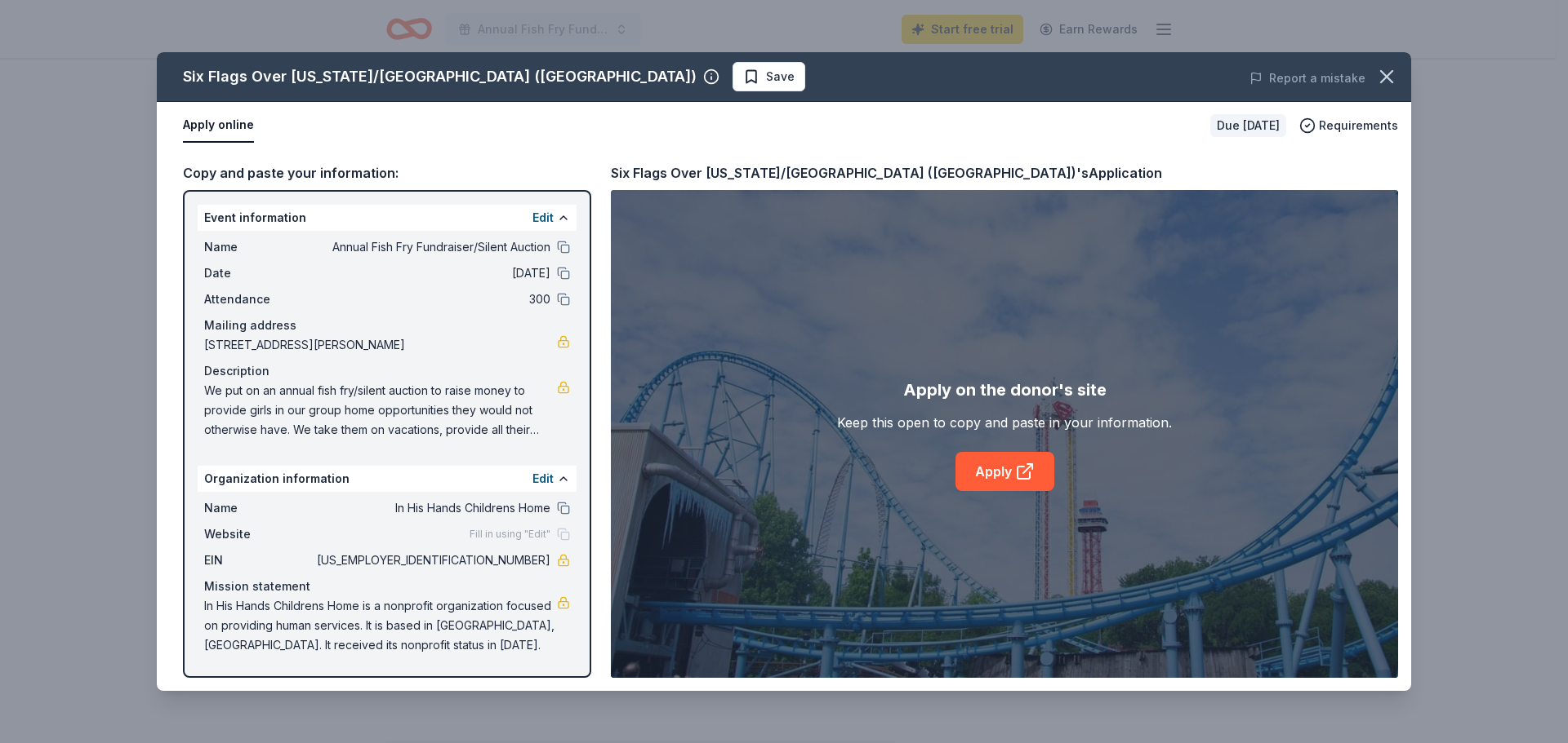
click at [743, 77] on span "Save" at bounding box center [769, 76] width 52 height 20
click at [1395, 77] on icon "button" at bounding box center [1386, 76] width 23 height 23
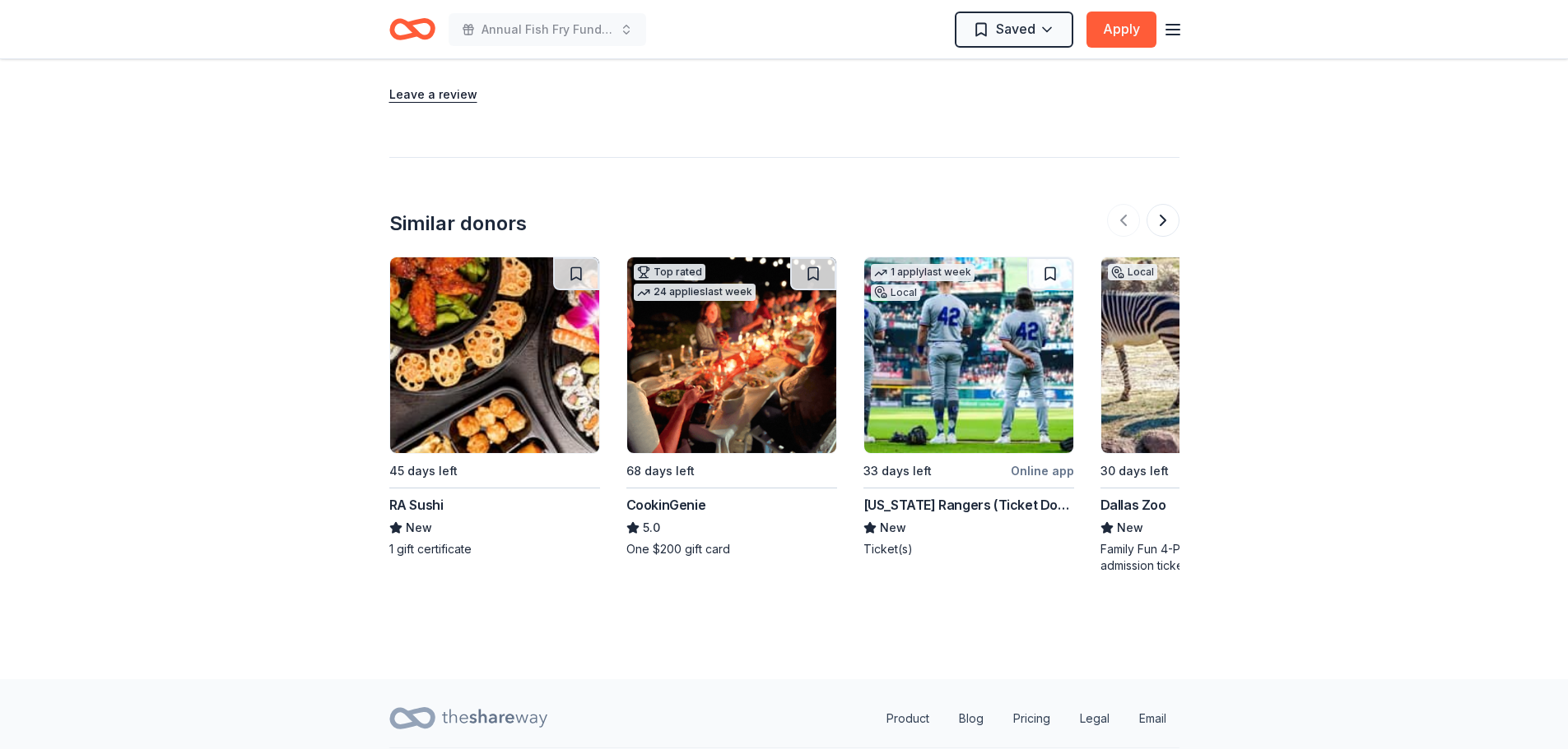
scroll to position [1645, 0]
click at [1163, 203] on button at bounding box center [1163, 220] width 33 height 33
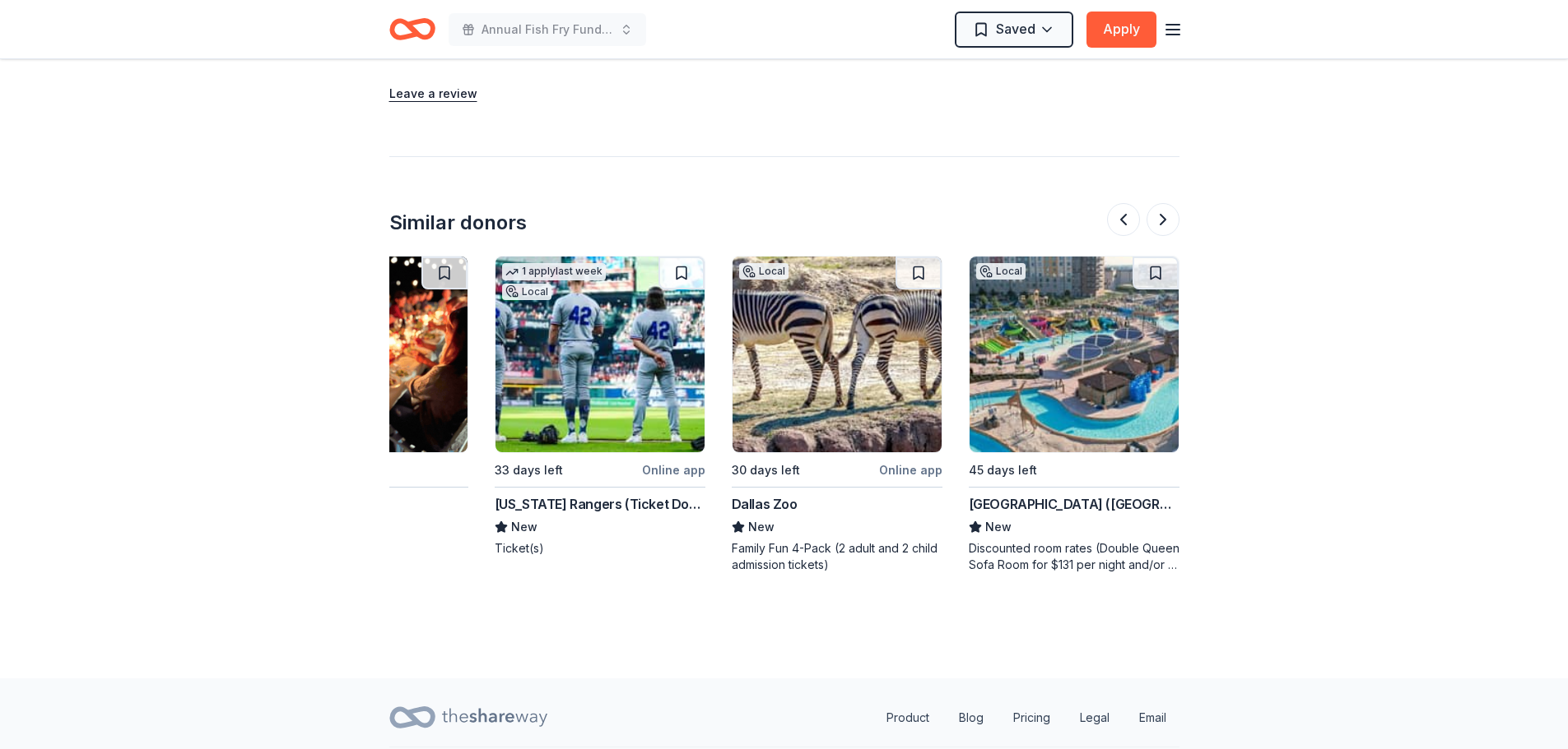
scroll to position [0, 711]
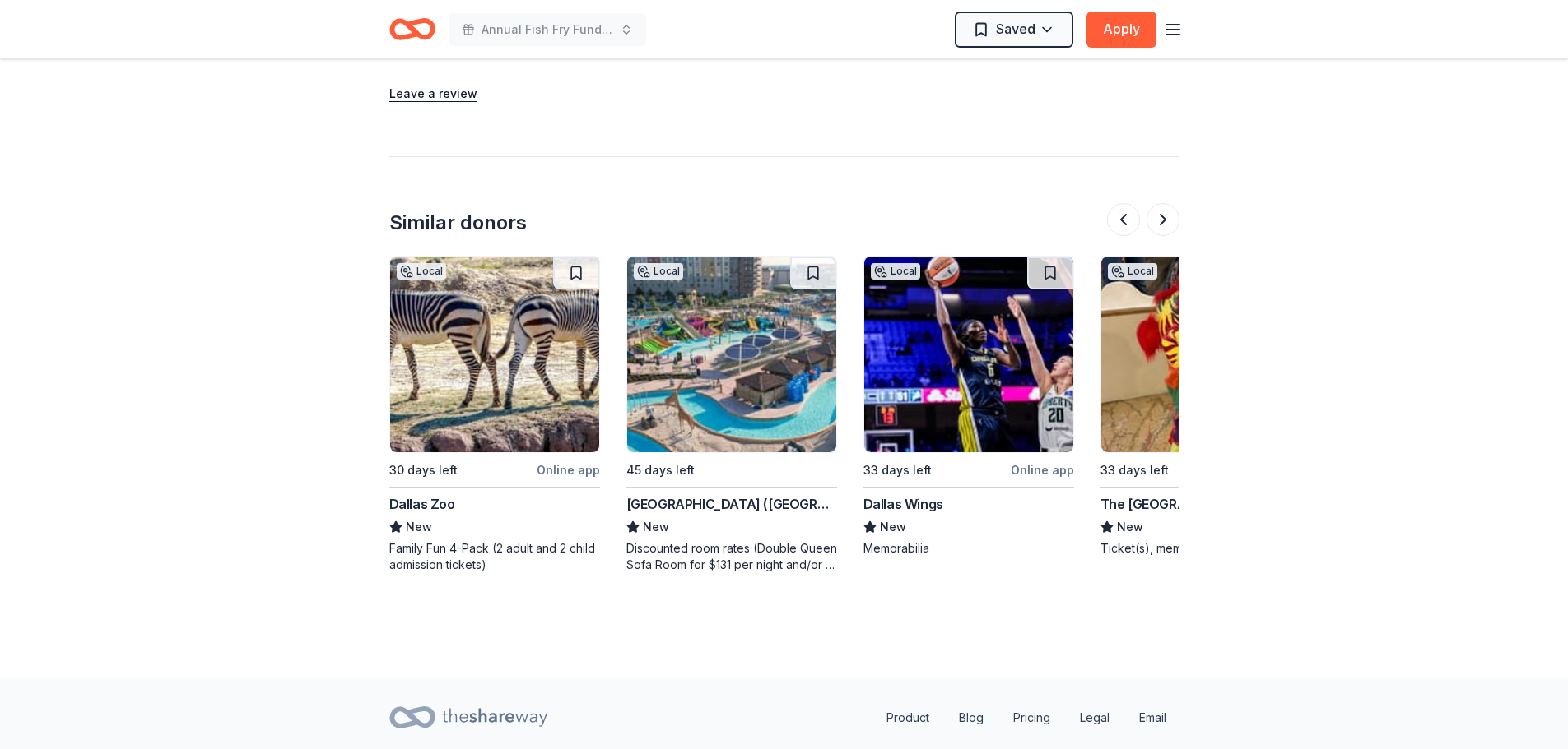
click at [507, 352] on img at bounding box center [494, 354] width 209 height 195
click at [1159, 203] on button at bounding box center [1163, 220] width 33 height 33
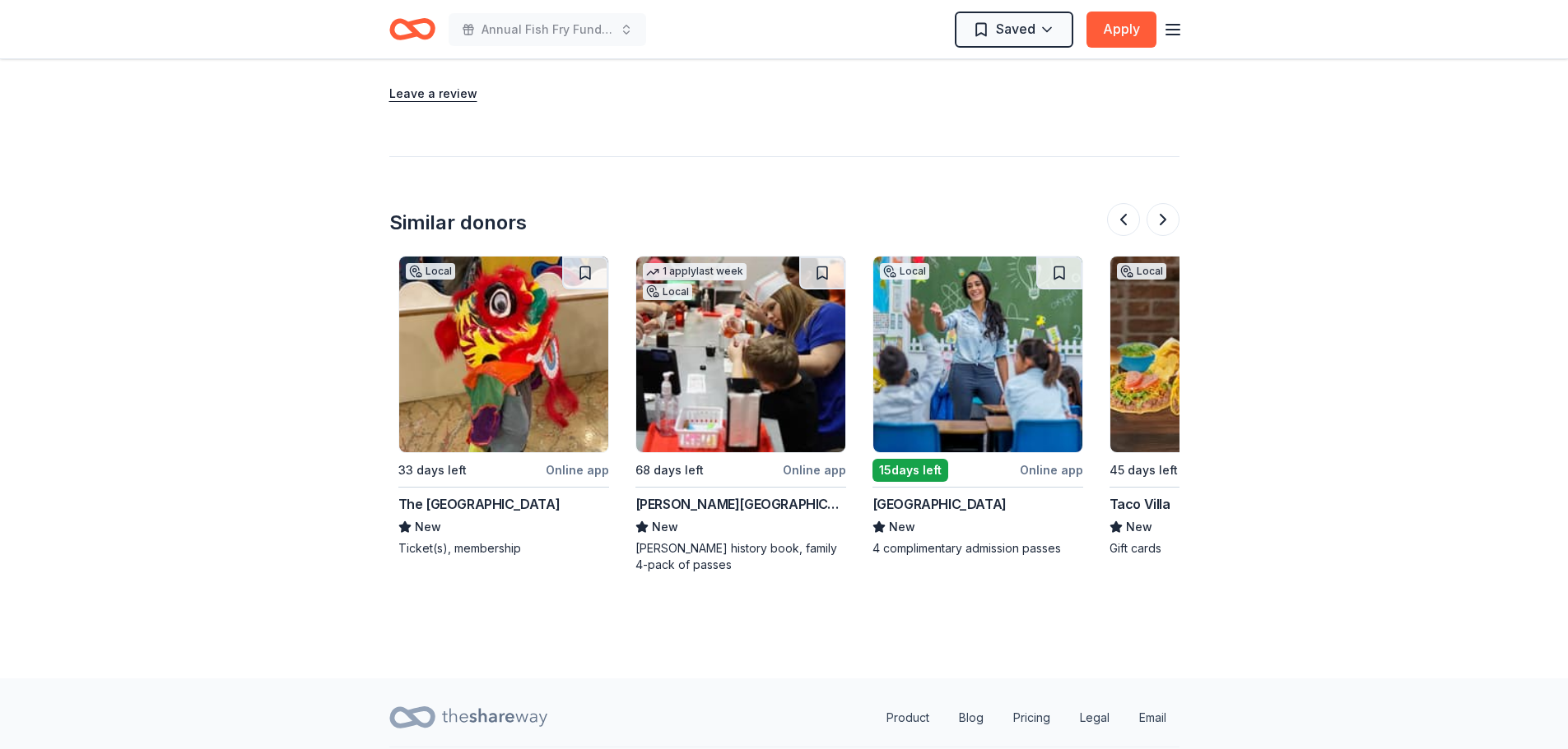
scroll to position [0, 1423]
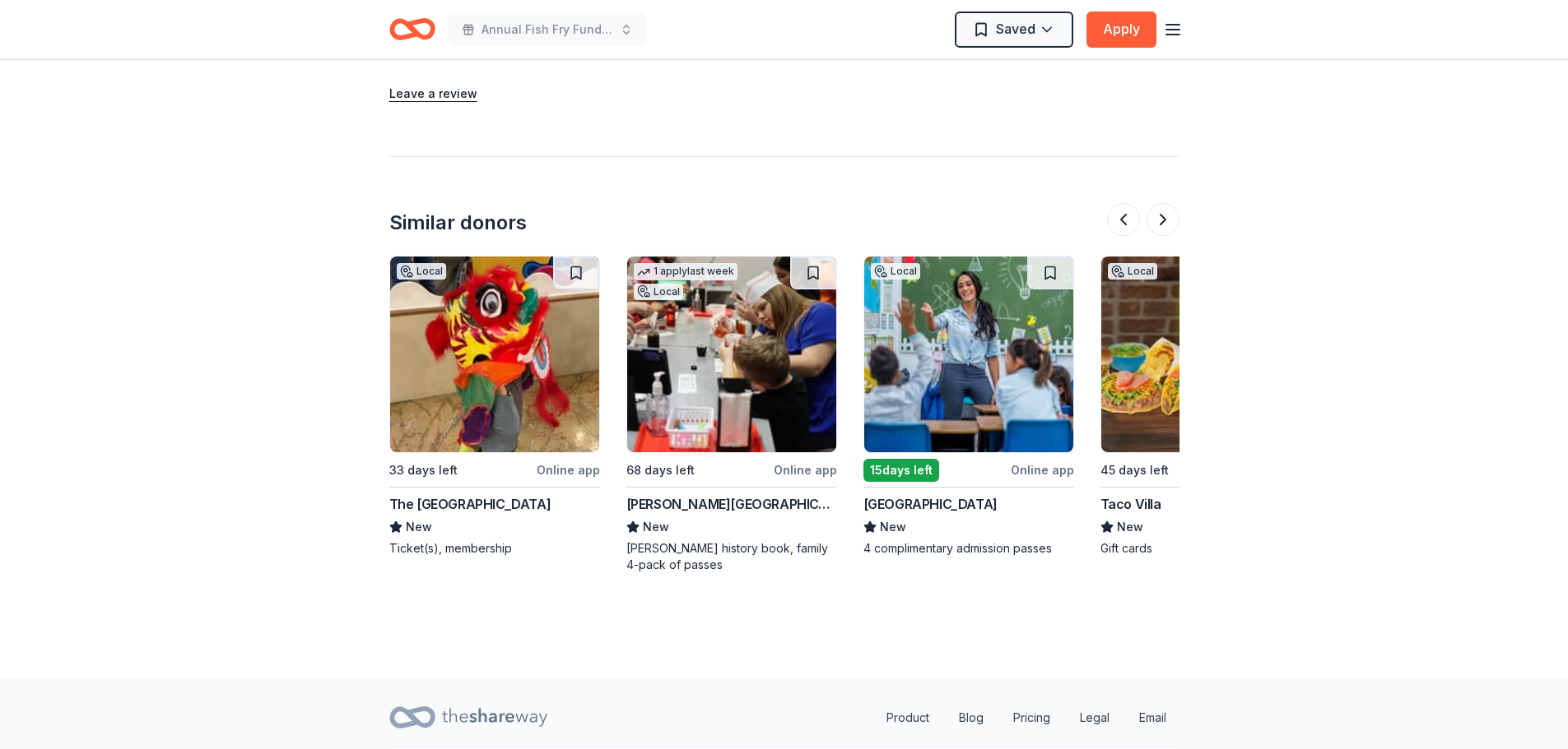
click at [1157, 204] on button at bounding box center [1163, 220] width 33 height 33
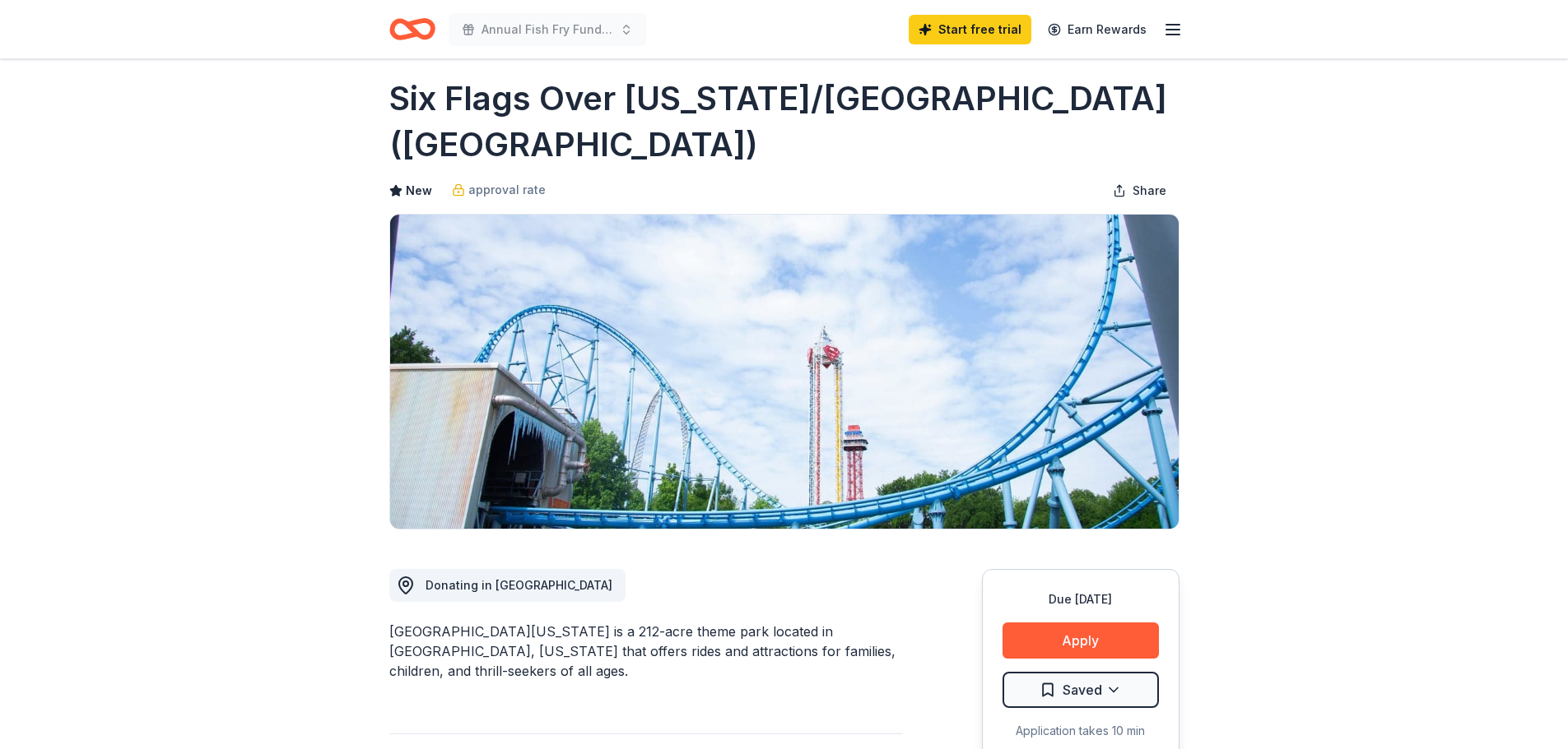
scroll to position [0, 0]
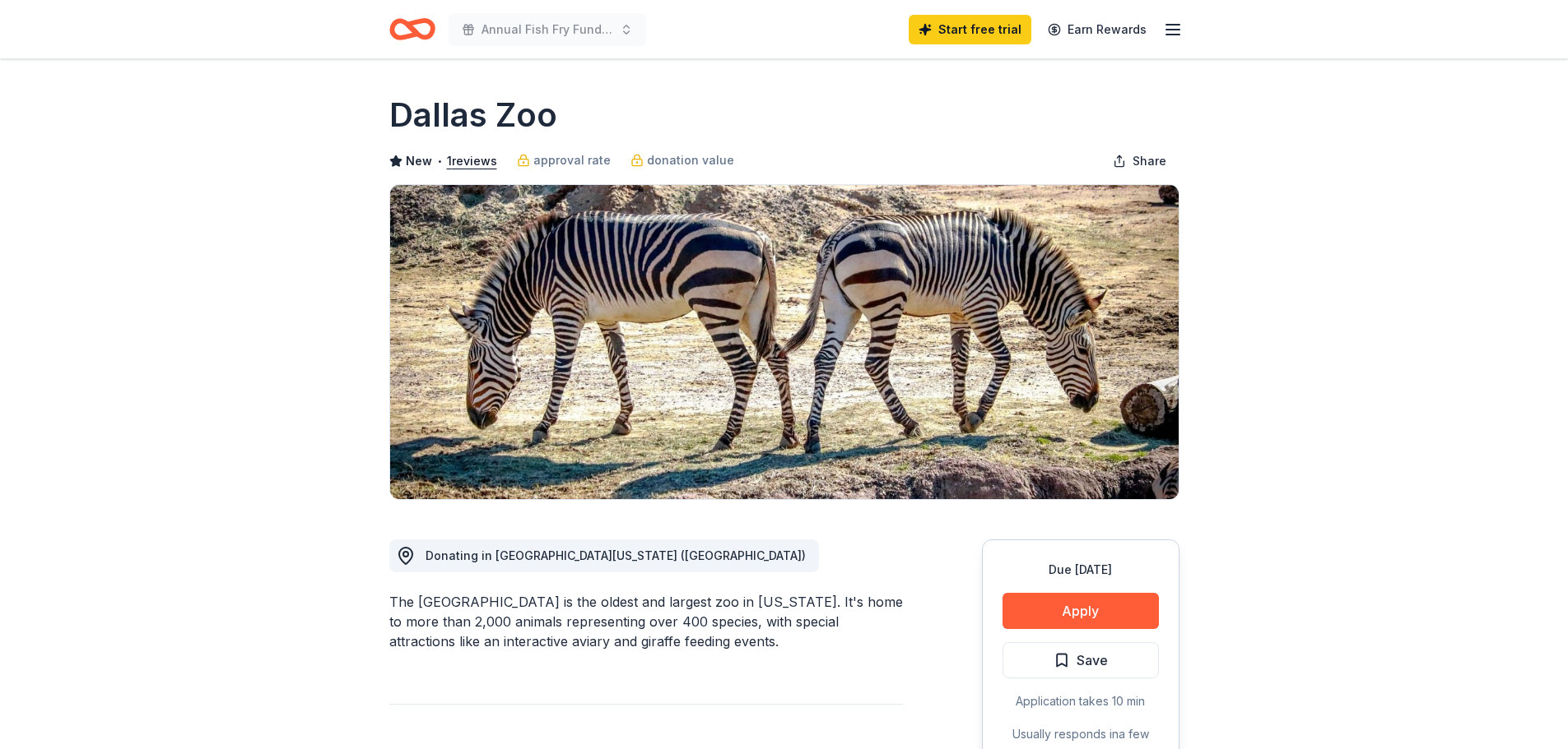
click at [1112, 610] on button "Apply" at bounding box center [1081, 611] width 156 height 37
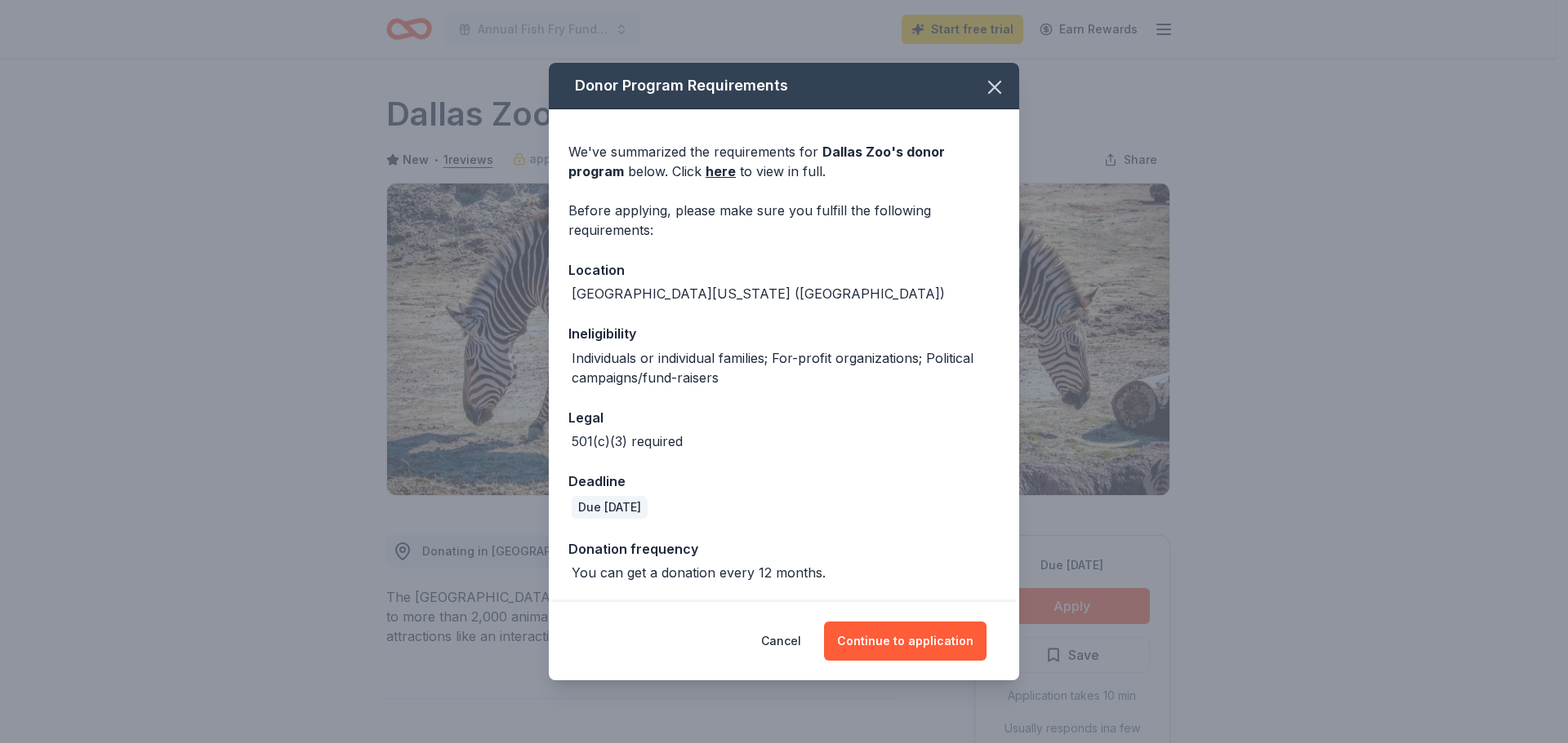
click at [907, 636] on button "Continue to application" at bounding box center [905, 641] width 162 height 39
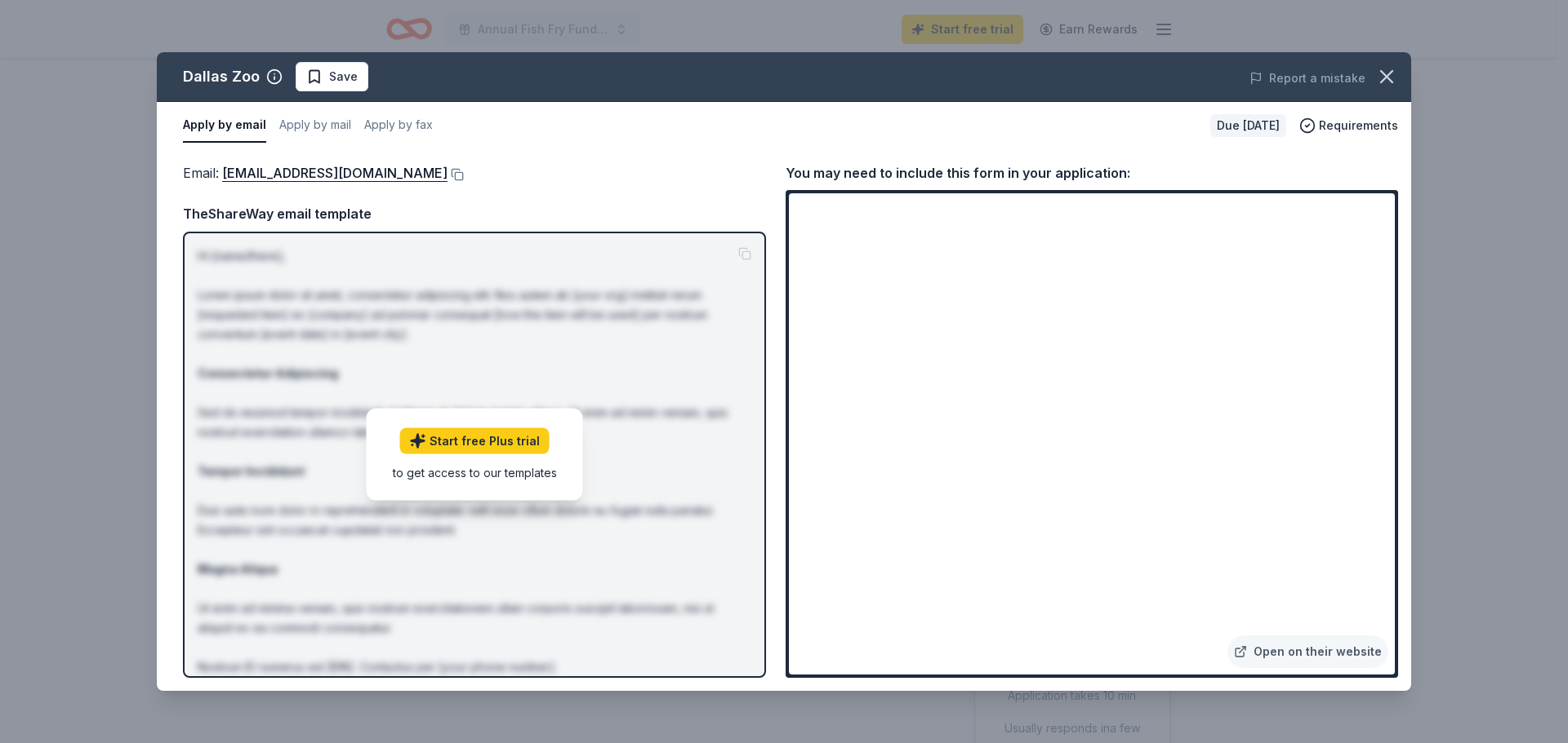
drag, startPoint x: 1390, startPoint y: 74, endPoint x: 1373, endPoint y: 73, distance: 17.0
click at [1389, 74] on icon "button" at bounding box center [1386, 76] width 11 height 11
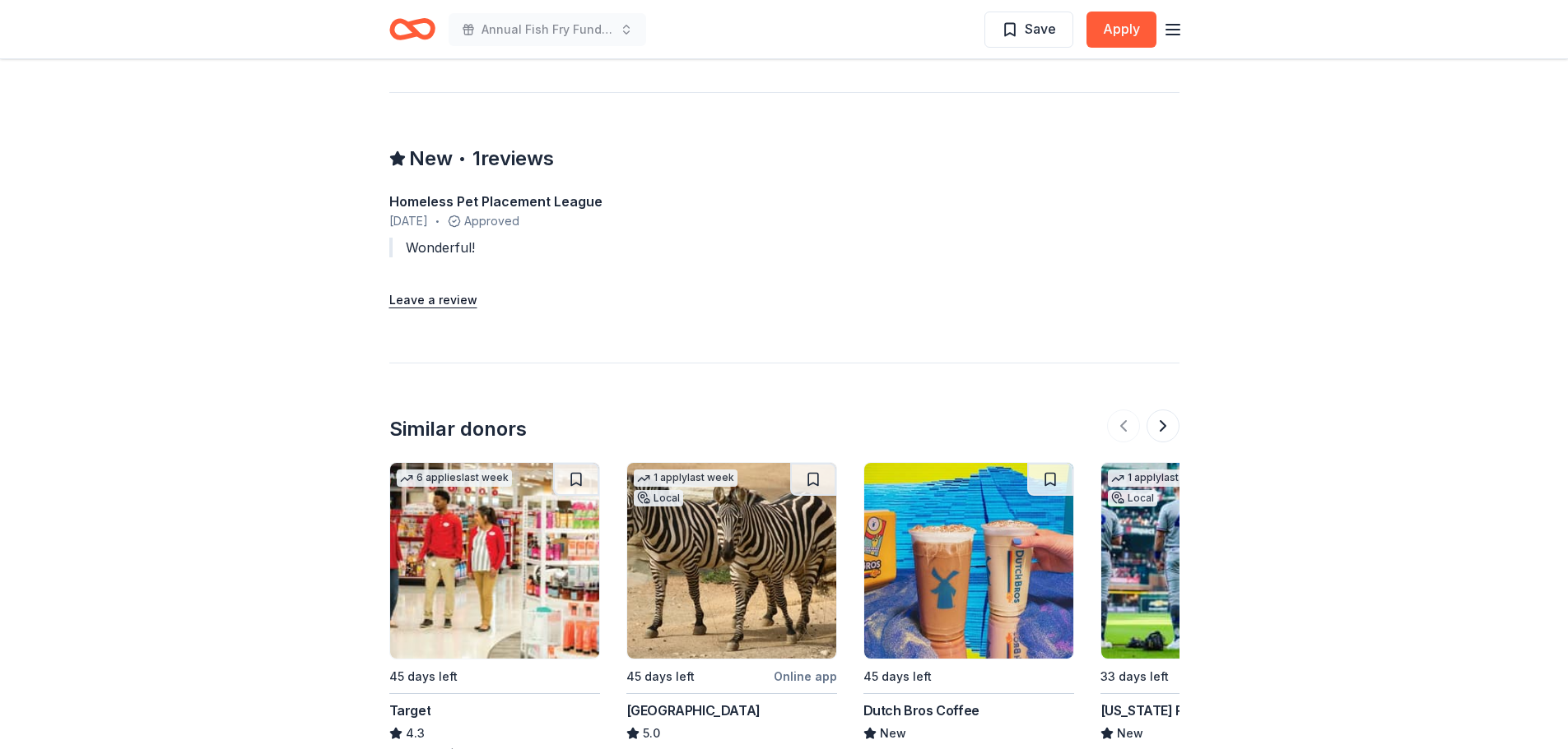
scroll to position [1892, 0]
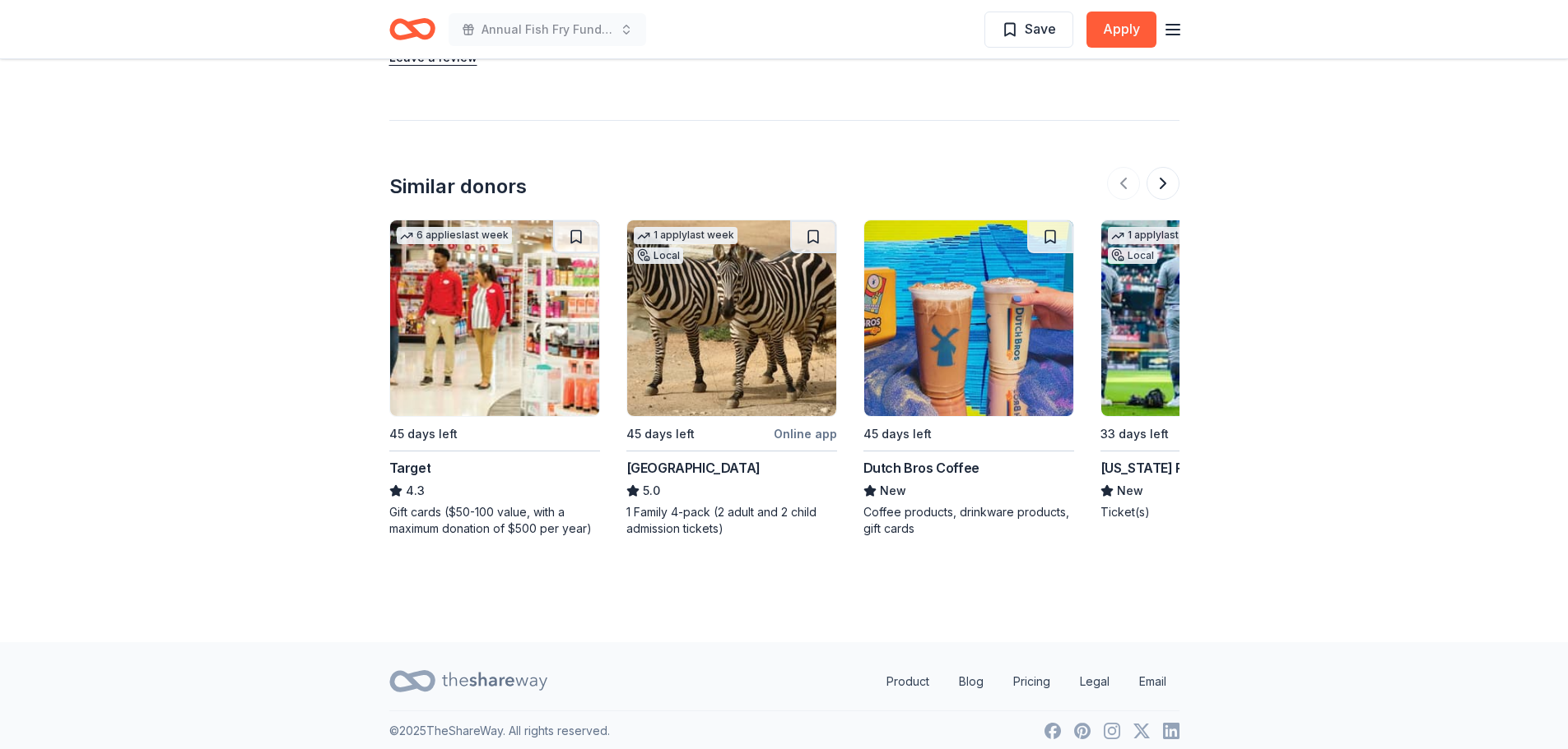
click at [504, 348] on img at bounding box center [494, 318] width 209 height 195
click at [1159, 185] on button at bounding box center [1163, 183] width 33 height 33
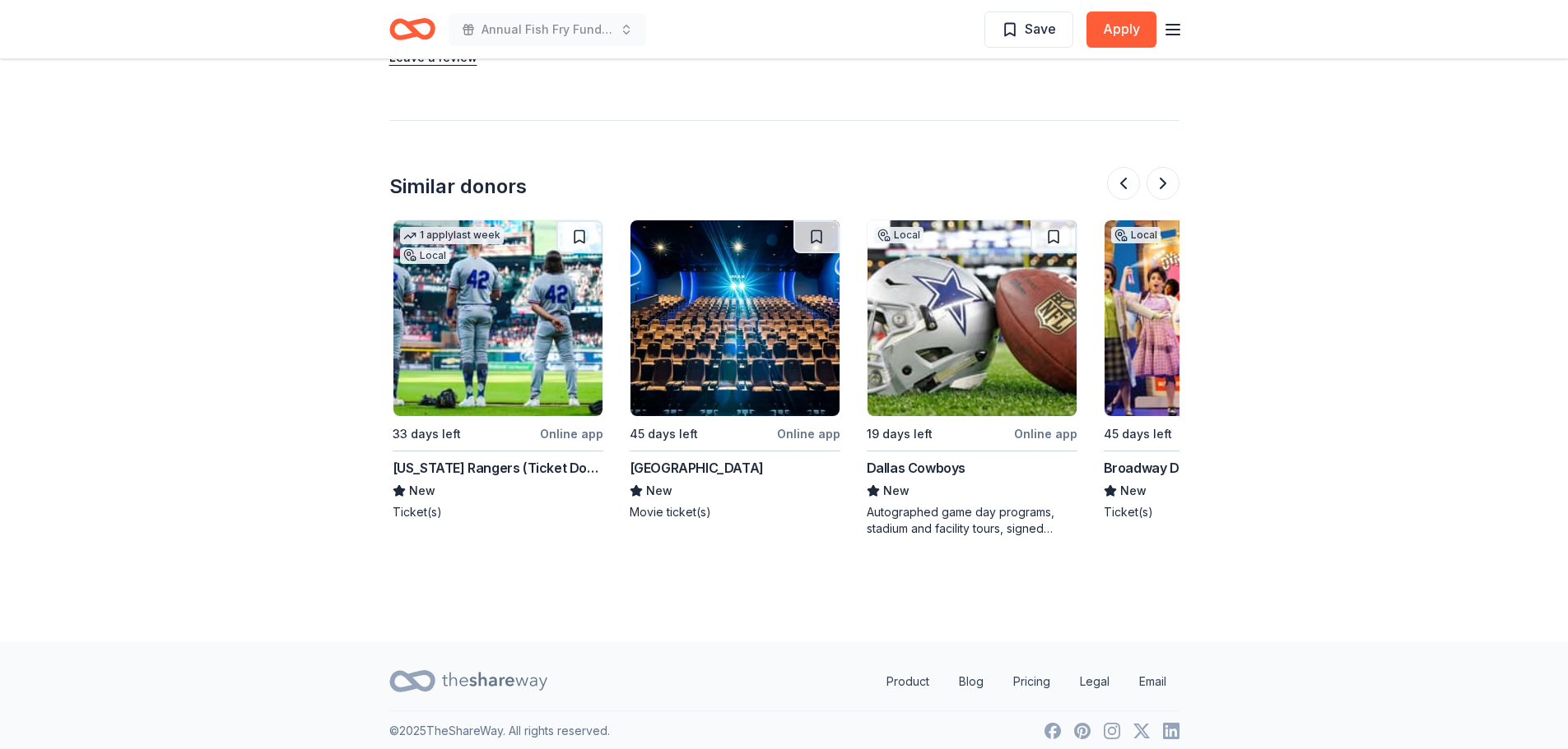
scroll to position [0, 711]
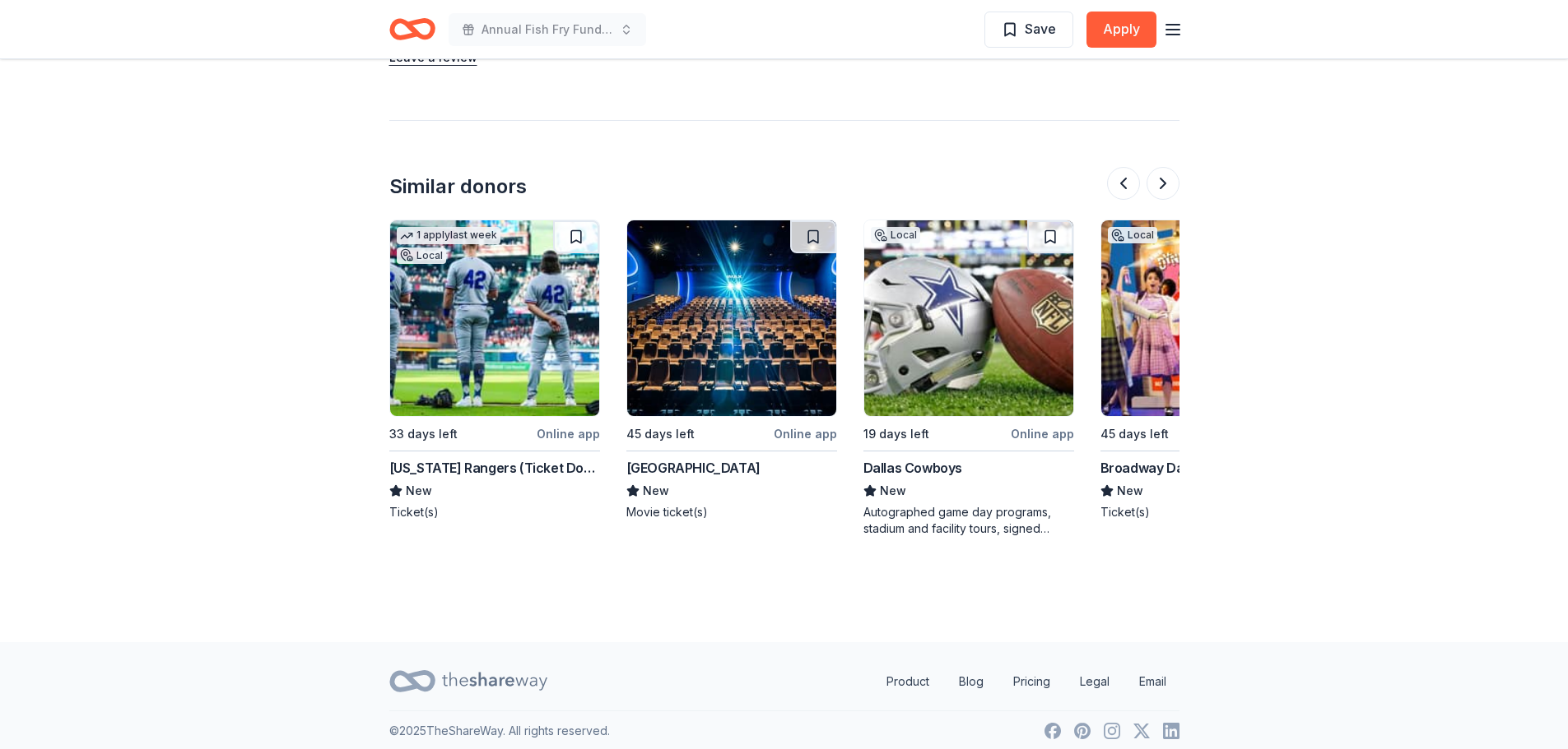
click at [994, 336] on img at bounding box center [968, 318] width 209 height 195
click at [1163, 184] on button at bounding box center [1163, 183] width 33 height 33
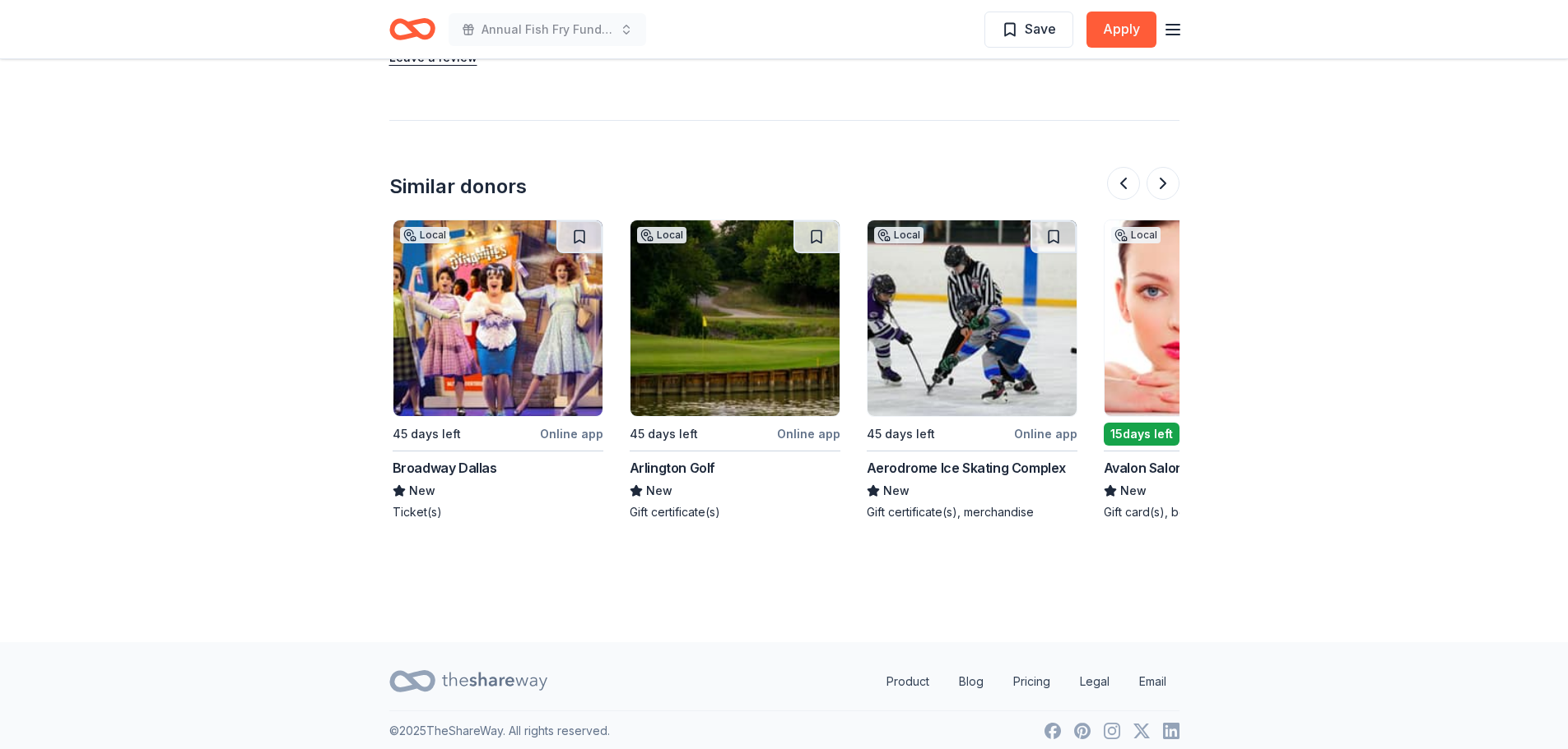
scroll to position [0, 1423]
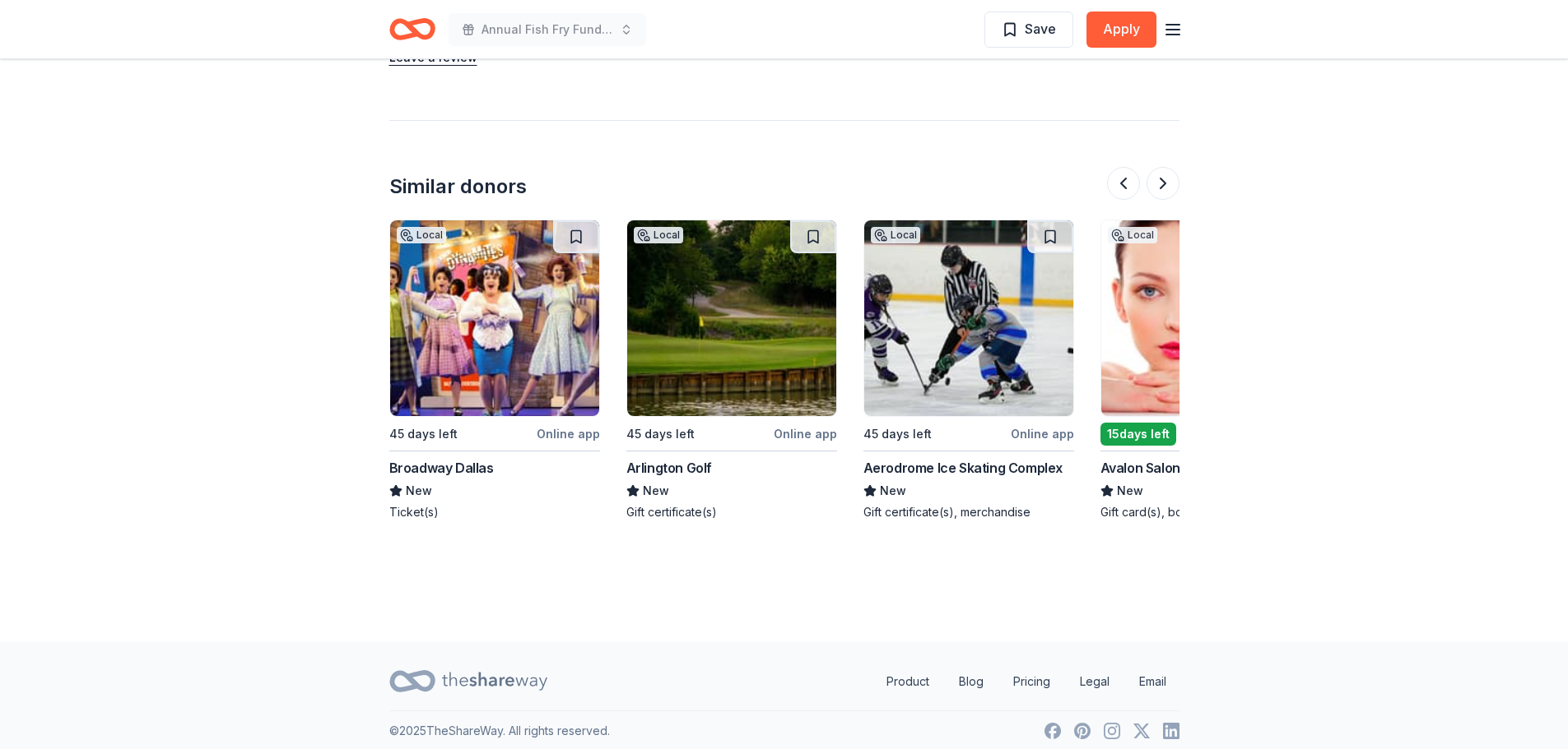
click at [1161, 191] on button at bounding box center [1163, 183] width 33 height 33
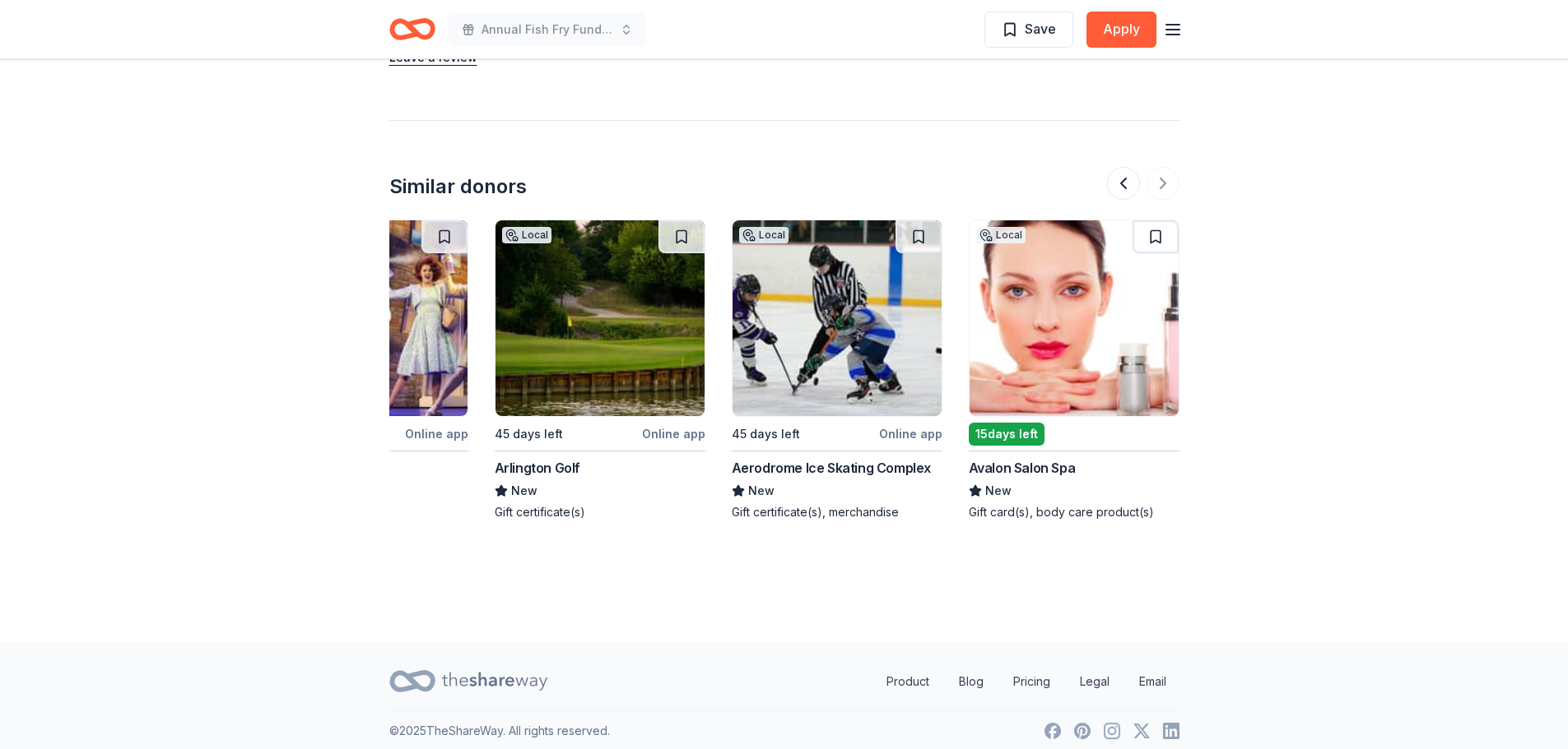
click at [1129, 185] on button at bounding box center [1123, 183] width 33 height 33
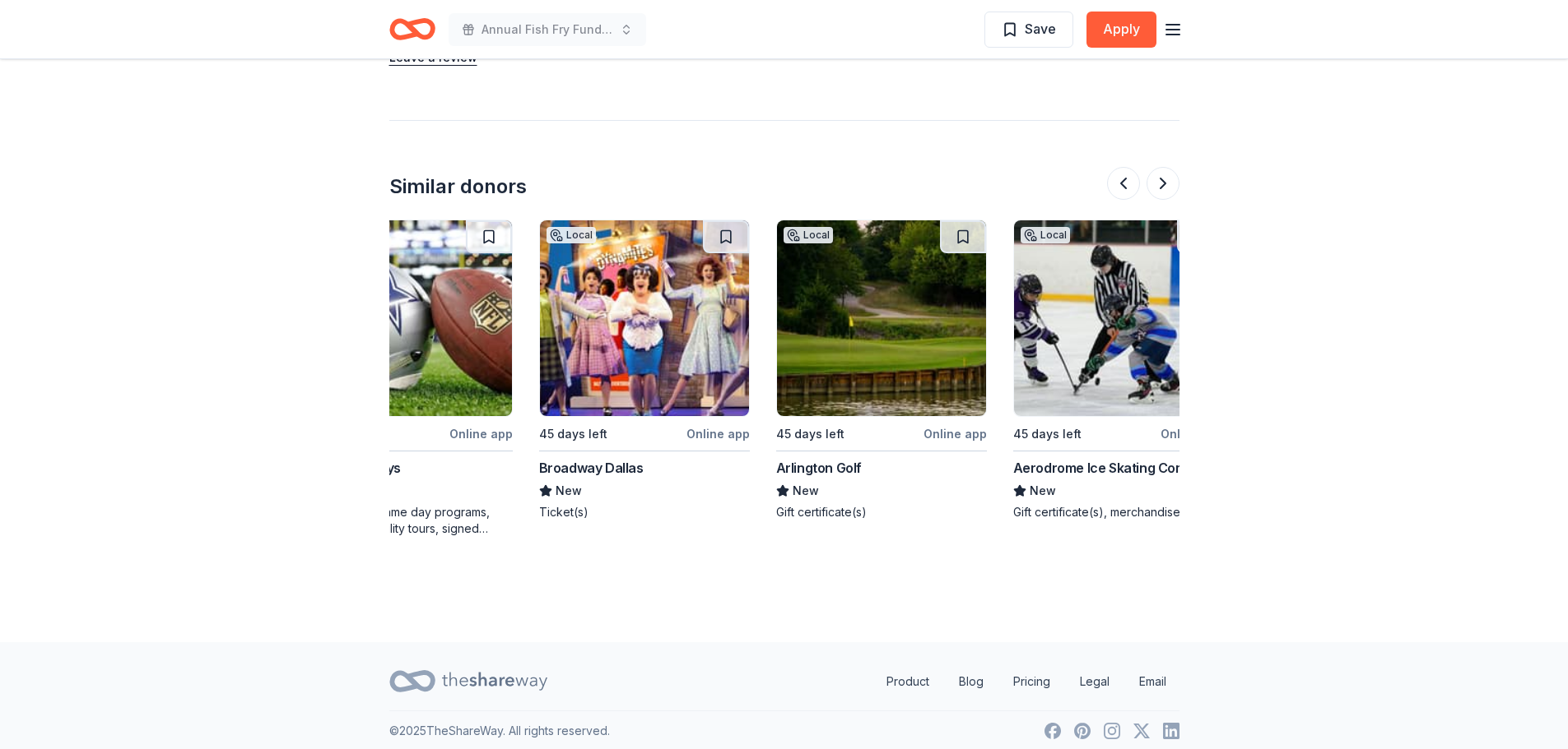
scroll to position [0, 948]
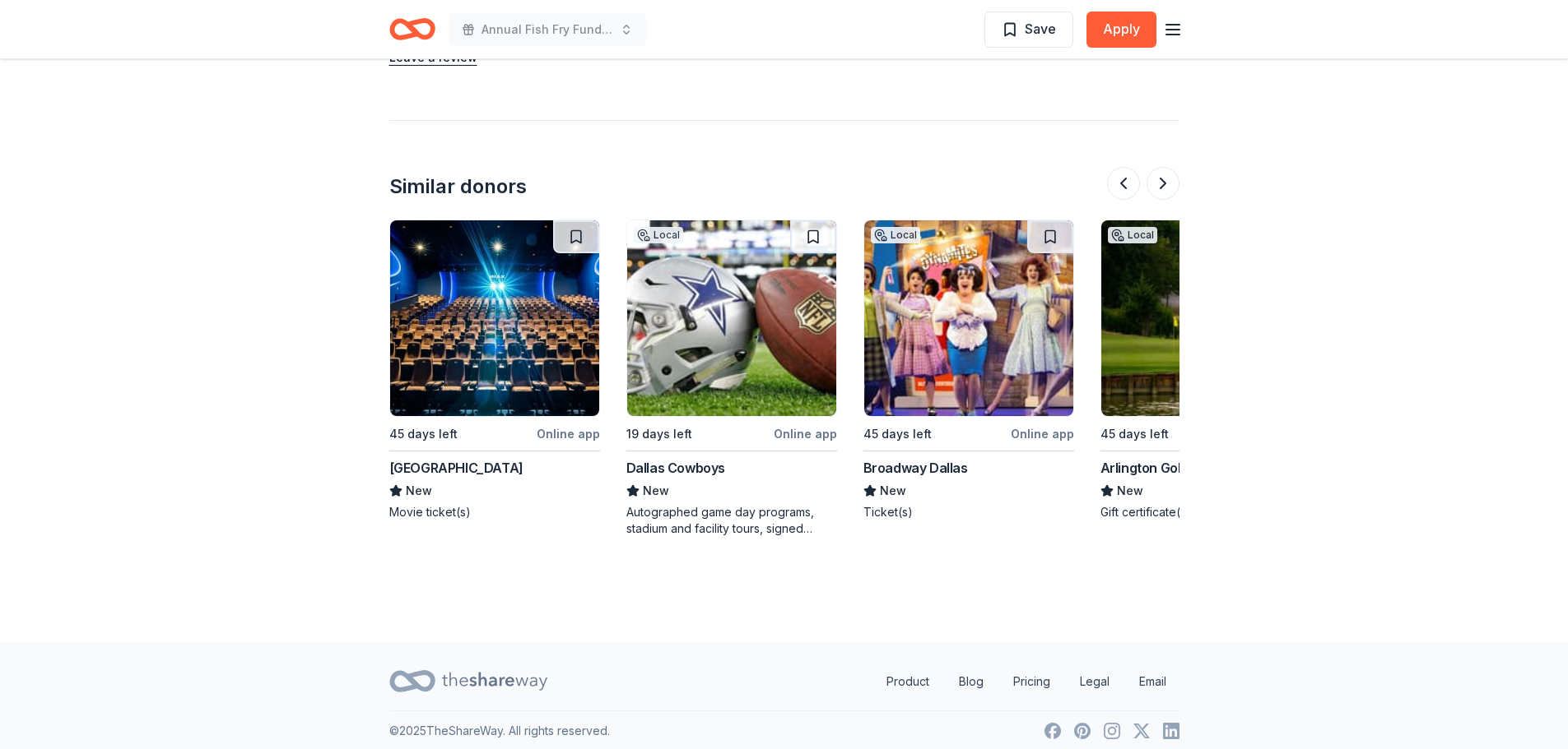
click at [756, 297] on img at bounding box center [731, 318] width 209 height 195
click at [735, 279] on img at bounding box center [731, 318] width 209 height 195
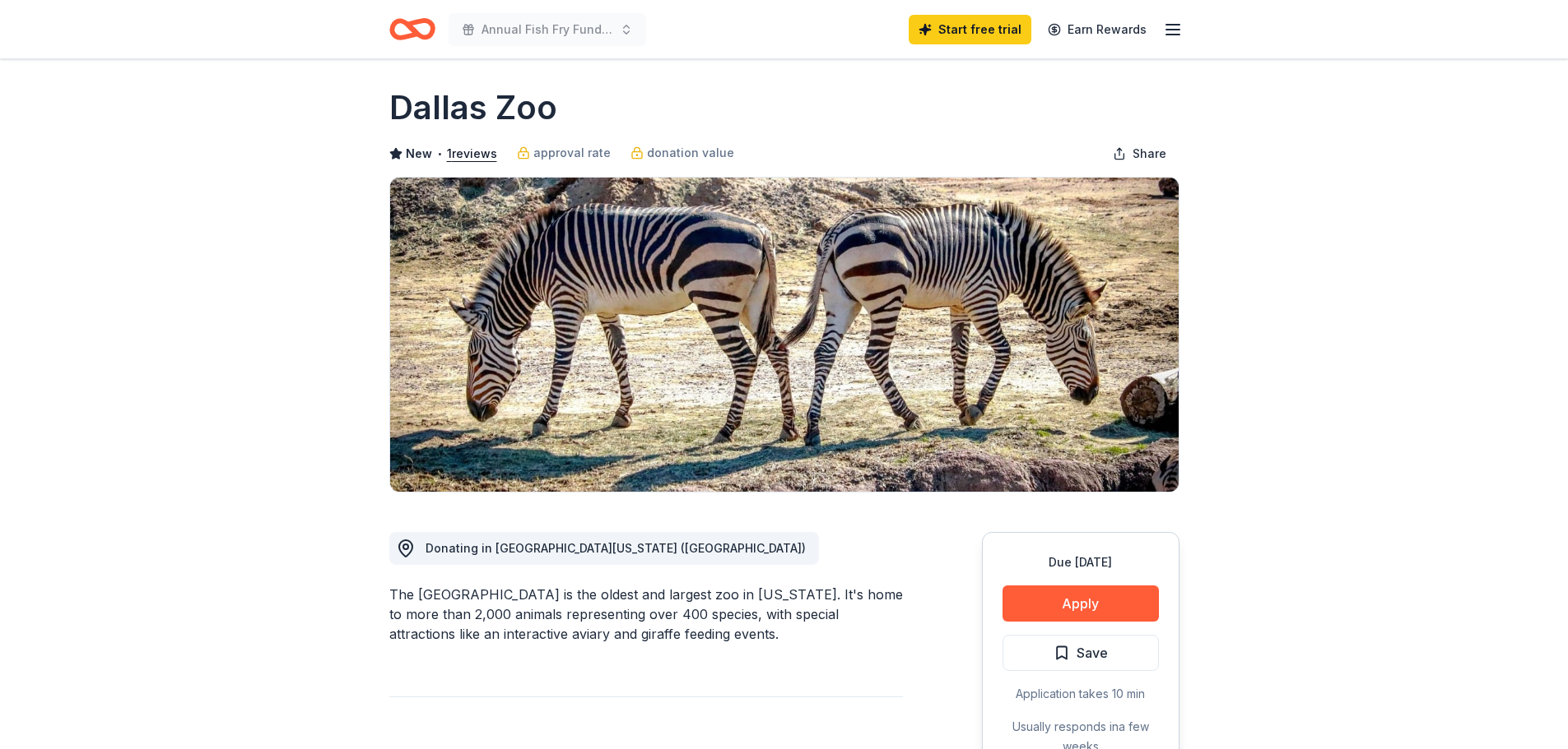
scroll to position [0, 0]
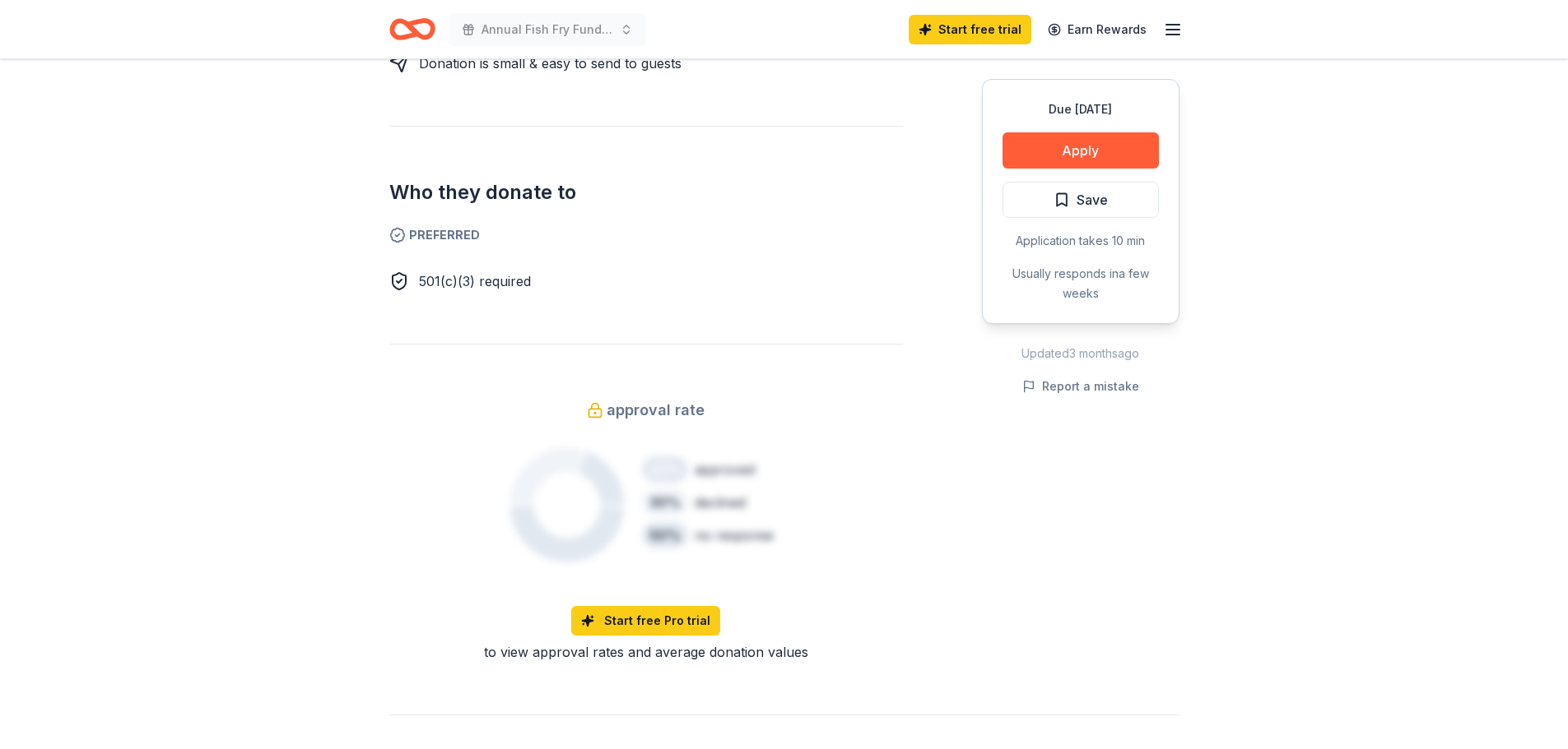
scroll to position [411, 0]
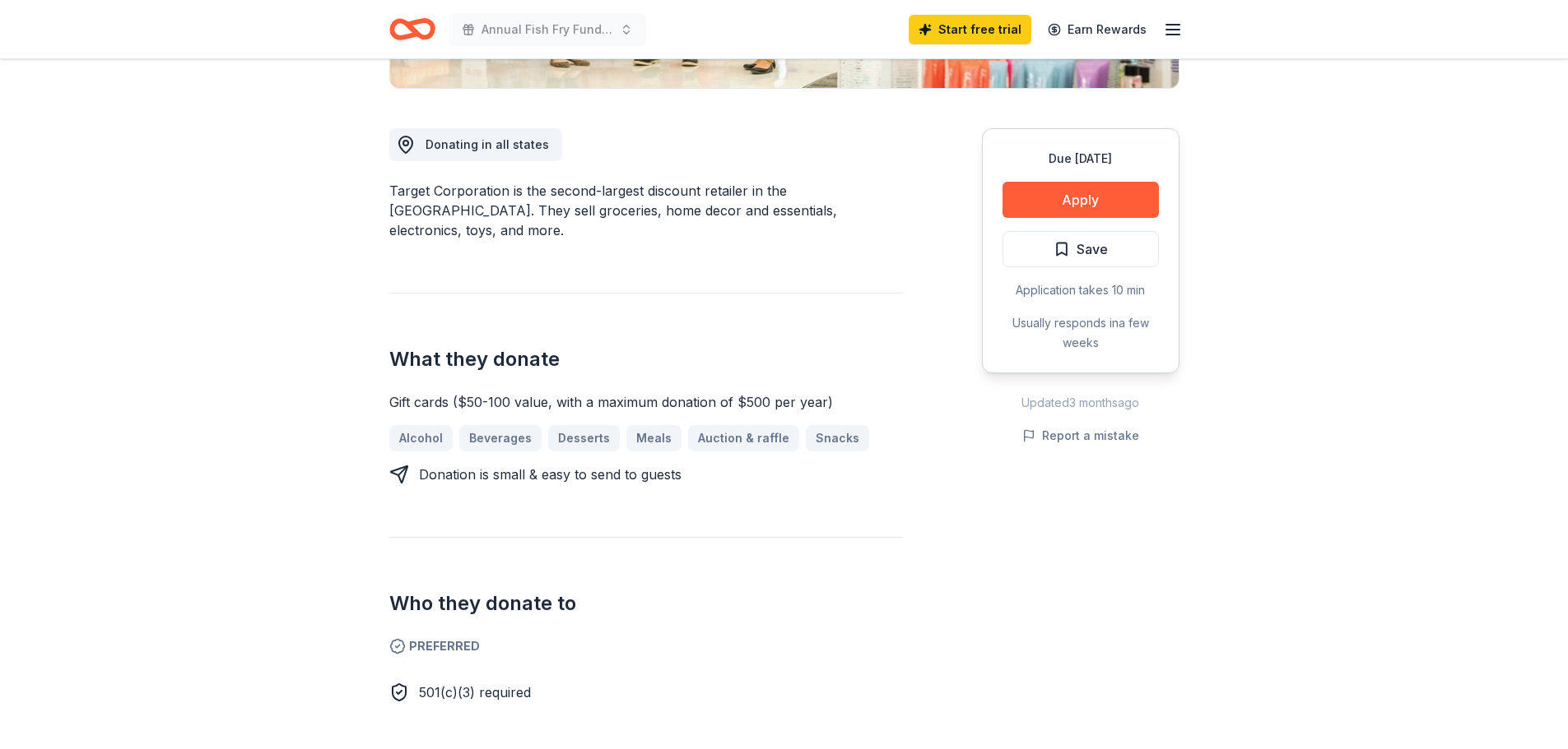
click at [1092, 212] on button "Apply" at bounding box center [1081, 200] width 156 height 37
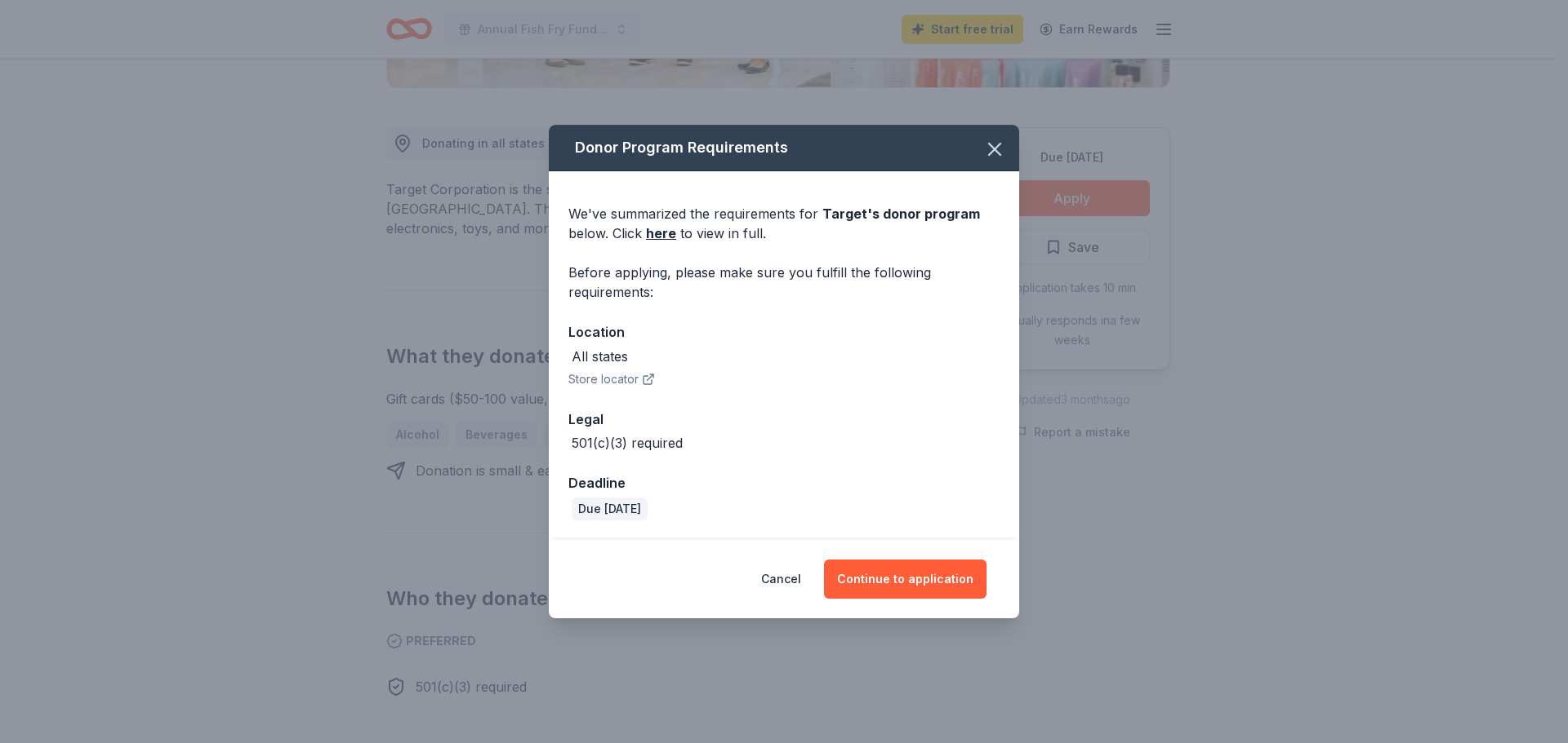
click at [645, 234] on div "We've summarized the requirements for Target 's donor program below. Click here…" at bounding box center [784, 223] width 431 height 39
click at [663, 237] on link "here" at bounding box center [661, 233] width 31 height 20
click at [994, 144] on icon "button" at bounding box center [995, 149] width 23 height 23
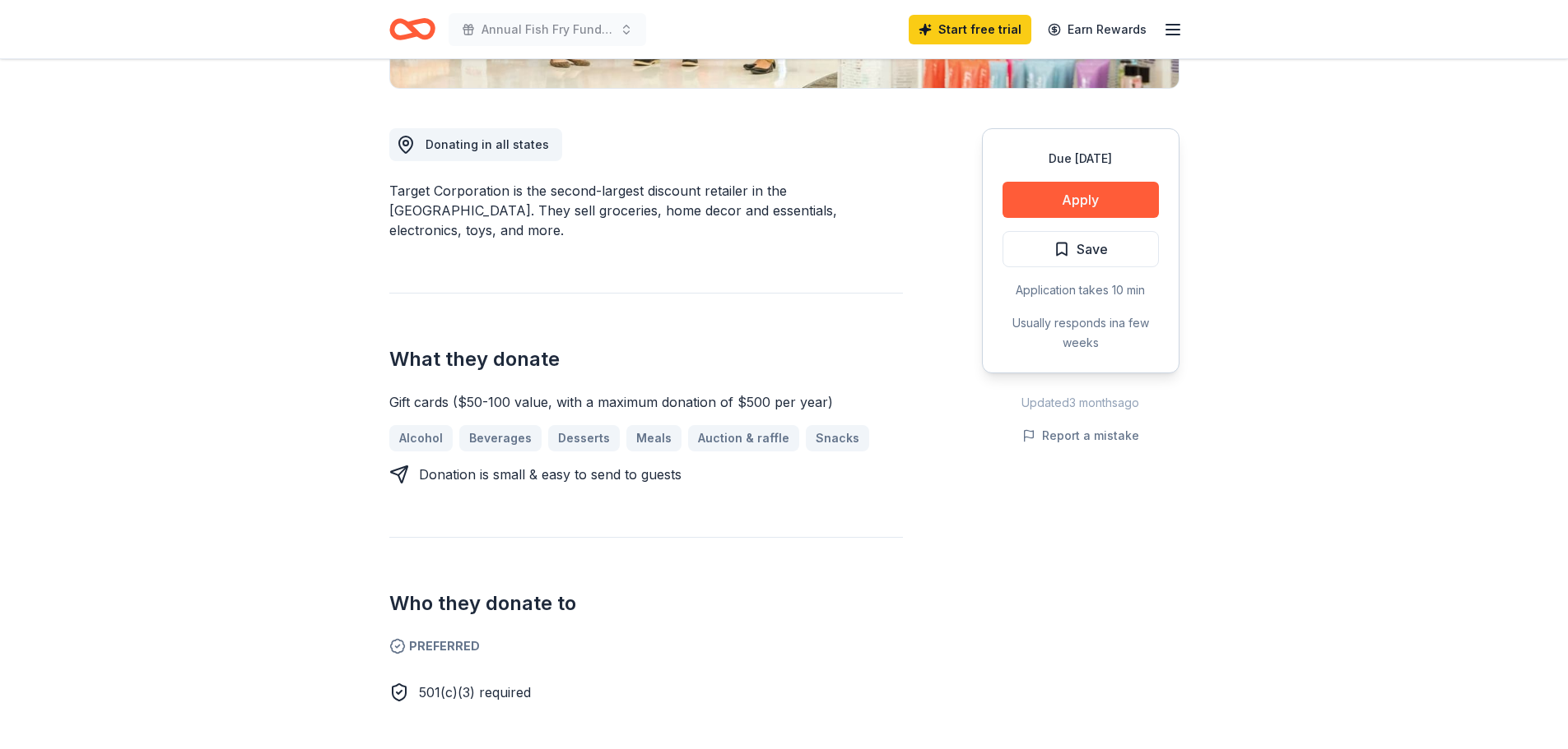
scroll to position [0, 0]
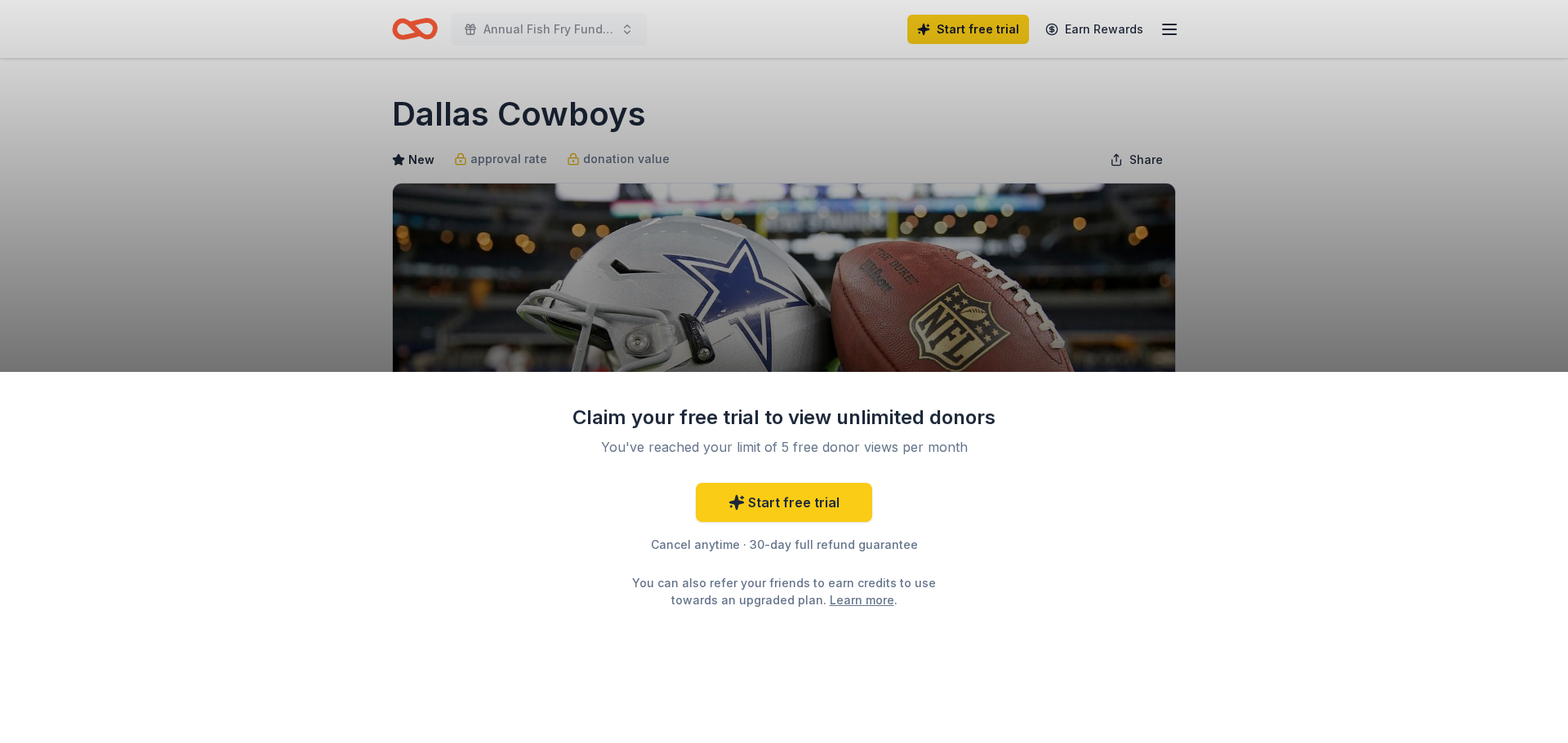
click at [906, 293] on div "Claim your free trial to view unlimited donors You've reached your limit of 5 f…" at bounding box center [784, 372] width 1568 height 743
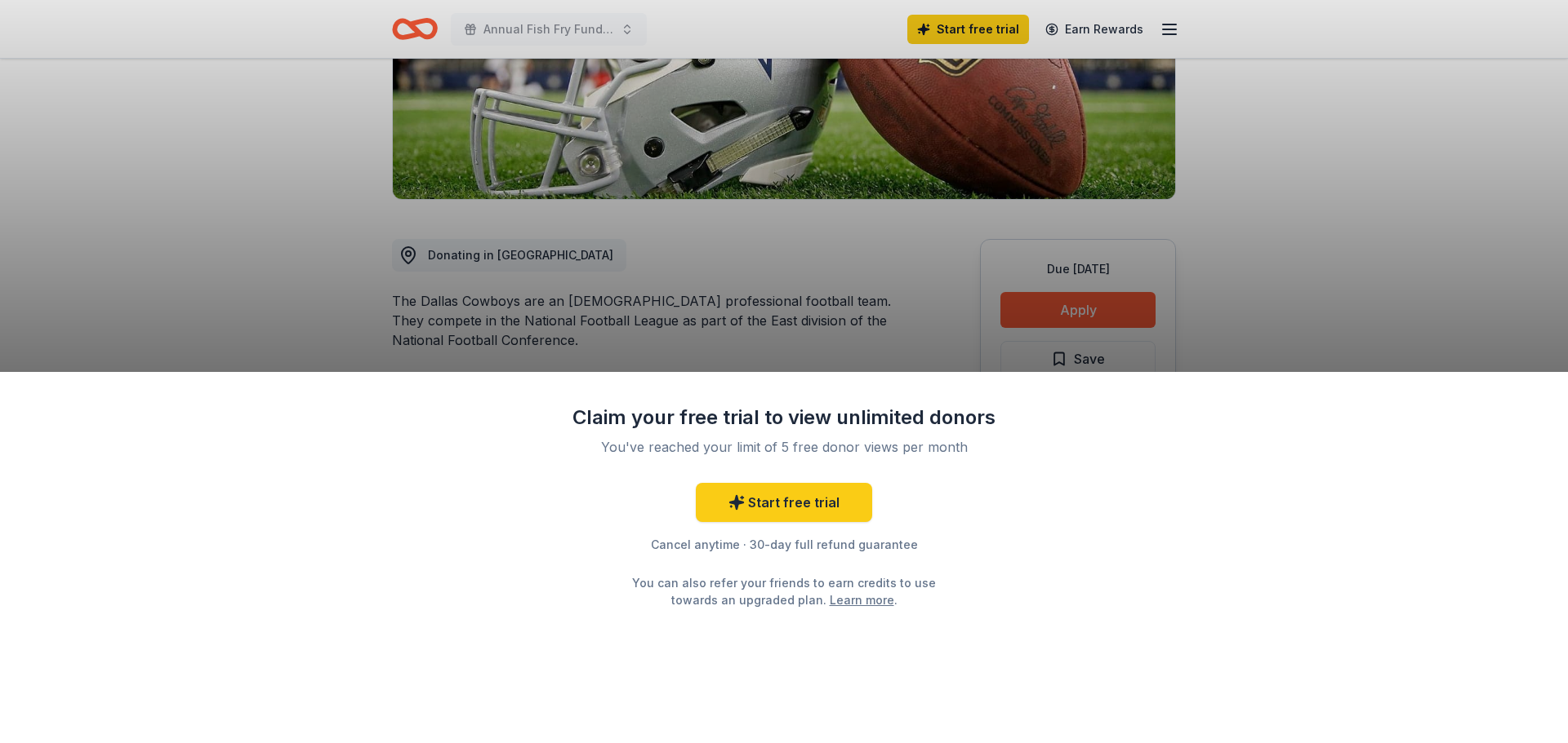
scroll to position [327, 0]
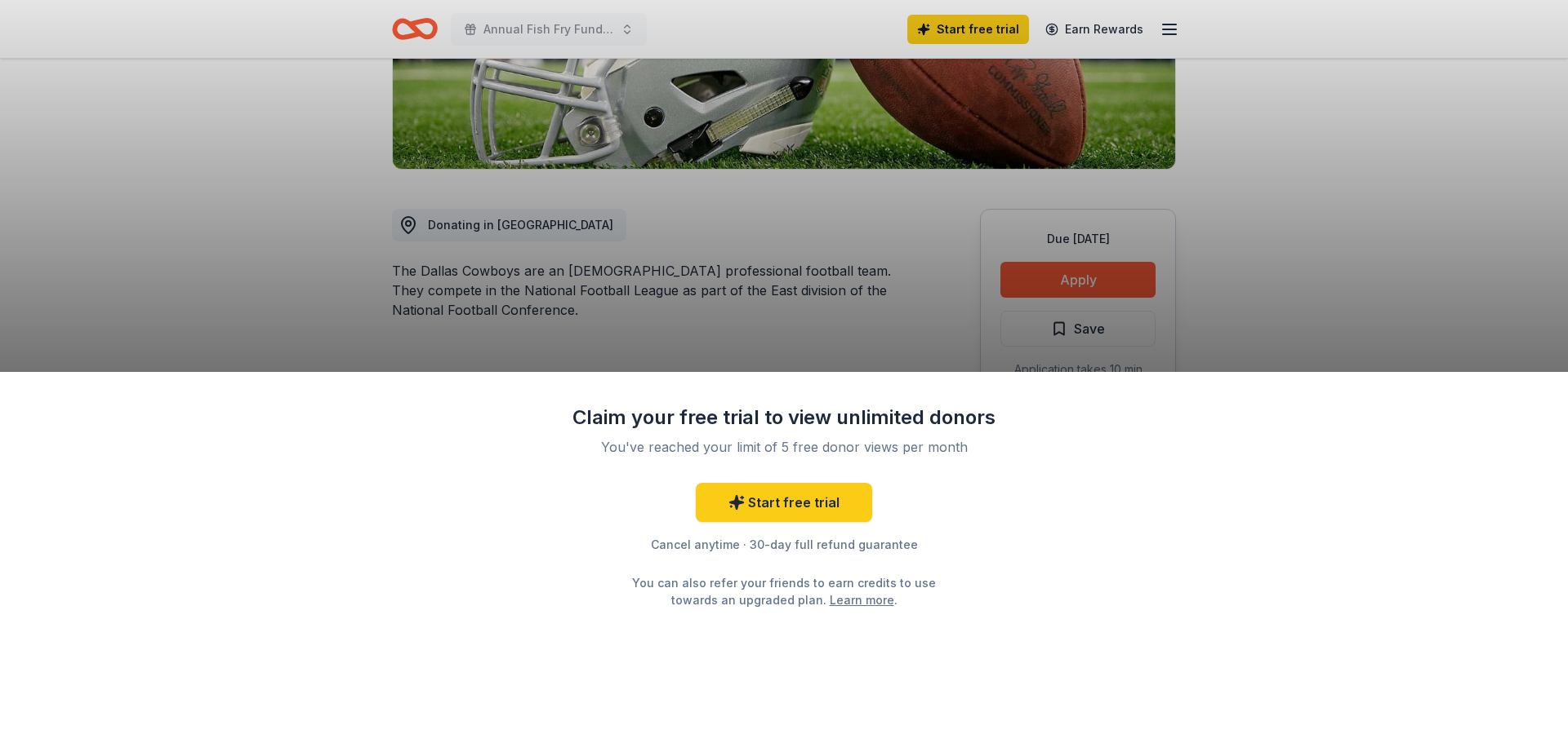
click at [1108, 264] on div "Claim your free trial to view unlimited donors You've reached your limit of 5 f…" at bounding box center [784, 372] width 1568 height 743
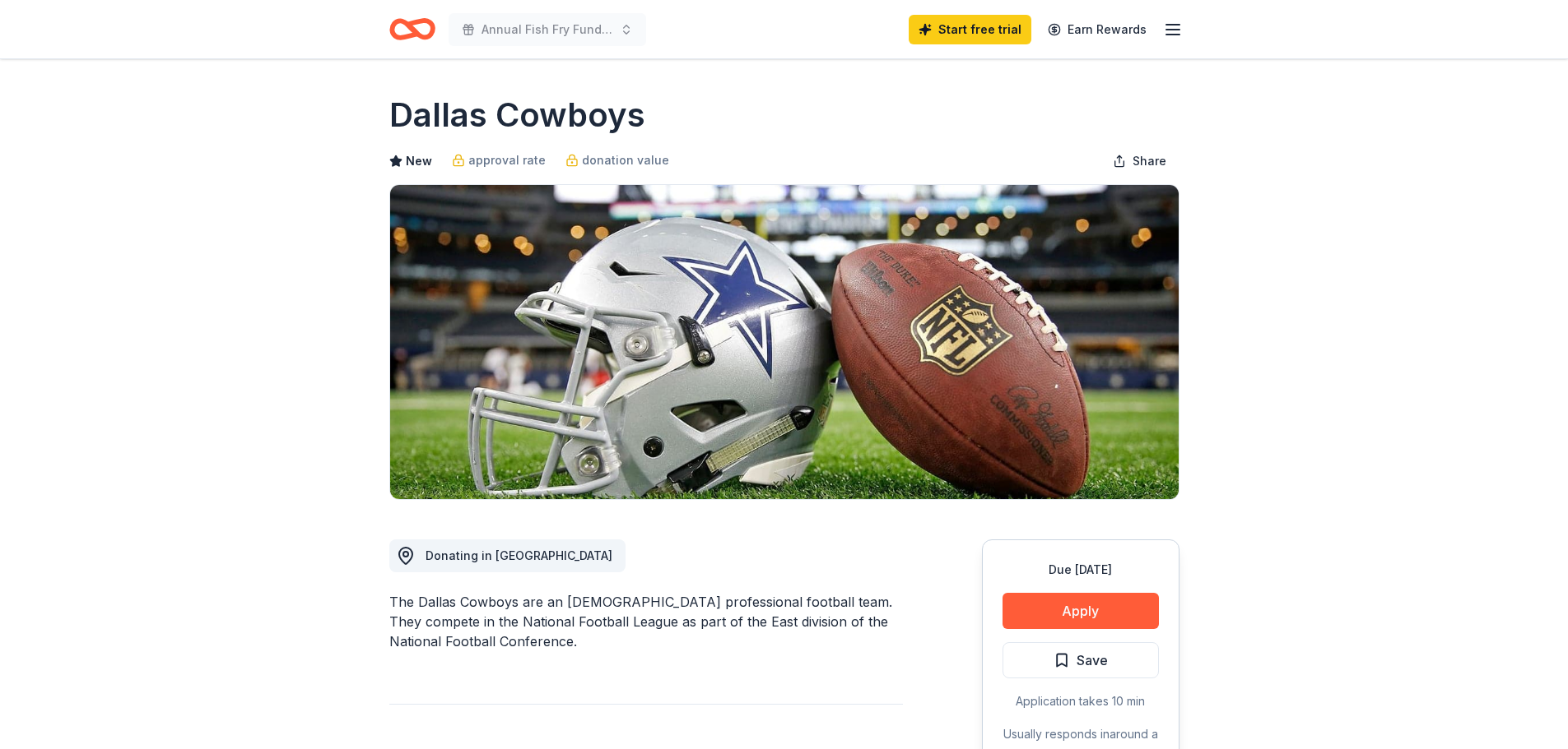
click at [1090, 606] on button "Apply" at bounding box center [1081, 611] width 156 height 37
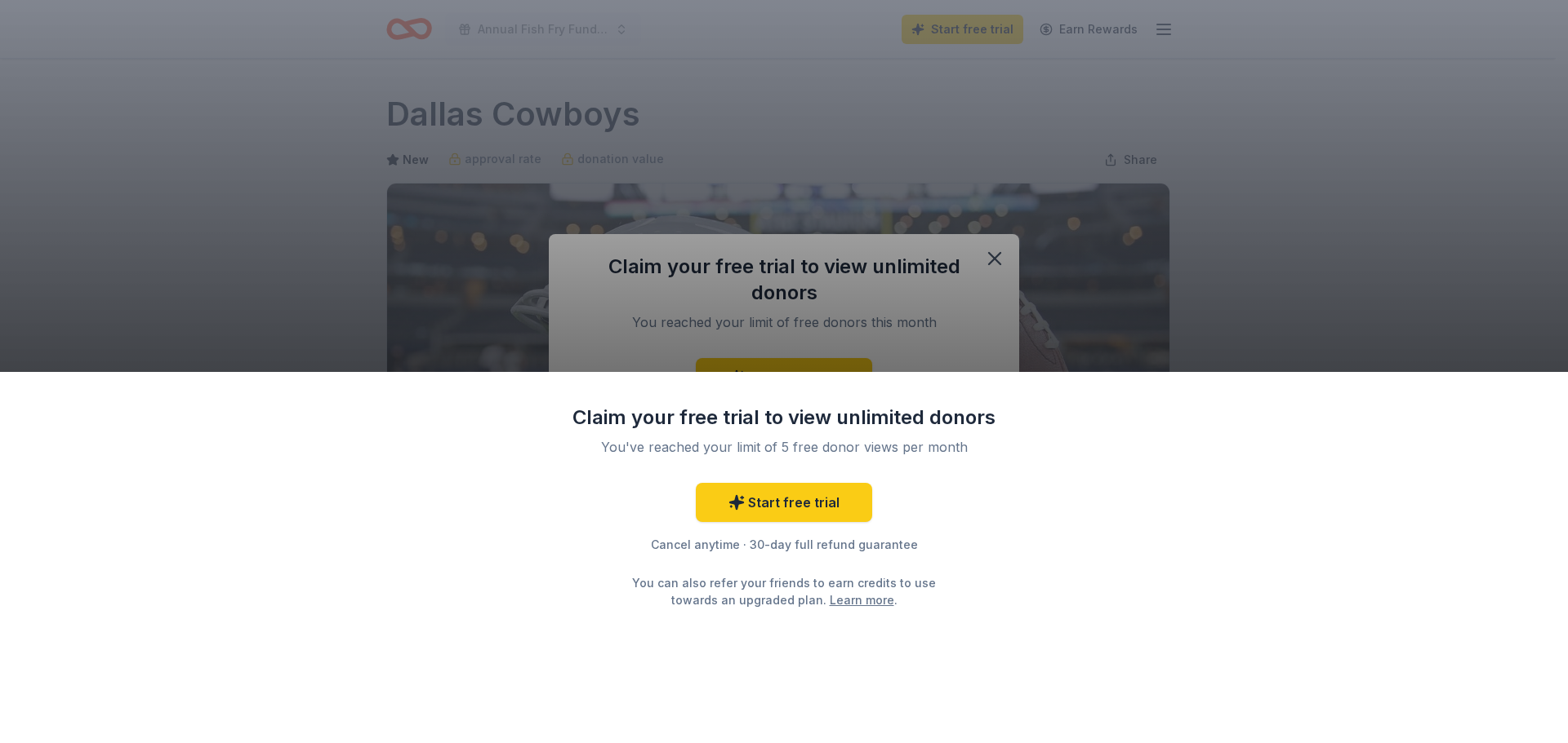
click at [999, 258] on div "Claim your free trial to view unlimited donors You've reached your limit of 5 f…" at bounding box center [784, 372] width 1568 height 743
click at [993, 258] on div "Claim your free trial to view unlimited donors You've reached your limit of 5 f…" at bounding box center [784, 372] width 1568 height 743
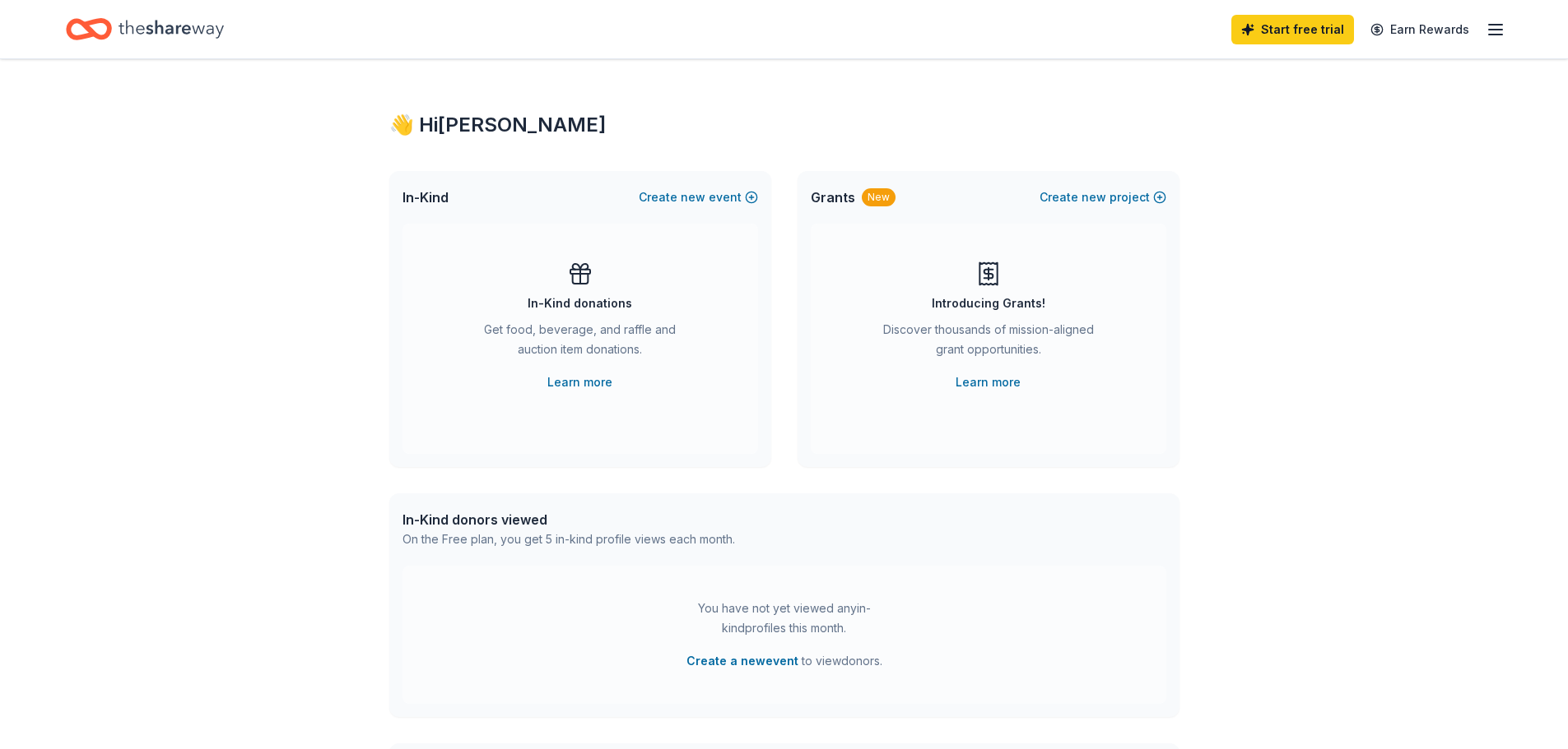
click at [426, 196] on span "In-Kind" at bounding box center [426, 197] width 46 height 20
click at [1496, 26] on icon "button" at bounding box center [1495, 30] width 20 height 20
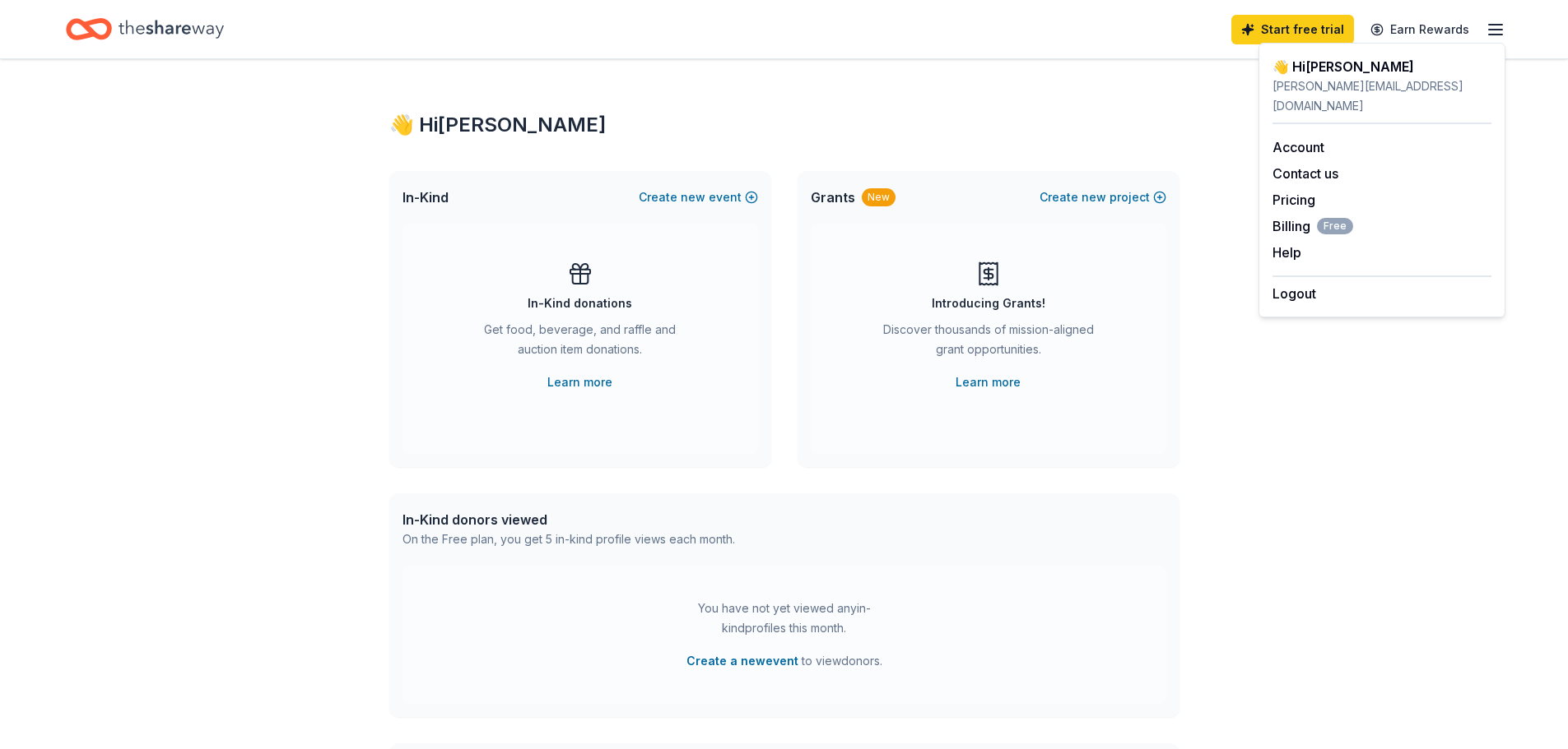
click at [592, 388] on link "Learn more" at bounding box center [580, 382] width 65 height 20
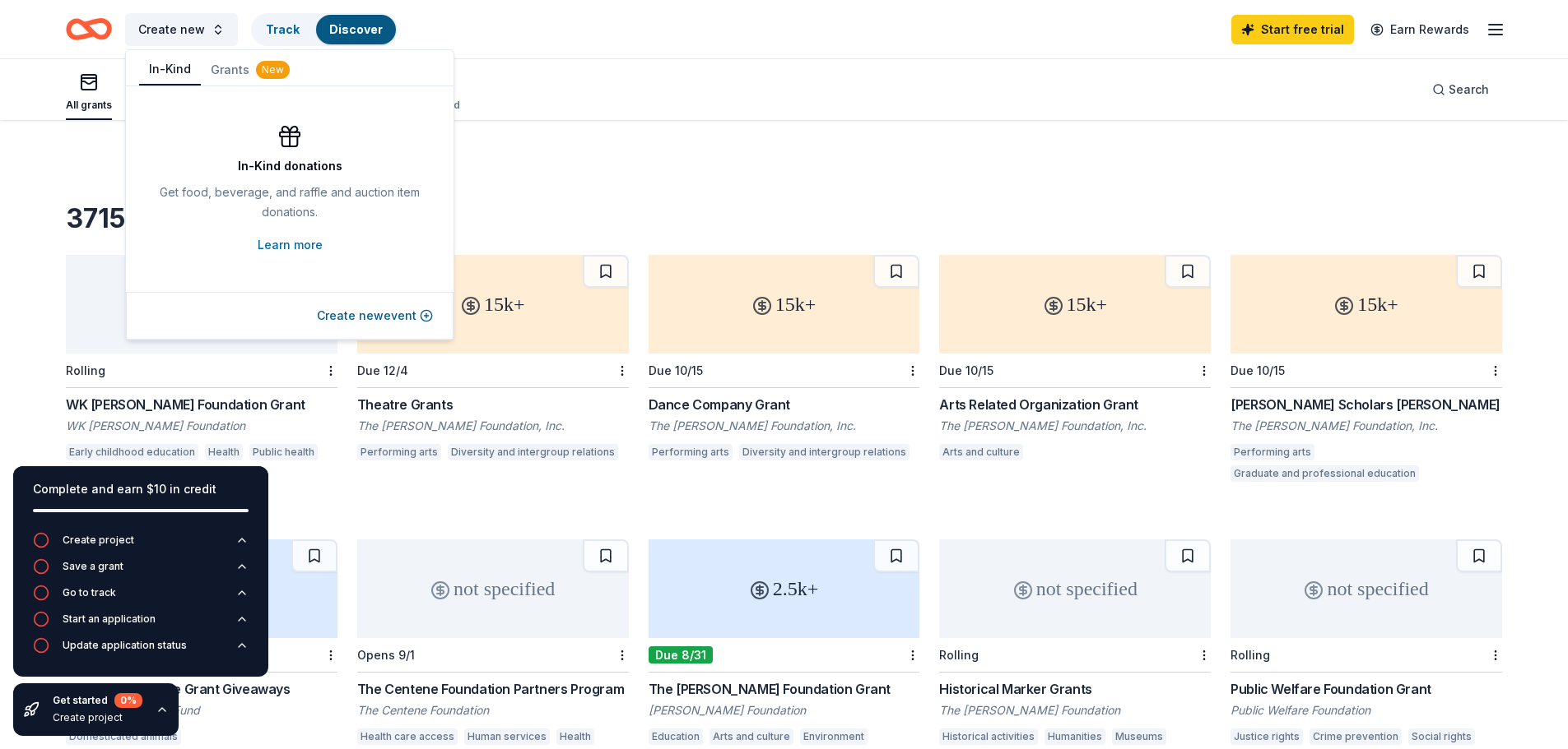
scroll to position [319, 0]
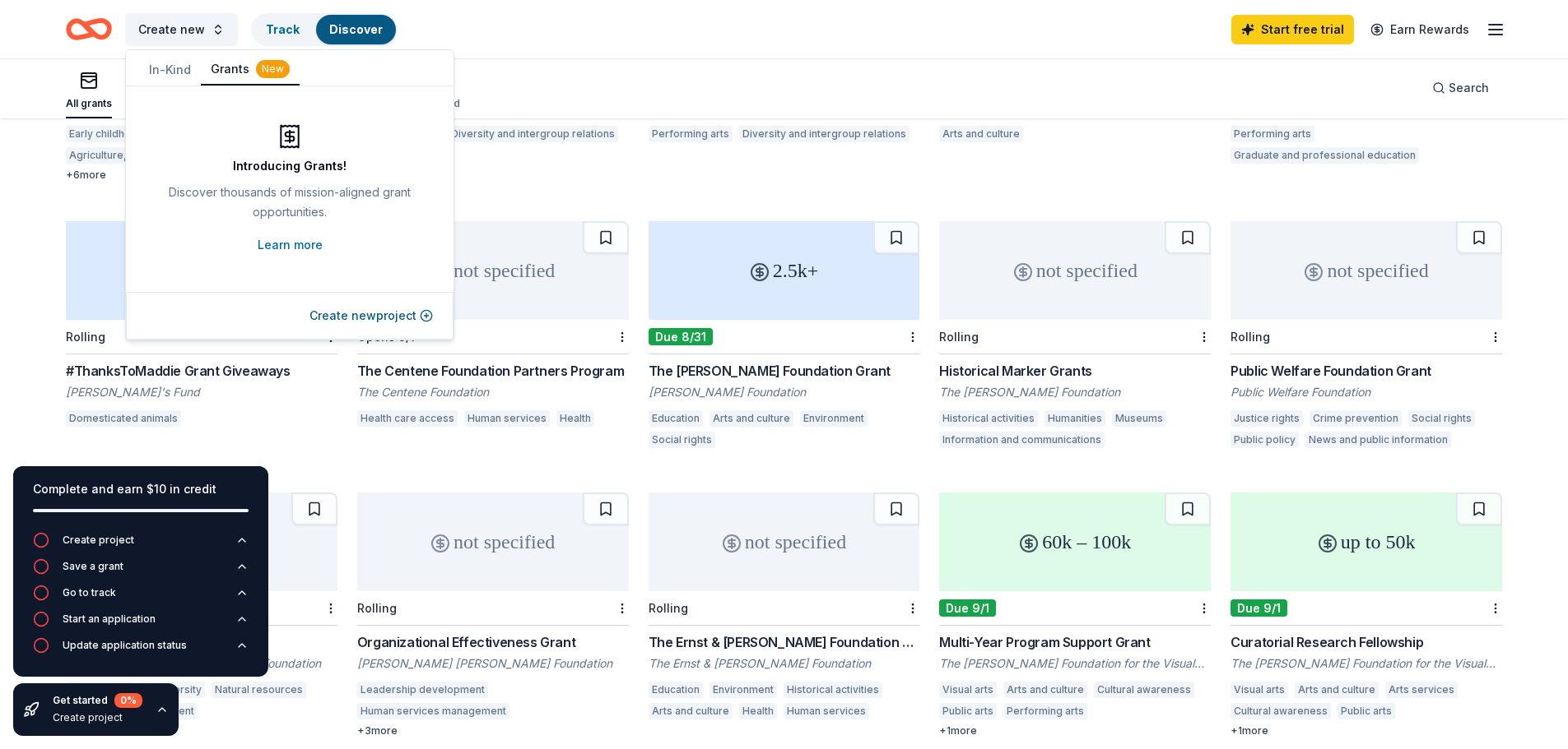
click at [274, 71] on div "New" at bounding box center [273, 68] width 34 height 18
click at [177, 68] on button "In-Kind" at bounding box center [170, 69] width 62 height 30
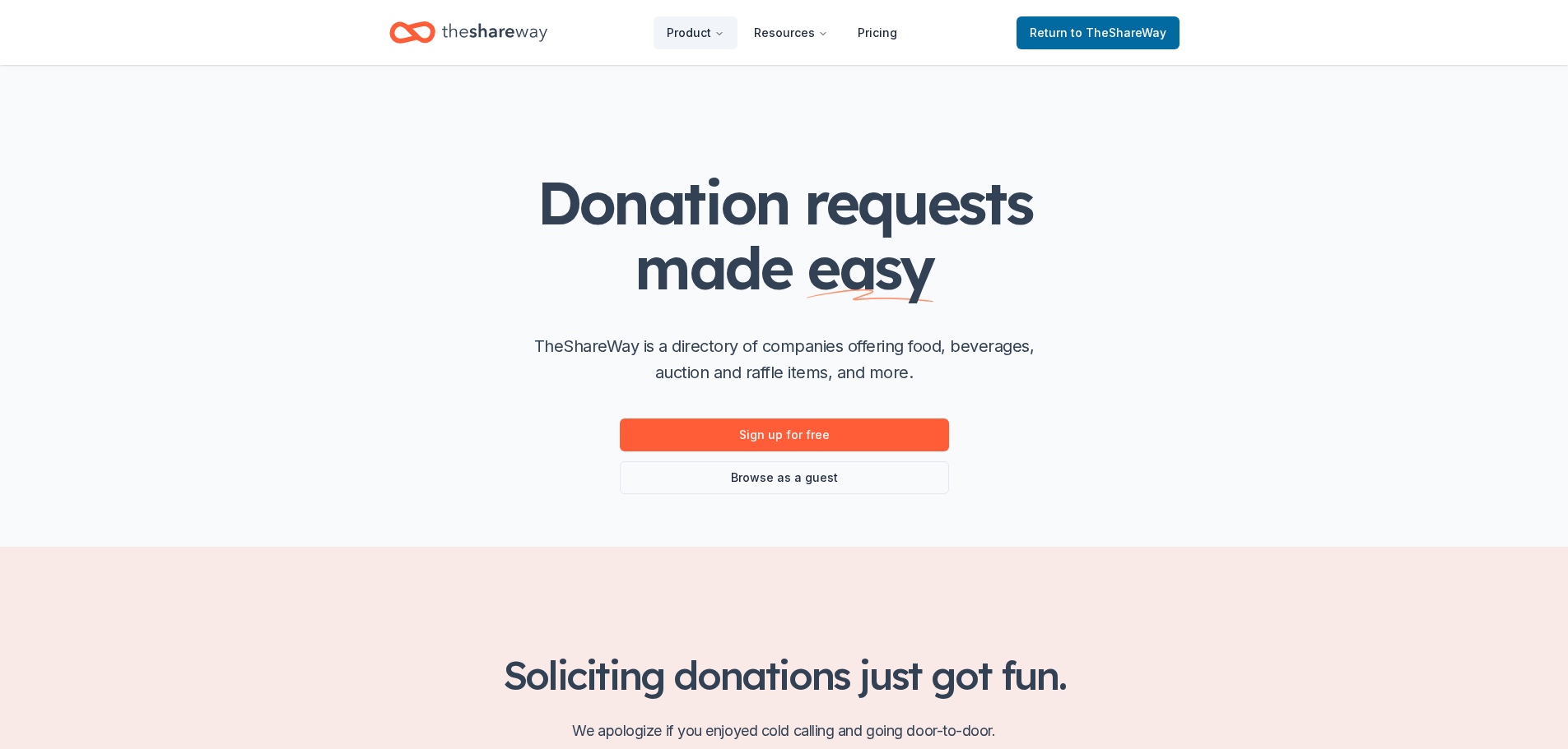
click at [1109, 37] on span "to TheShareWay" at bounding box center [1118, 32] width 95 height 14
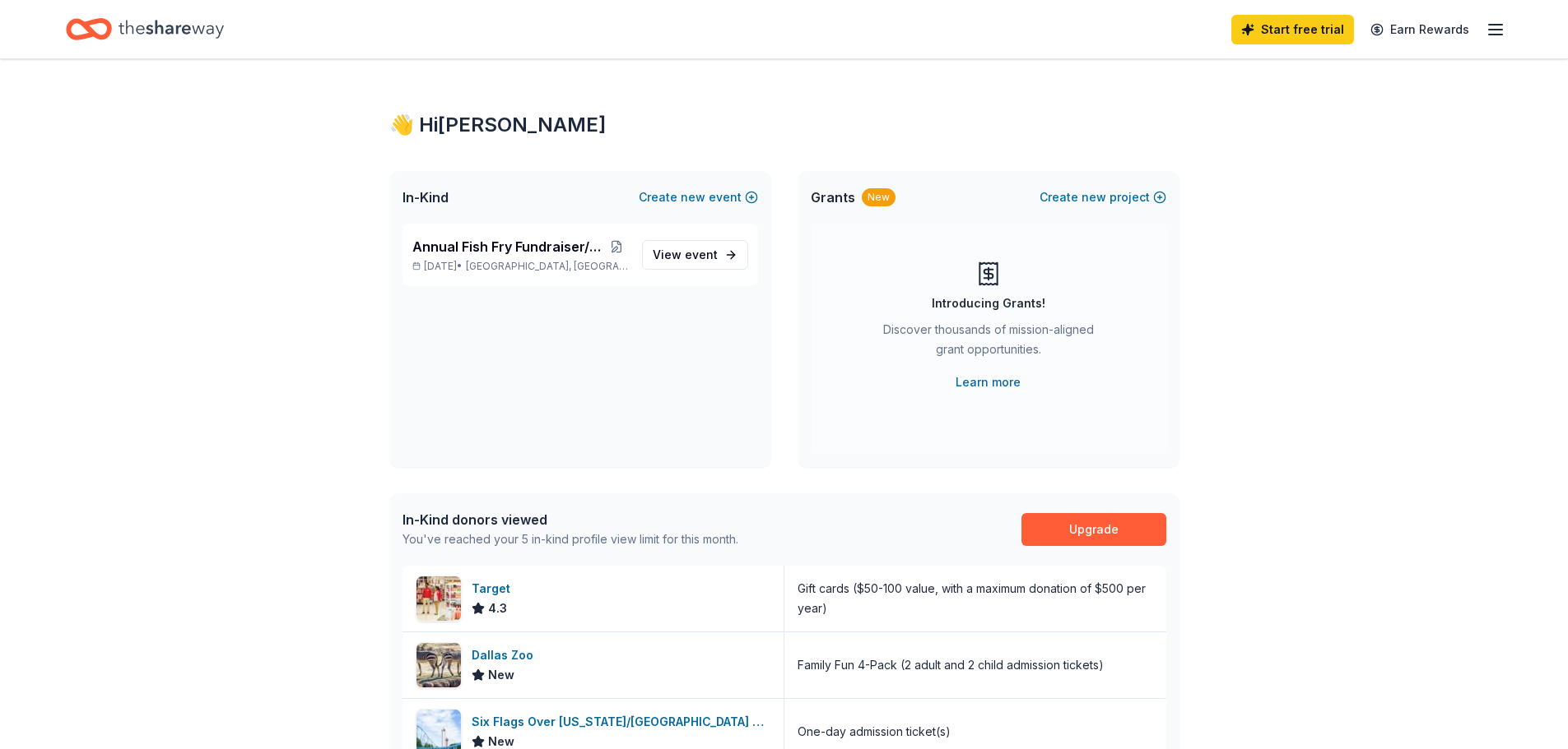
click at [537, 251] on span "Annual Fish Fry Fundraiser/Silent Auction" at bounding box center [509, 246] width 193 height 20
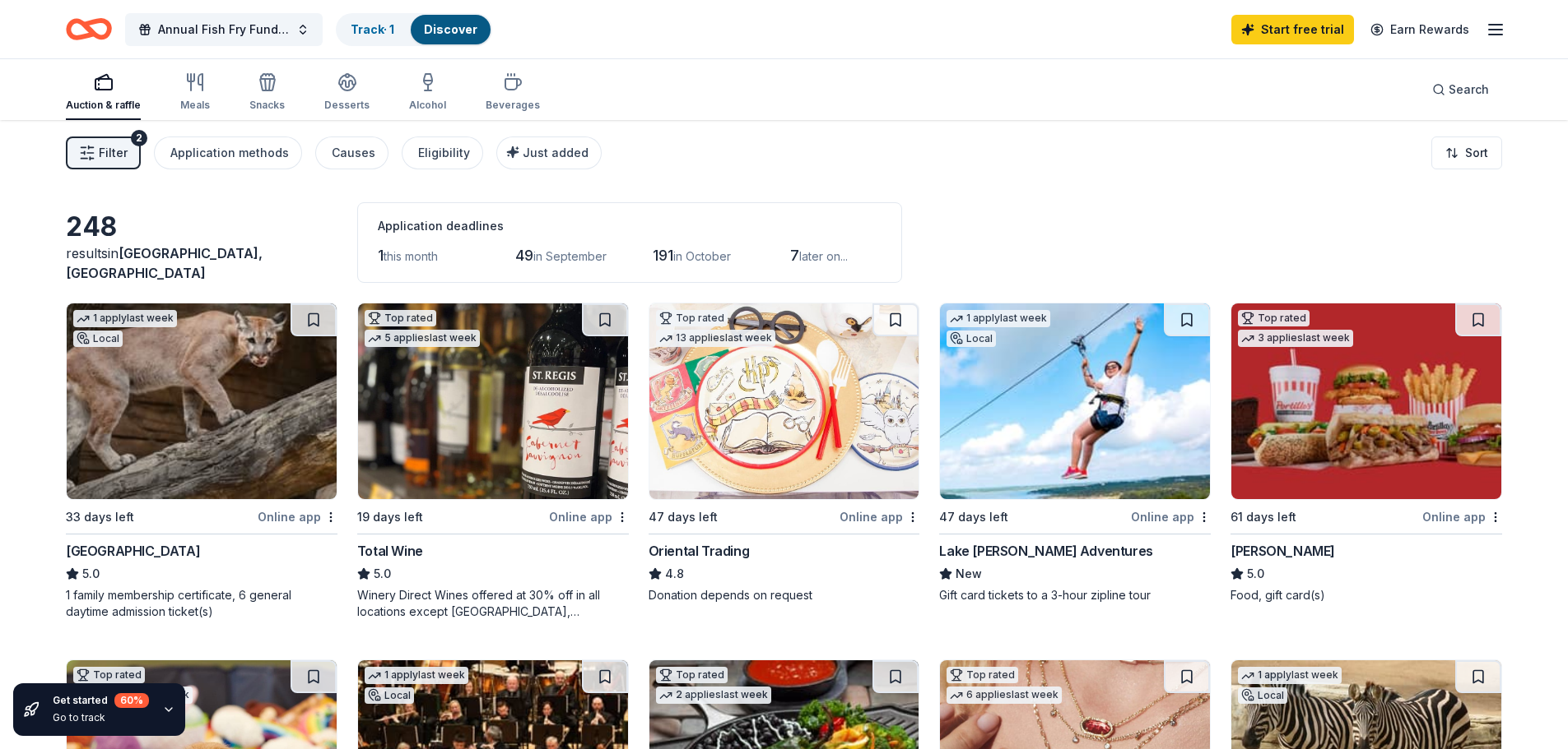
click at [373, 28] on link "Track · 1" at bounding box center [372, 29] width 43 height 14
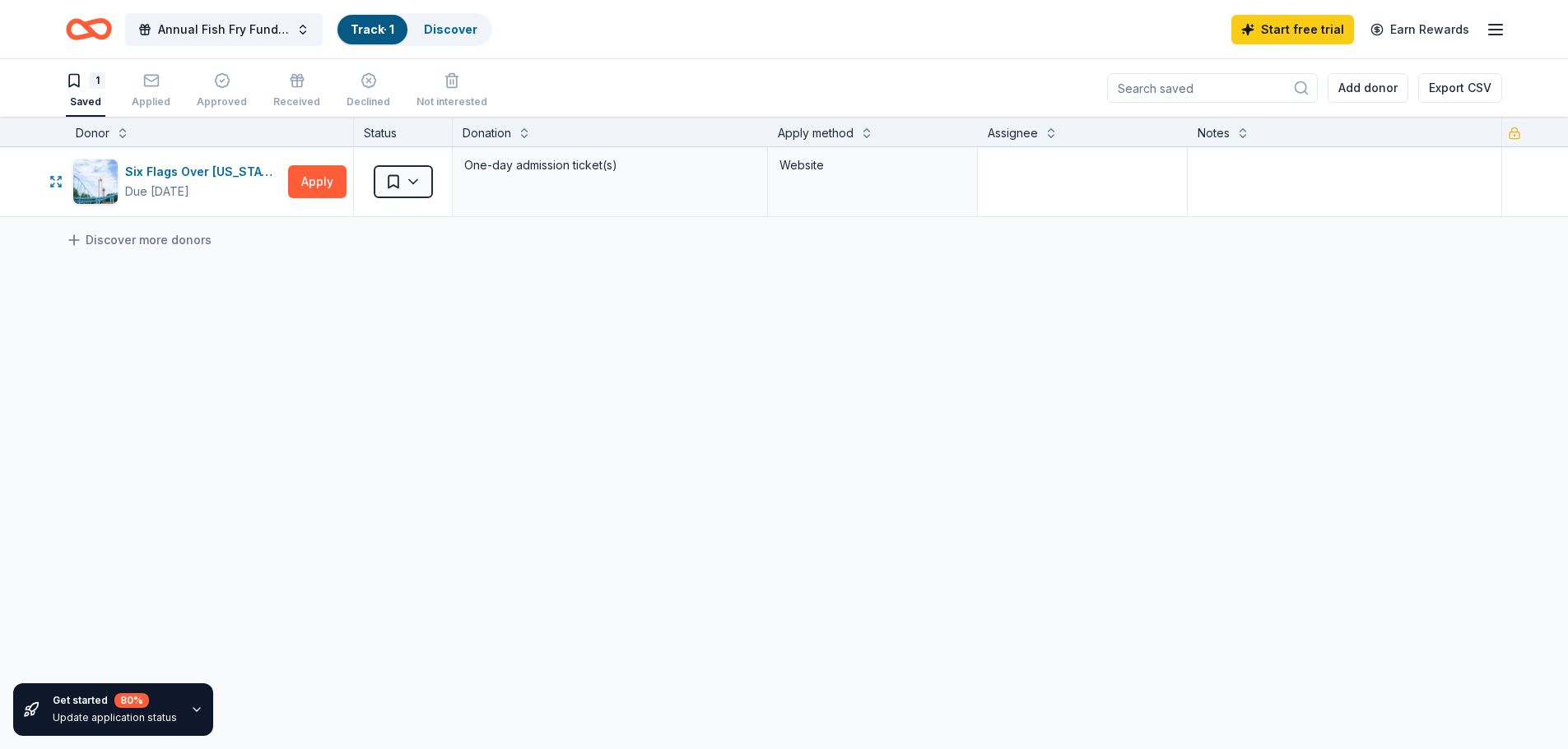
click at [317, 182] on button "Apply" at bounding box center [317, 182] width 59 height 33
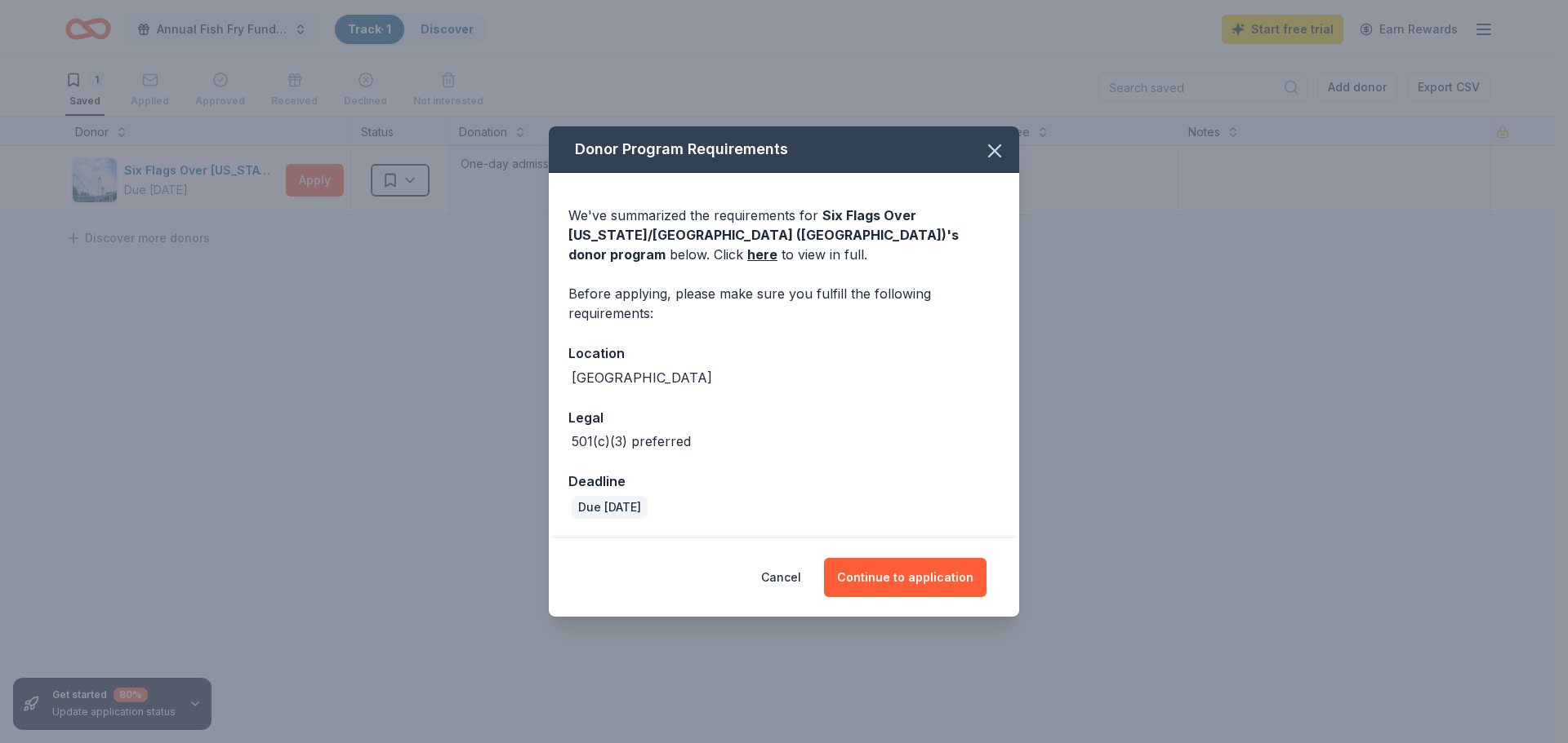
click at [912, 582] on button "Continue to application" at bounding box center [905, 577] width 162 height 39
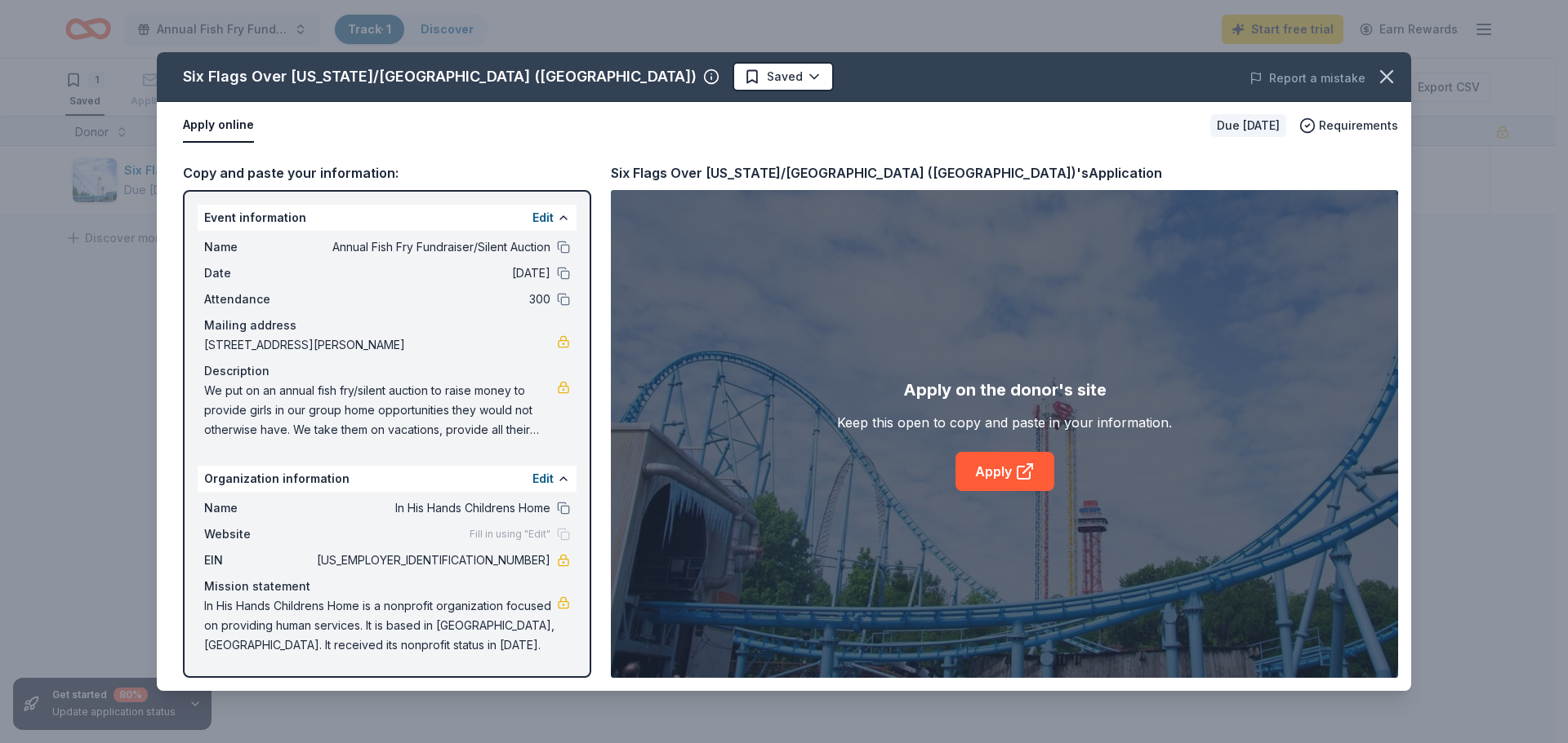
click at [989, 469] on link "Apply" at bounding box center [1004, 471] width 98 height 39
click at [979, 455] on link "Apply" at bounding box center [1004, 471] width 98 height 39
click at [1395, 75] on icon "button" at bounding box center [1386, 76] width 23 height 23
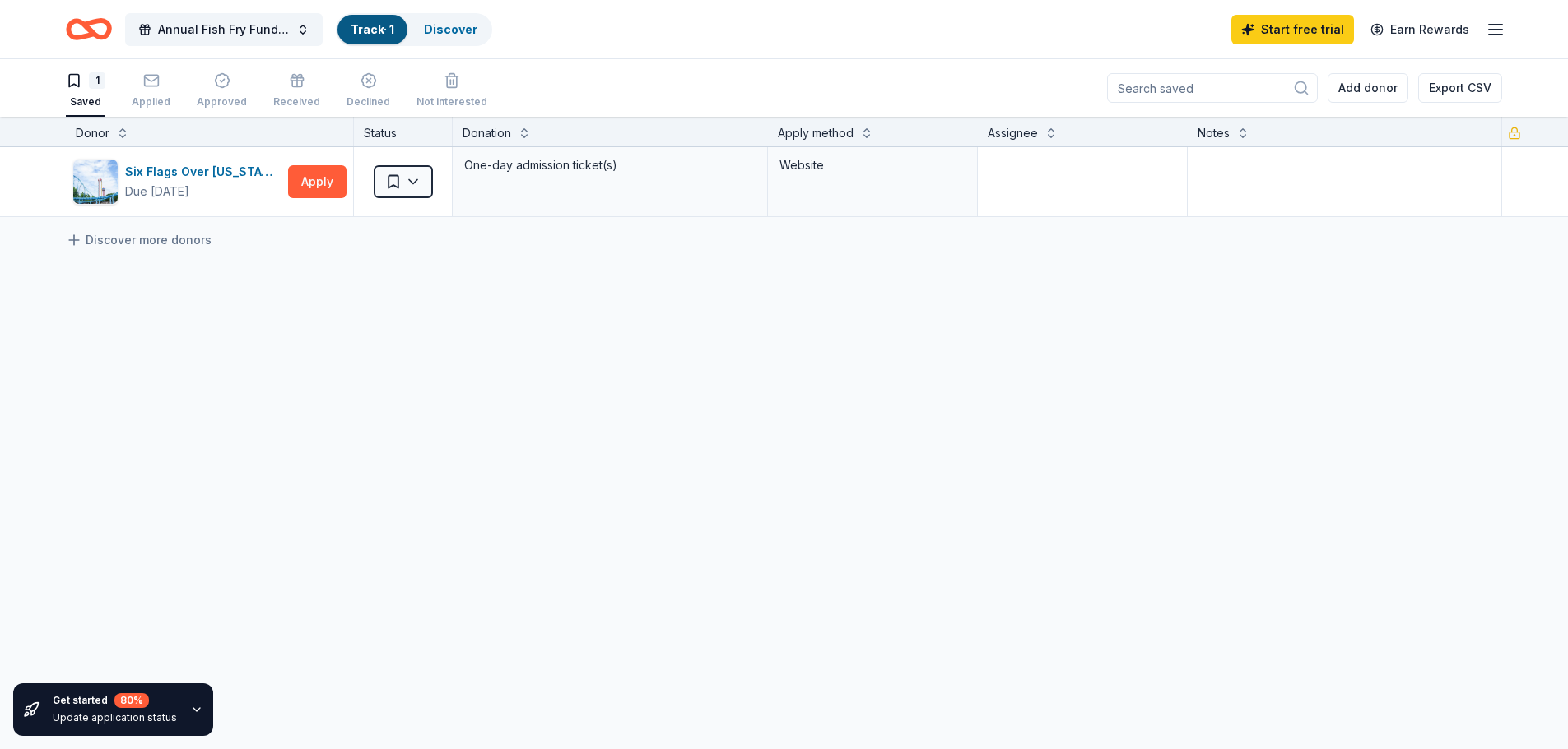
click at [459, 32] on link "Discover" at bounding box center [451, 29] width 54 height 14
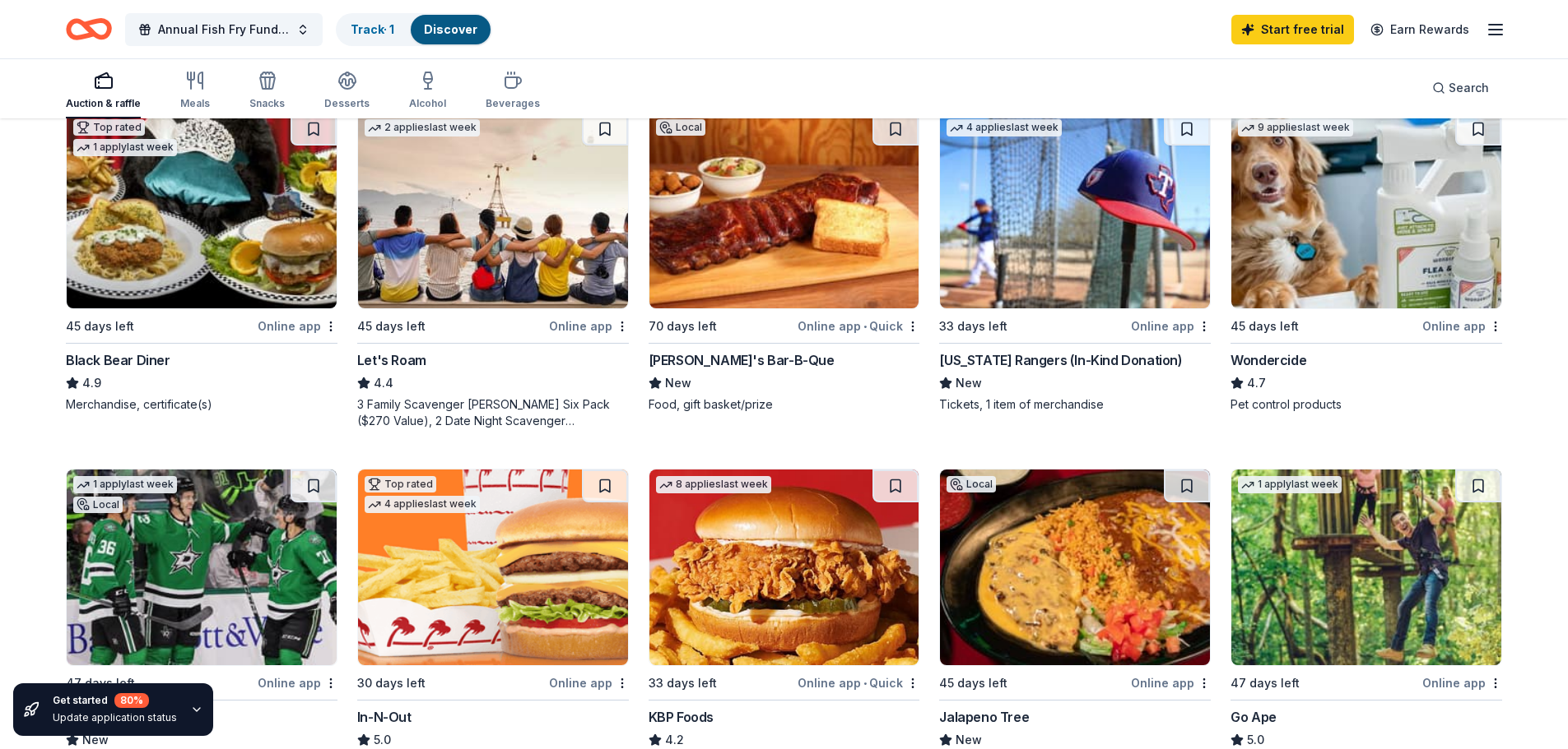
scroll to position [1070, 0]
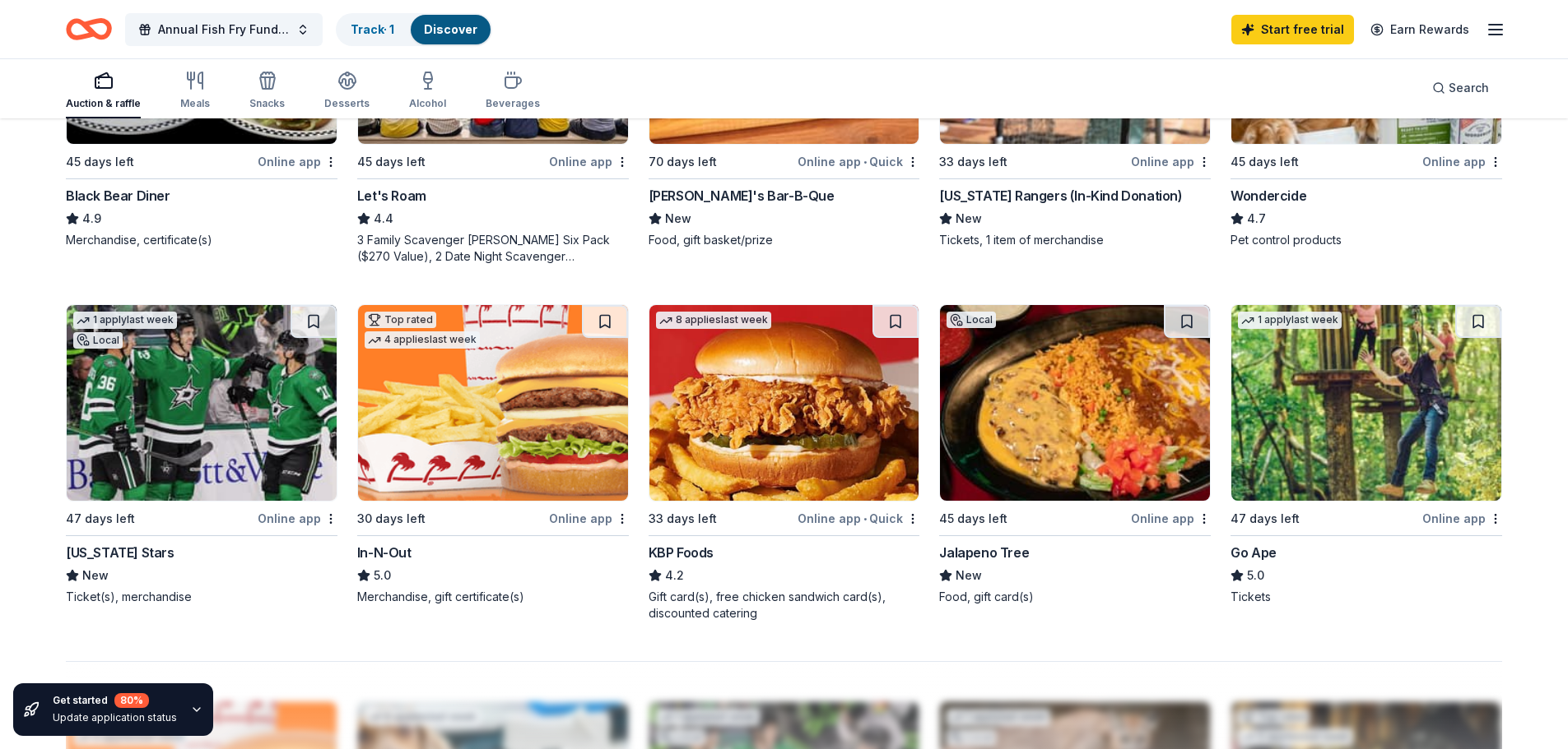
click at [225, 400] on img at bounding box center [201, 402] width 270 height 195
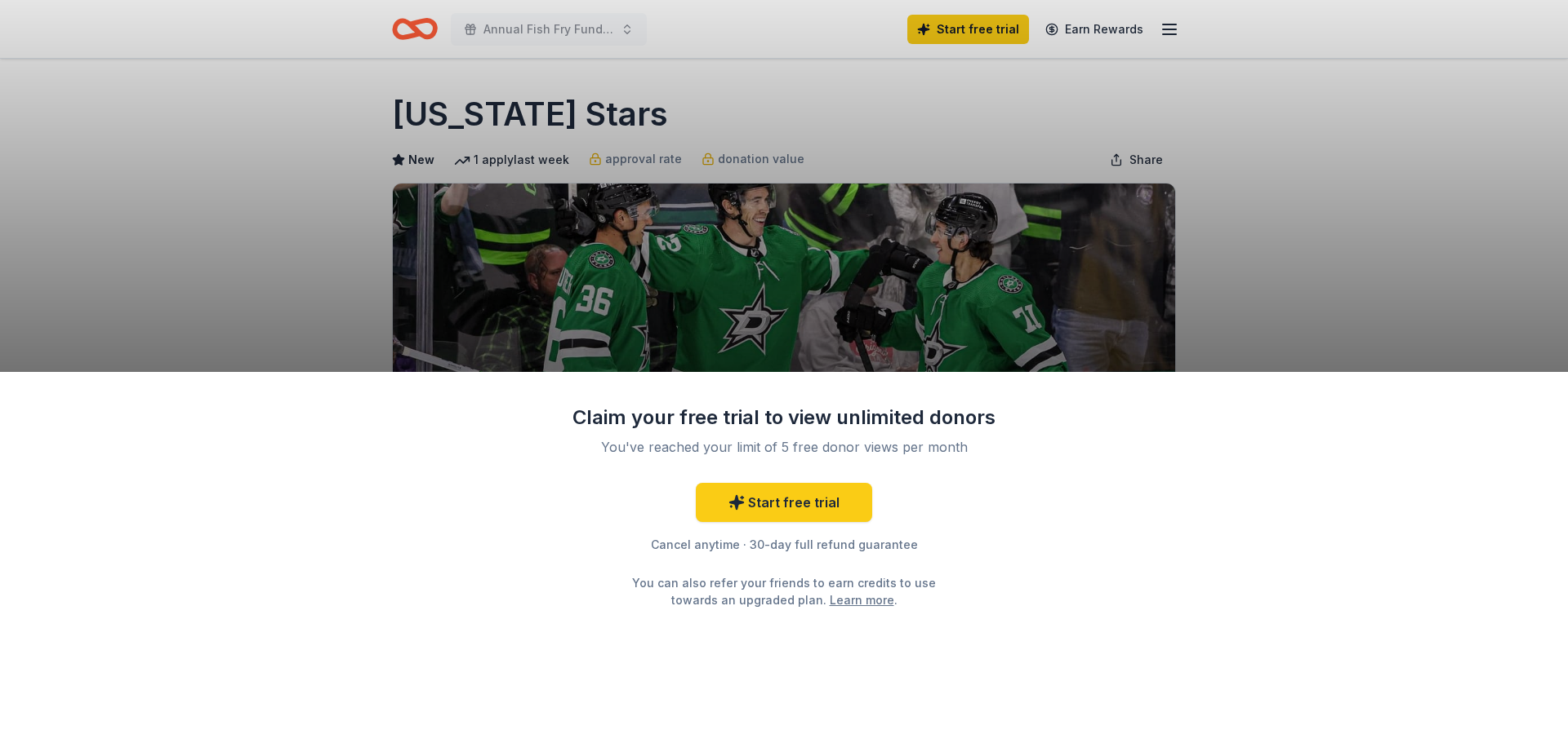
click at [1050, 614] on div "Claim your free trial to view unlimited donors You've reached your limit of 5 f…" at bounding box center [784, 559] width 1568 height 372
